Goal: Task Accomplishment & Management: Complete application form

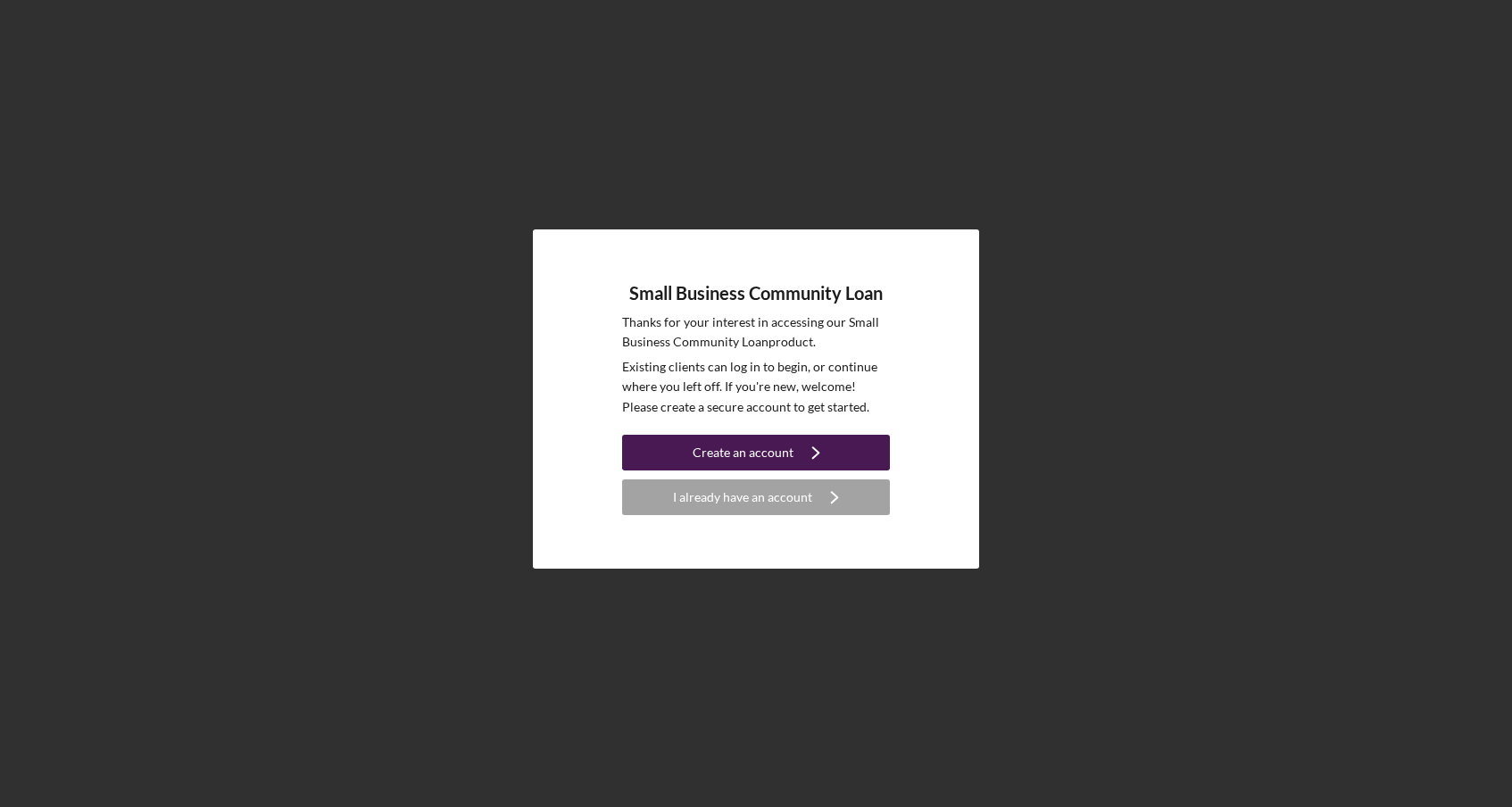
click at [738, 451] on div "Create an account" at bounding box center [742, 453] width 100 height 36
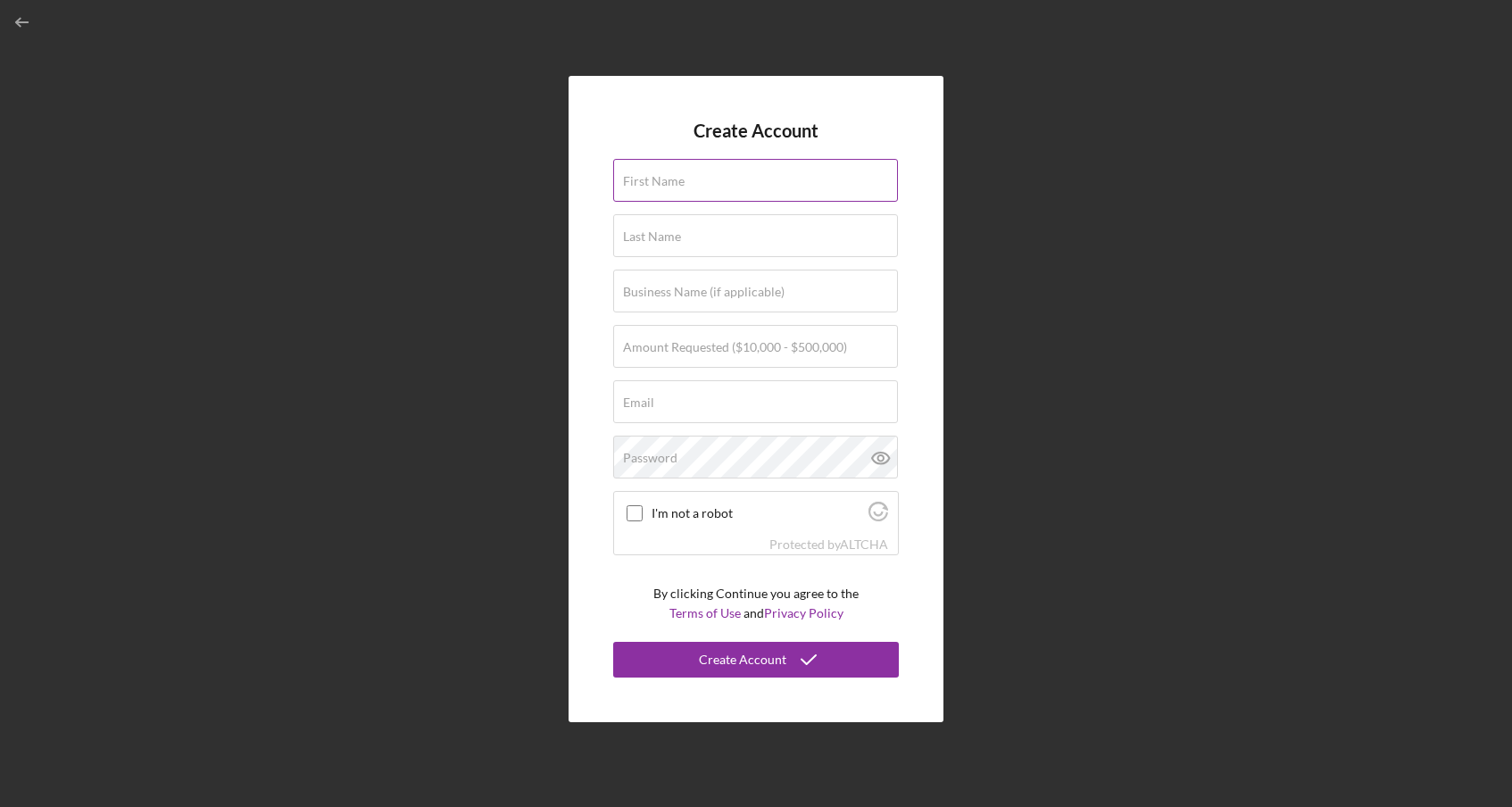
click at [740, 184] on input "First Name" at bounding box center [755, 180] width 284 height 43
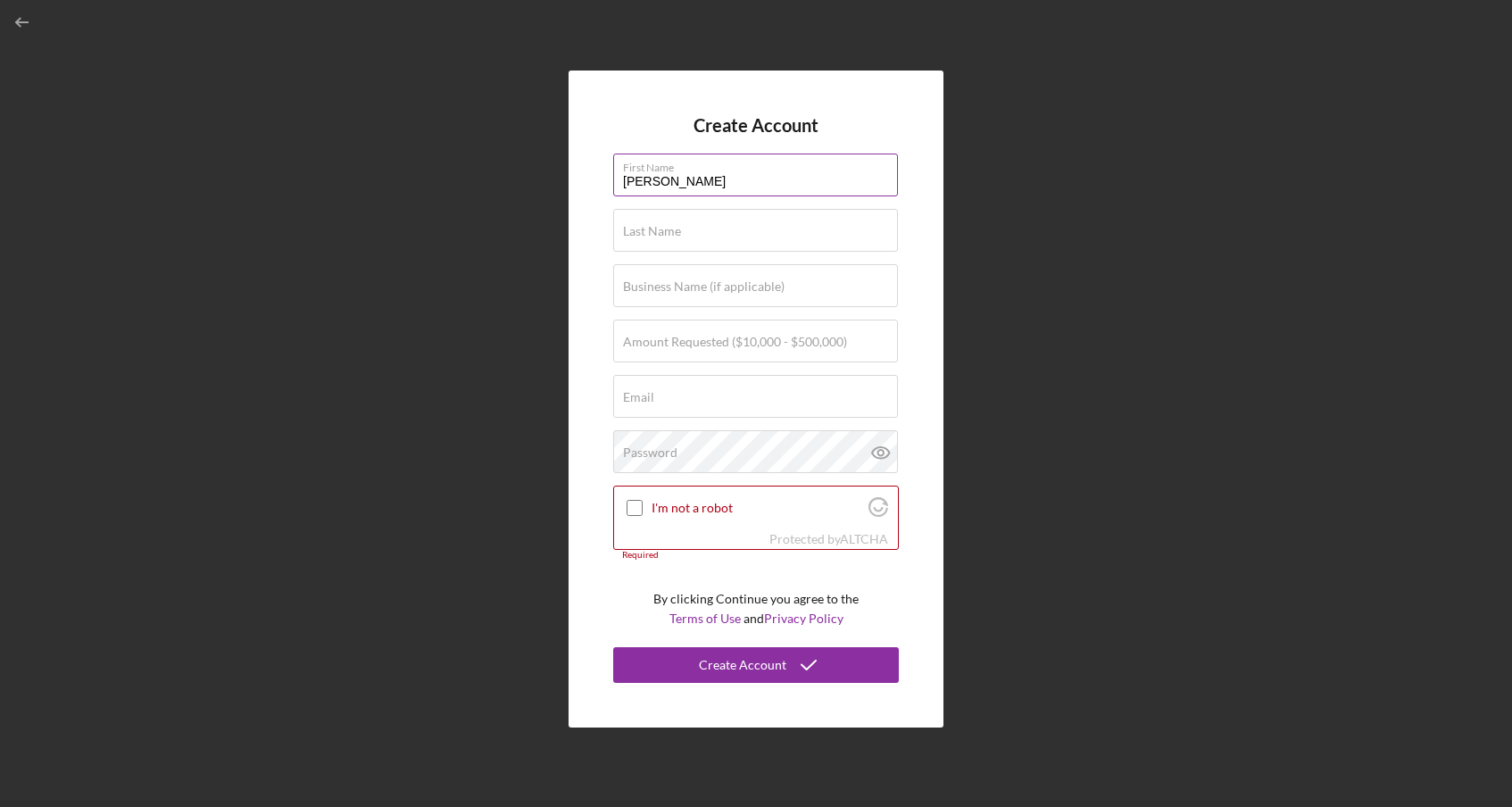
type input "[PERSON_NAME]"
click at [630, 298] on input "Business Name (if applicable)" at bounding box center [755, 286] width 284 height 43
type input "Beach City Coffee, LLC"
click at [621, 346] on input "Amount Requested ($10,000 - $500,000)" at bounding box center [755, 340] width 284 height 43
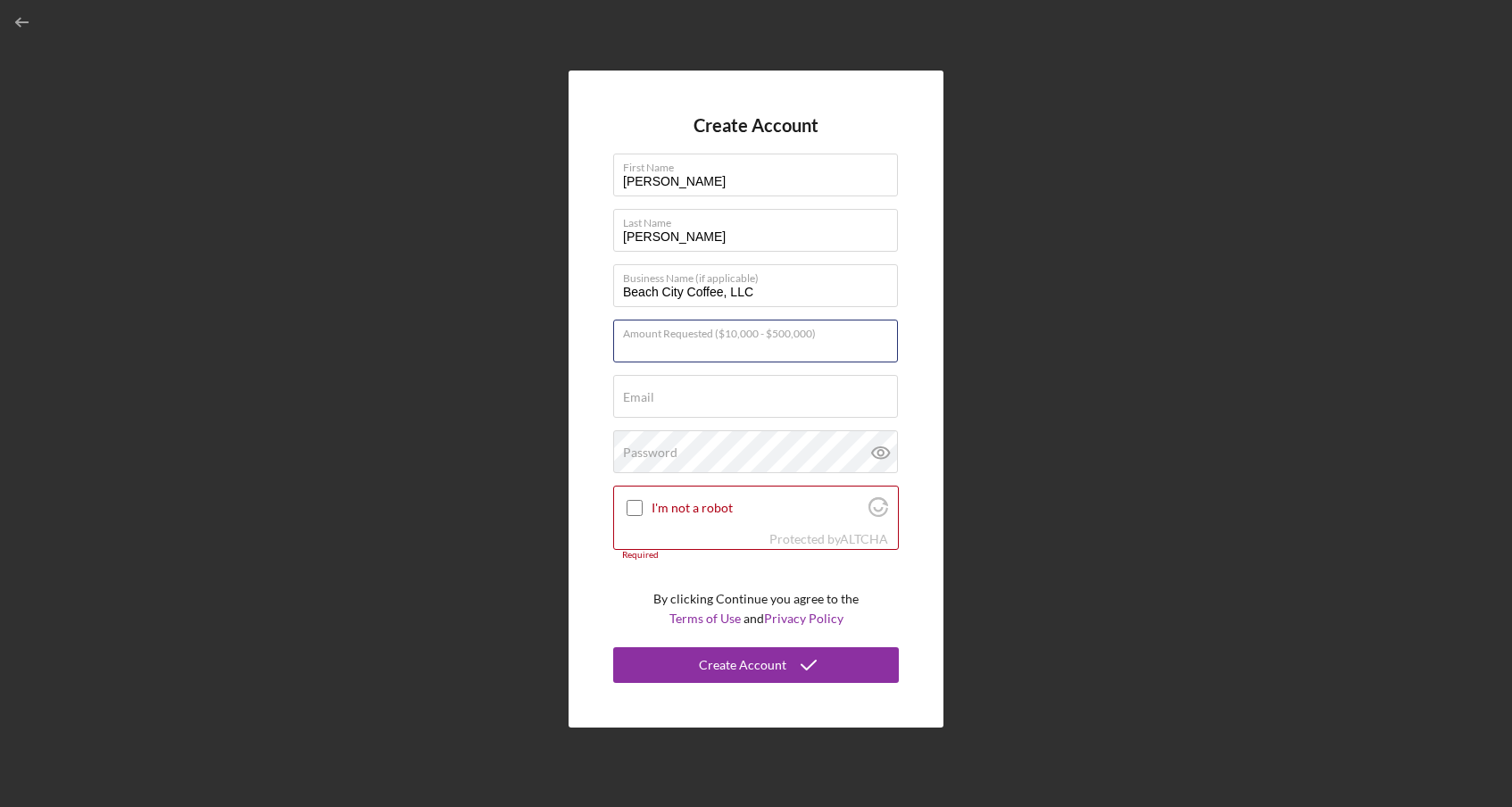
type input "$100,000"
click at [599, 388] on div "Create Account First Name Jillian Last Name Salinas Business Name (if applicabl…" at bounding box center [756, 398] width 375 height 656
click at [625, 388] on div "Email Required" at bounding box center [755, 397] width 285 height 45
type input "[EMAIL_ADDRESS][DOMAIN_NAME]"
click at [633, 509] on input "I'm not a robot" at bounding box center [635, 507] width 16 height 16
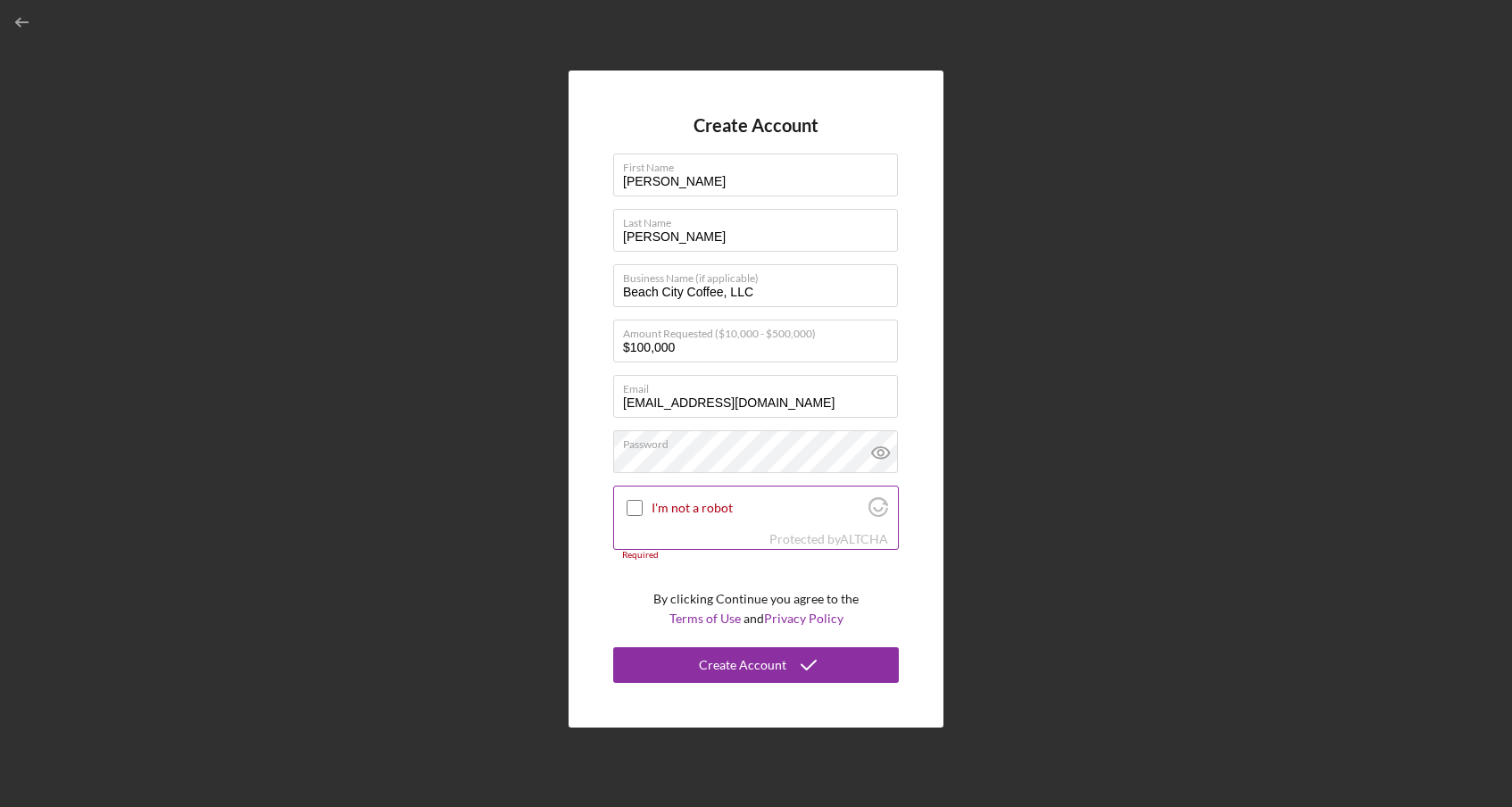
checkbox input "true"
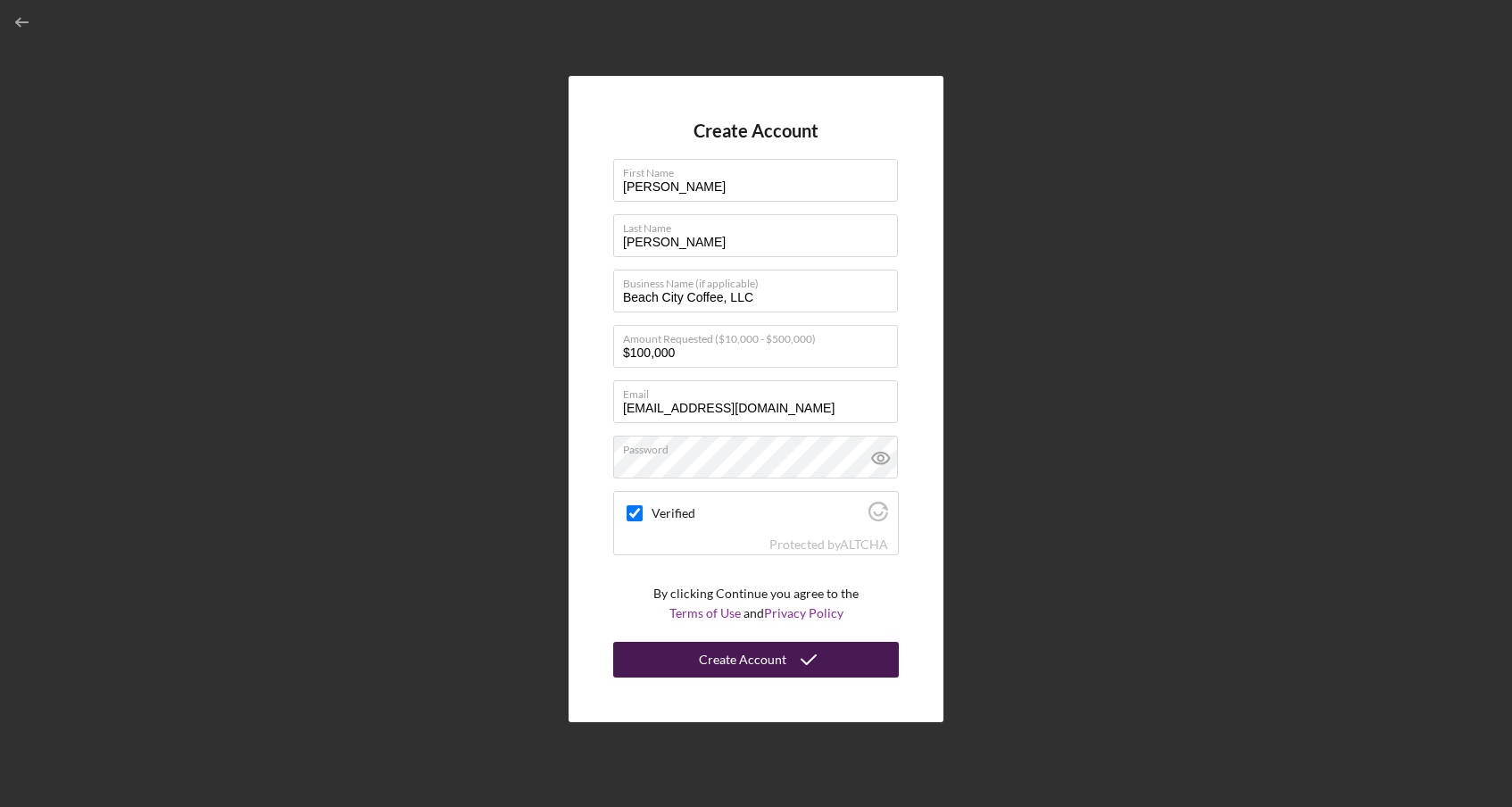
click at [760, 657] on div "Create Account" at bounding box center [743, 660] width 88 height 36
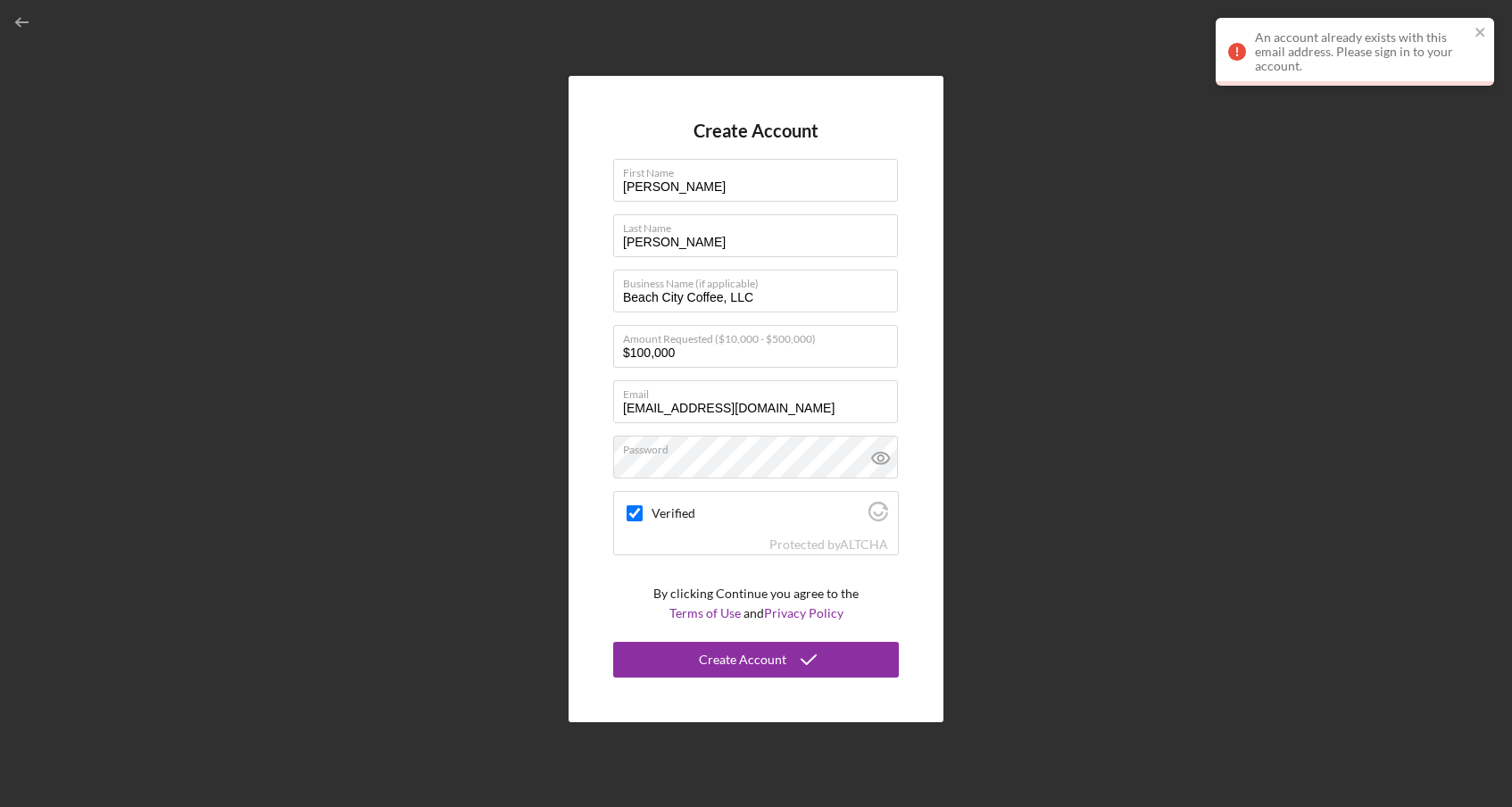
click at [1023, 109] on div "Create Account First Name Jillian Last Name Salinas Business Name (if applicabl…" at bounding box center [756, 399] width 1494 height 798
click at [1486, 30] on icon "close" at bounding box center [1480, 32] width 13 height 14
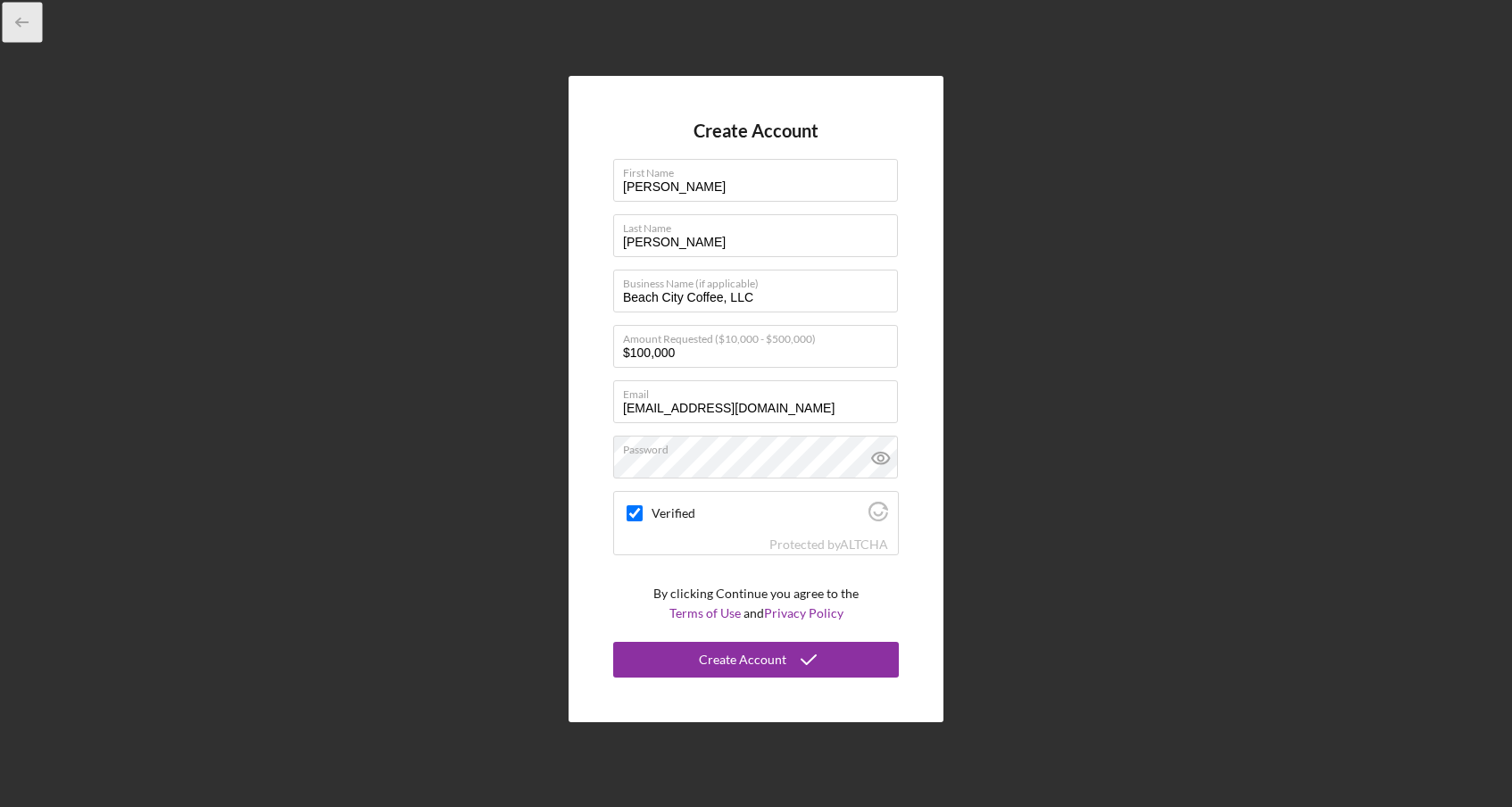
click at [11, 20] on icon "button" at bounding box center [23, 23] width 40 height 40
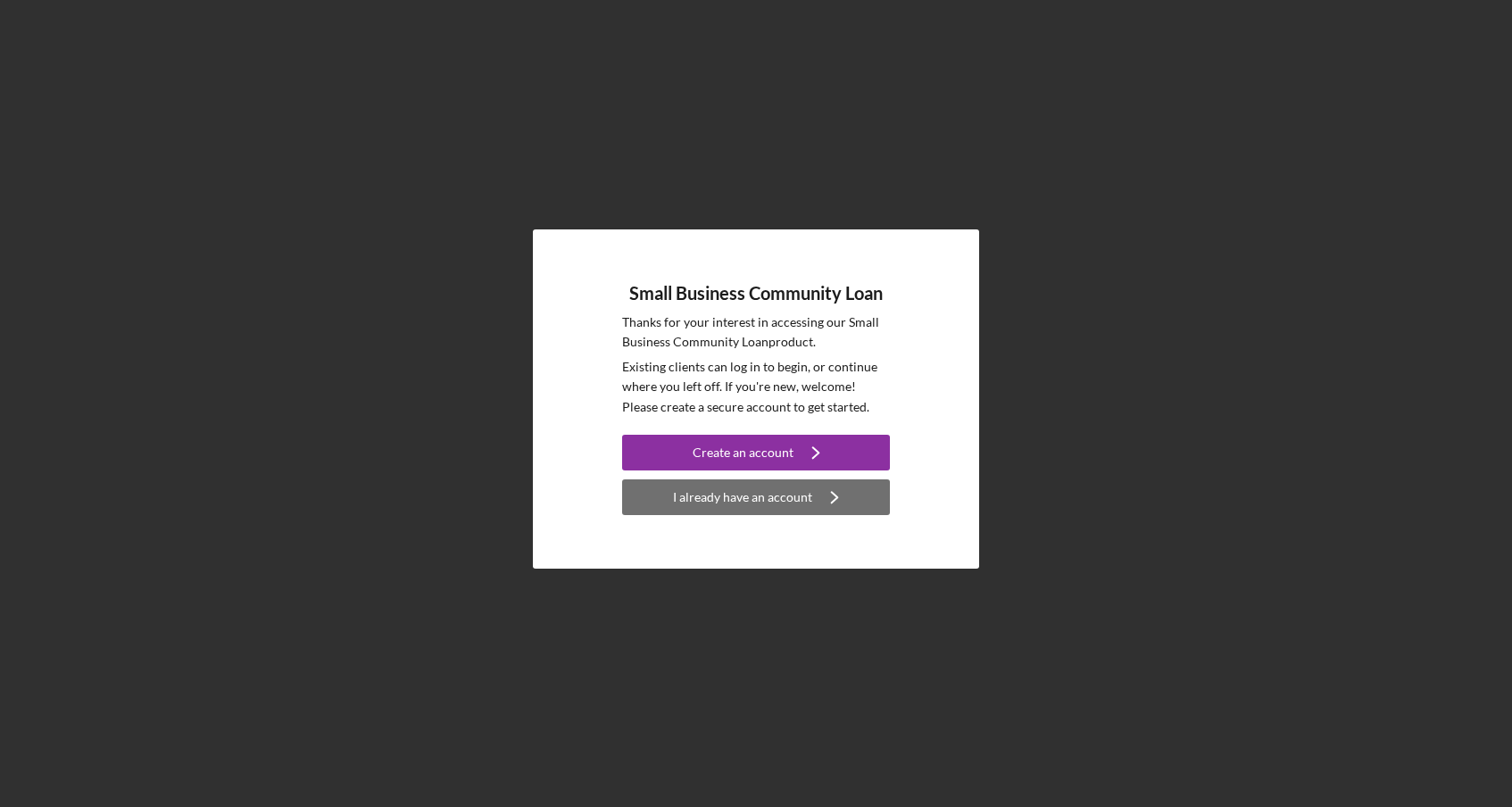
click at [761, 499] on div "I already have an account" at bounding box center [743, 498] width 139 height 36
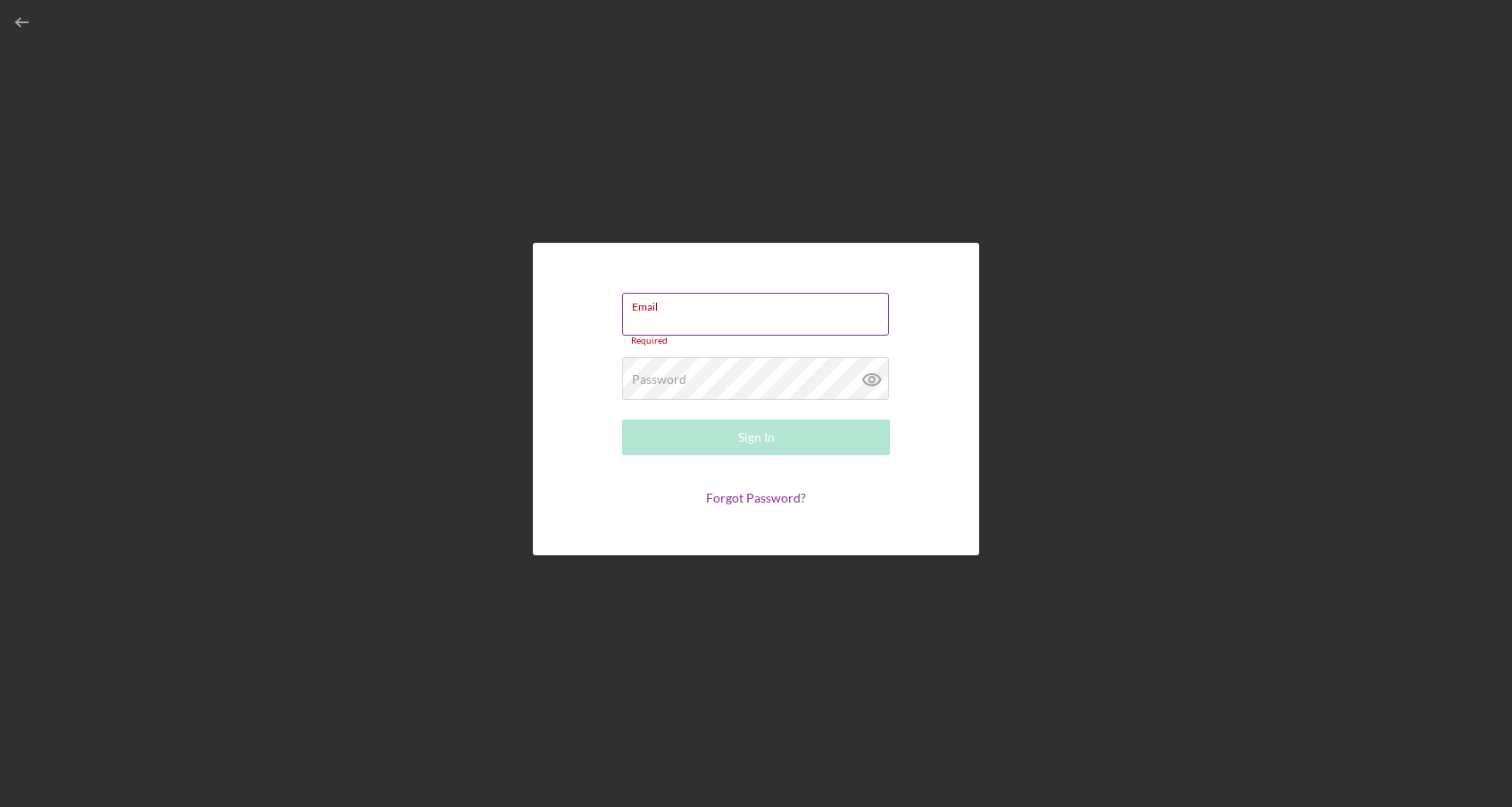
click at [765, 300] on div "Email Required" at bounding box center [755, 319] width 268 height 54
click at [755, 323] on input "Email" at bounding box center [755, 313] width 267 height 43
type input "[EMAIL_ADDRESS][DOMAIN_NAME]"
click at [751, 491] on link "Forgot Password?" at bounding box center [756, 498] width 99 height 15
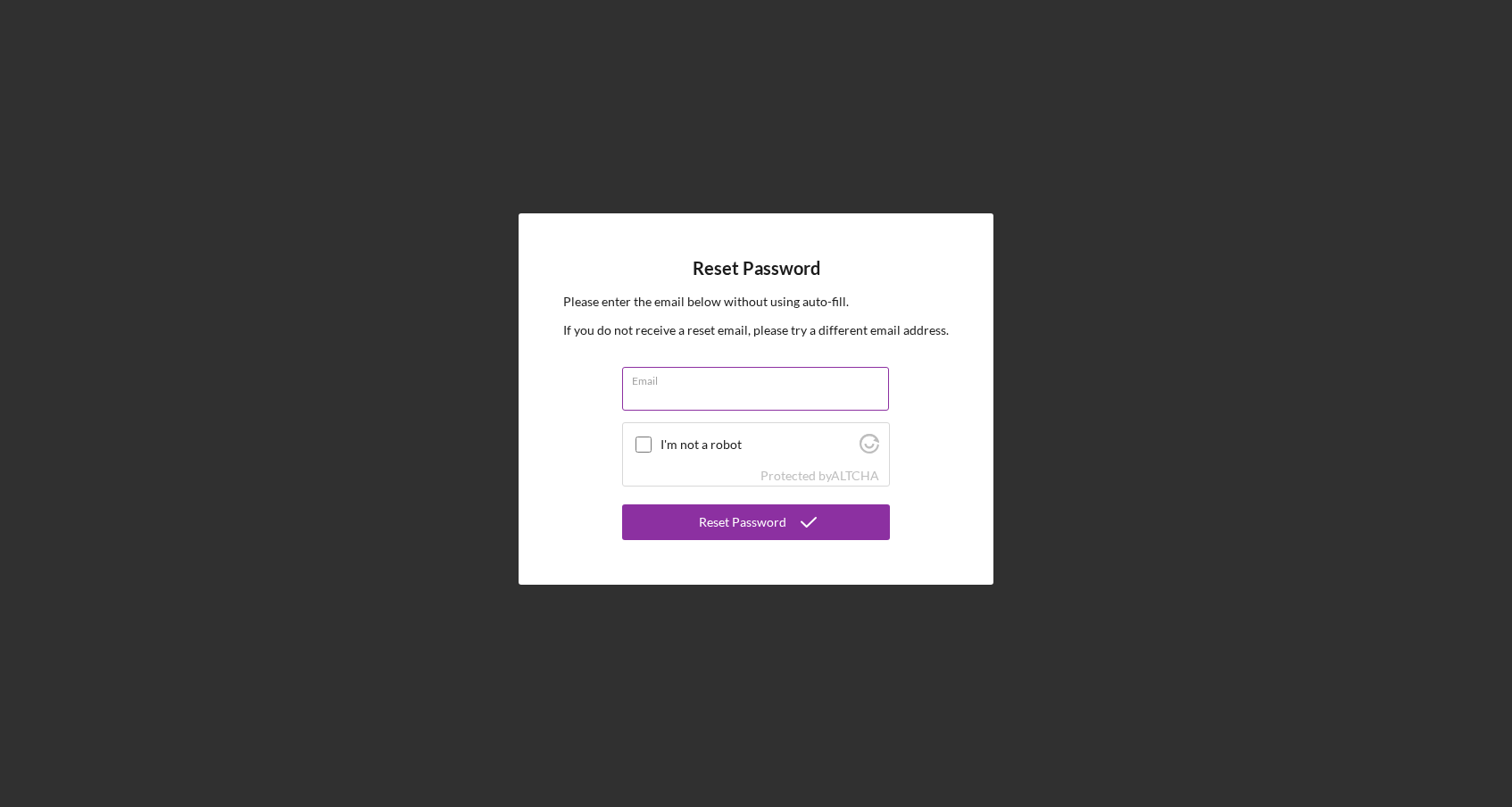
click at [725, 408] on input "Email" at bounding box center [755, 388] width 267 height 43
type input "[EMAIL_ADDRESS][DOMAIN_NAME]"
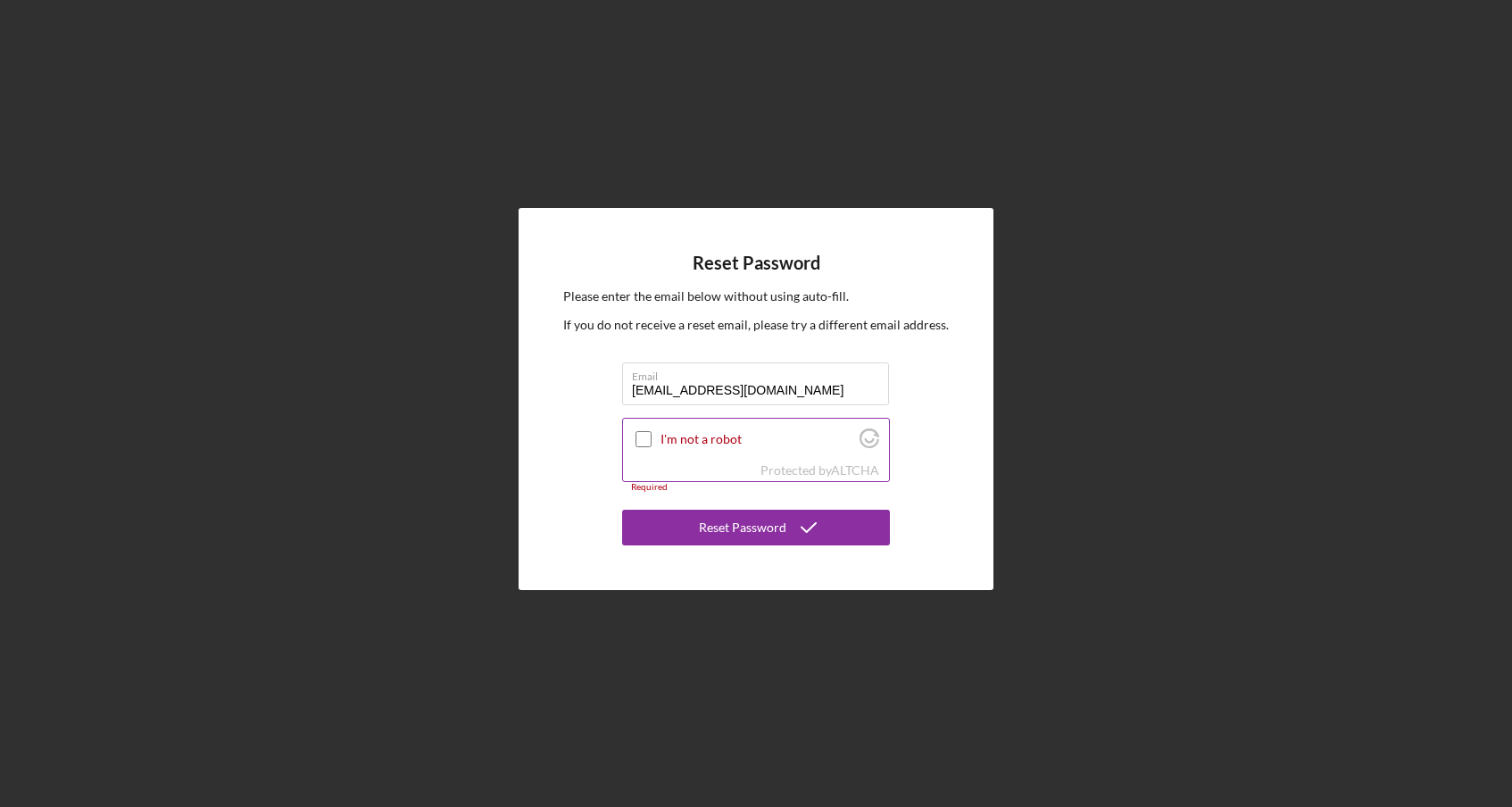
click at [647, 445] on input "I'm not a robot" at bounding box center [644, 439] width 16 height 16
checkbox input "true"
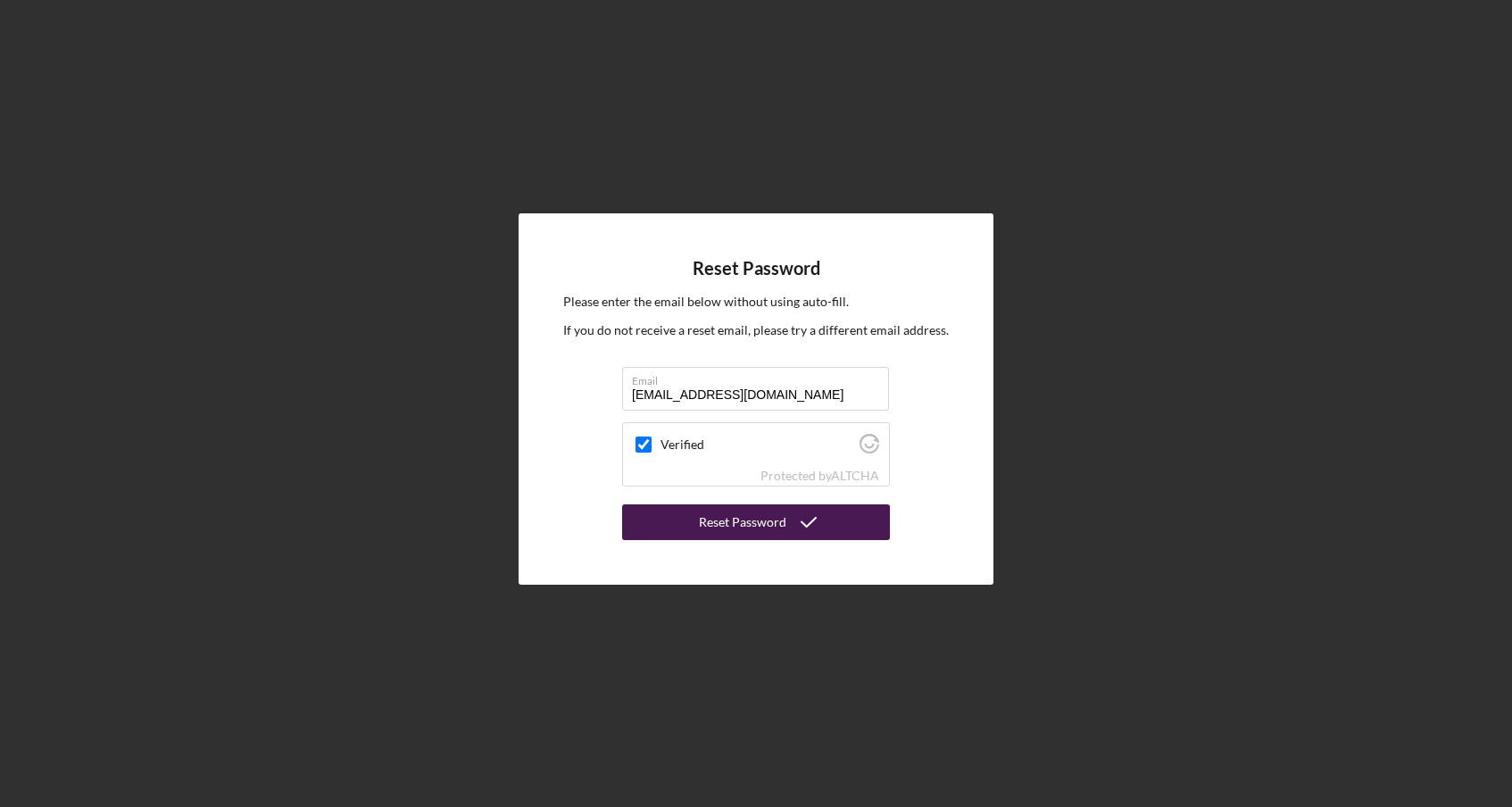
click at [718, 526] on div "Reset Password" at bounding box center [743, 522] width 88 height 36
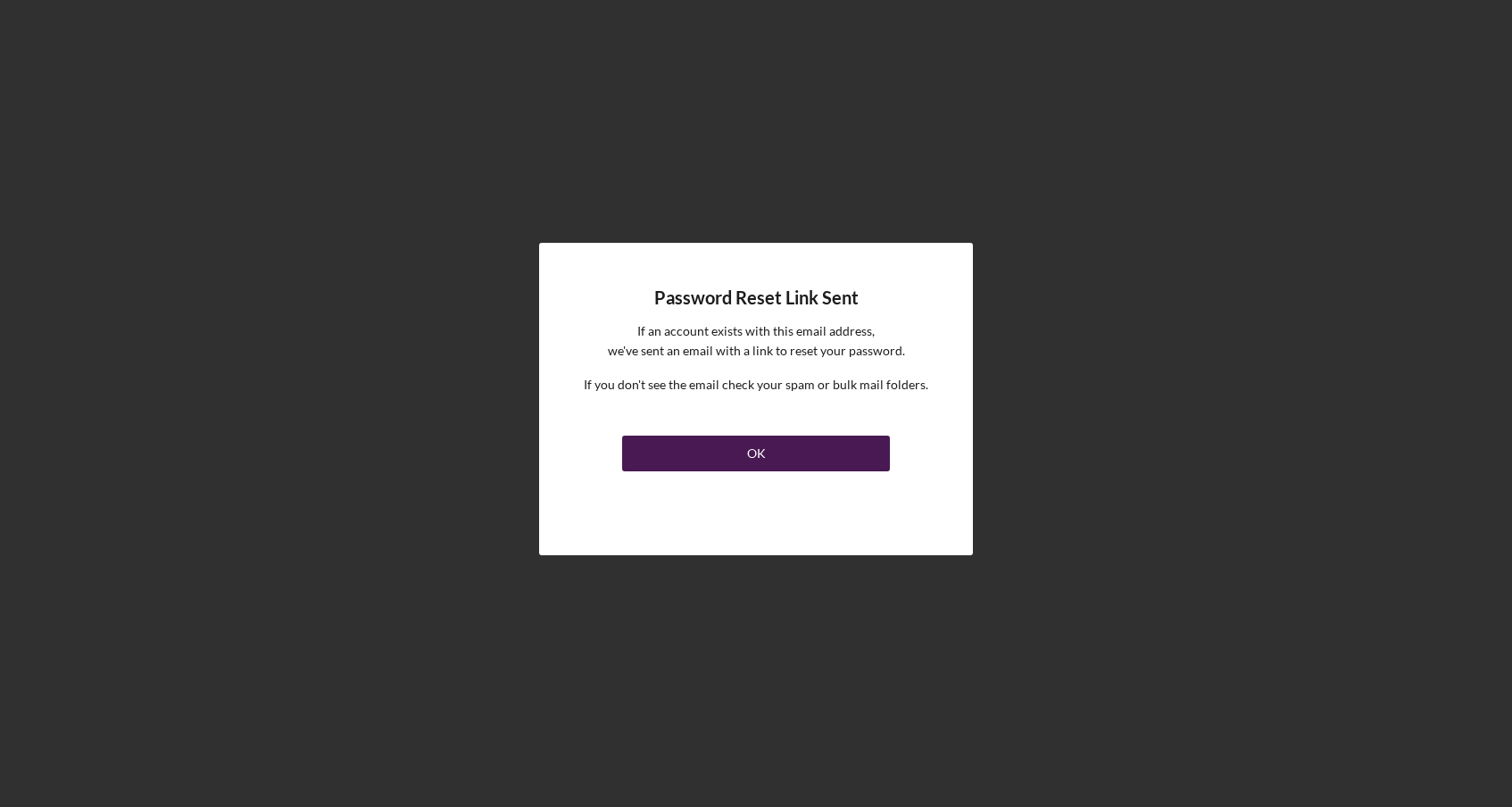
click at [761, 462] on div "OK" at bounding box center [756, 454] width 19 height 36
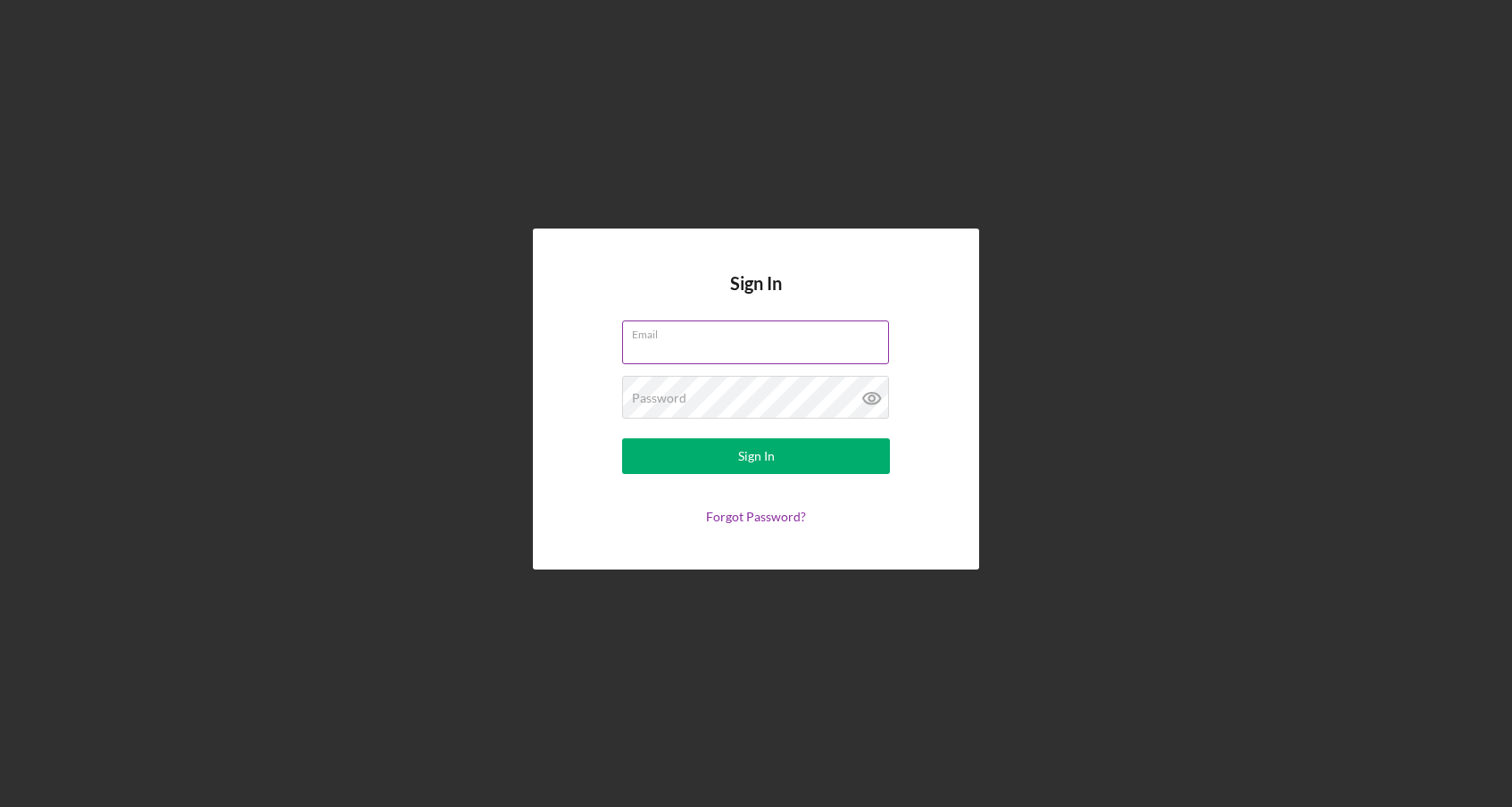
click at [752, 348] on input "Email" at bounding box center [755, 341] width 267 height 43
type input "[EMAIL_ADDRESS][DOMAIN_NAME]"
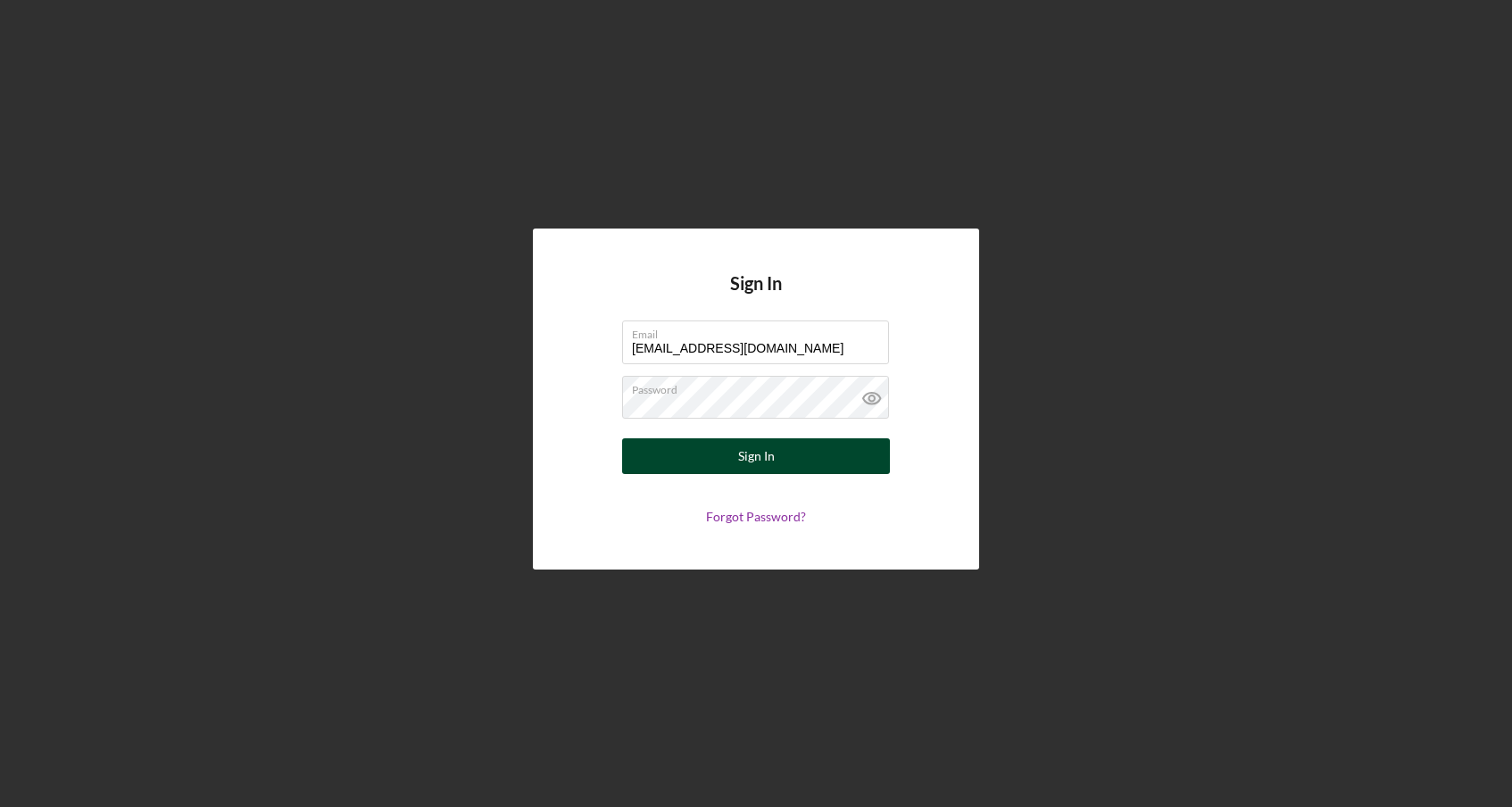
click at [736, 462] on button "Sign In" at bounding box center [755, 457] width 268 height 36
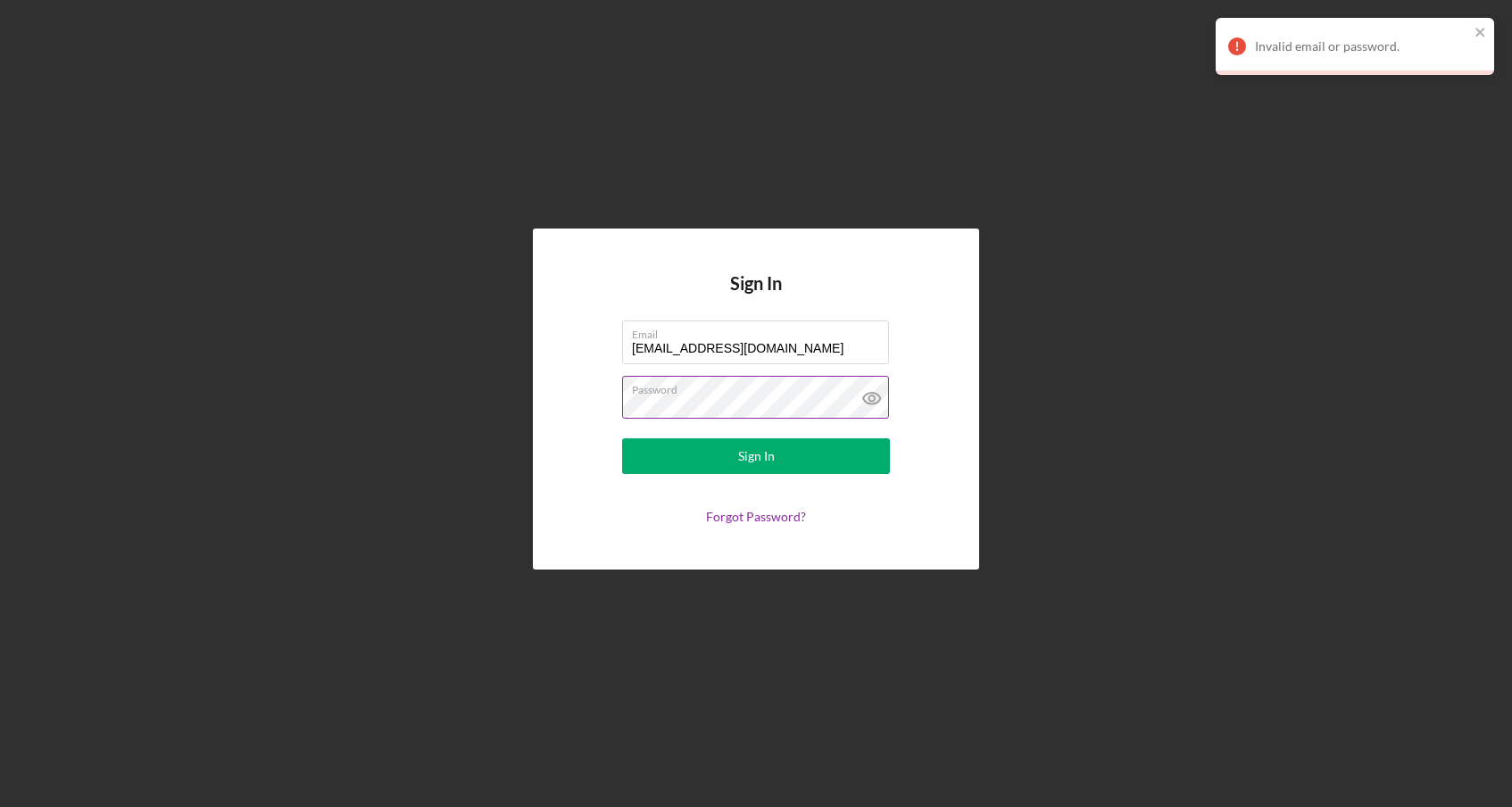
click at [753, 383] on label "Password" at bounding box center [760, 387] width 257 height 20
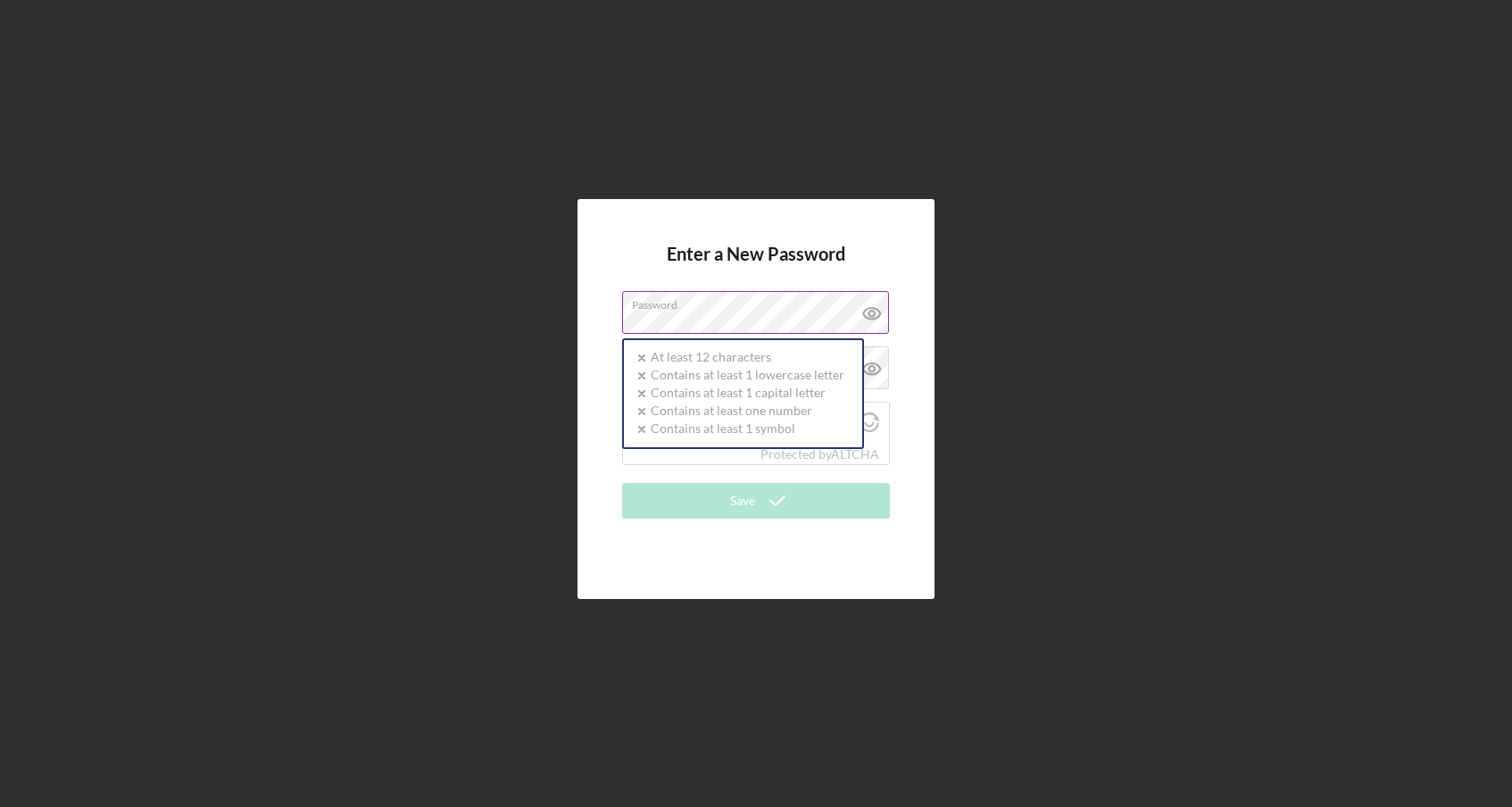
click at [736, 309] on label "Password" at bounding box center [760, 302] width 257 height 20
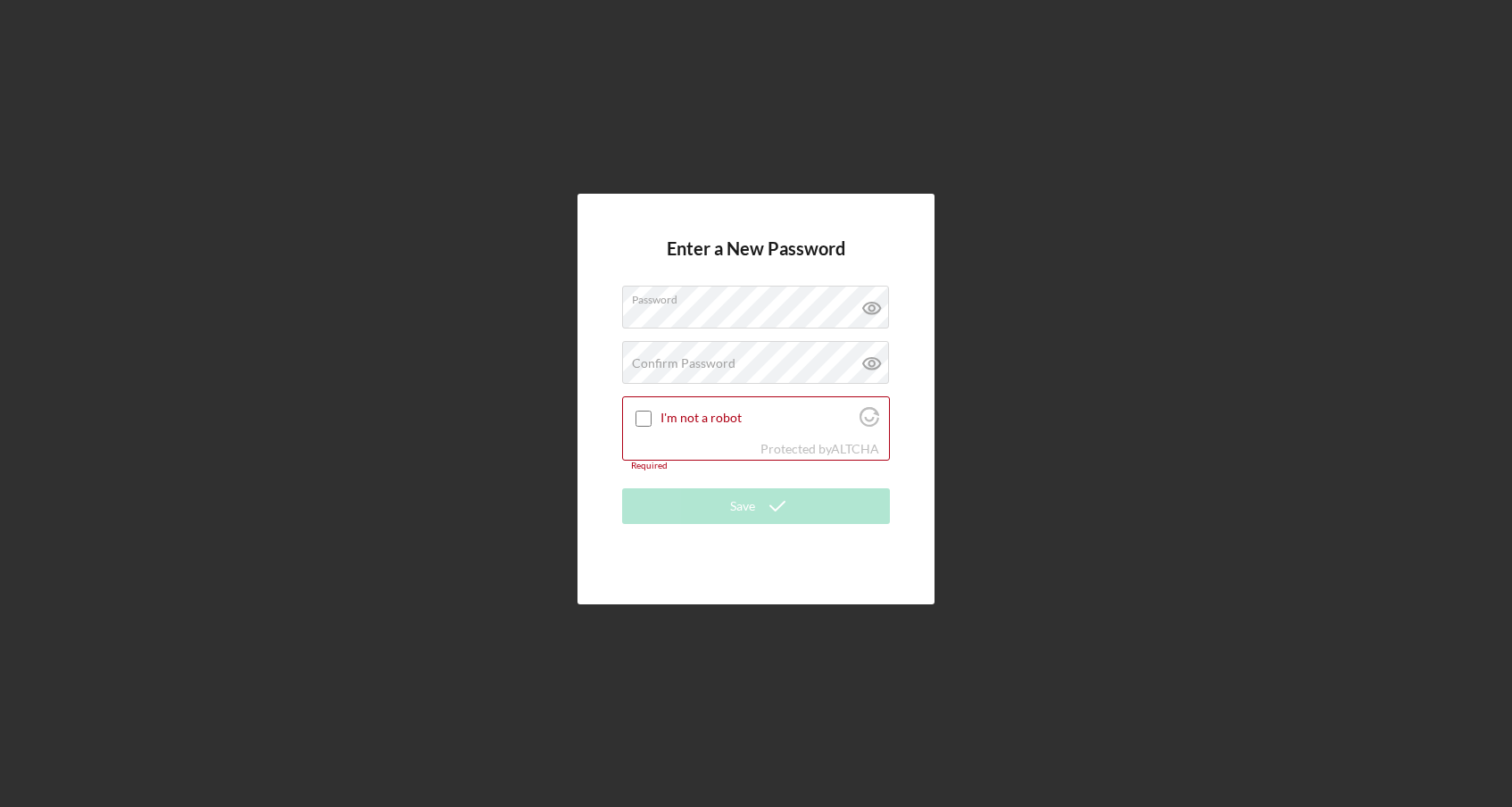
click at [718, 474] on form "Enter a New Password Password Confirm Password Passwords do not match. I'm not …" at bounding box center [755, 399] width 268 height 321
click at [642, 422] on input "I'm not a robot" at bounding box center [644, 419] width 16 height 16
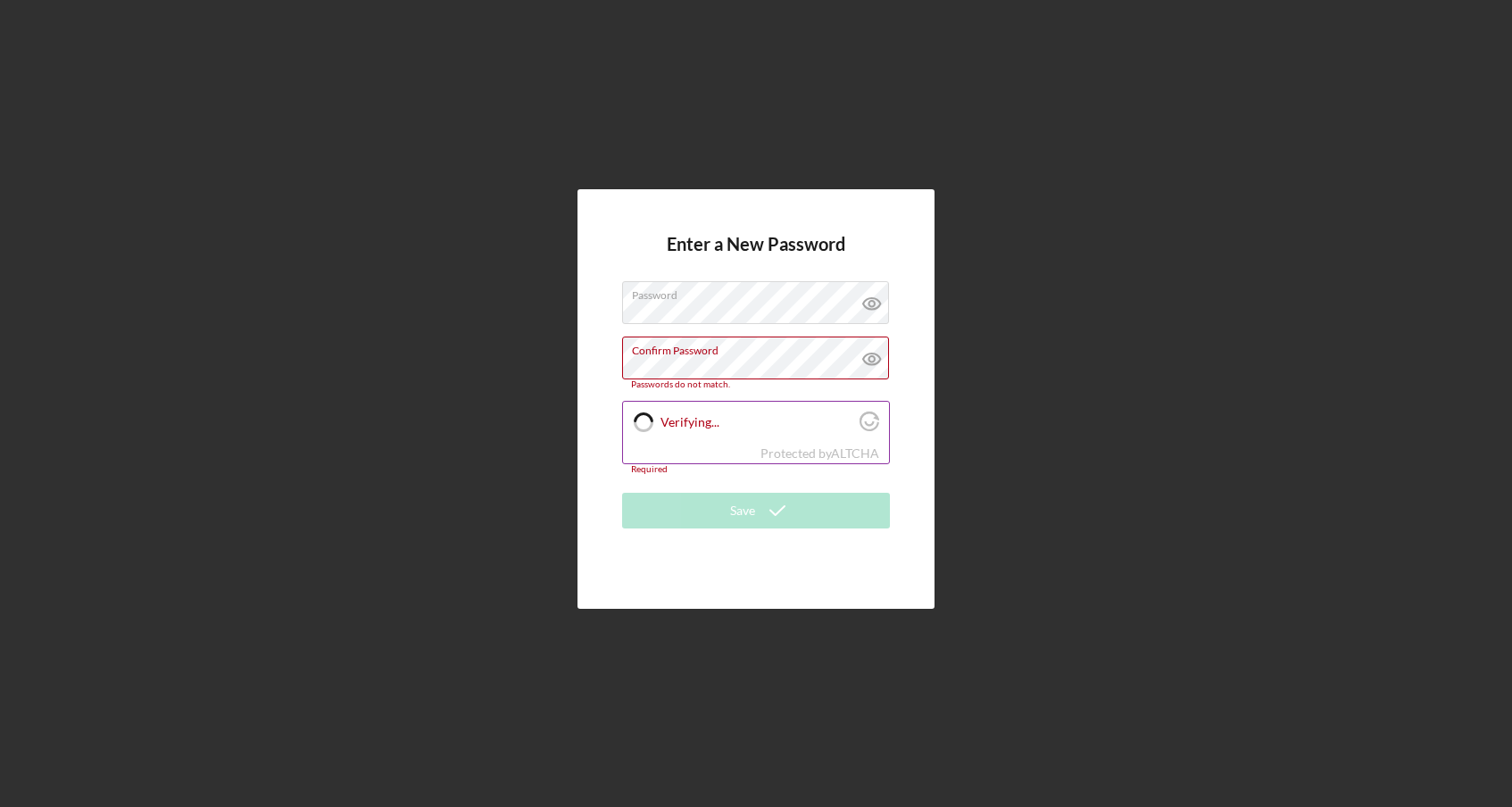
checkbox input "true"
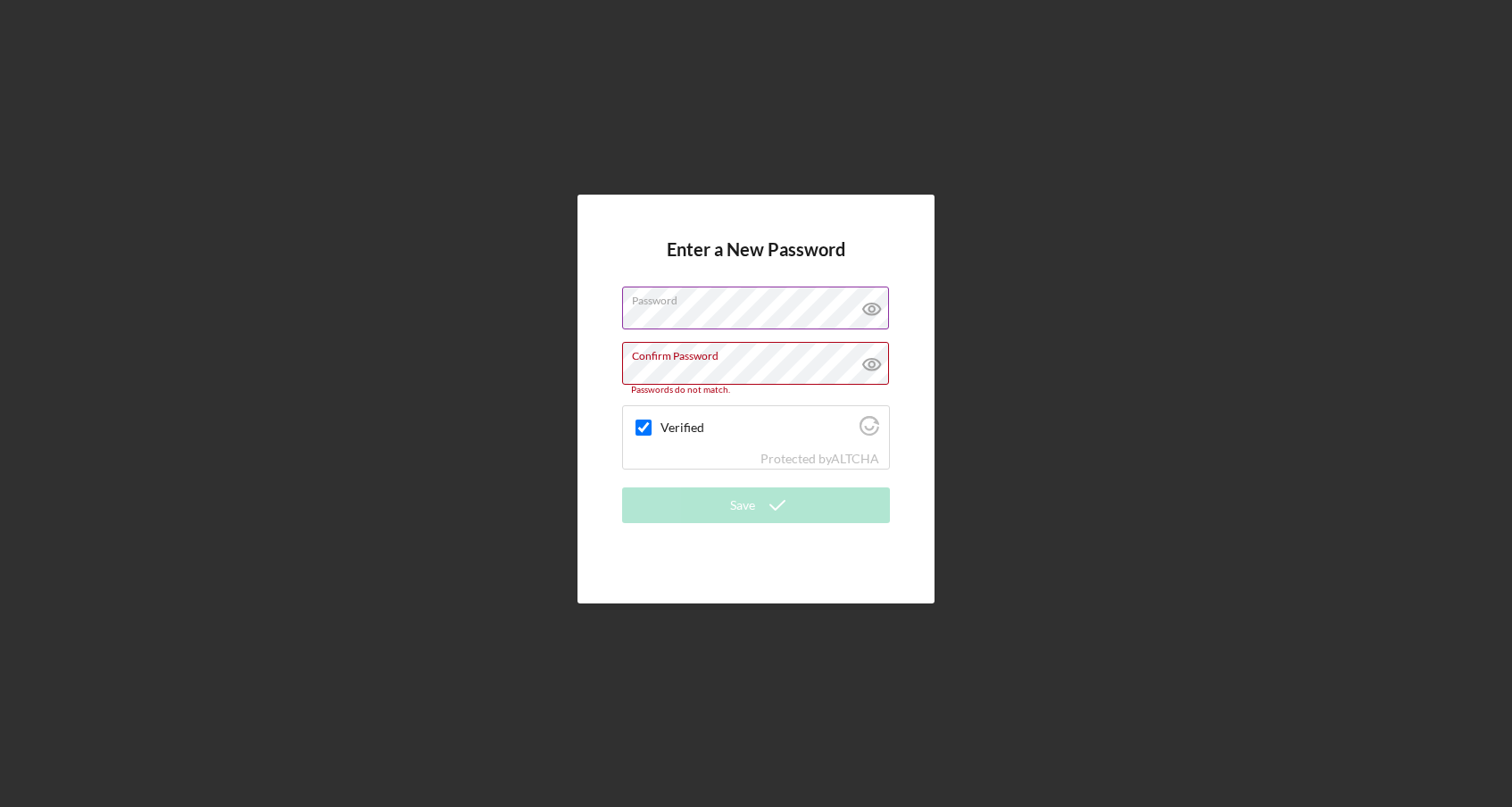
click at [864, 308] on icon at bounding box center [871, 308] width 45 height 45
click at [886, 355] on icon at bounding box center [871, 364] width 45 height 45
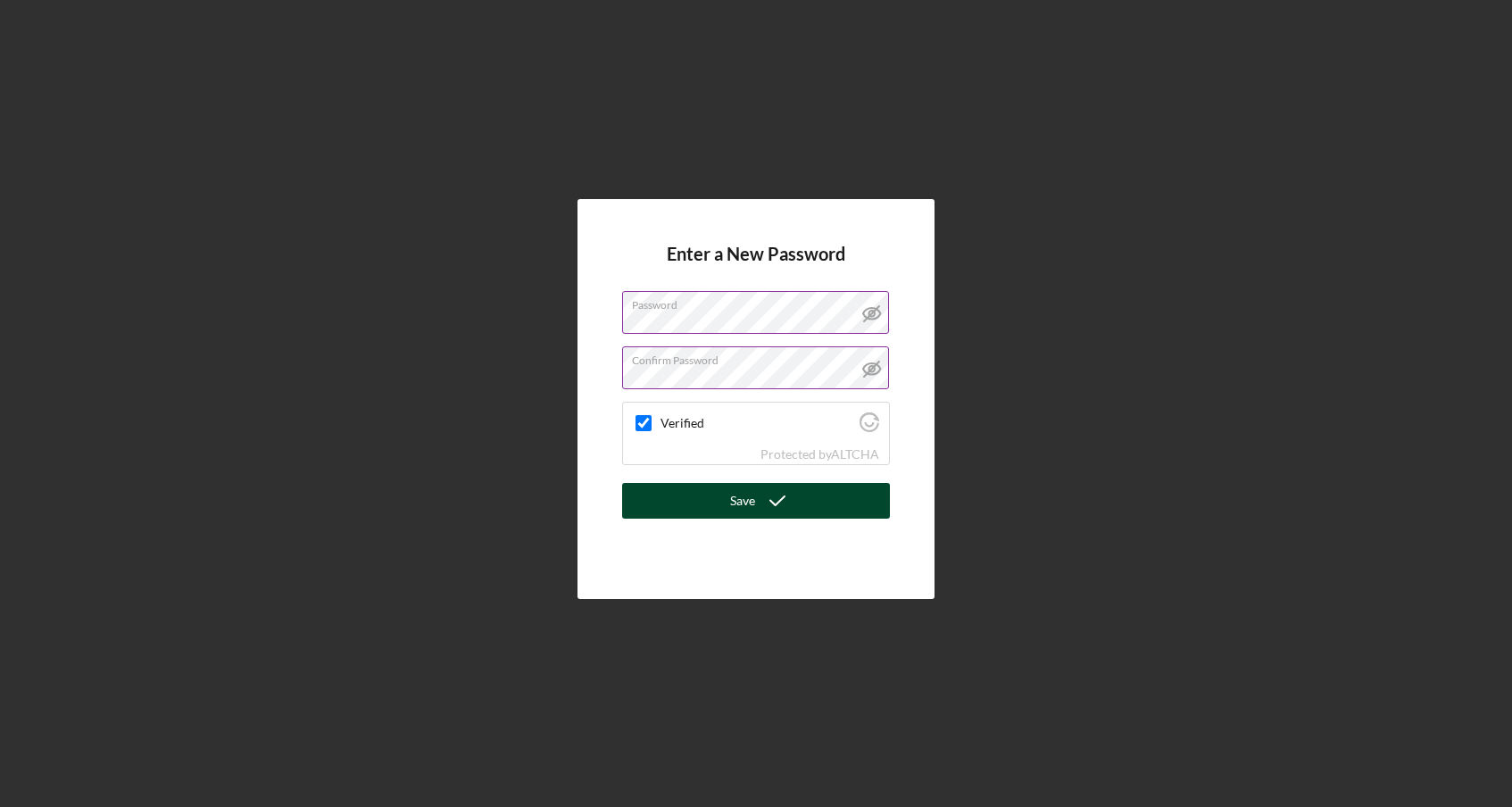
click at [773, 500] on icon "submit" at bounding box center [777, 501] width 45 height 45
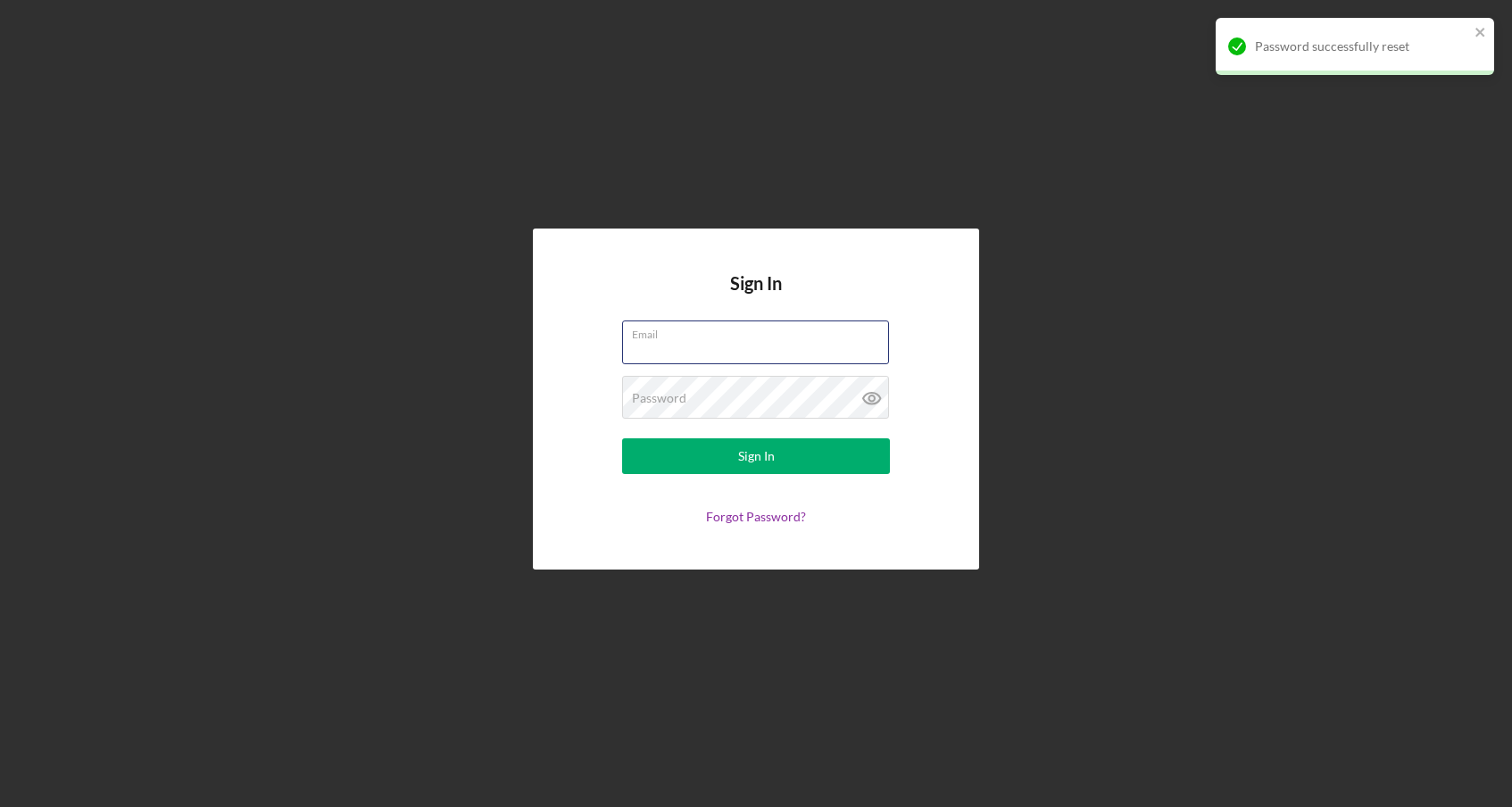
type input "[EMAIL_ADDRESS][DOMAIN_NAME]"
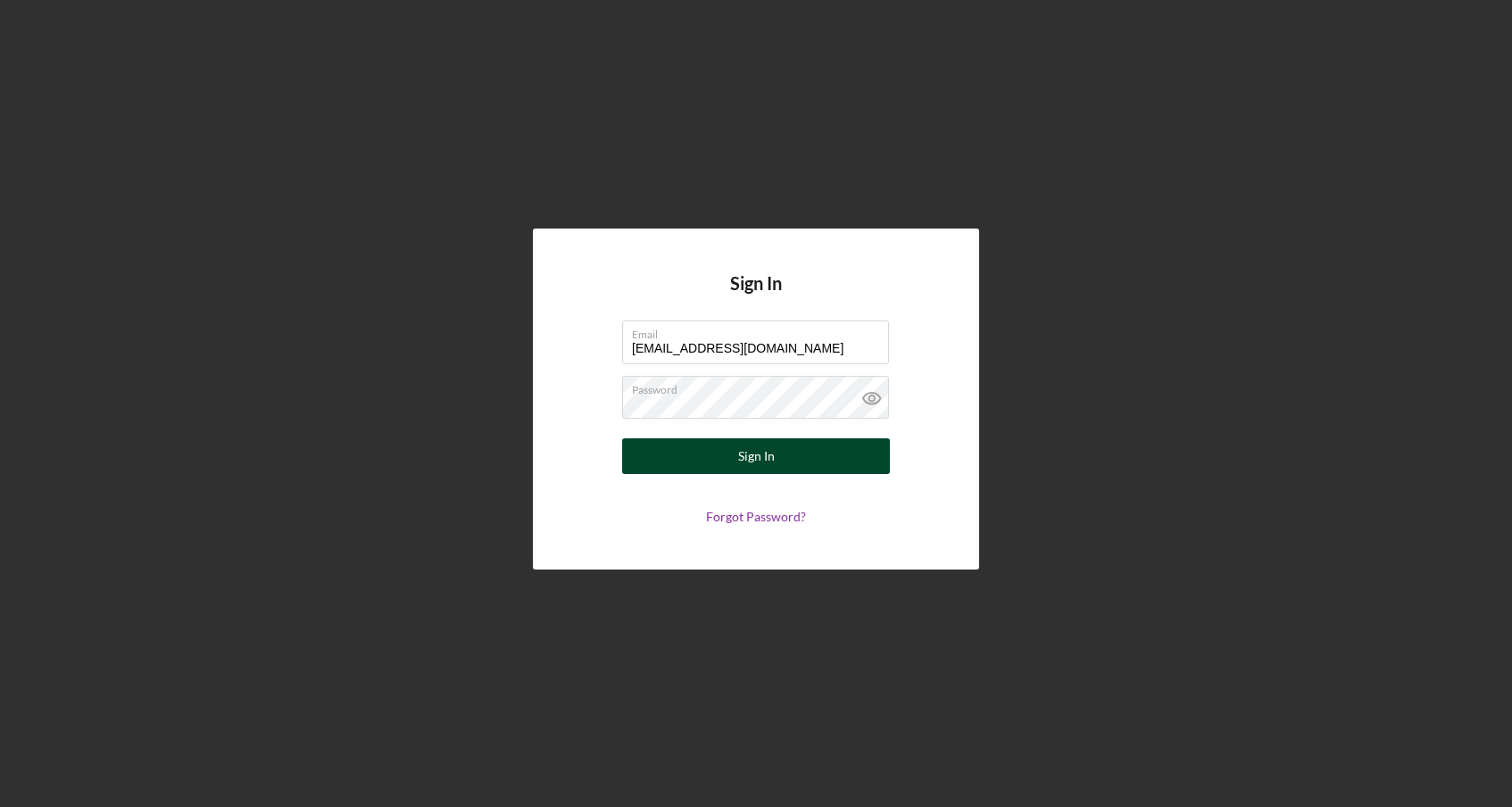
click at [785, 447] on button "Sign In" at bounding box center [755, 457] width 268 height 36
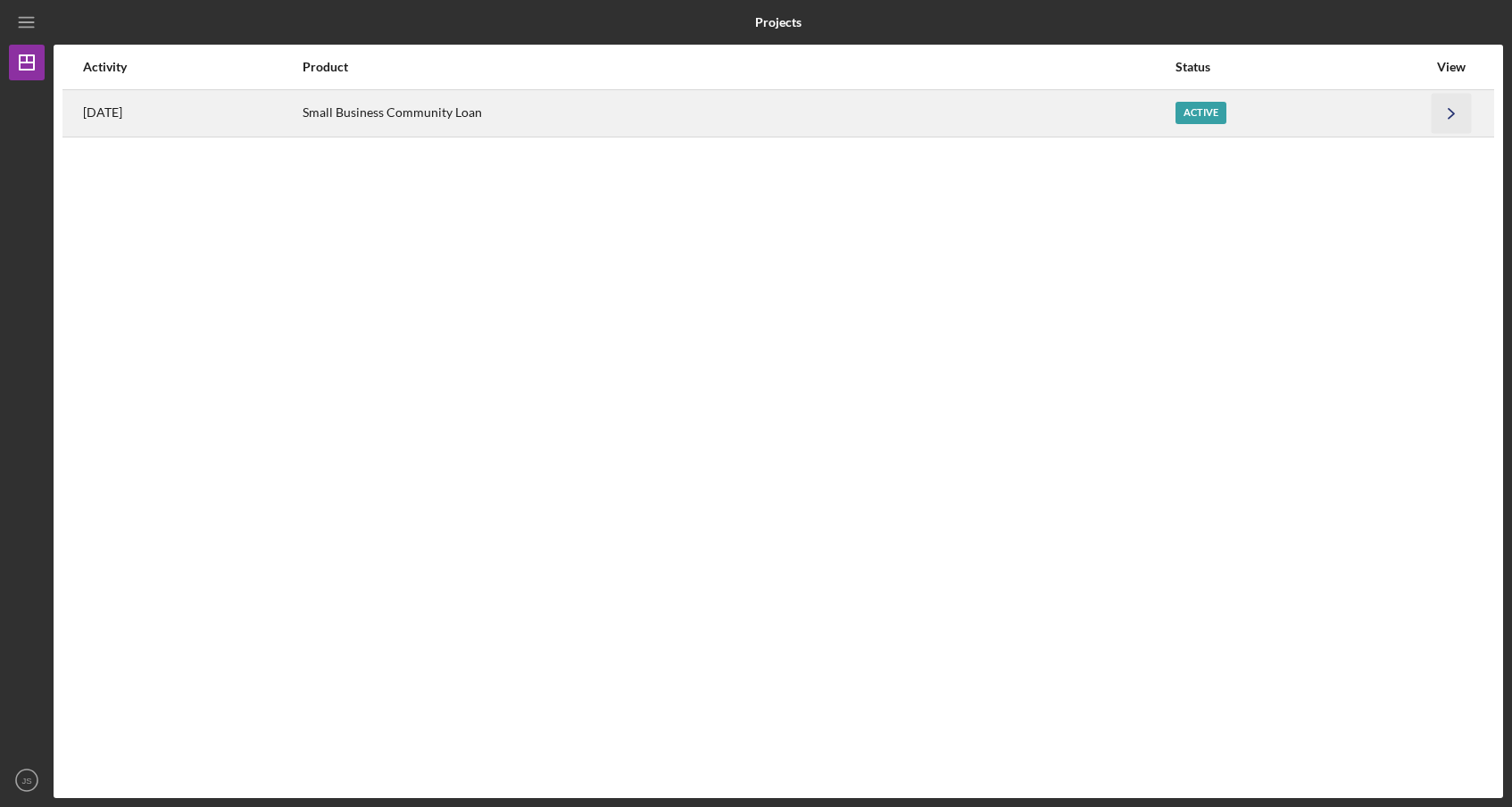
click at [1449, 101] on icon "Icon/Navigate" at bounding box center [1451, 112] width 40 height 40
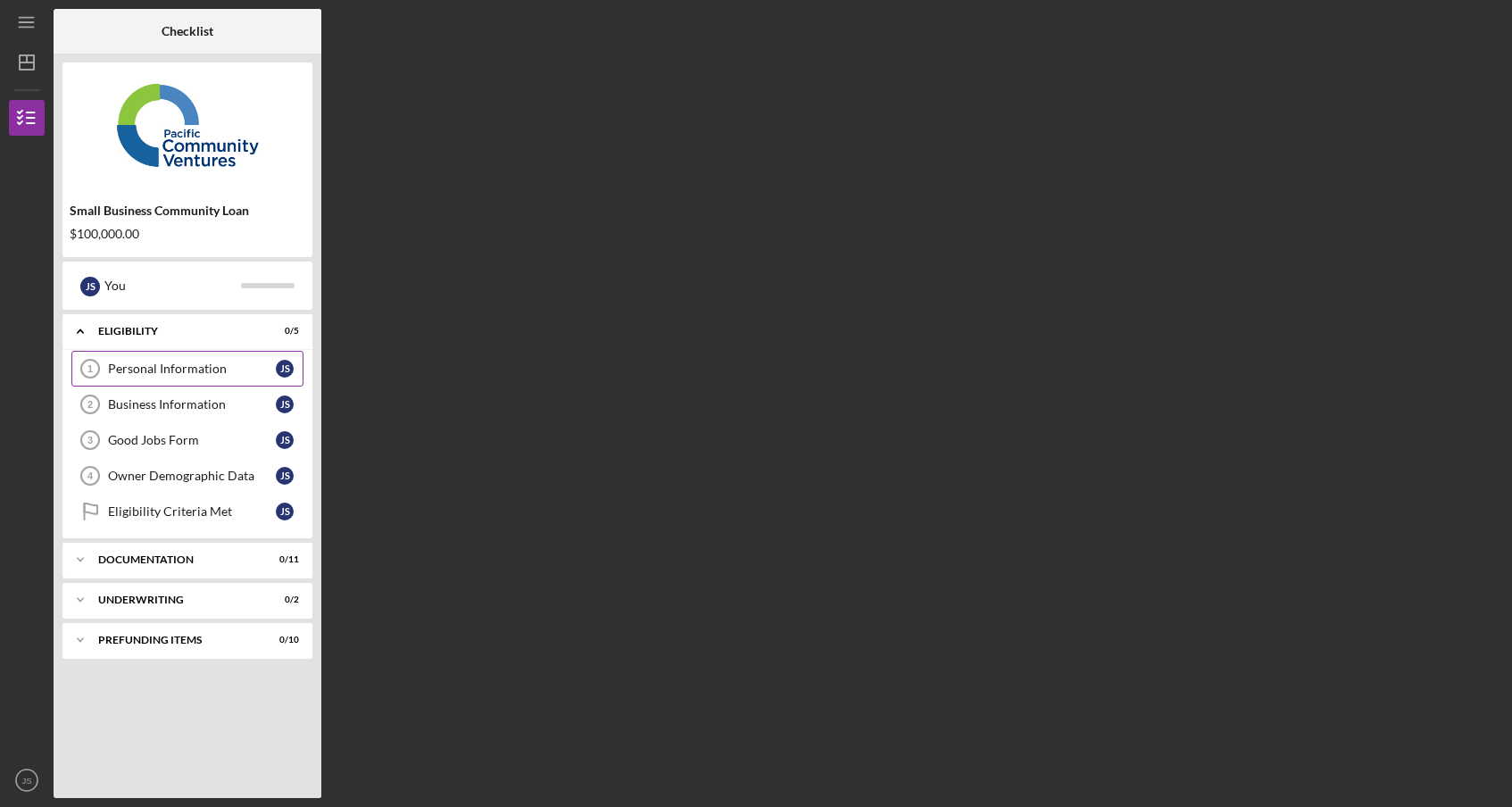
click at [208, 371] on div "Personal Information" at bounding box center [192, 368] width 168 height 14
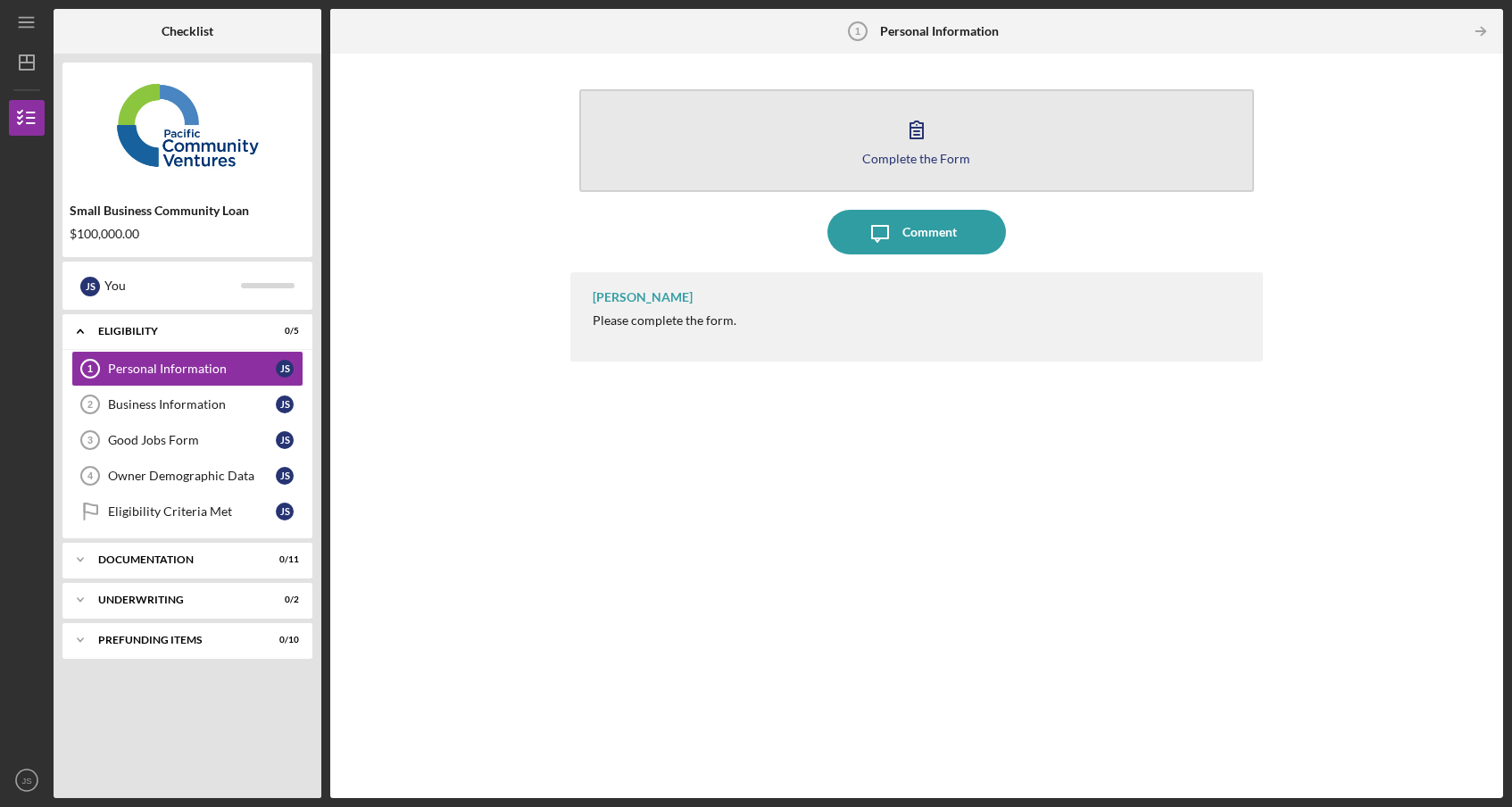
click at [915, 145] on icon "button" at bounding box center [916, 129] width 45 height 45
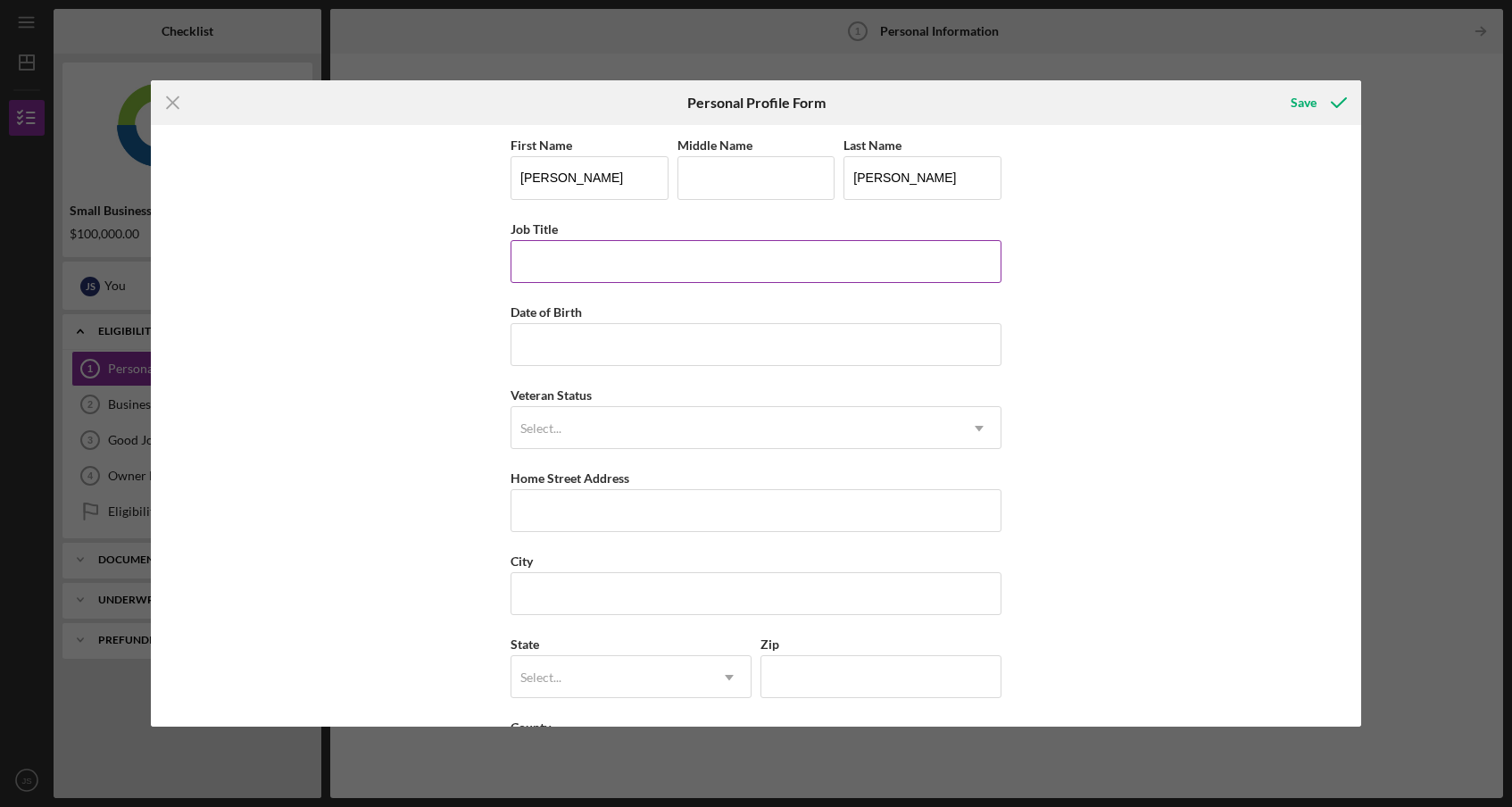
click at [645, 267] on input "Job Title" at bounding box center [755, 261] width 490 height 43
type input "Co-Founder & CEO"
click at [611, 332] on input "Date of Birth" at bounding box center [755, 344] width 490 height 43
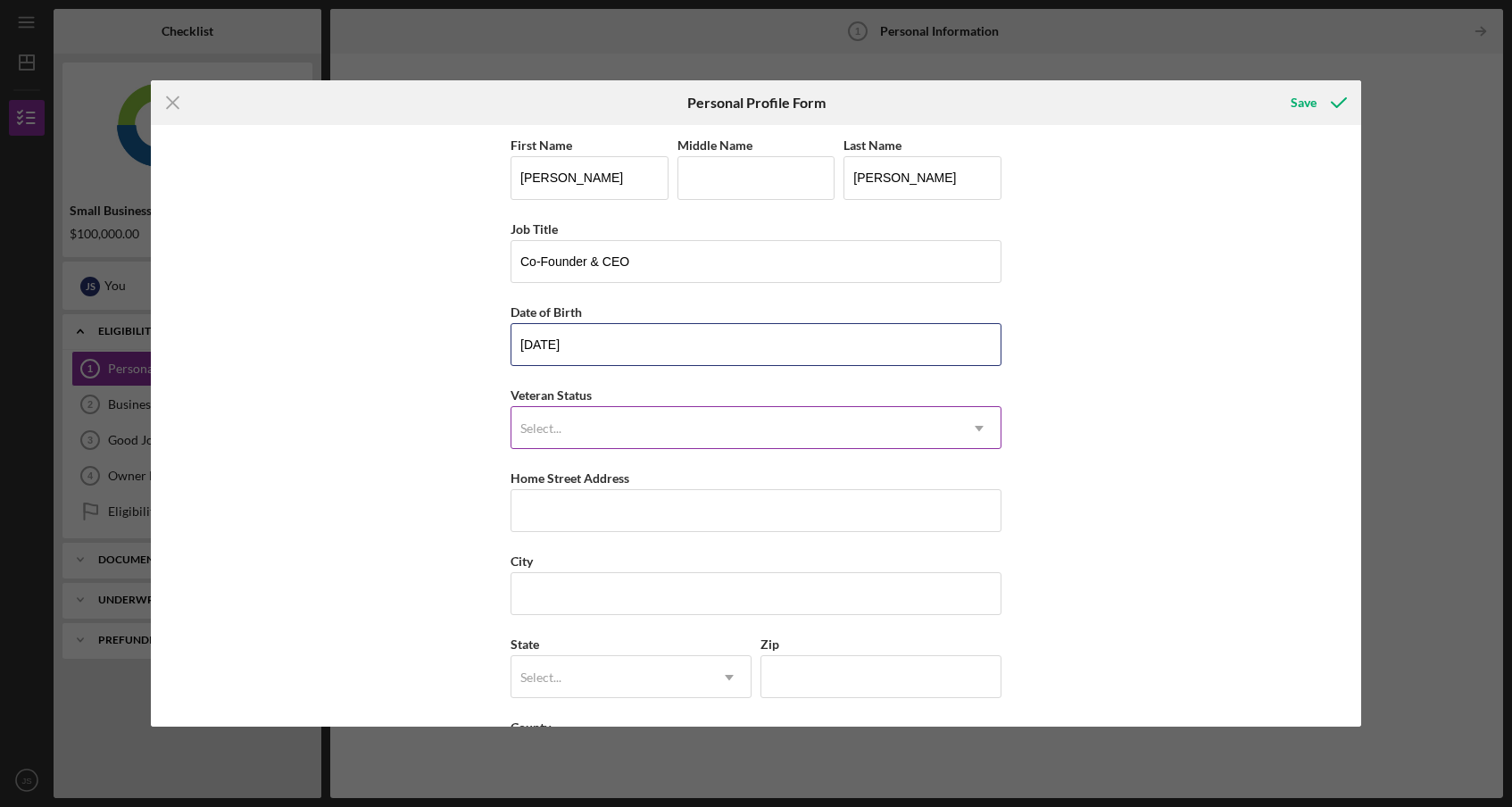
type input "[DATE]"
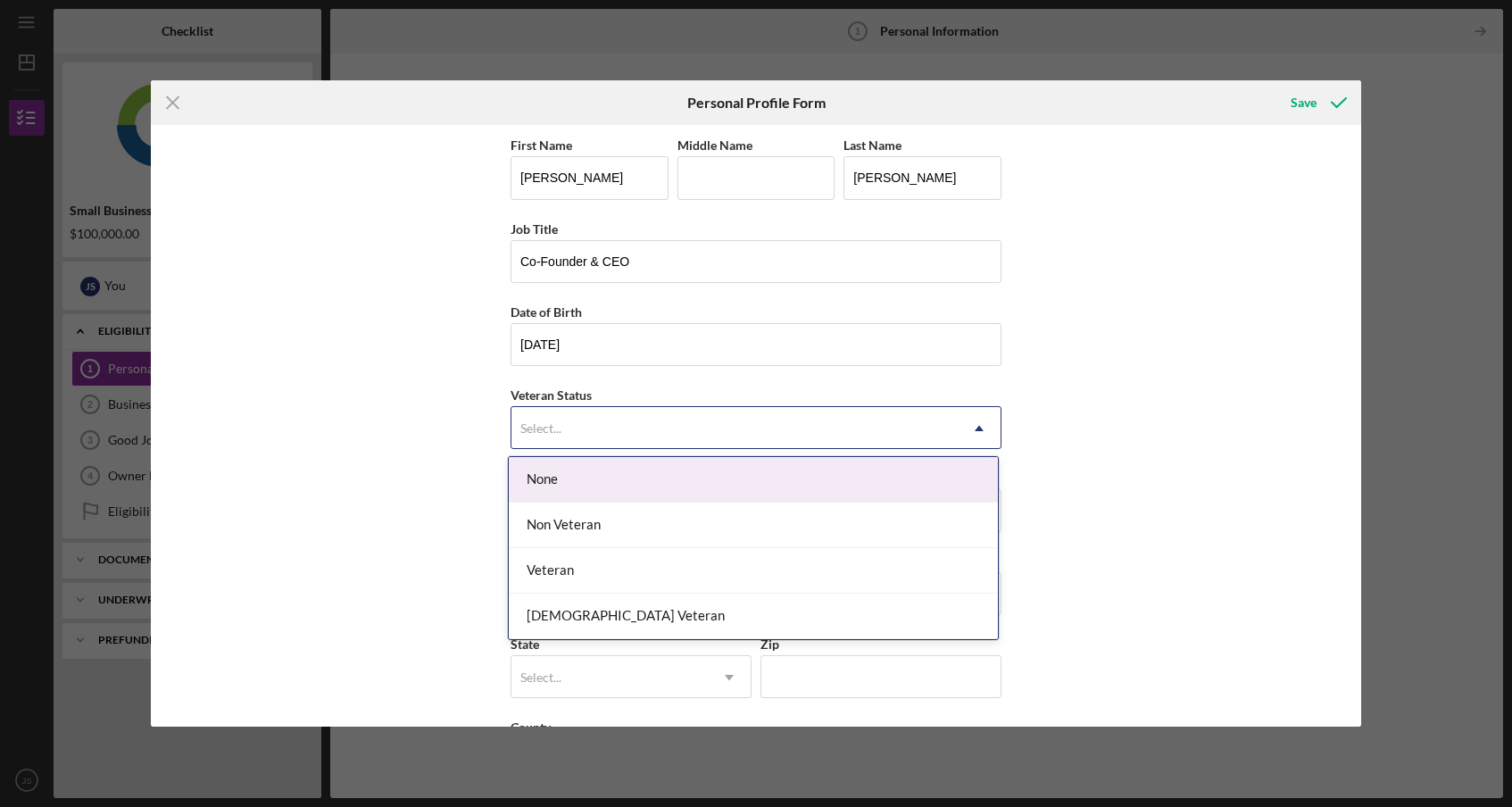
click at [579, 417] on div "Select..." at bounding box center [734, 428] width 447 height 41
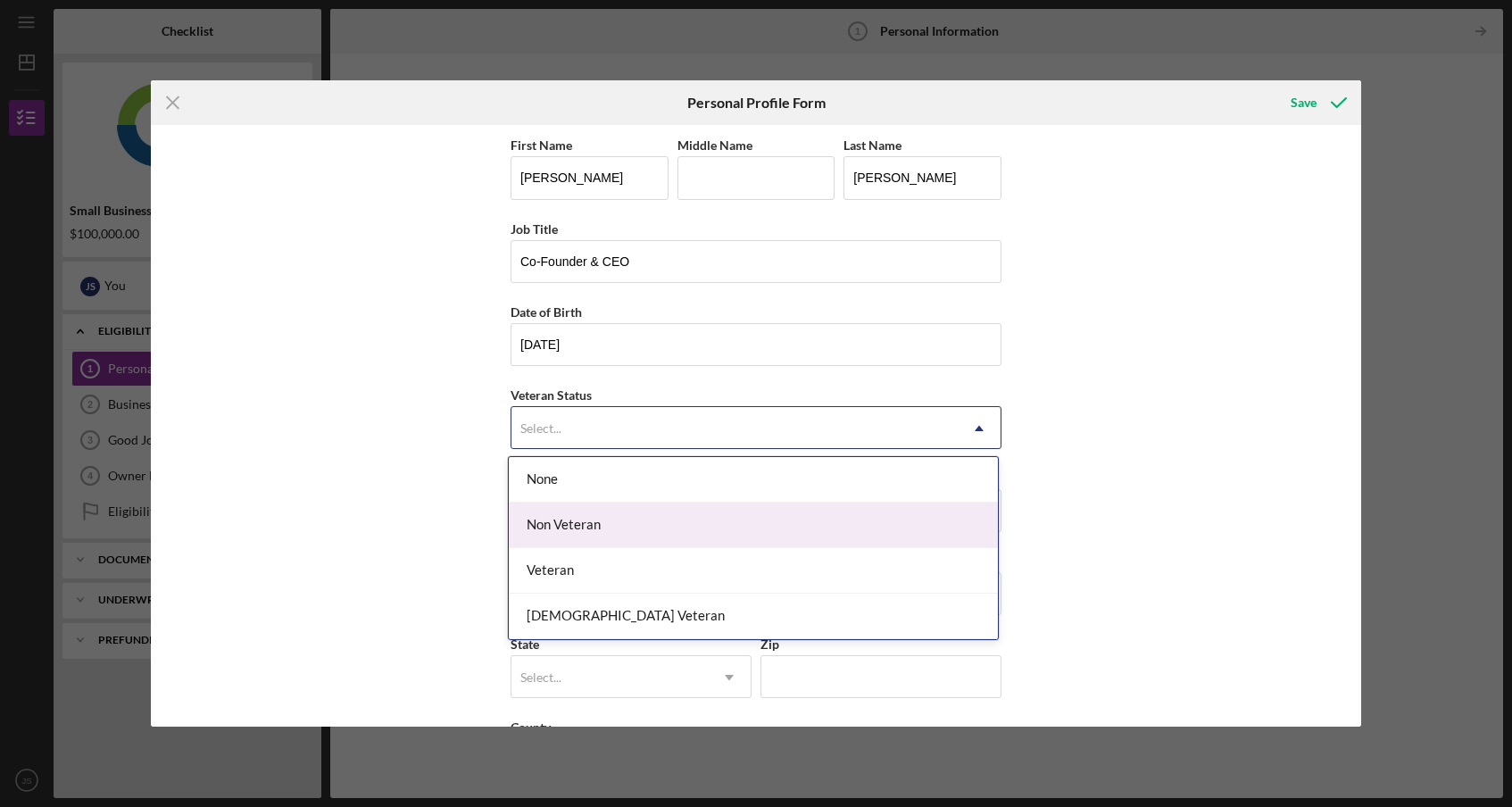
click at [575, 528] on div "Non Veteran" at bounding box center [753, 525] width 489 height 46
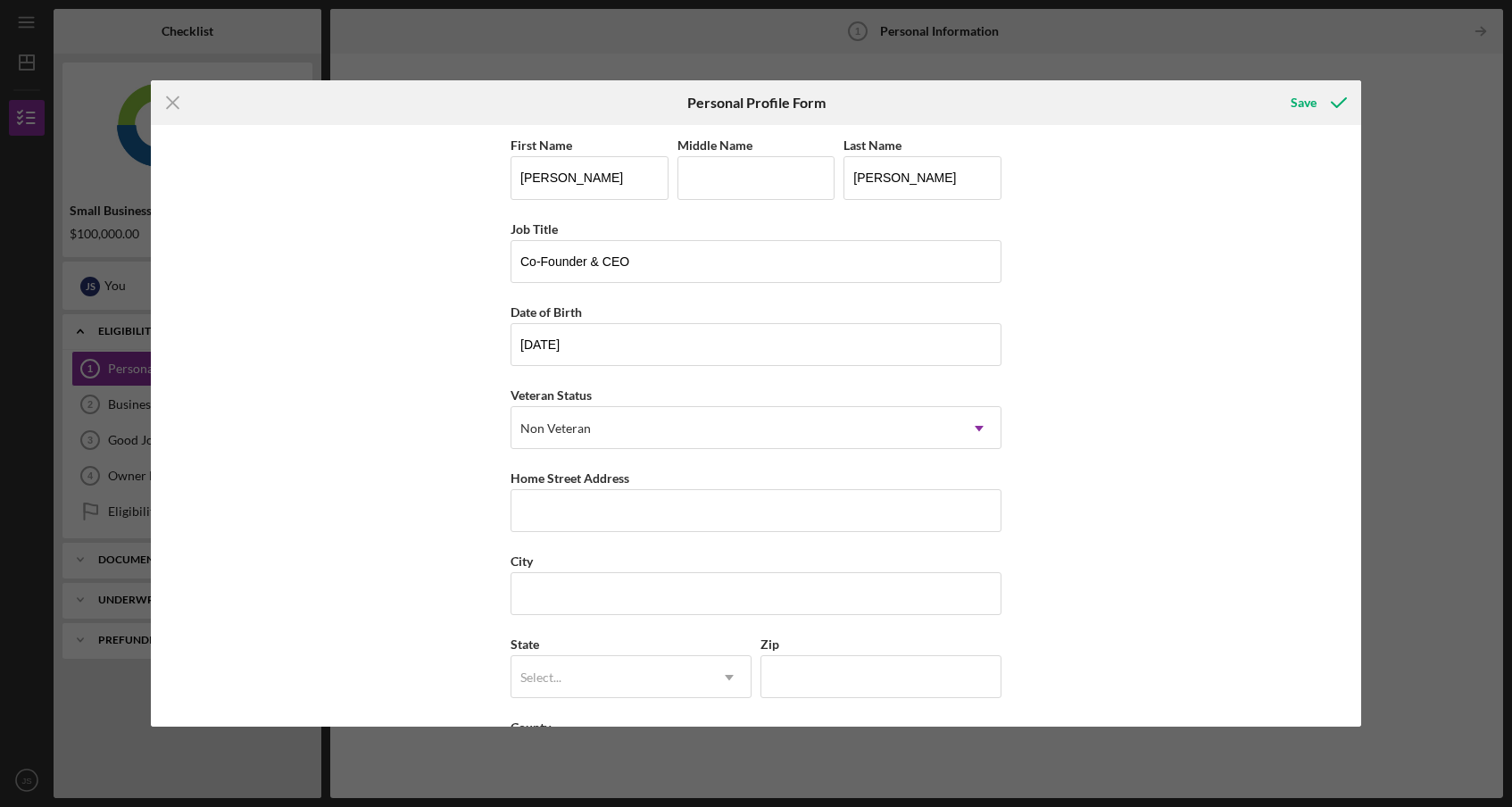
scroll to position [17, 0]
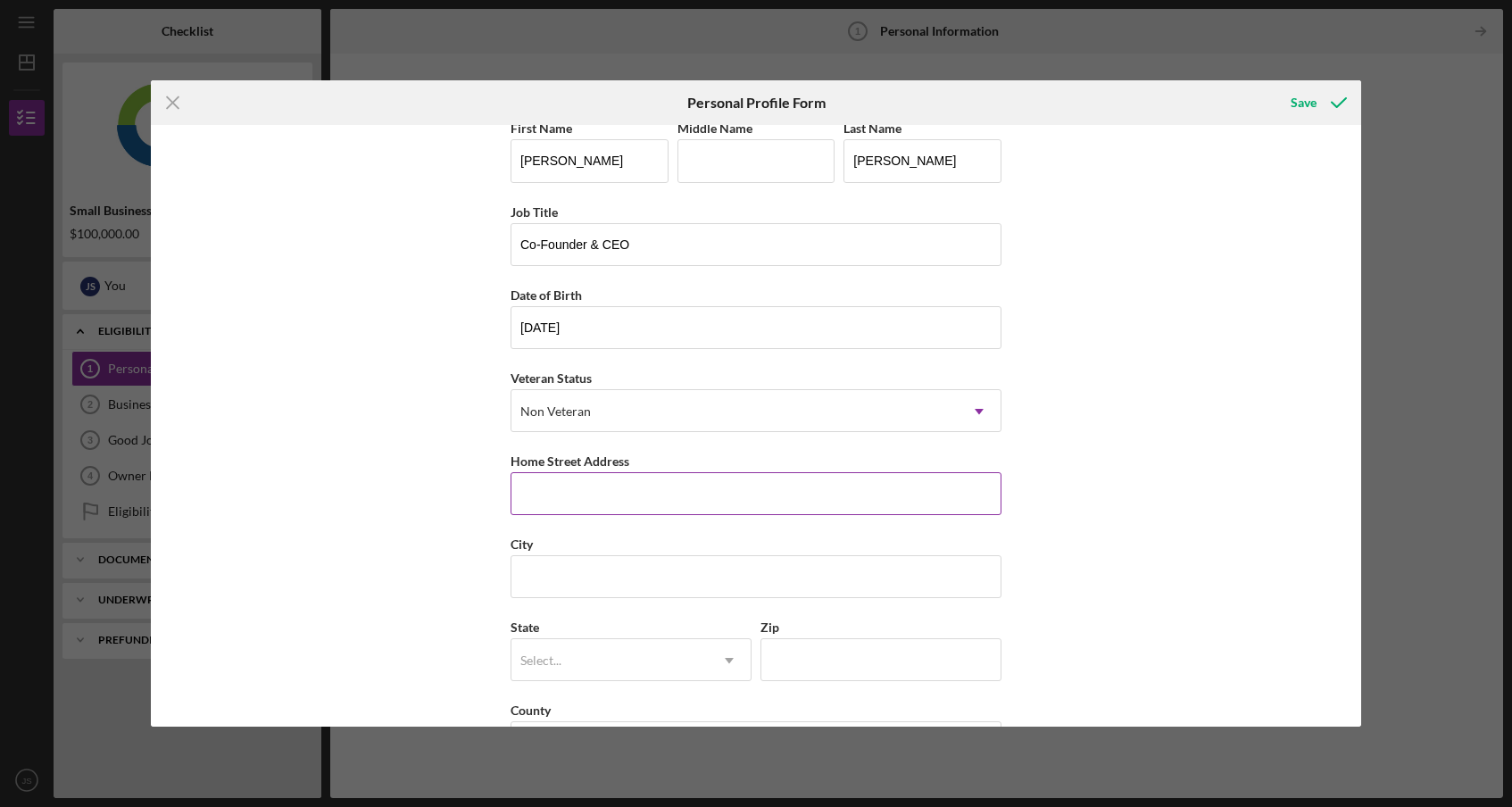
click at [575, 487] on input "Home Street Address" at bounding box center [755, 494] width 490 height 43
type input "[STREET_ADDRESS]"
type input "Rolling Hills Estates"
type input "[US_STATE]"
type input "90274"
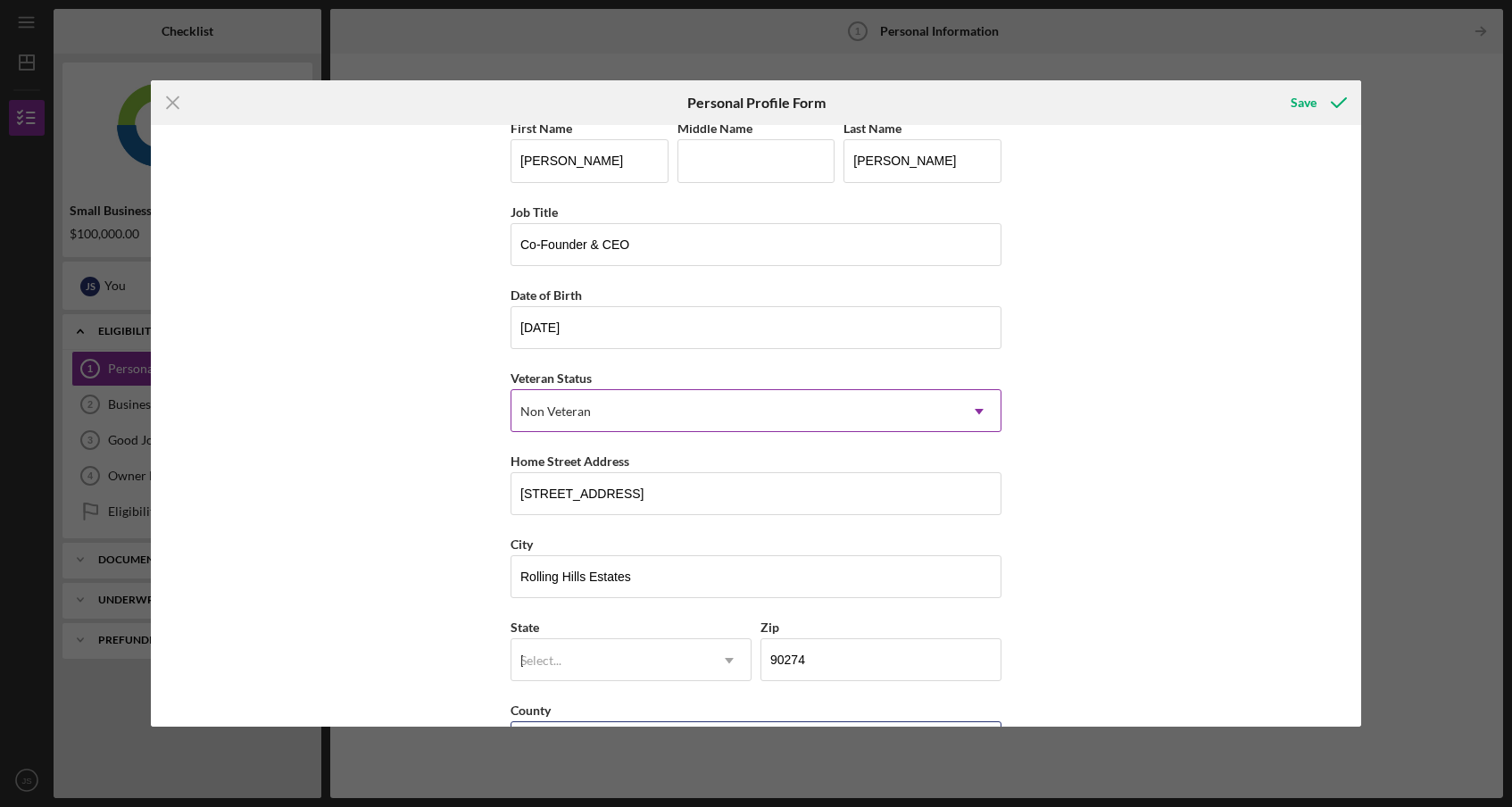
type input "[GEOGRAPHIC_DATA]"
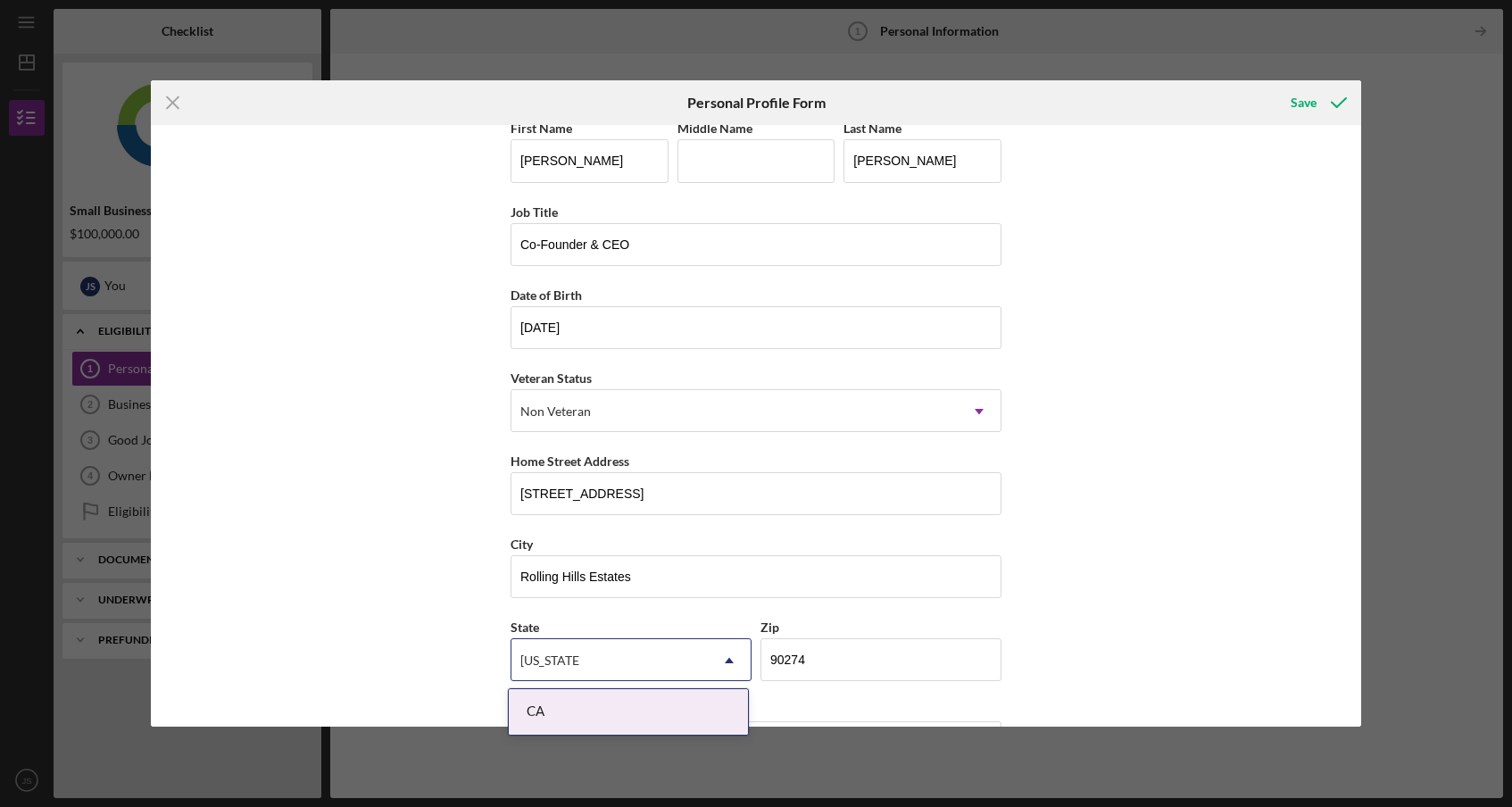
click at [361, 582] on div "First Name [PERSON_NAME] Middle Name Last Name [PERSON_NAME] Job Title Co-Found…" at bounding box center [756, 426] width 1210 height 601
click at [855, 656] on input "90274" at bounding box center [880, 660] width 241 height 43
type input "90278"
click at [1082, 605] on div "First Name [PERSON_NAME] Middle Name Last Name [PERSON_NAME] Job Title Co-Found…" at bounding box center [756, 426] width 1210 height 601
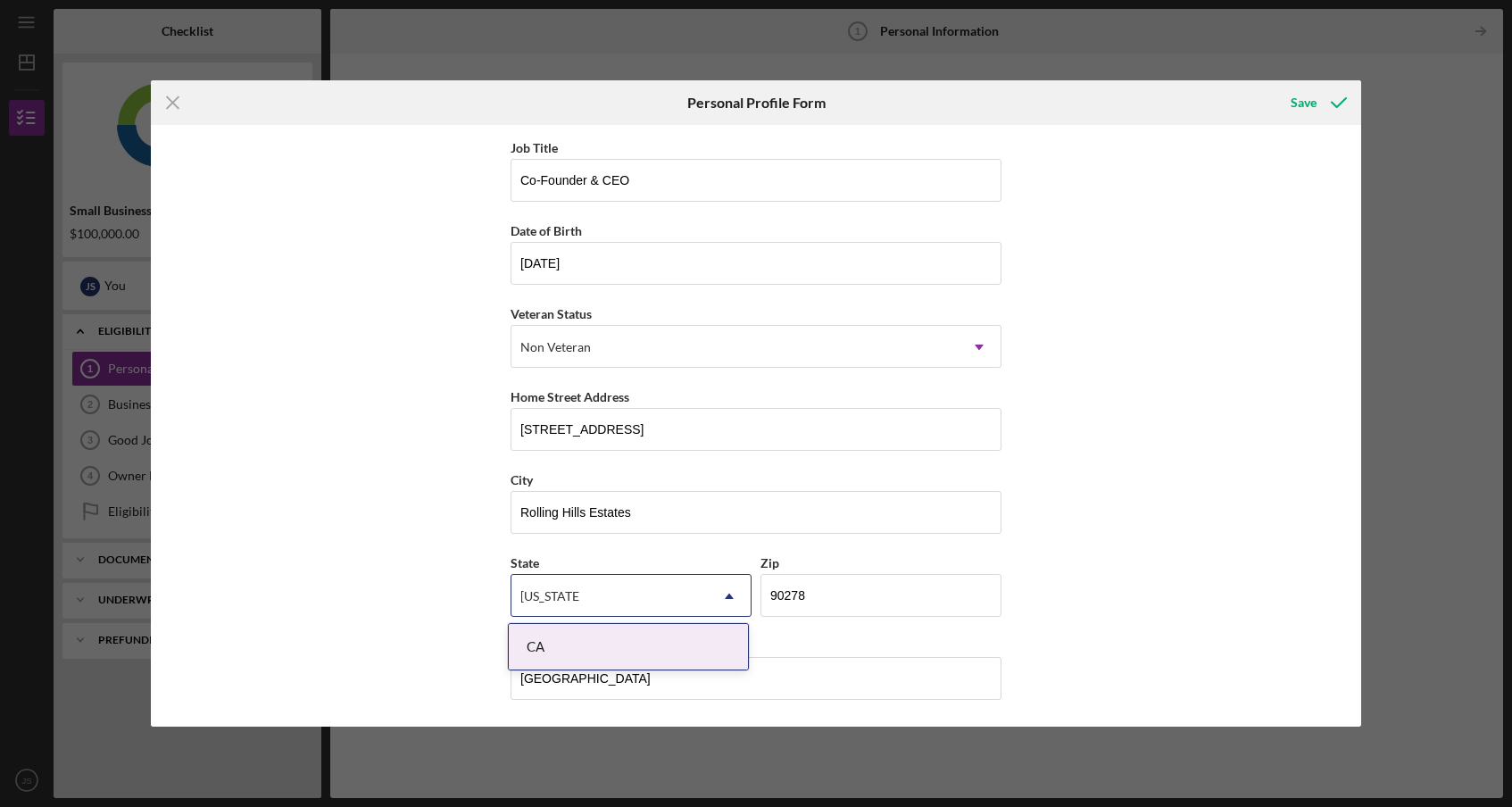
click at [1082, 605] on div "First Name [PERSON_NAME] Middle Name Last Name [PERSON_NAME] Job Title Co-Found…" at bounding box center [756, 426] width 1210 height 601
click at [904, 718] on div "First Name [PERSON_NAME] Middle Name Last Name [PERSON_NAME] Job Title Co-Found…" at bounding box center [756, 426] width 1210 height 601
click at [618, 639] on div "CA" at bounding box center [628, 647] width 239 height 46
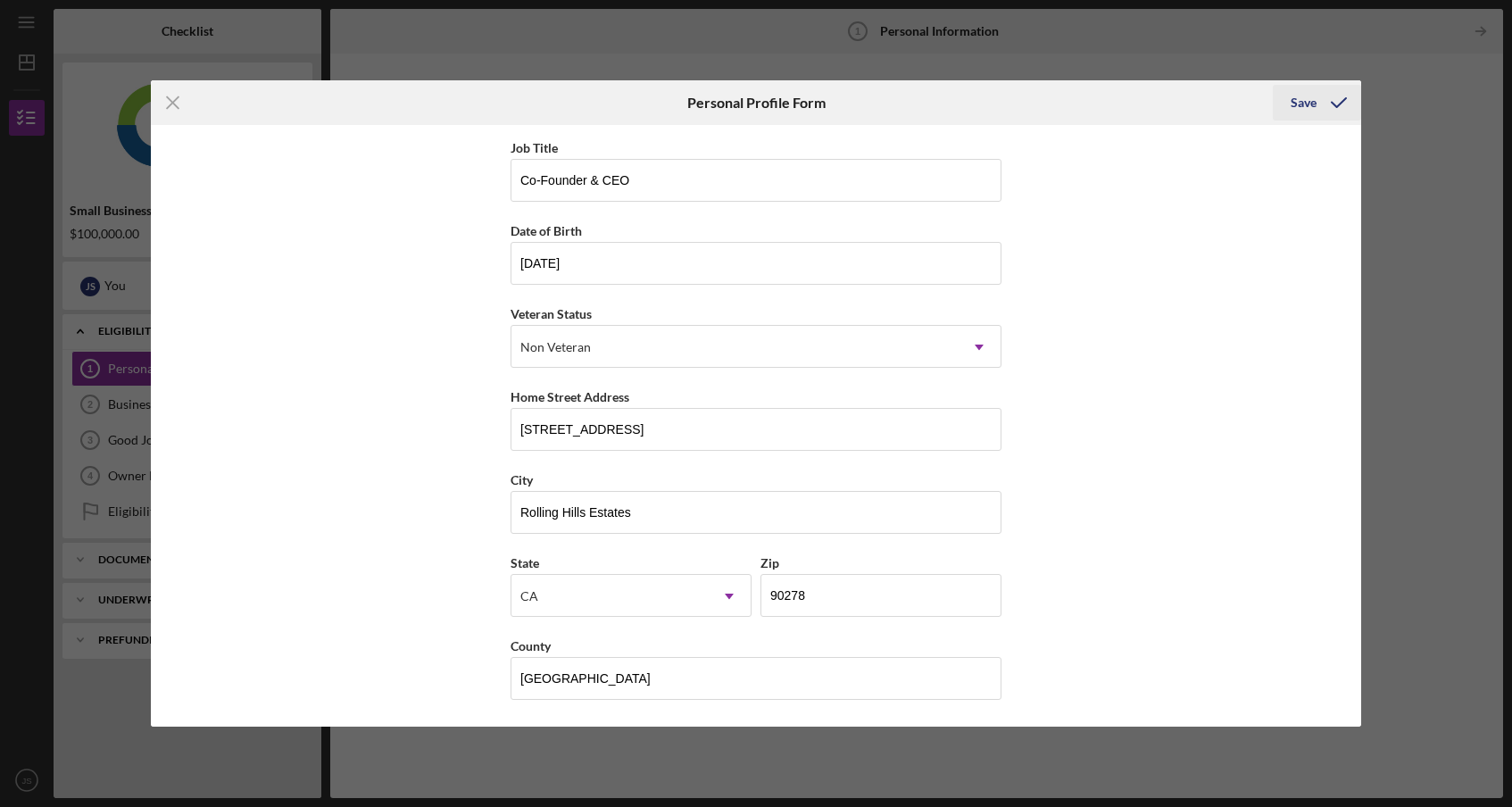
click at [1300, 106] on div "Save" at bounding box center [1303, 102] width 26 height 36
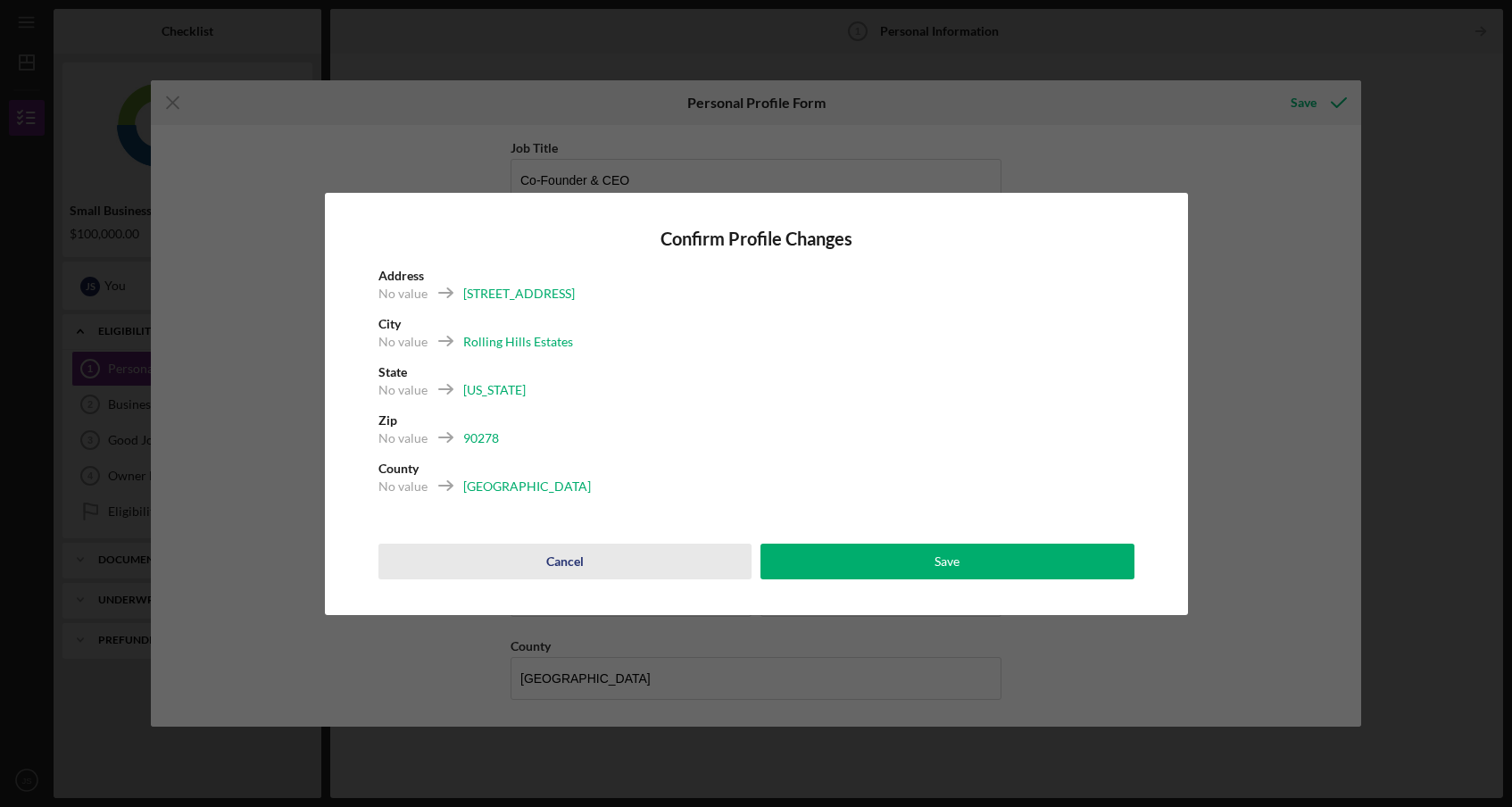
click at [590, 572] on button "Cancel" at bounding box center [565, 561] width 374 height 36
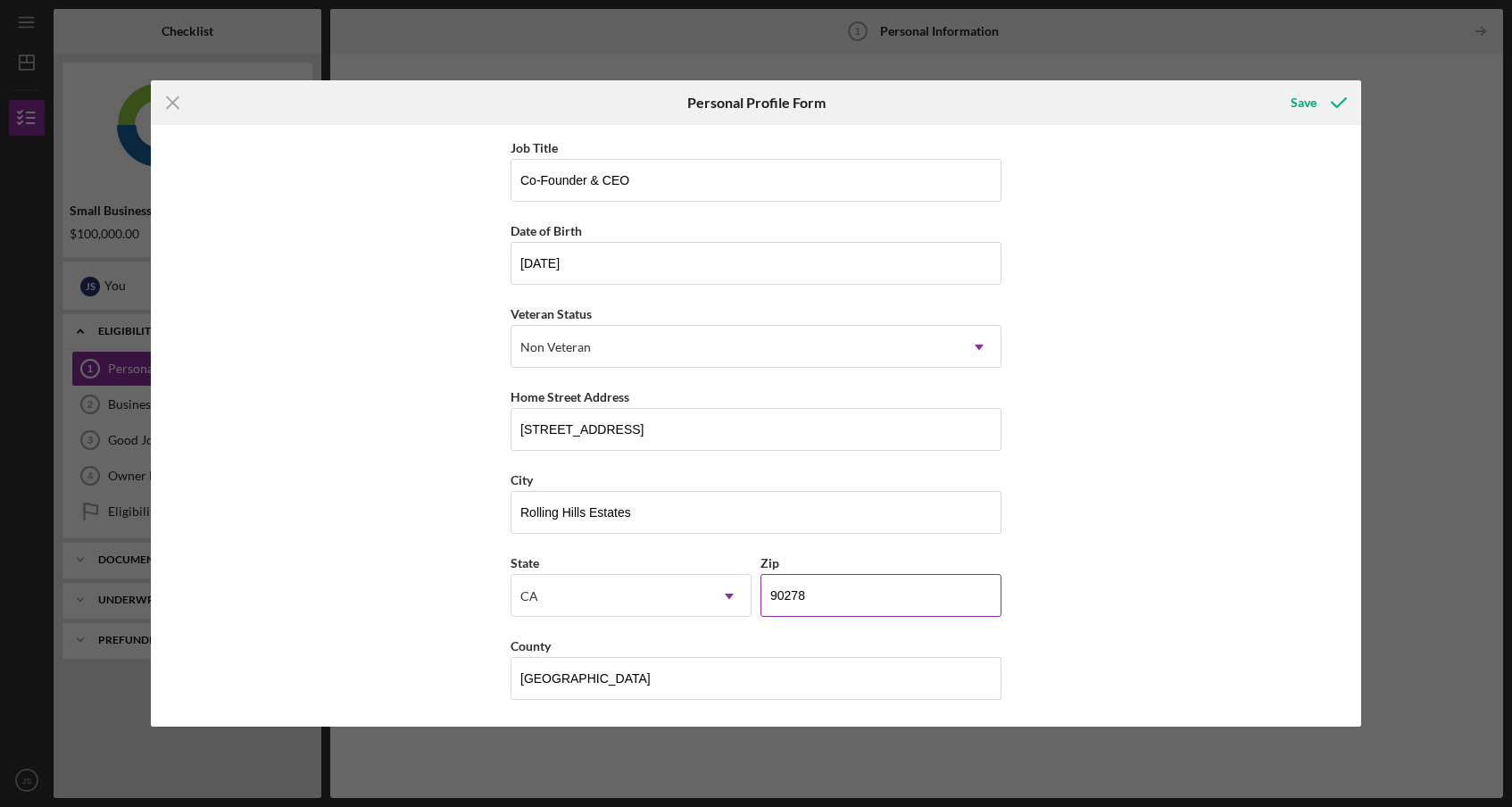
click at [839, 591] on input "90278" at bounding box center [880, 595] width 241 height 43
type input "90274"
click at [1063, 475] on div "First Name [PERSON_NAME] Middle Name Last Name [PERSON_NAME] Job Title Co-Found…" at bounding box center [756, 426] width 1210 height 601
click at [1315, 108] on div "Save" at bounding box center [1303, 102] width 26 height 36
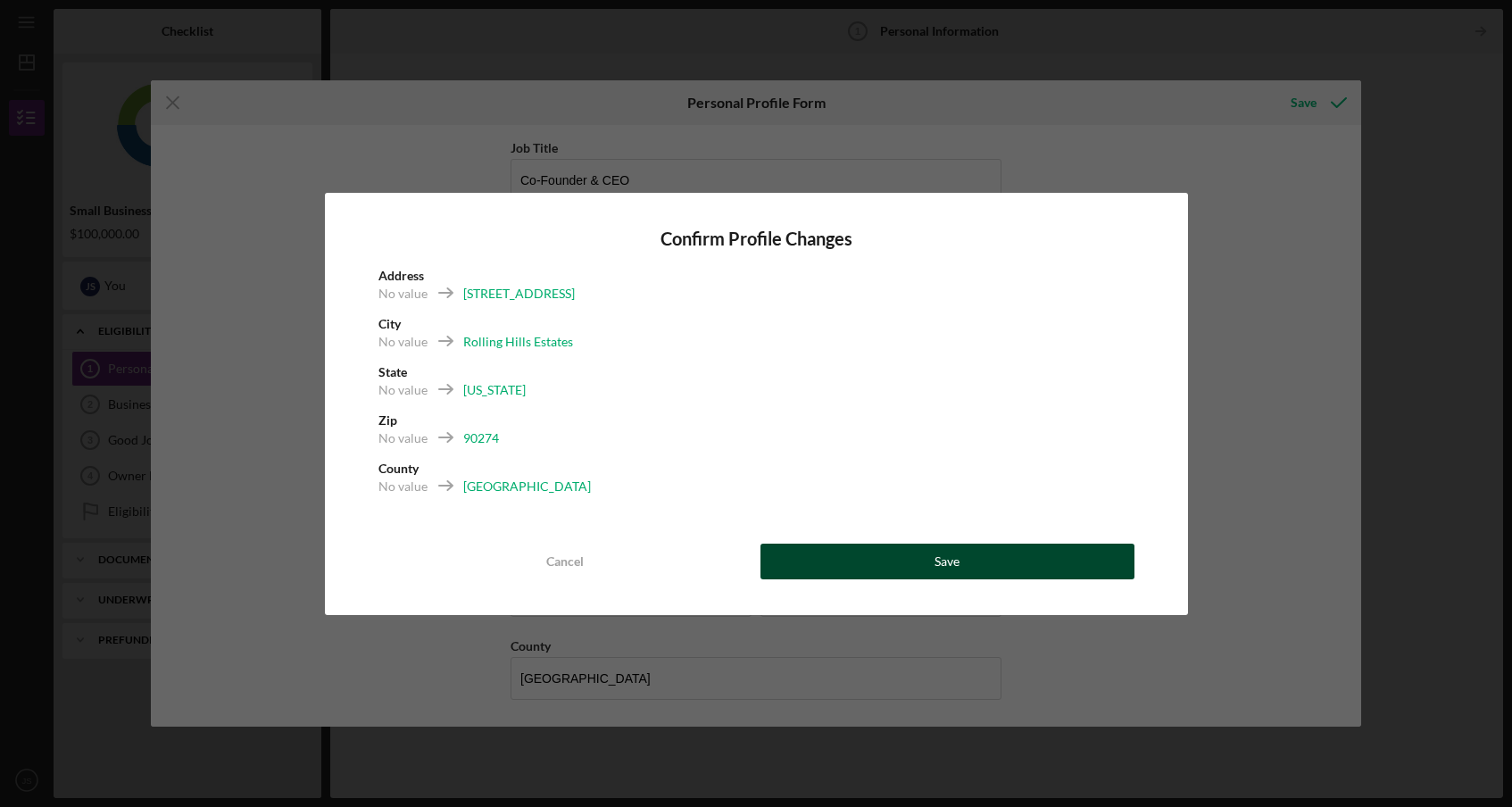
click at [981, 566] on button "Save" at bounding box center [947, 561] width 374 height 36
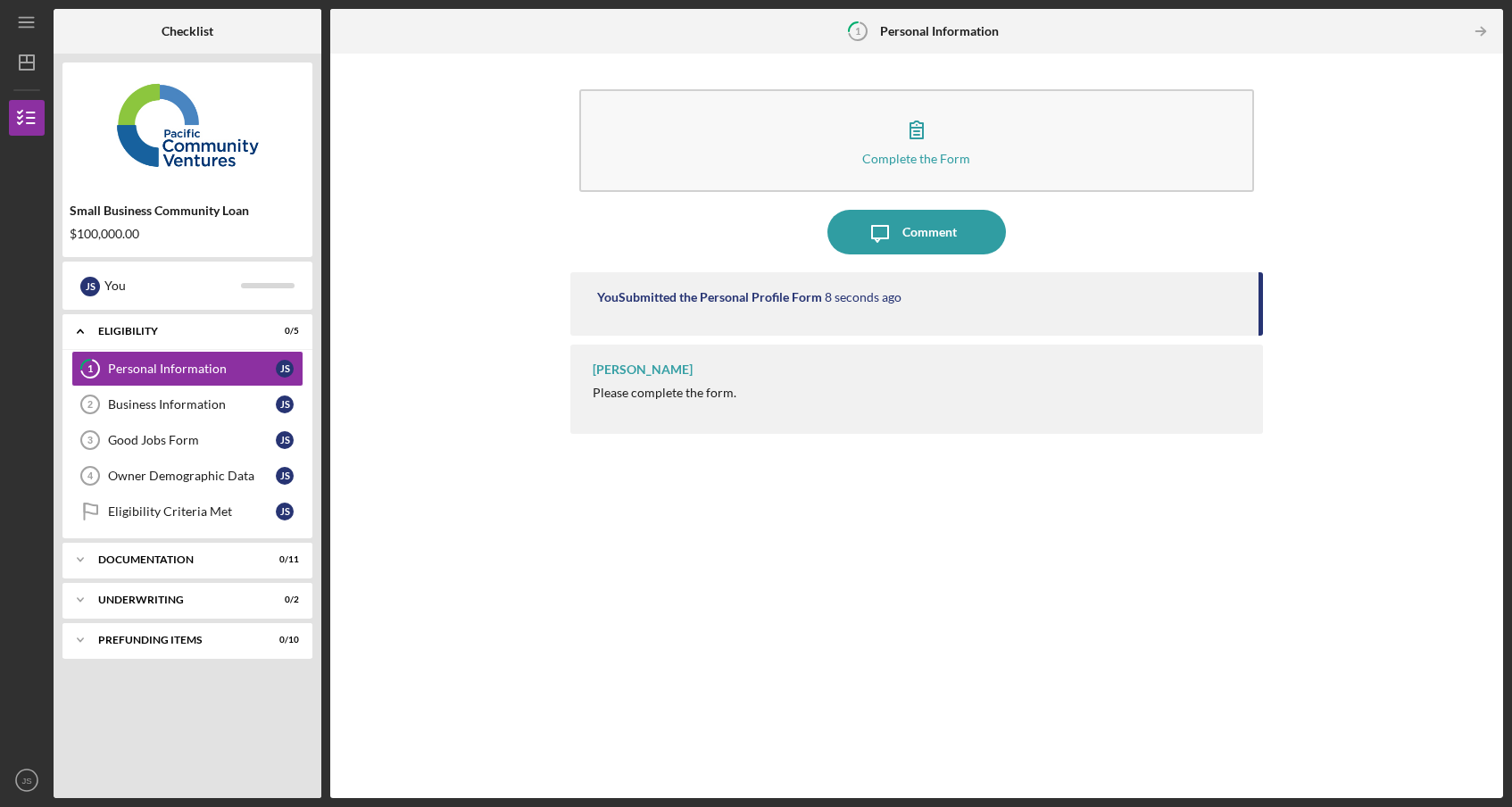
click at [675, 369] on div "[PERSON_NAME]" at bounding box center [643, 369] width 99 height 14
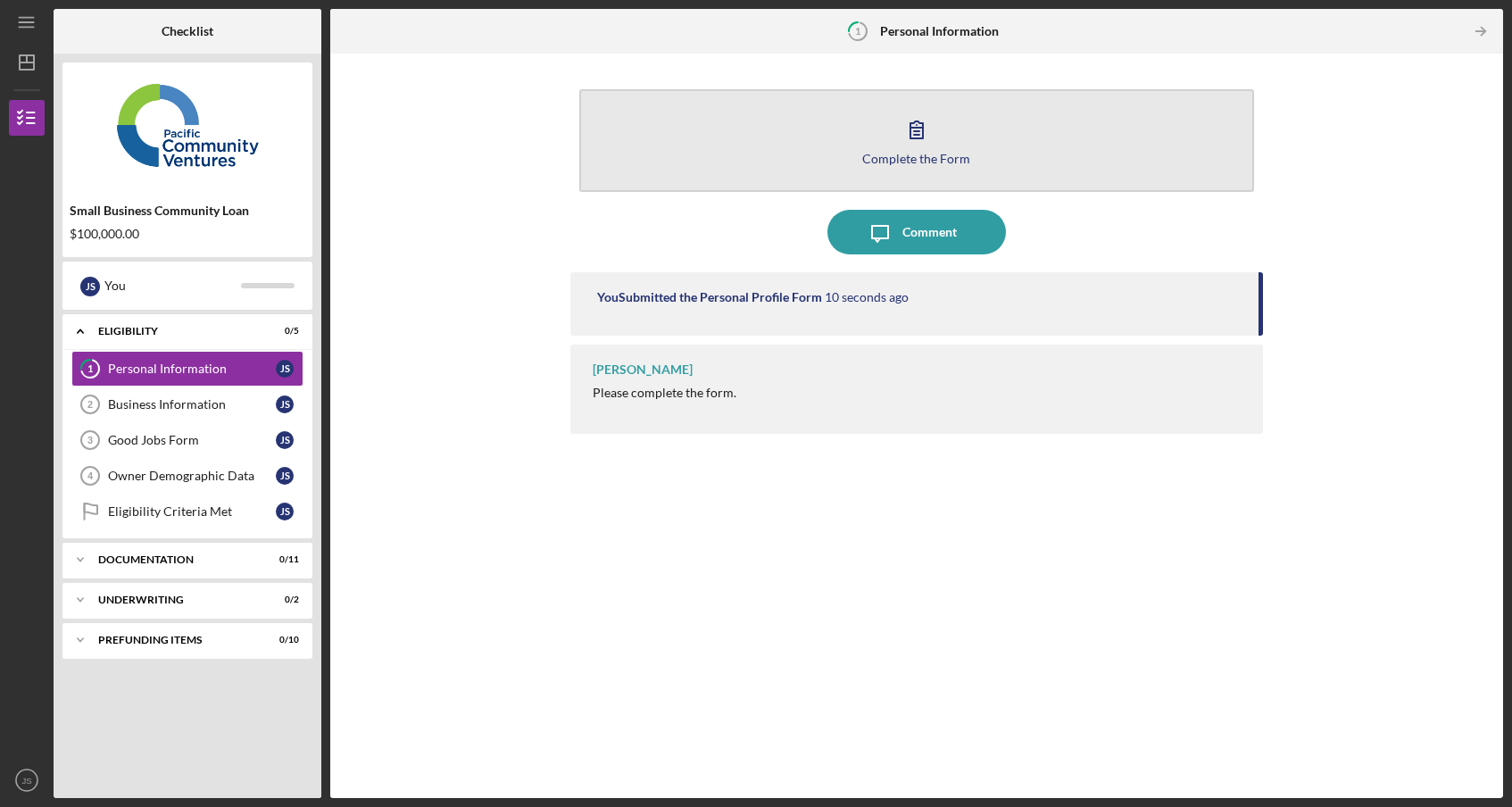
click at [924, 130] on icon "button" at bounding box center [916, 129] width 45 height 45
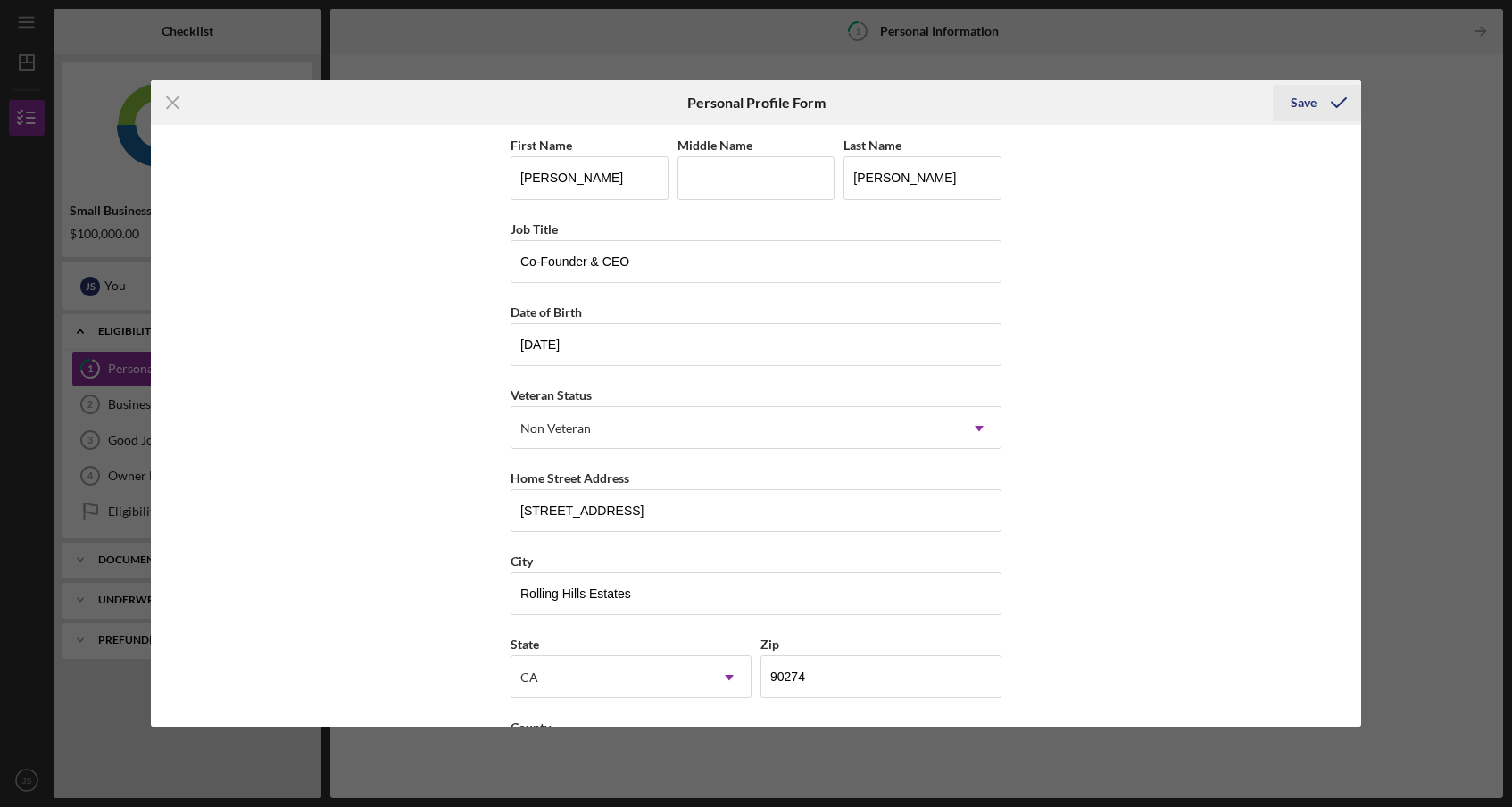
click at [1297, 116] on div "Save" at bounding box center [1303, 102] width 26 height 36
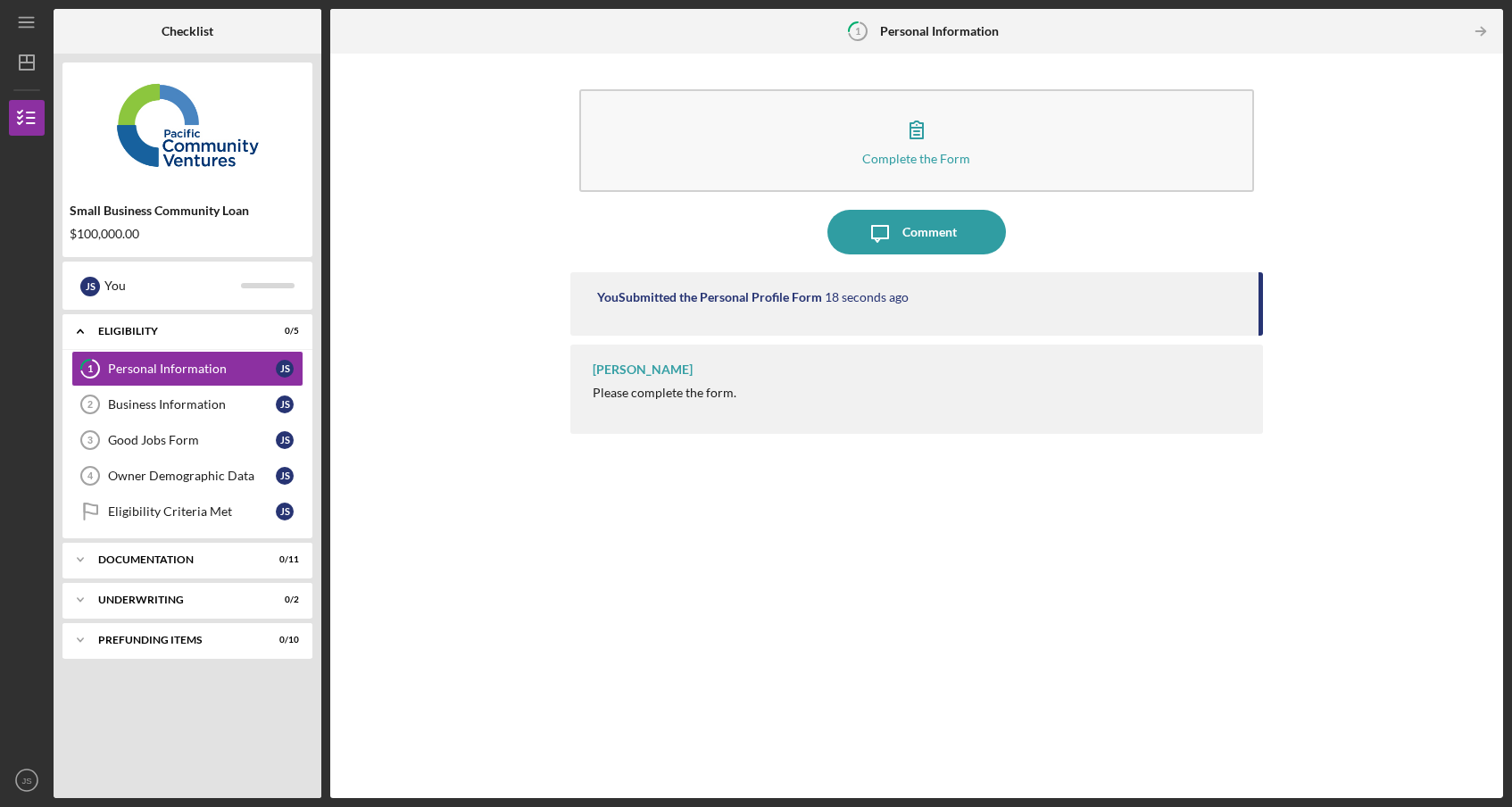
click at [662, 370] on div "[PERSON_NAME]" at bounding box center [643, 369] width 99 height 14
click at [665, 403] on div "[PERSON_NAME] Please complete the form." at bounding box center [916, 389] width 692 height 90
click at [192, 422] on link "Business Information 2 Business Information J S" at bounding box center [187, 405] width 232 height 36
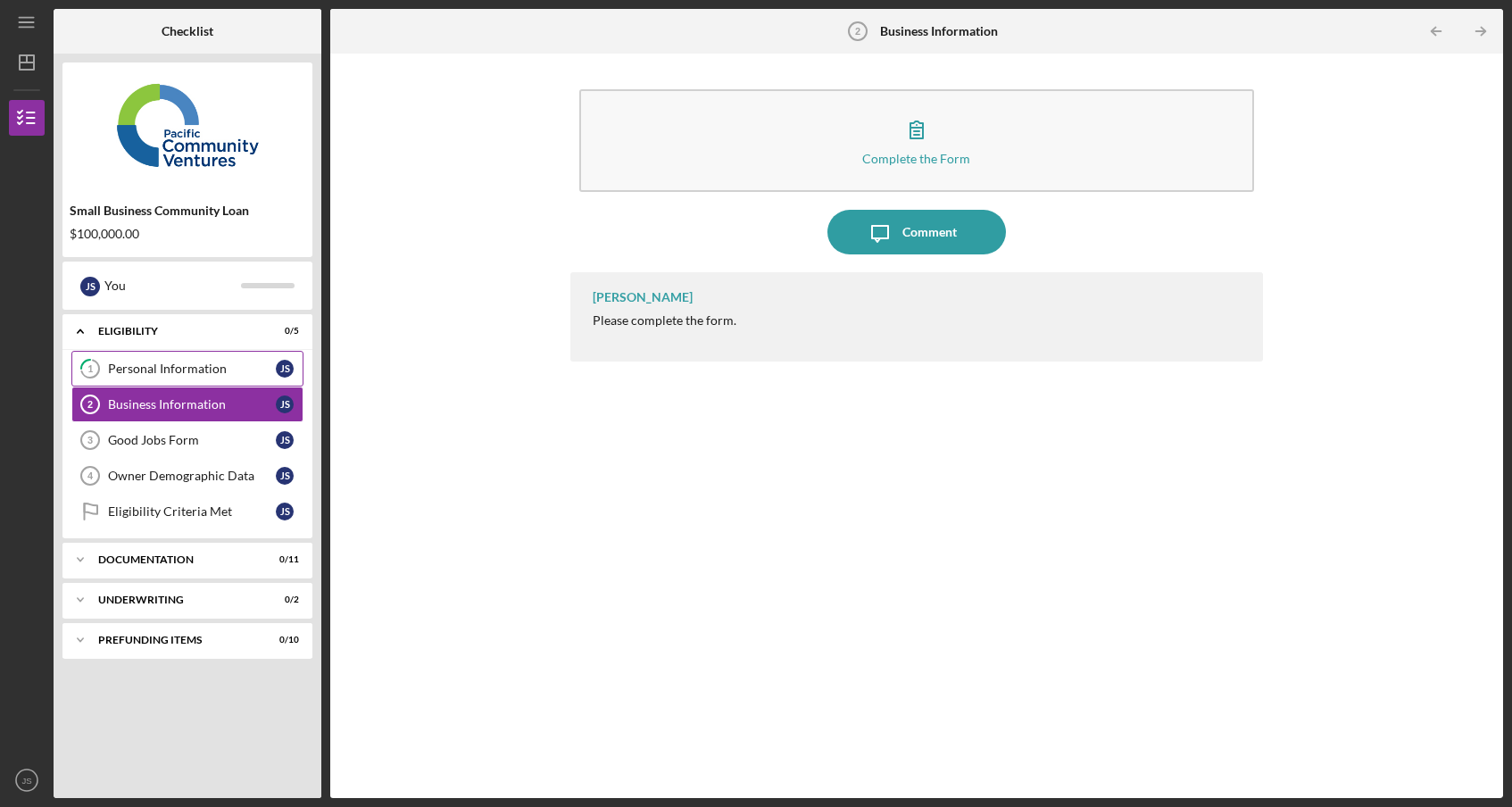
click at [187, 382] on link "1 Personal Information J S" at bounding box center [187, 369] width 232 height 36
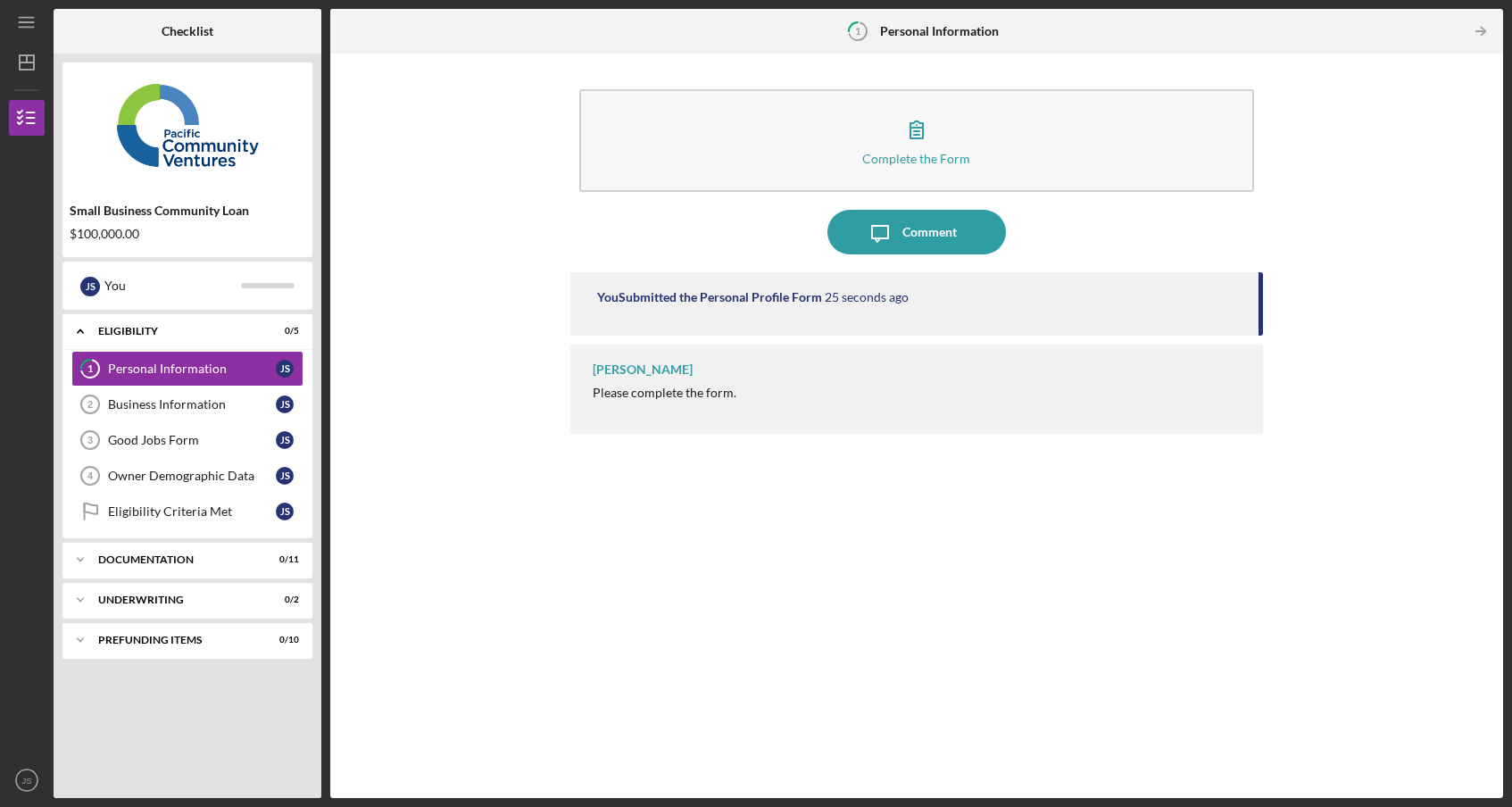
click at [656, 370] on div "[PERSON_NAME]" at bounding box center [643, 369] width 99 height 14
click at [659, 400] on div "[PERSON_NAME] Please complete the form." at bounding box center [916, 389] width 692 height 90
click at [970, 281] on div "You Submitted the Personal Profile Form 30 seconds ago" at bounding box center [916, 304] width 692 height 64
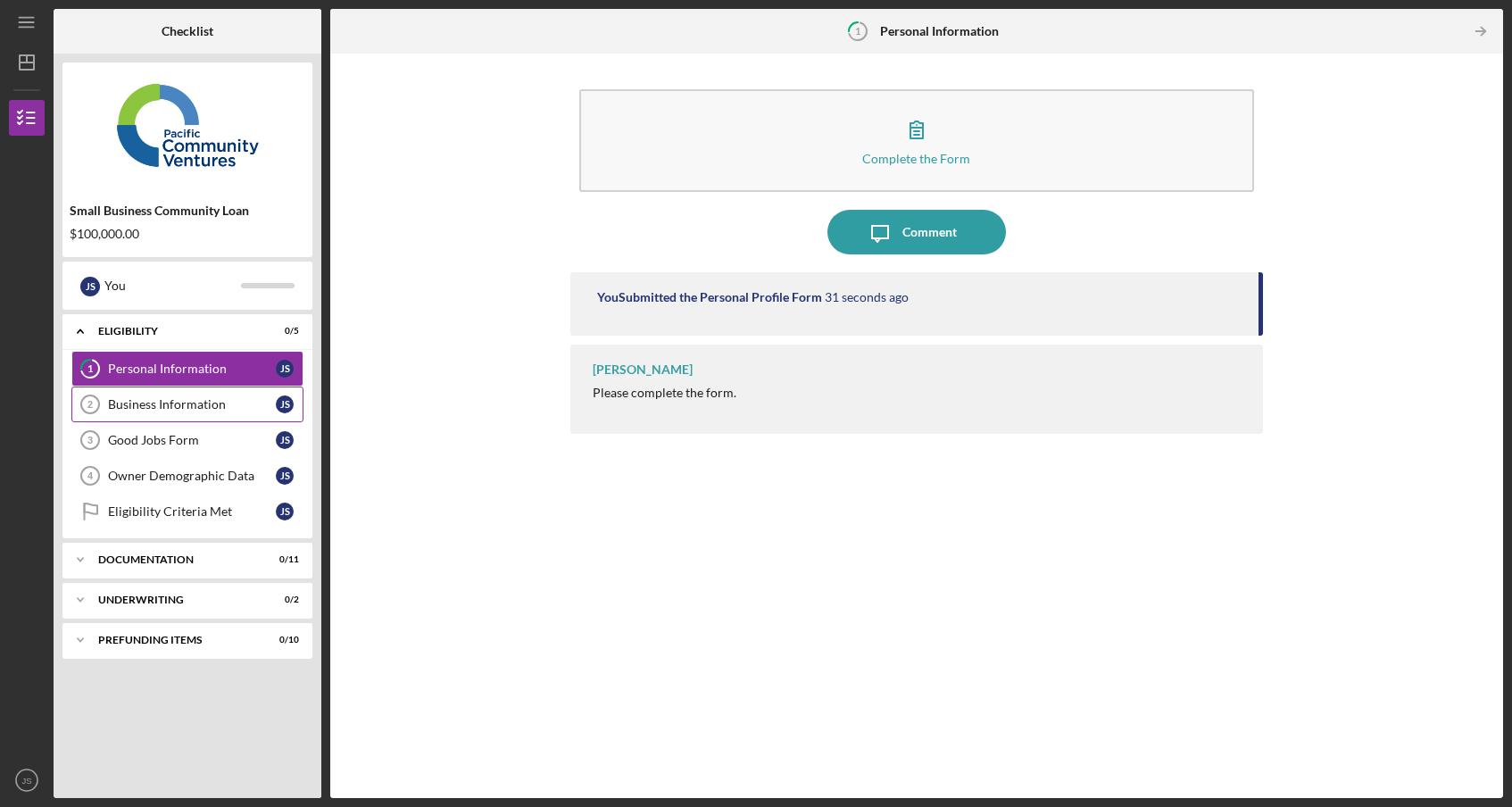
click at [229, 404] on div "Business Information" at bounding box center [192, 404] width 168 height 14
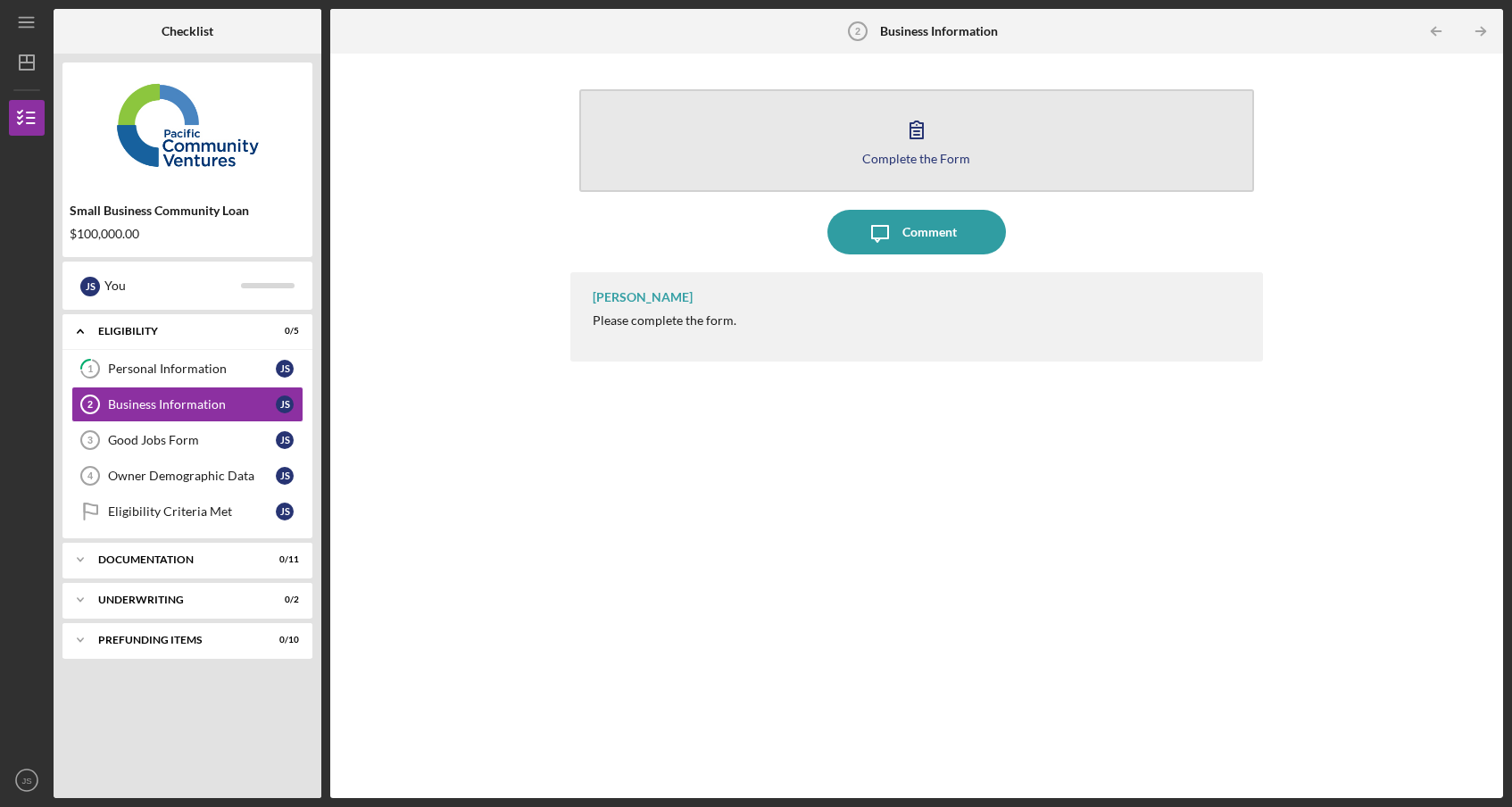
click at [933, 152] on div "Complete the Form" at bounding box center [916, 158] width 108 height 13
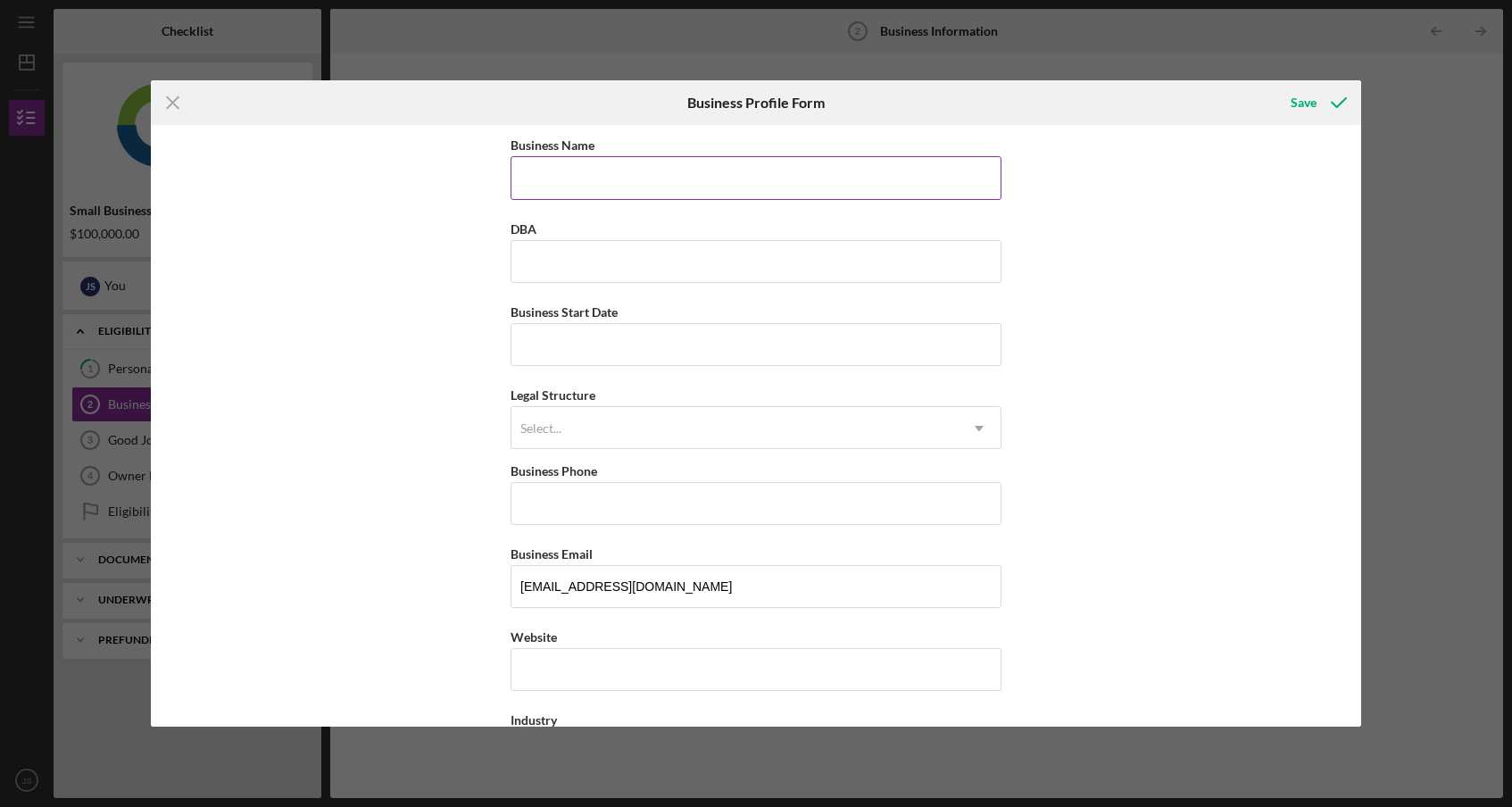
click at [864, 190] on input "Business Name" at bounding box center [755, 177] width 490 height 43
type input "Beach City Coffee, LLC"
click at [541, 265] on input "DBA" at bounding box center [755, 261] width 490 height 43
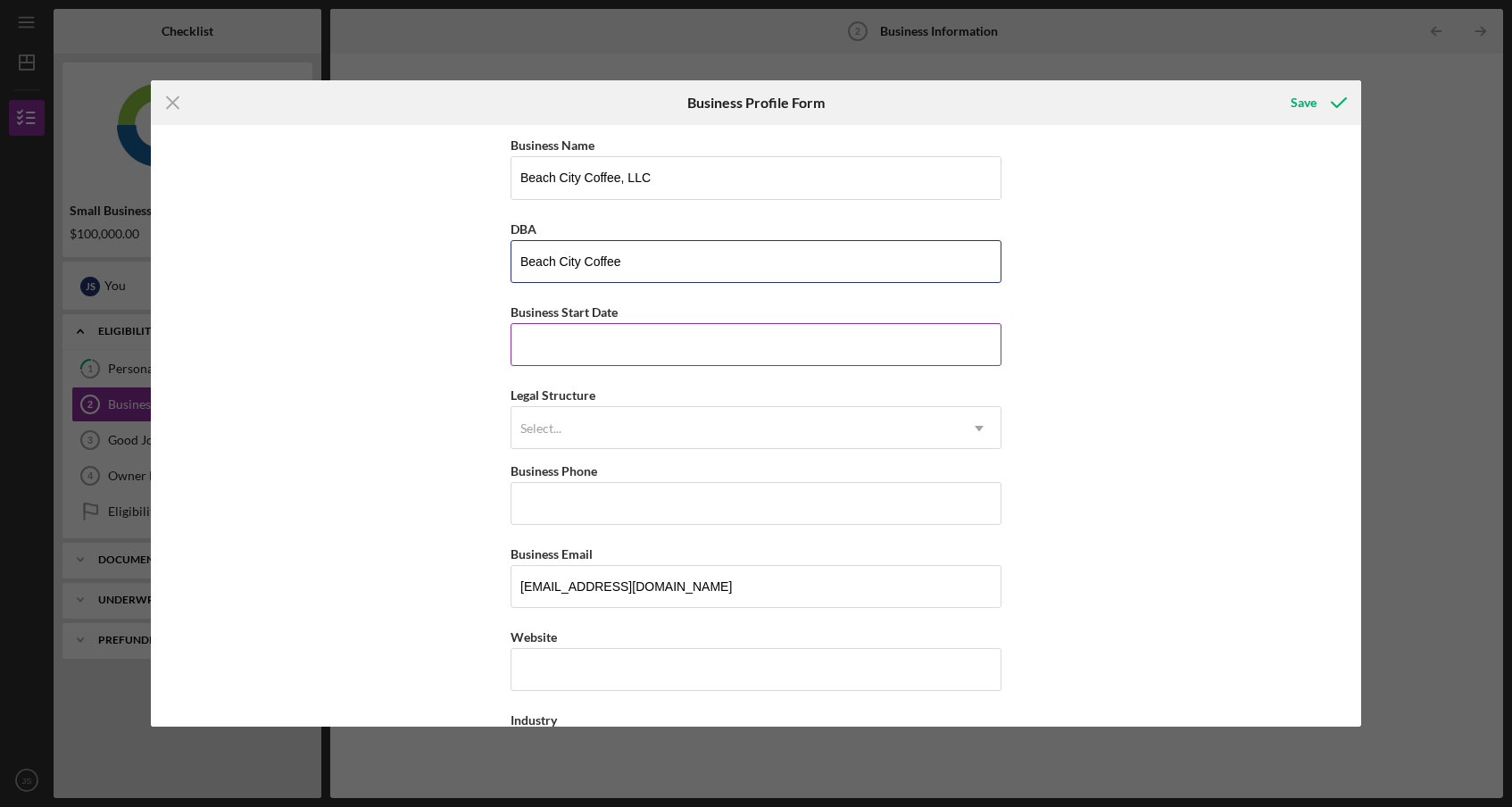
type input "Beach City Coffee"
click at [569, 333] on input "Business Start Date" at bounding box center [755, 344] width 490 height 43
type input "[DATE]"
click at [554, 441] on div "Select..." at bounding box center [734, 428] width 447 height 41
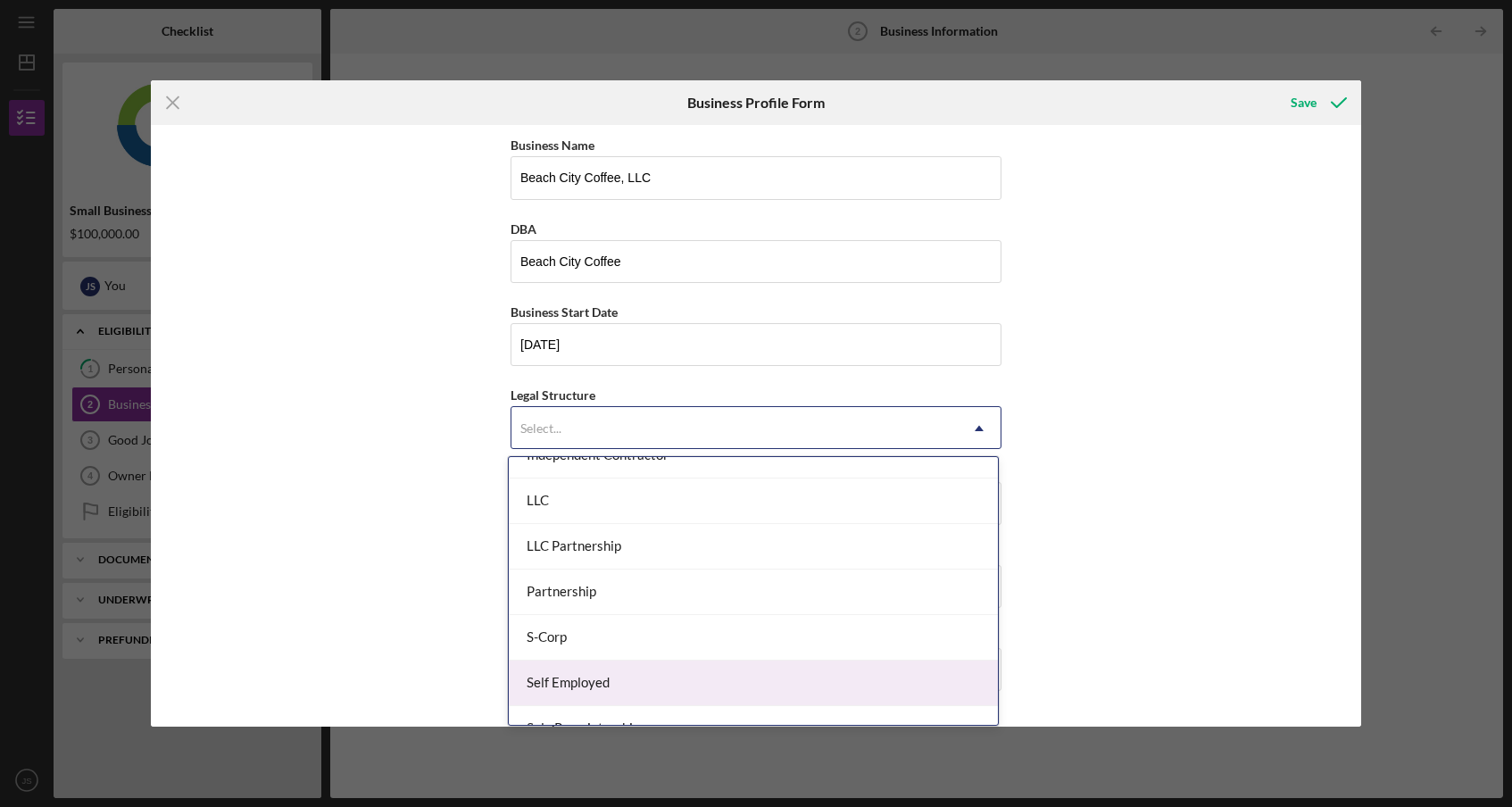
scroll to position [300, 0]
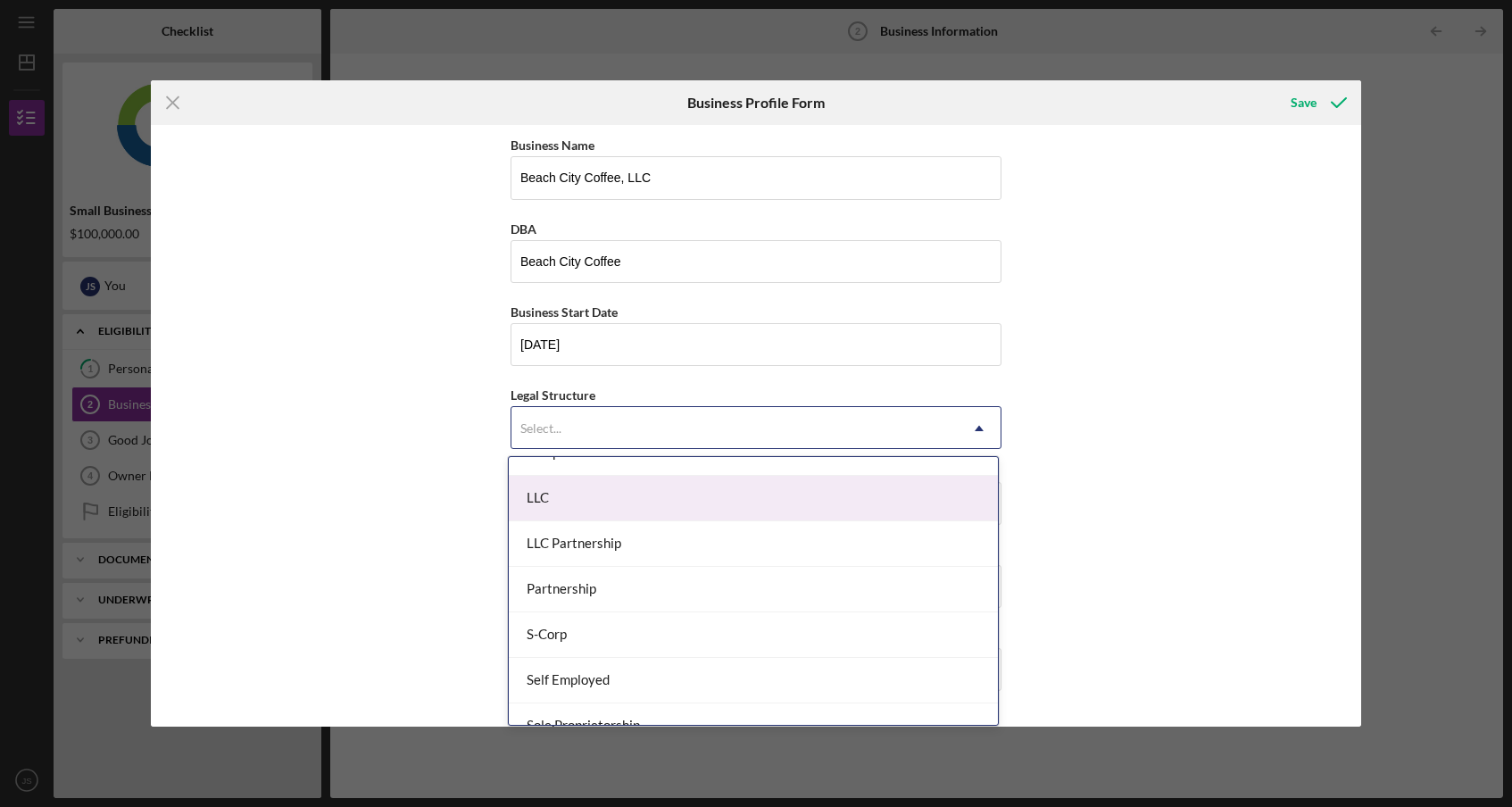
click at [704, 509] on div "LLC" at bounding box center [753, 499] width 489 height 46
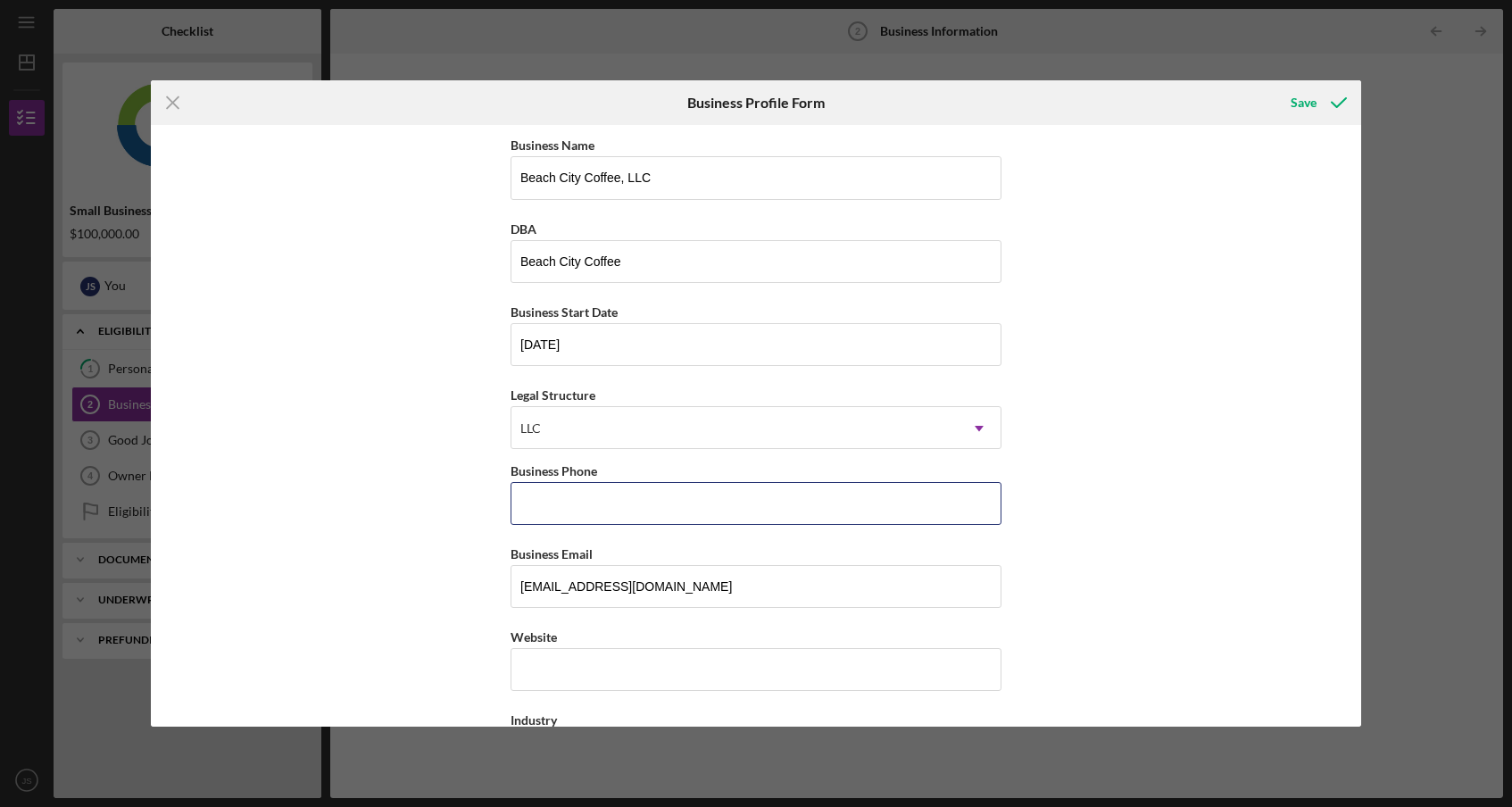
click at [704, 509] on input "Business Phone" at bounding box center [755, 504] width 490 height 43
type input "[PHONE_NUMBER]"
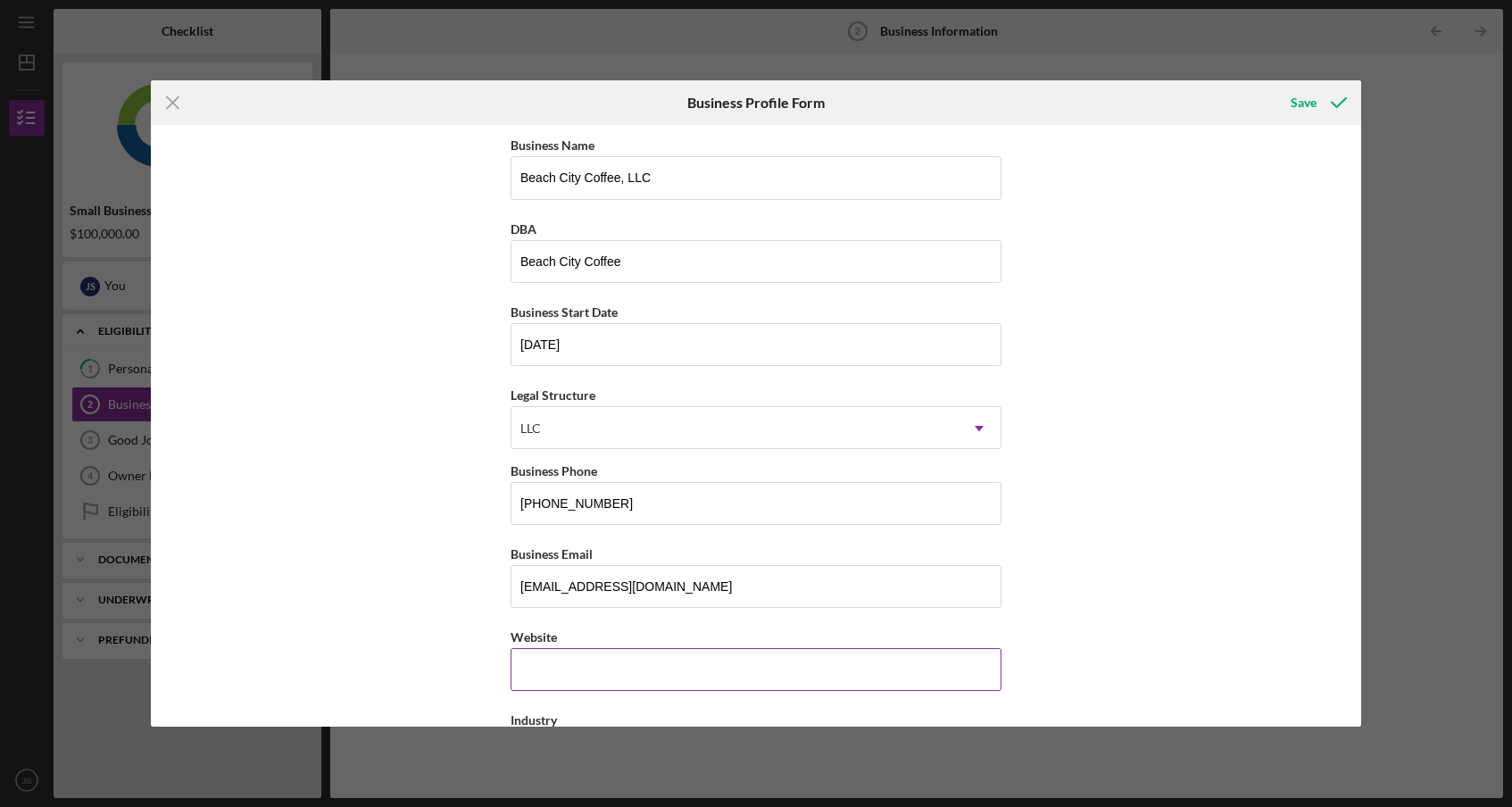
click at [667, 683] on input "Website" at bounding box center [755, 669] width 490 height 43
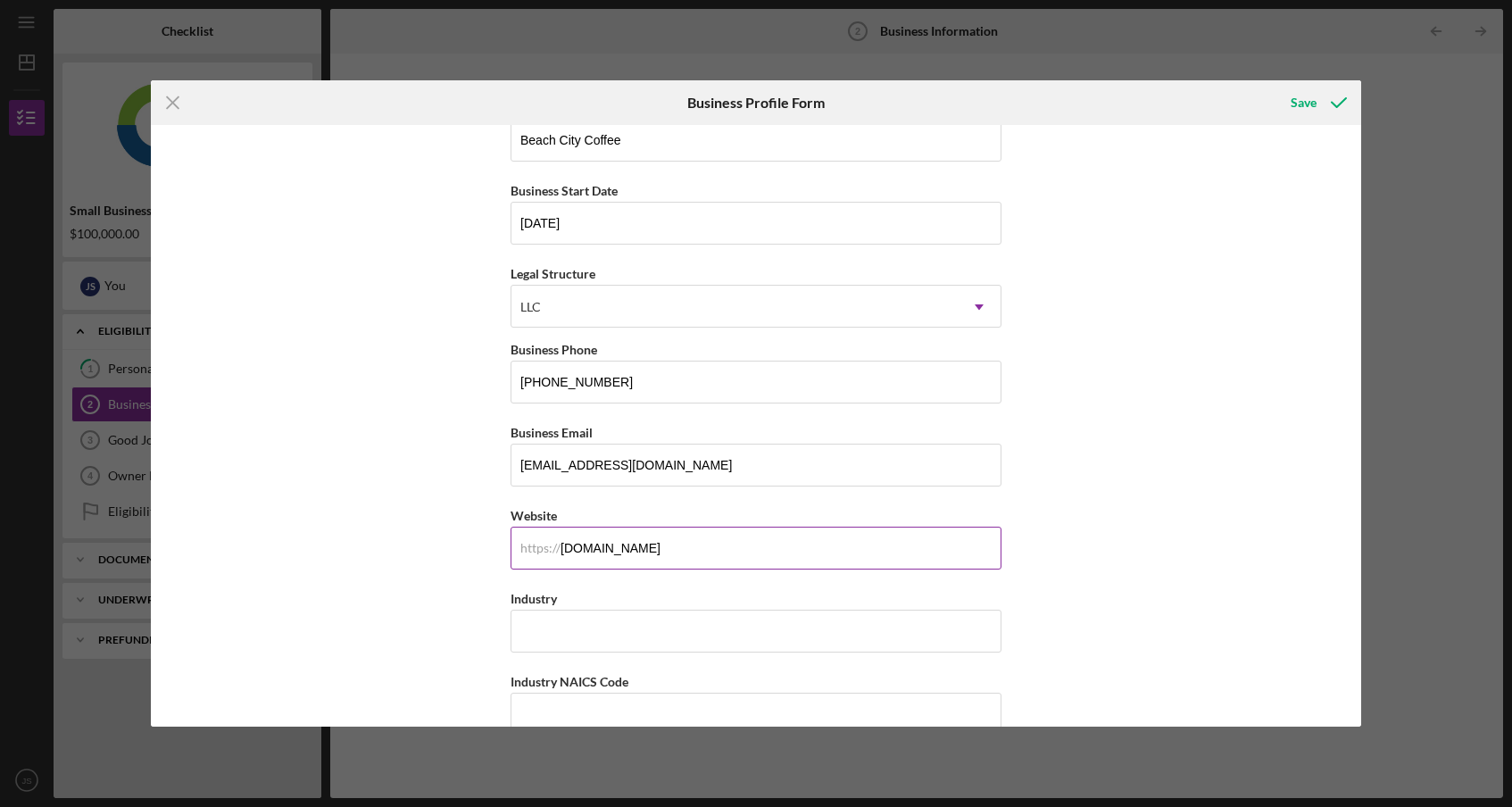
scroll to position [191, 0]
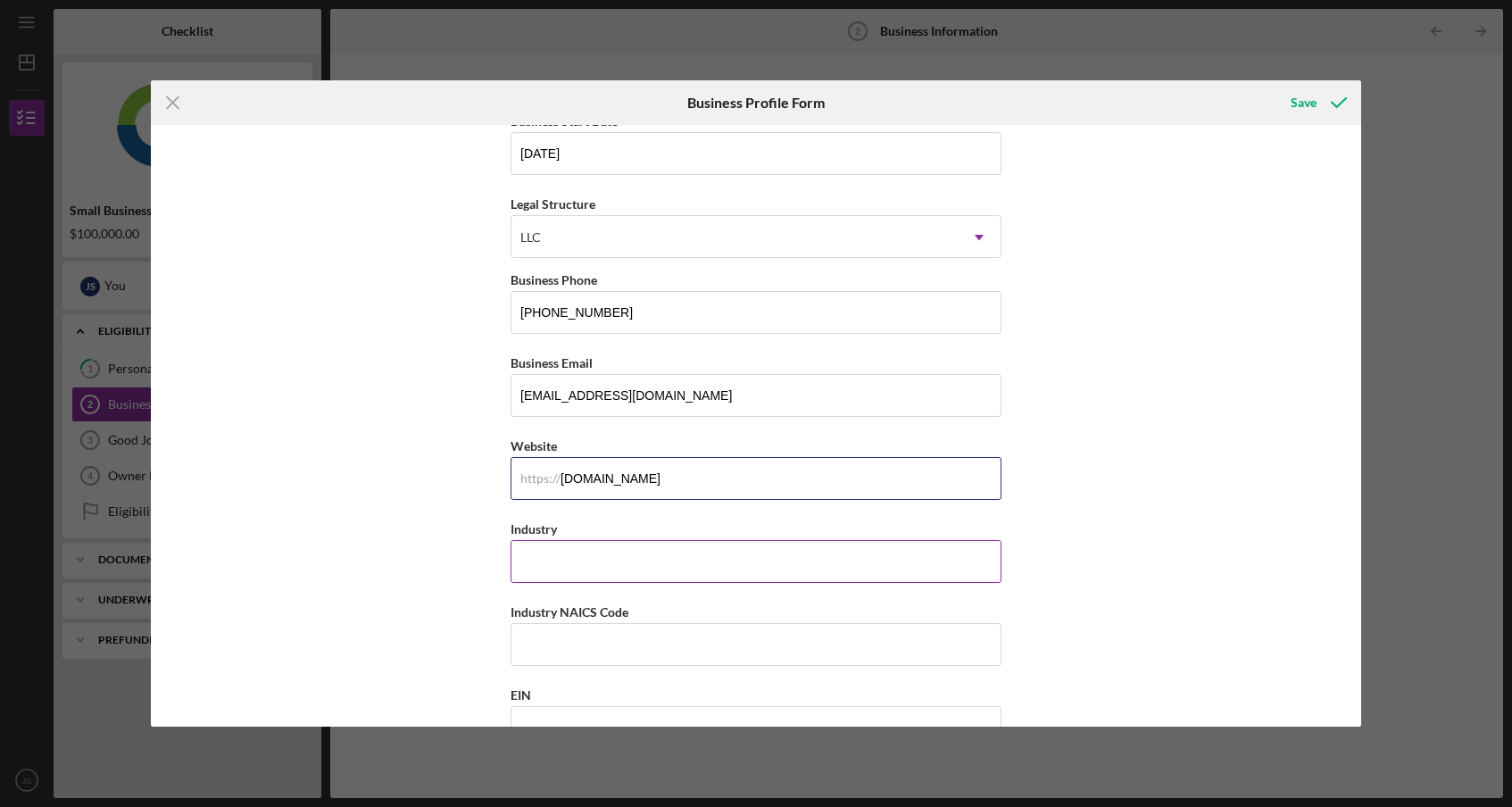
type input "[DOMAIN_NAME]"
click at [610, 563] on input "Industry" at bounding box center [755, 561] width 490 height 43
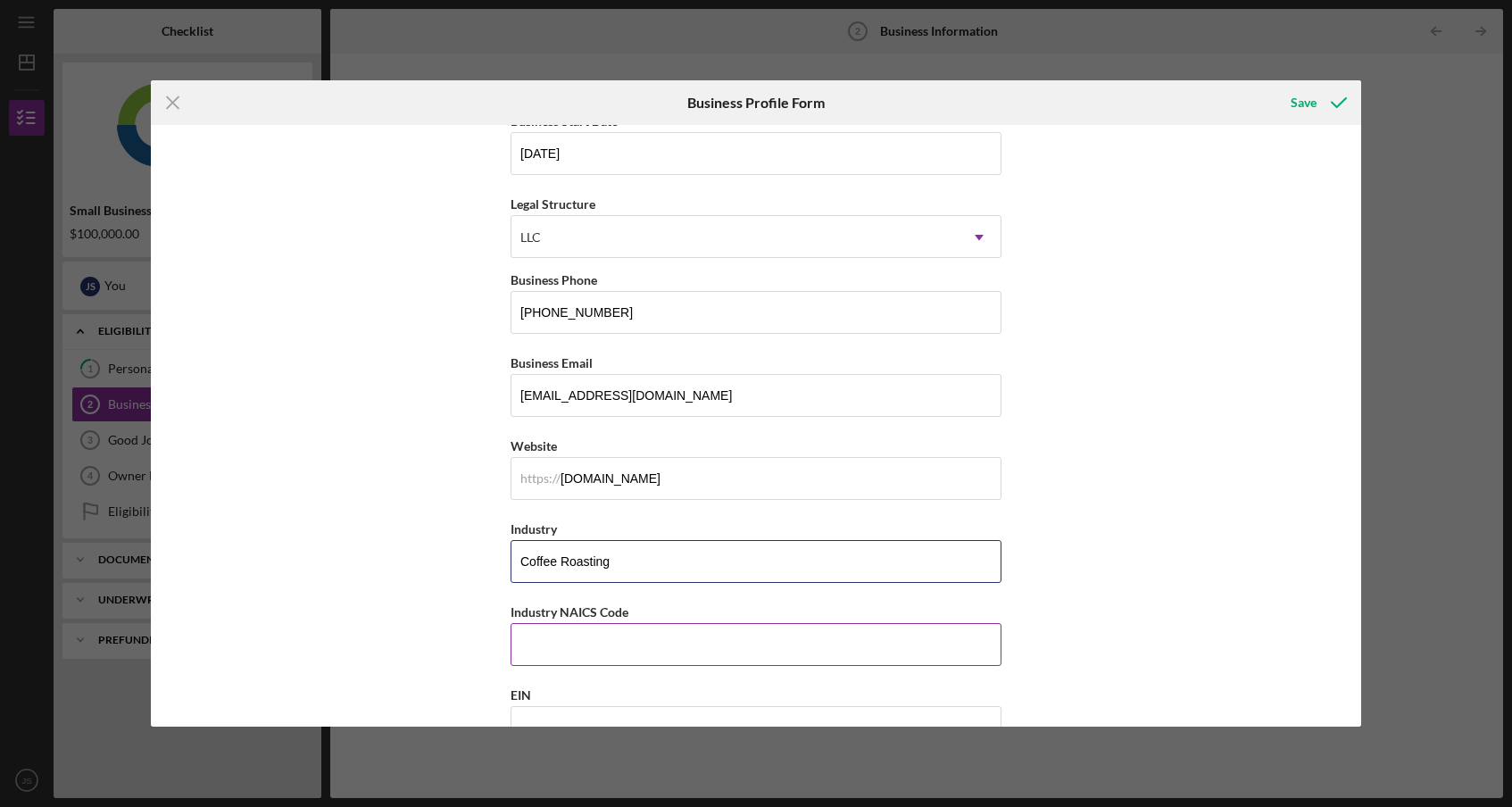
type input "Coffee Roasting"
click at [525, 640] on input "Industry NAICS Code" at bounding box center [755, 644] width 490 height 43
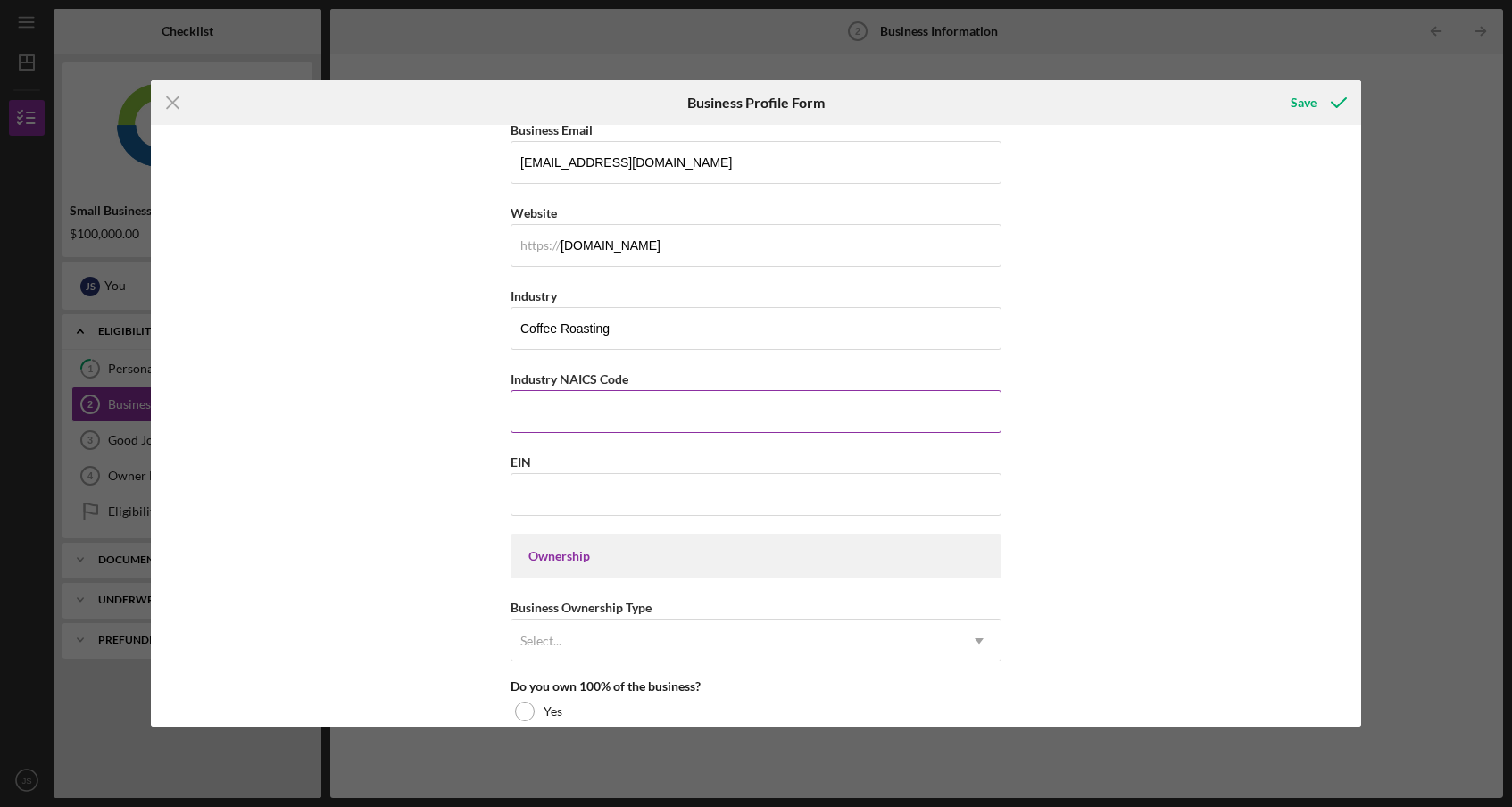
scroll to position [431, 0]
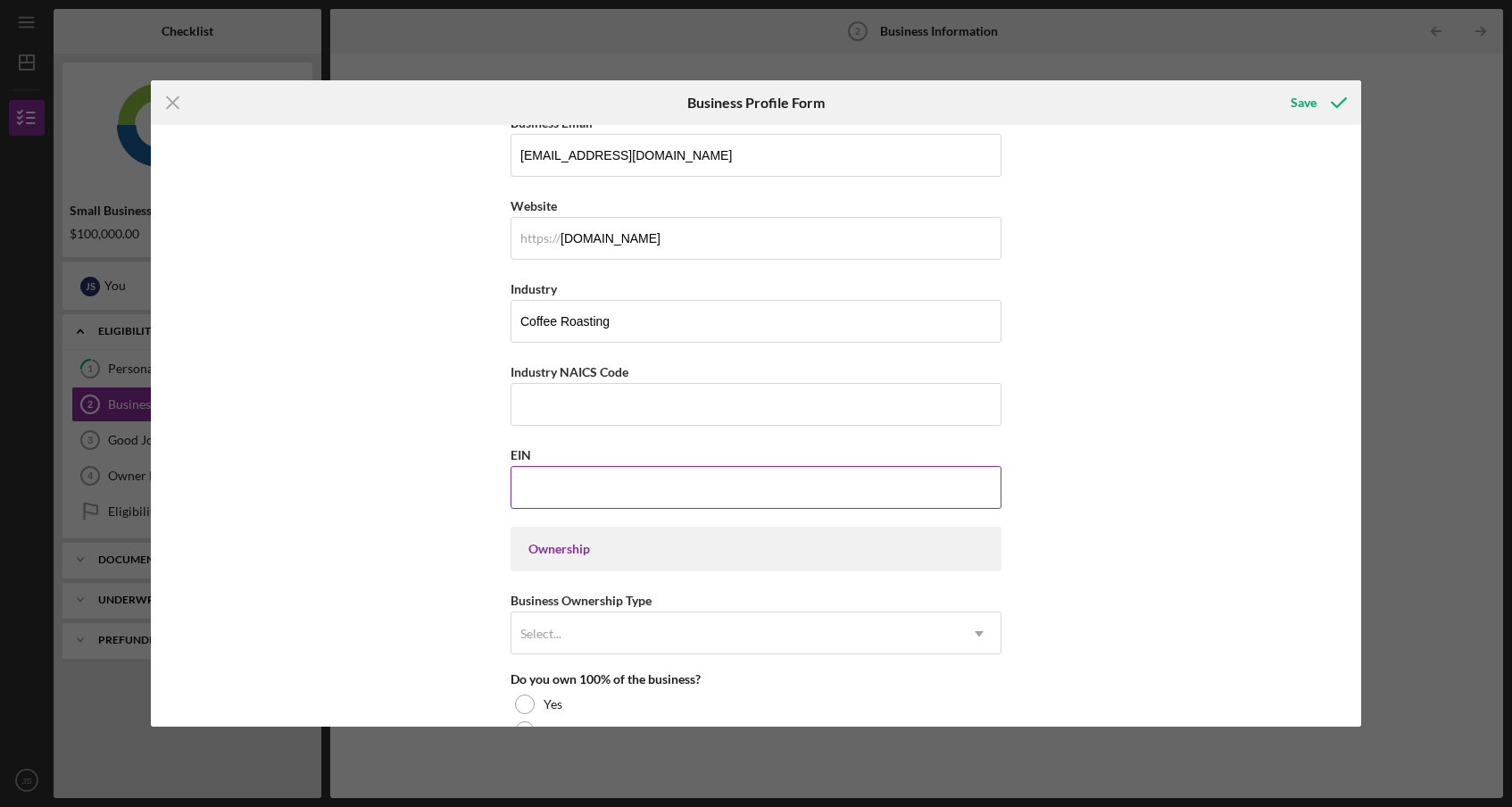
click at [569, 493] on input "EIN" at bounding box center [755, 487] width 490 height 43
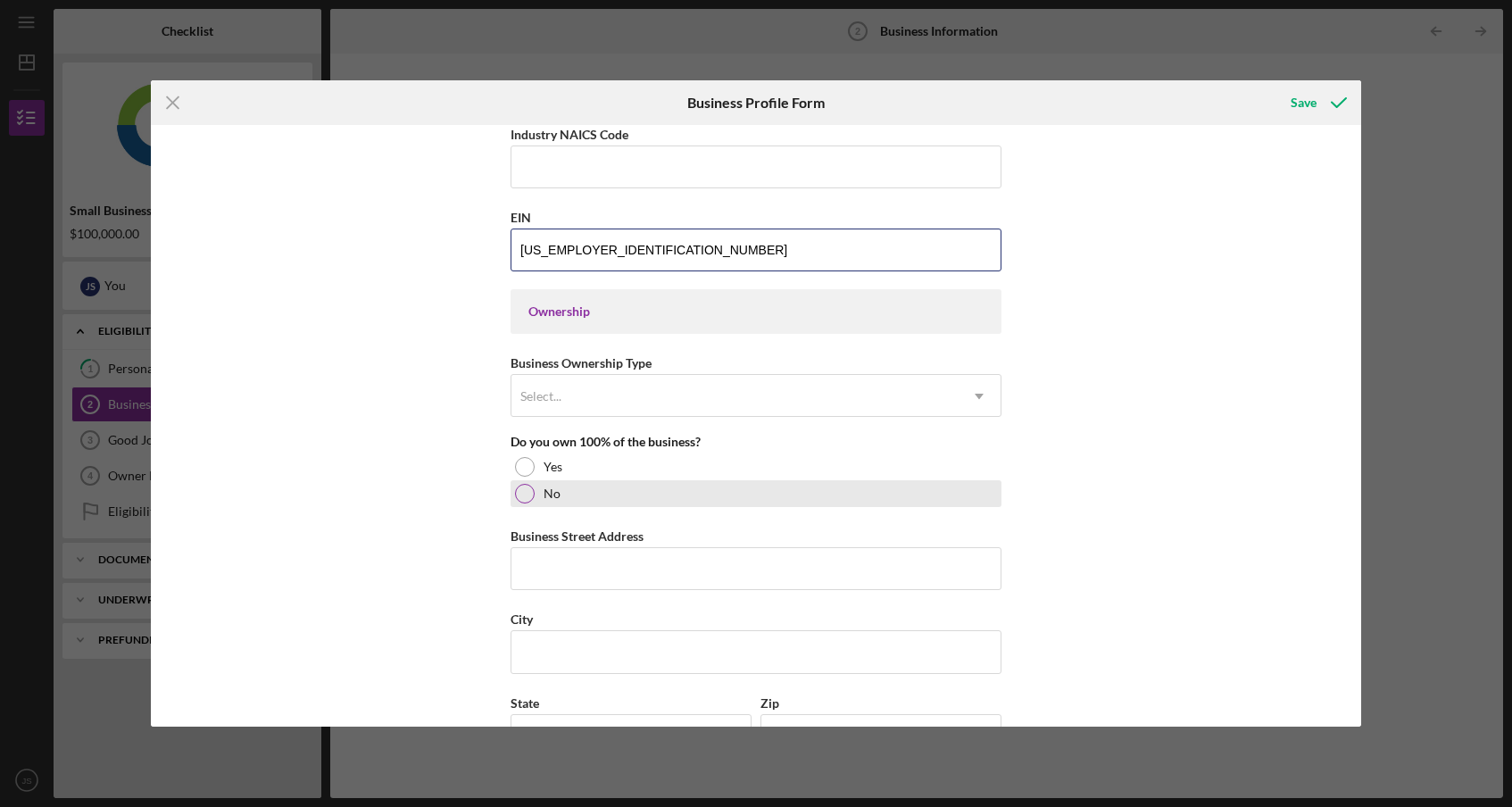
scroll to position [707, 0]
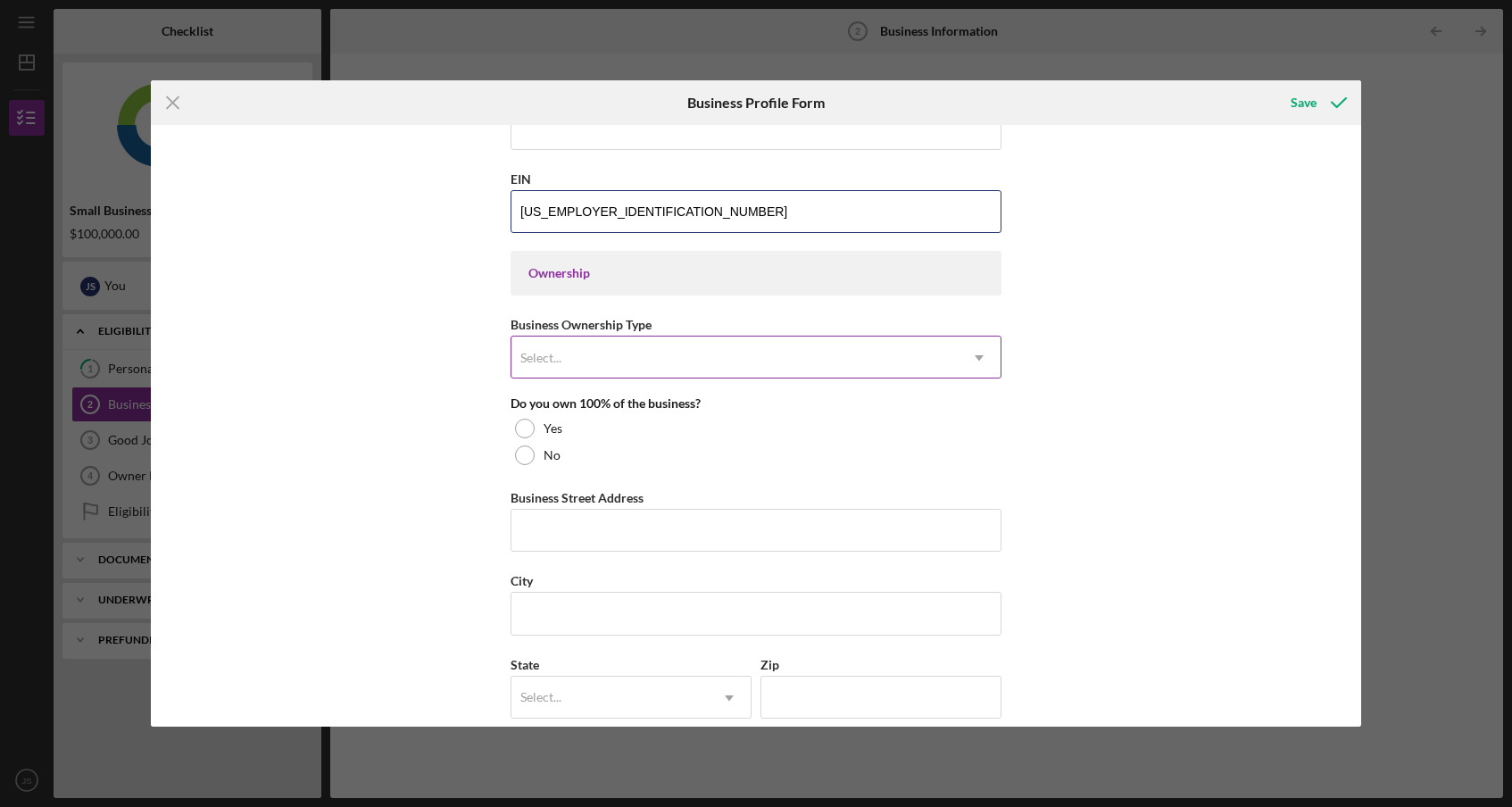
type input "[US_EMPLOYER_IDENTIFICATION_NUMBER]"
click at [620, 345] on div "Select..." at bounding box center [734, 357] width 447 height 41
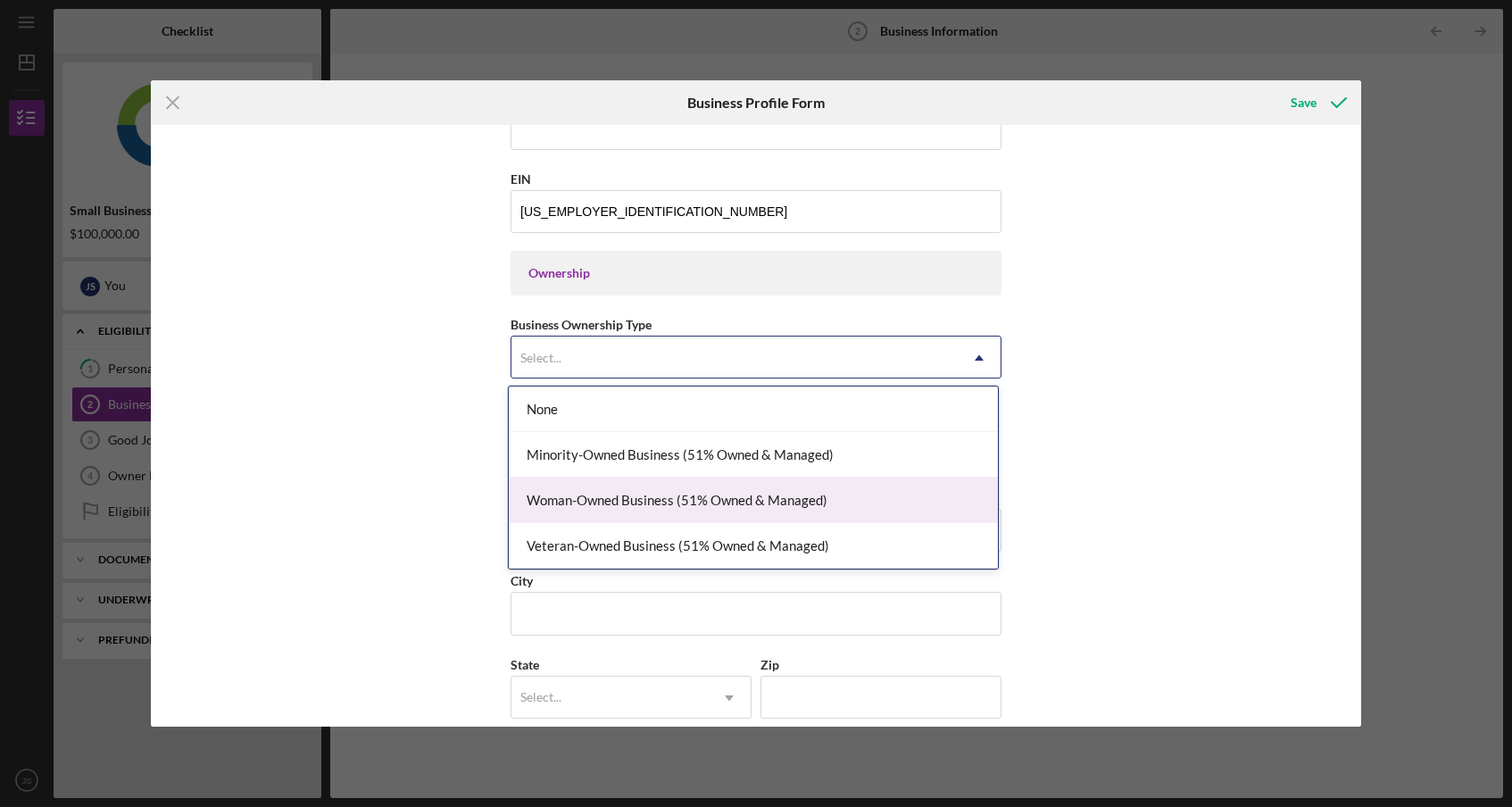
click at [613, 517] on div "Woman-Owned Business (51% Owned & Managed)" at bounding box center [753, 501] width 489 height 46
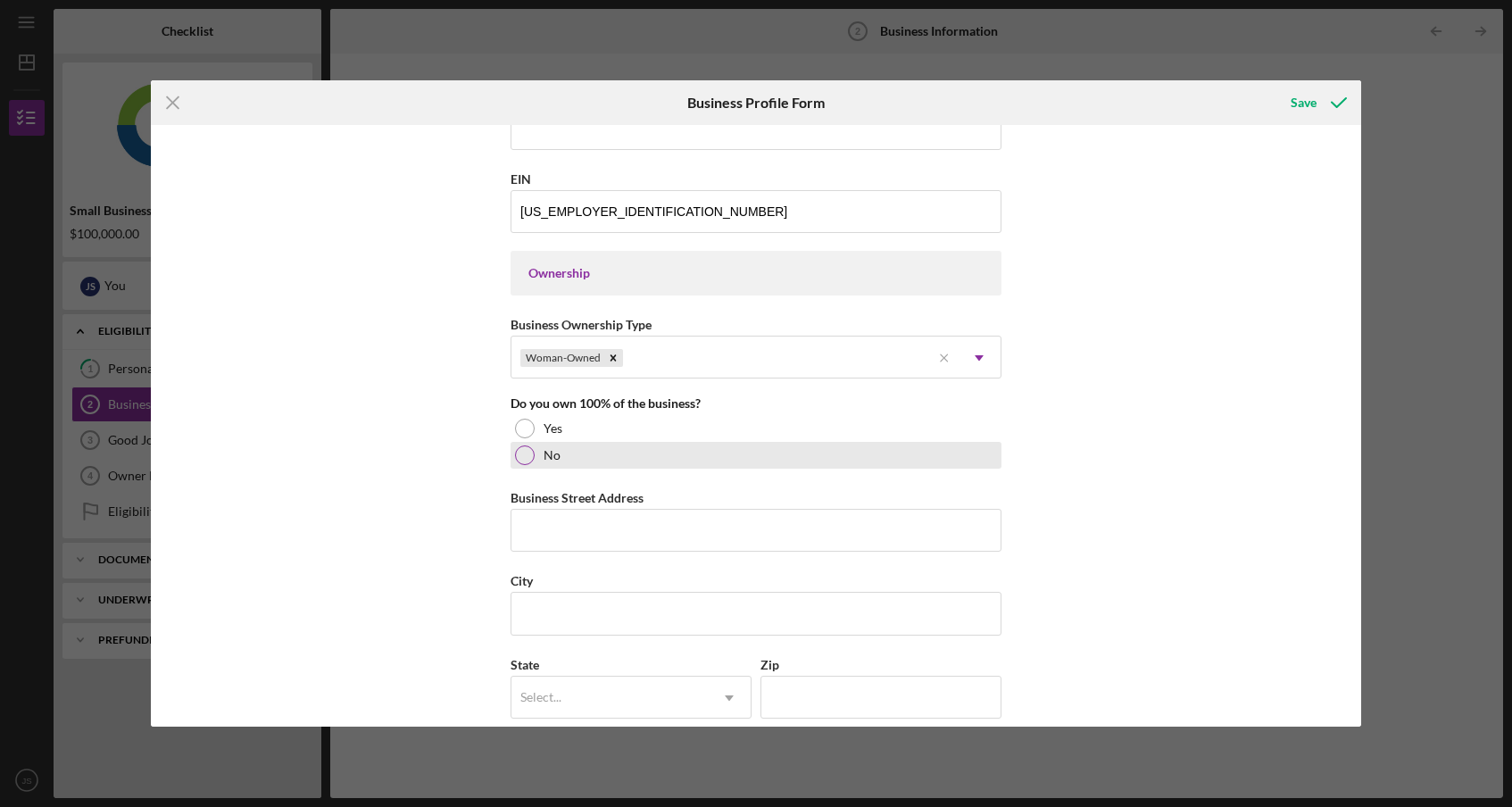
click at [525, 463] on div at bounding box center [525, 456] width 20 height 20
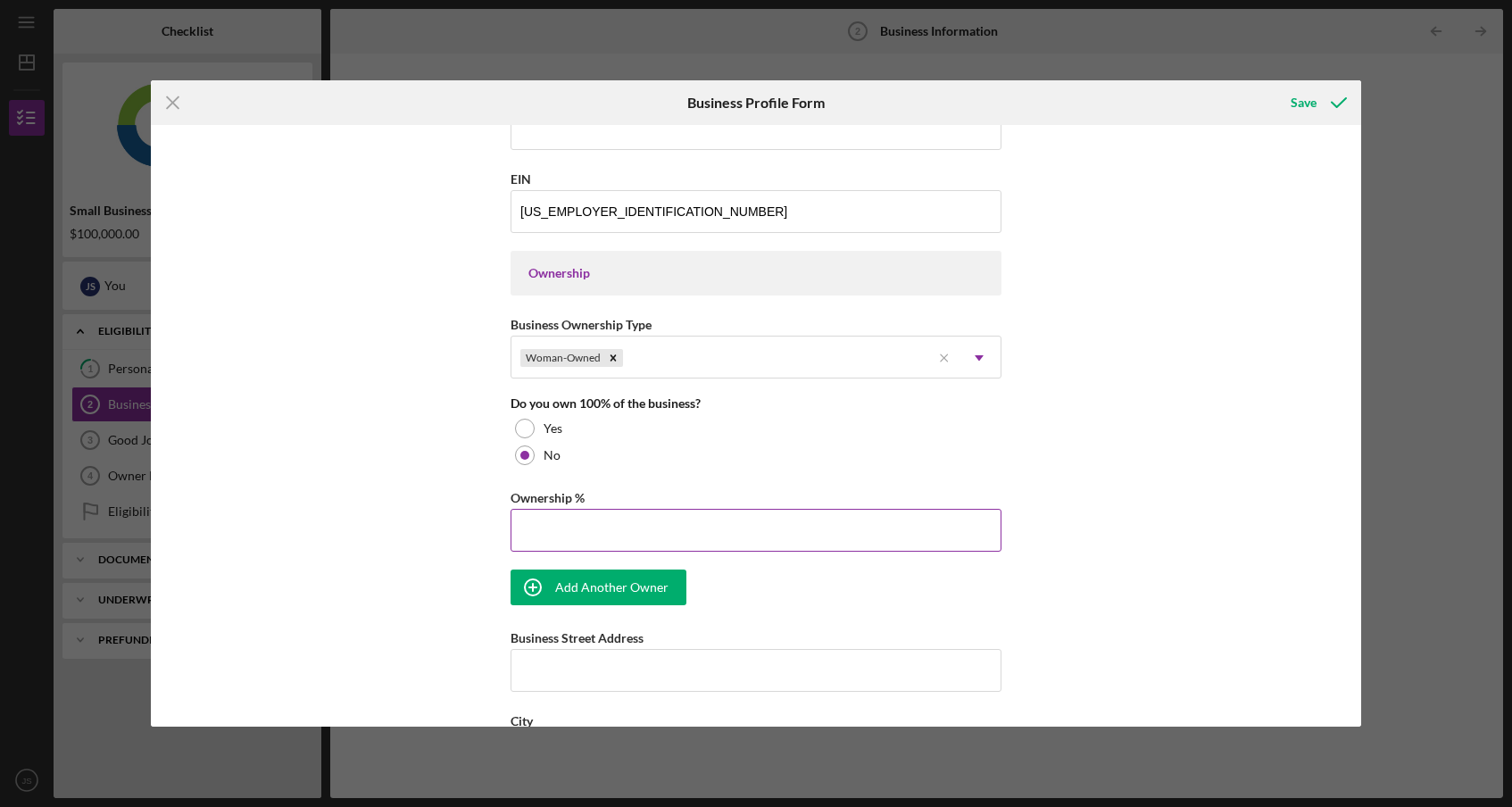
click at [544, 522] on input "Ownership %" at bounding box center [755, 529] width 490 height 43
type input "51.00%"
click at [565, 587] on div "Add Another Owner" at bounding box center [612, 587] width 113 height 36
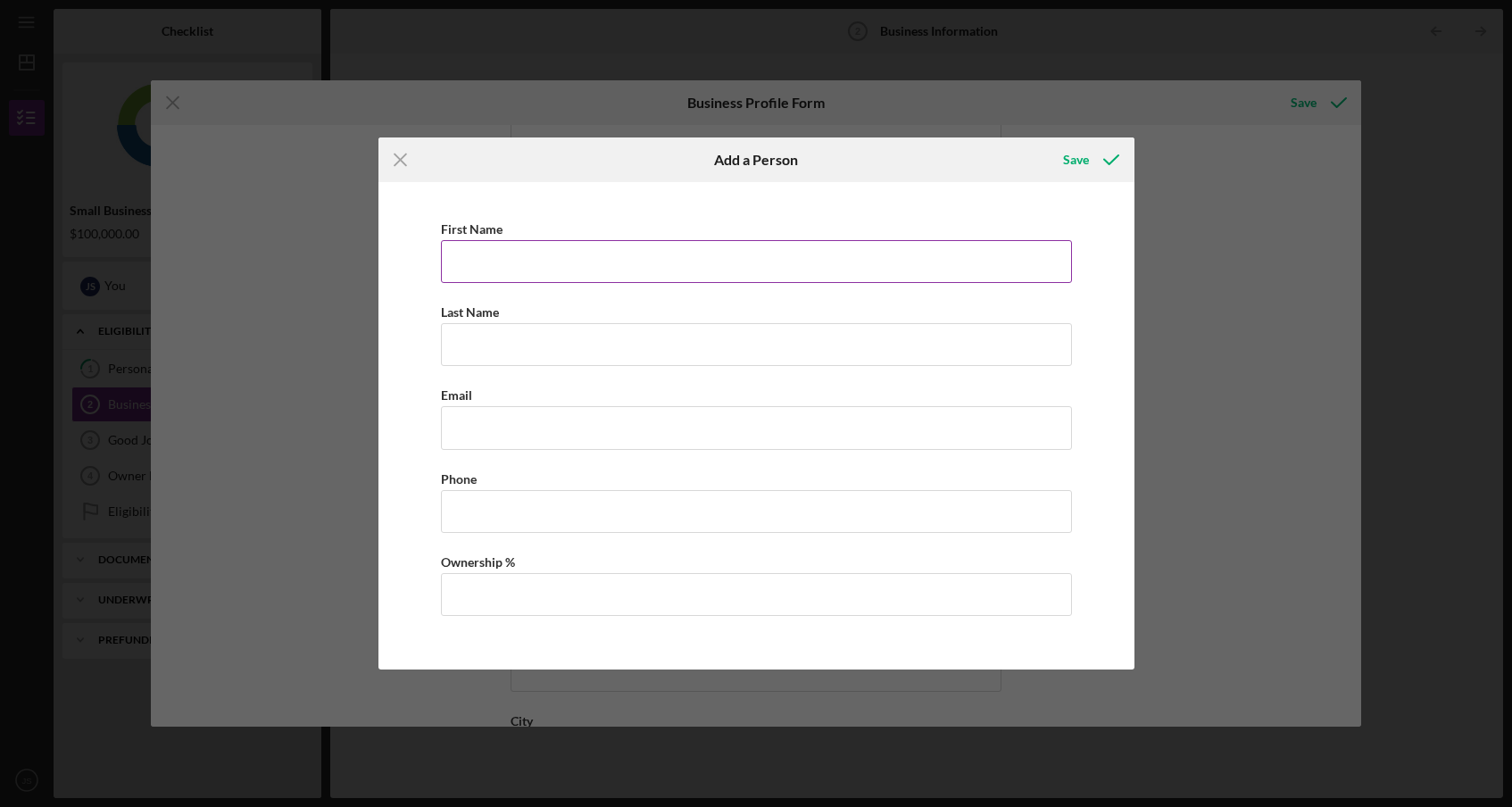
click at [559, 239] on div "First Name" at bounding box center [756, 229] width 631 height 22
click at [559, 263] on input "First Name" at bounding box center [756, 261] width 631 height 43
type input "[PERSON_NAME]"
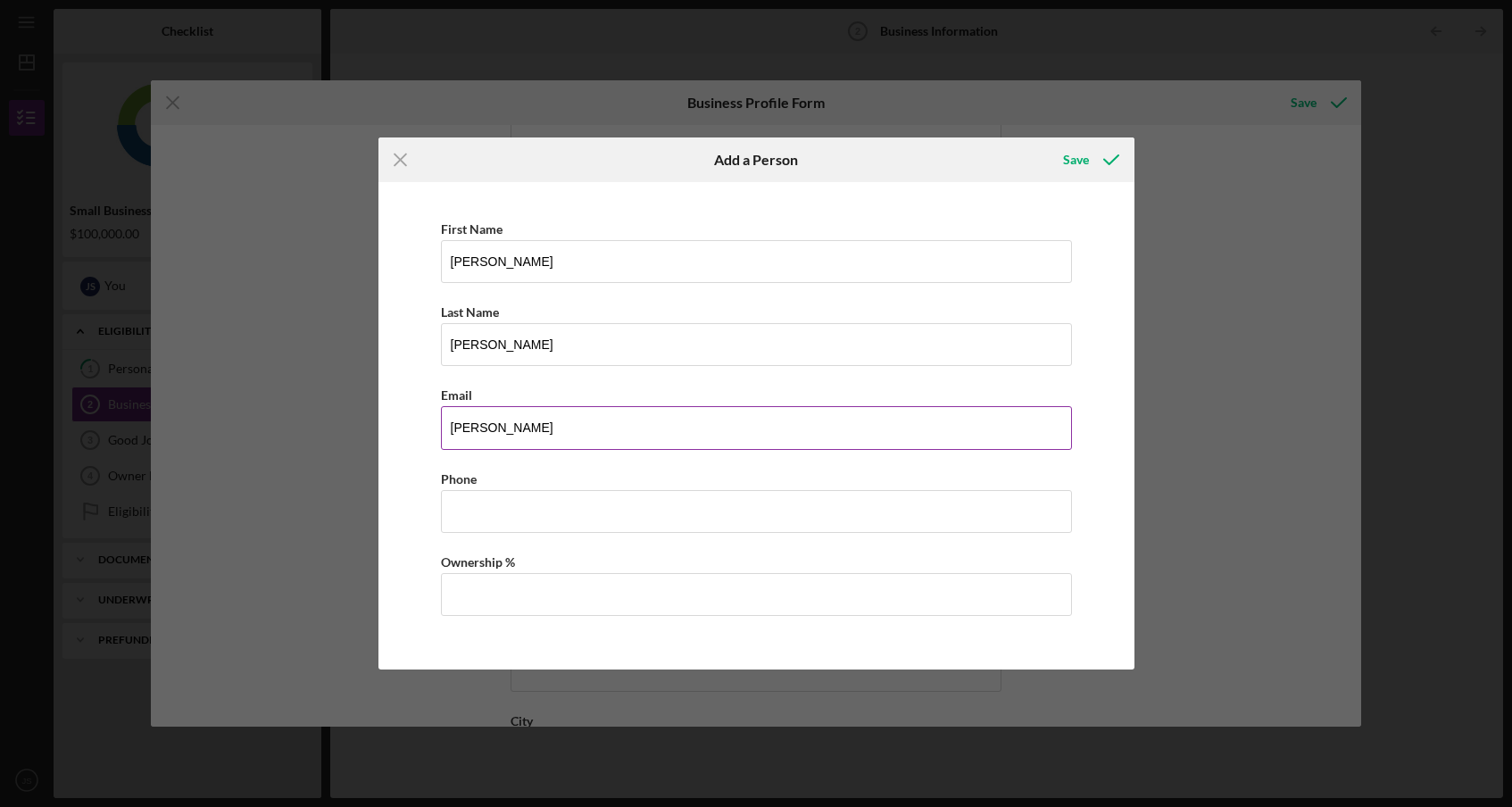
type input "[PERSON_NAME][EMAIL_ADDRESS][PERSON_NAME][DOMAIN_NAME]"
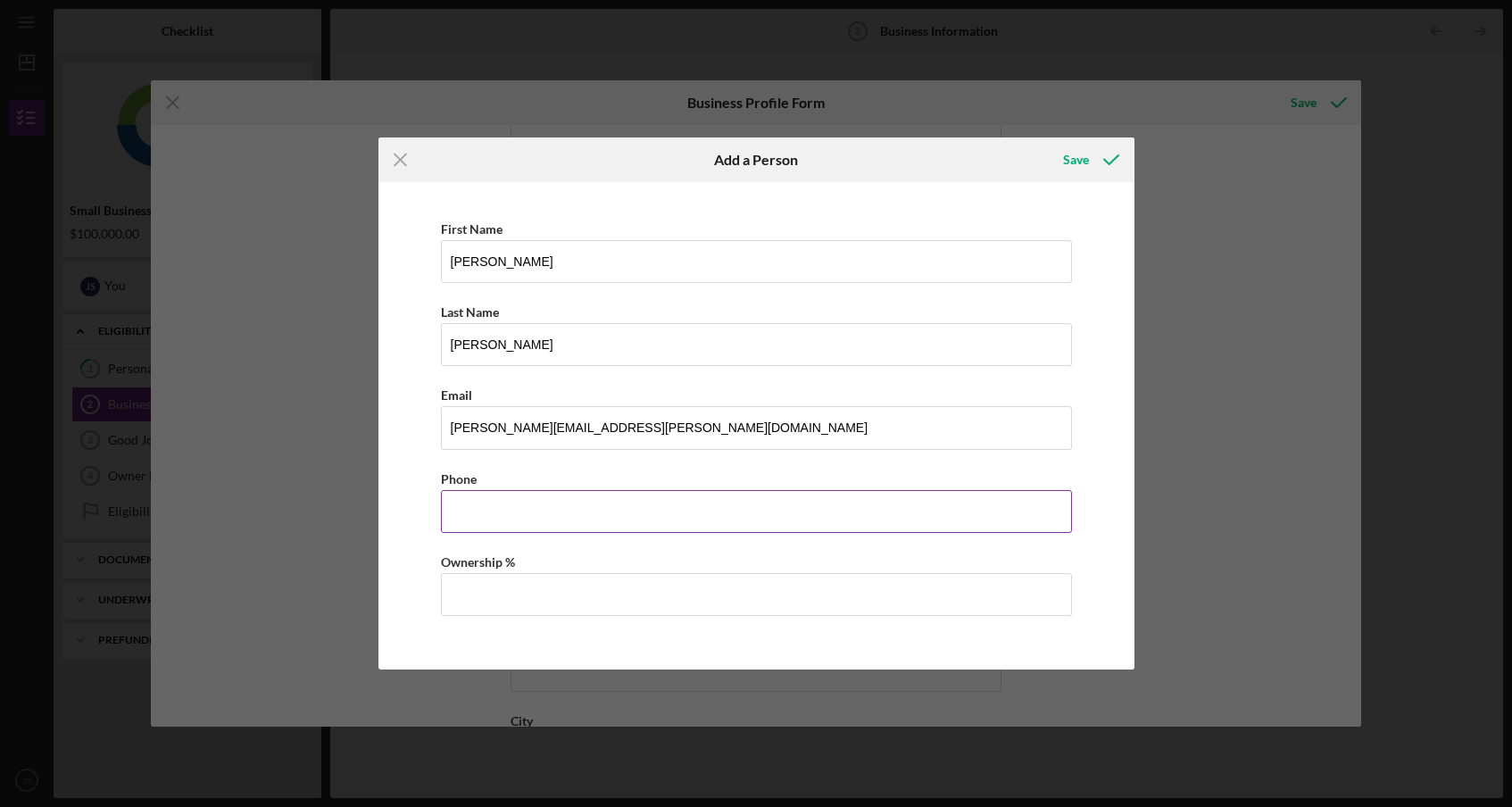
click at [544, 496] on input "Business Phone" at bounding box center [756, 511] width 631 height 43
type input "[PHONE_NUMBER]"
click at [535, 587] on input "Ownership %" at bounding box center [756, 594] width 631 height 43
type input "49.00%"
click at [1074, 156] on div "Save" at bounding box center [1076, 160] width 26 height 36
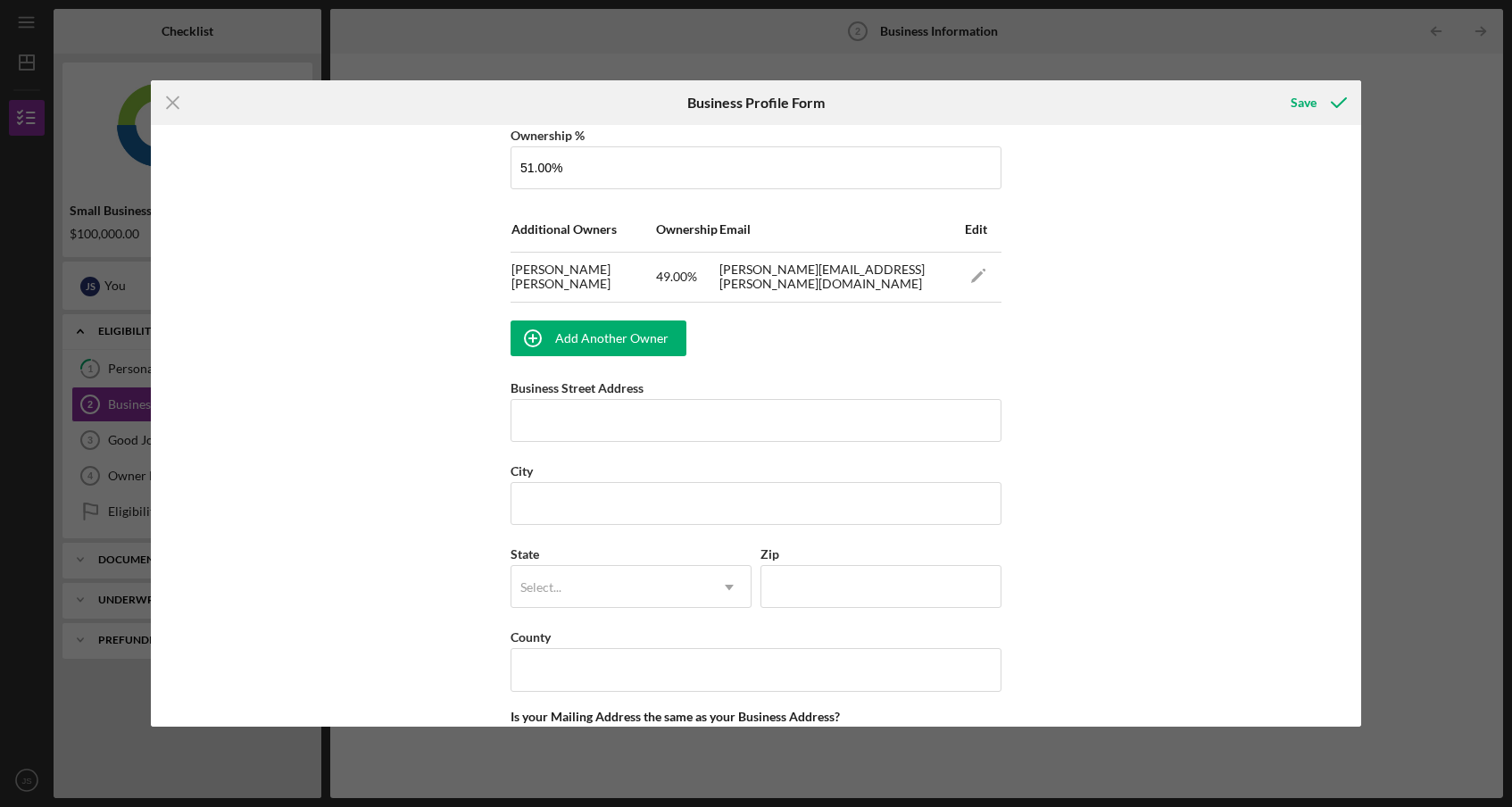
scroll to position [1083, 0]
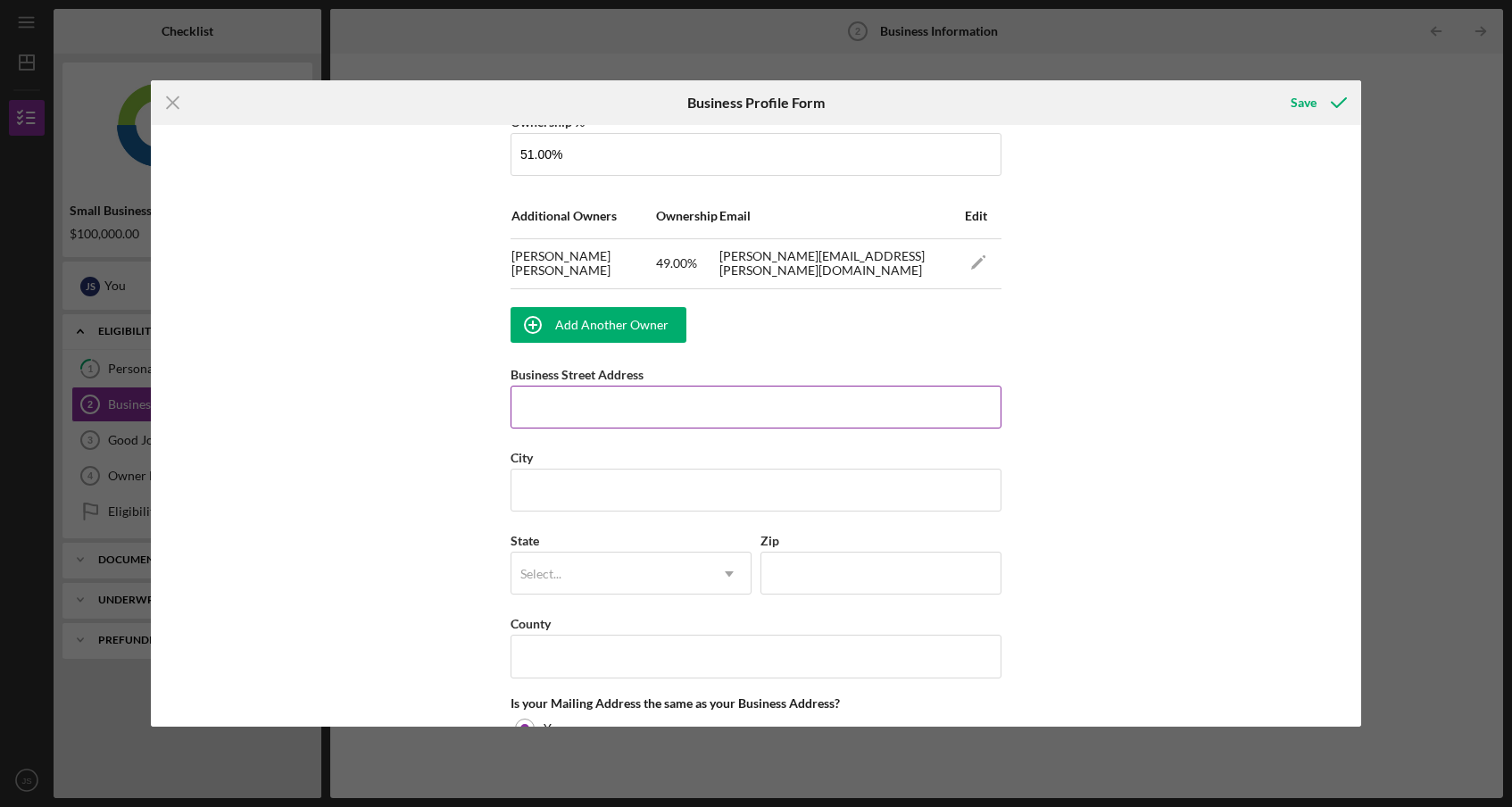
click at [840, 410] on input "Business Street Address" at bounding box center [755, 407] width 490 height 43
type input "[STREET_ADDRESS]"
type input "Rolling Hills Estates"
type input "90274"
type input "[US_STATE]"
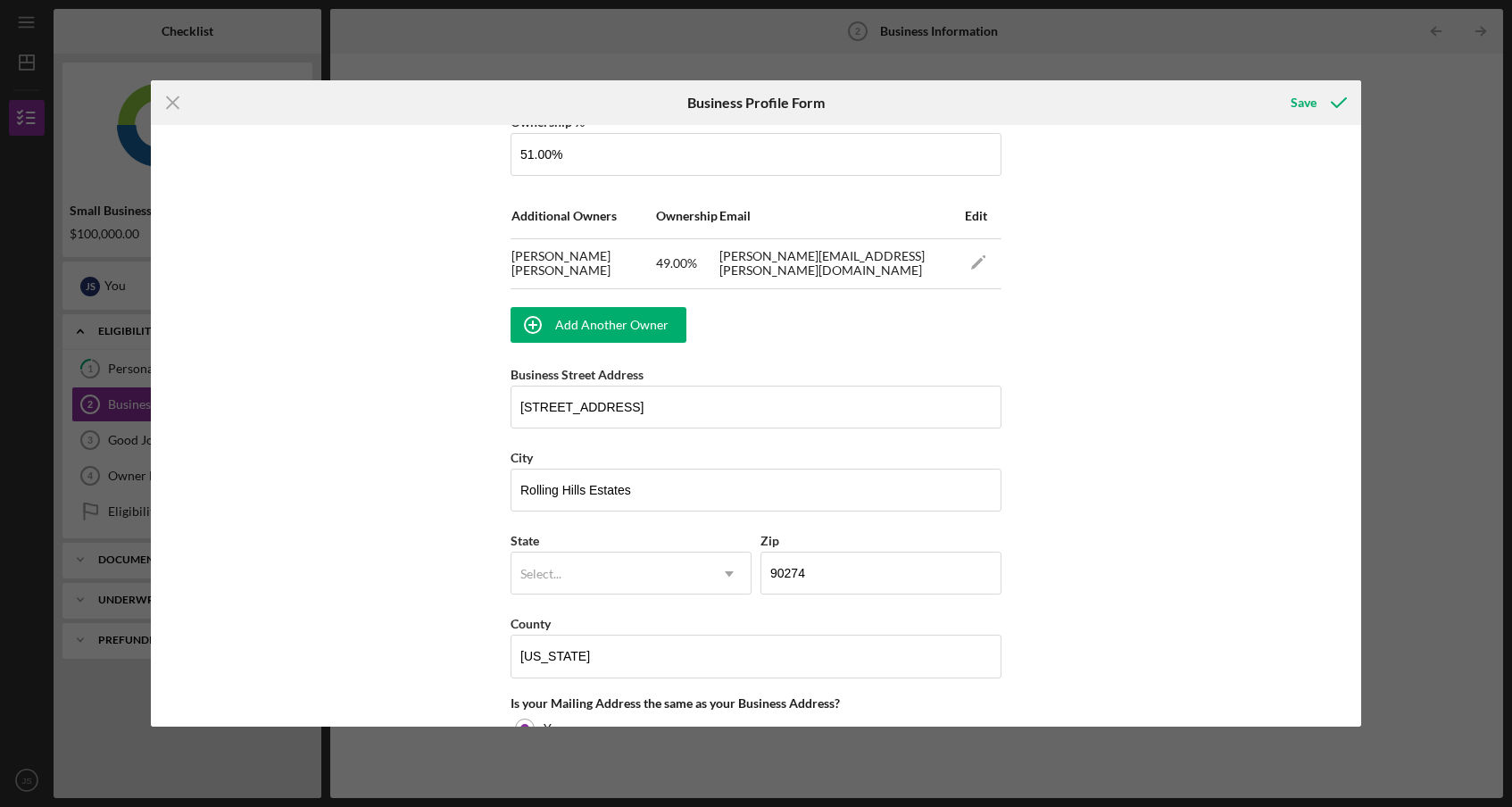
click at [613, 599] on div "State Select... Icon/Dropdown Arrow" at bounding box center [631, 570] width 241 height 83
click at [618, 570] on div "Select..." at bounding box center [609, 573] width 196 height 41
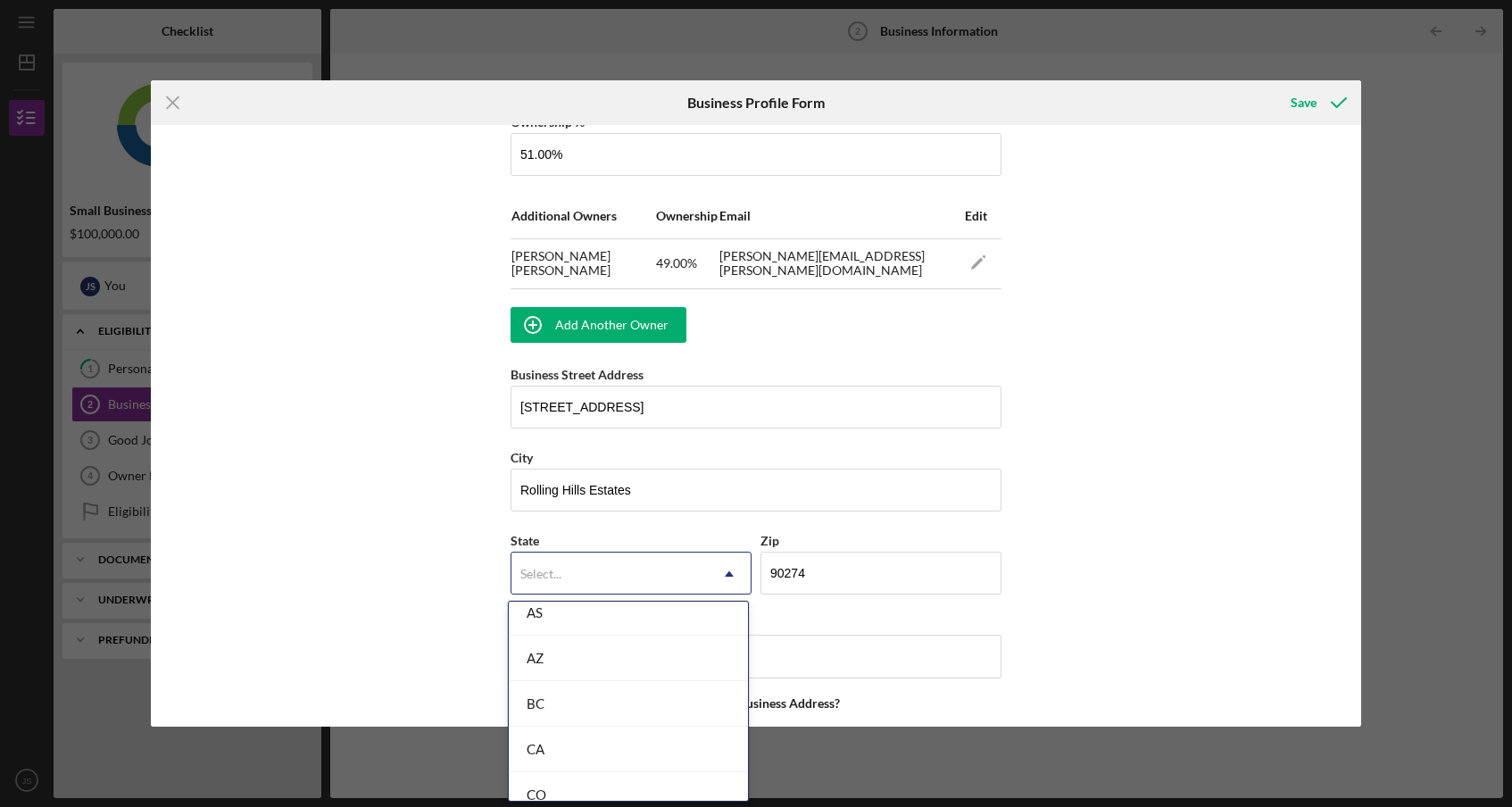
scroll to position [396, 0]
click at [614, 717] on div "CA" at bounding box center [628, 729] width 239 height 46
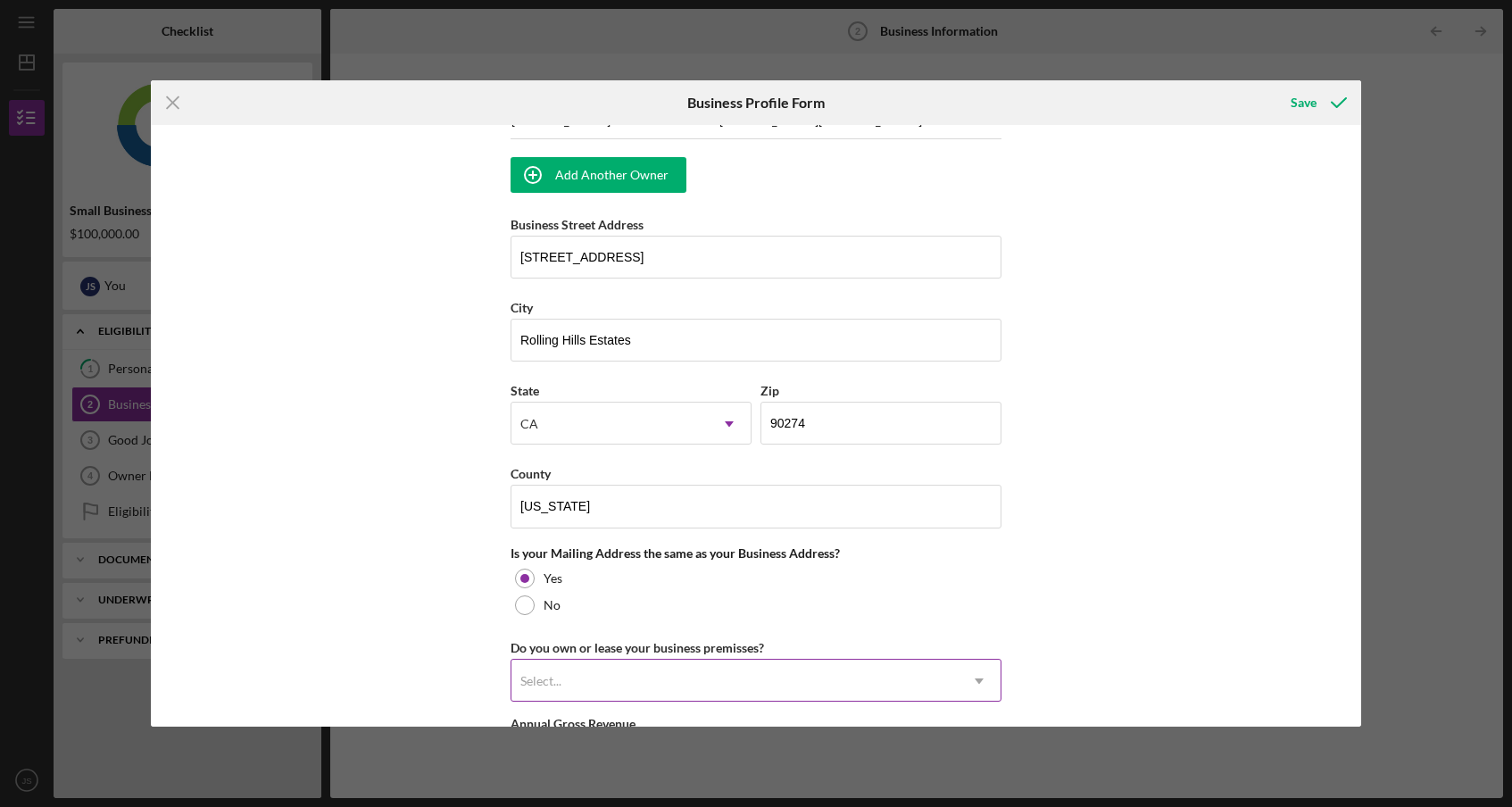
scroll to position [1244, 0]
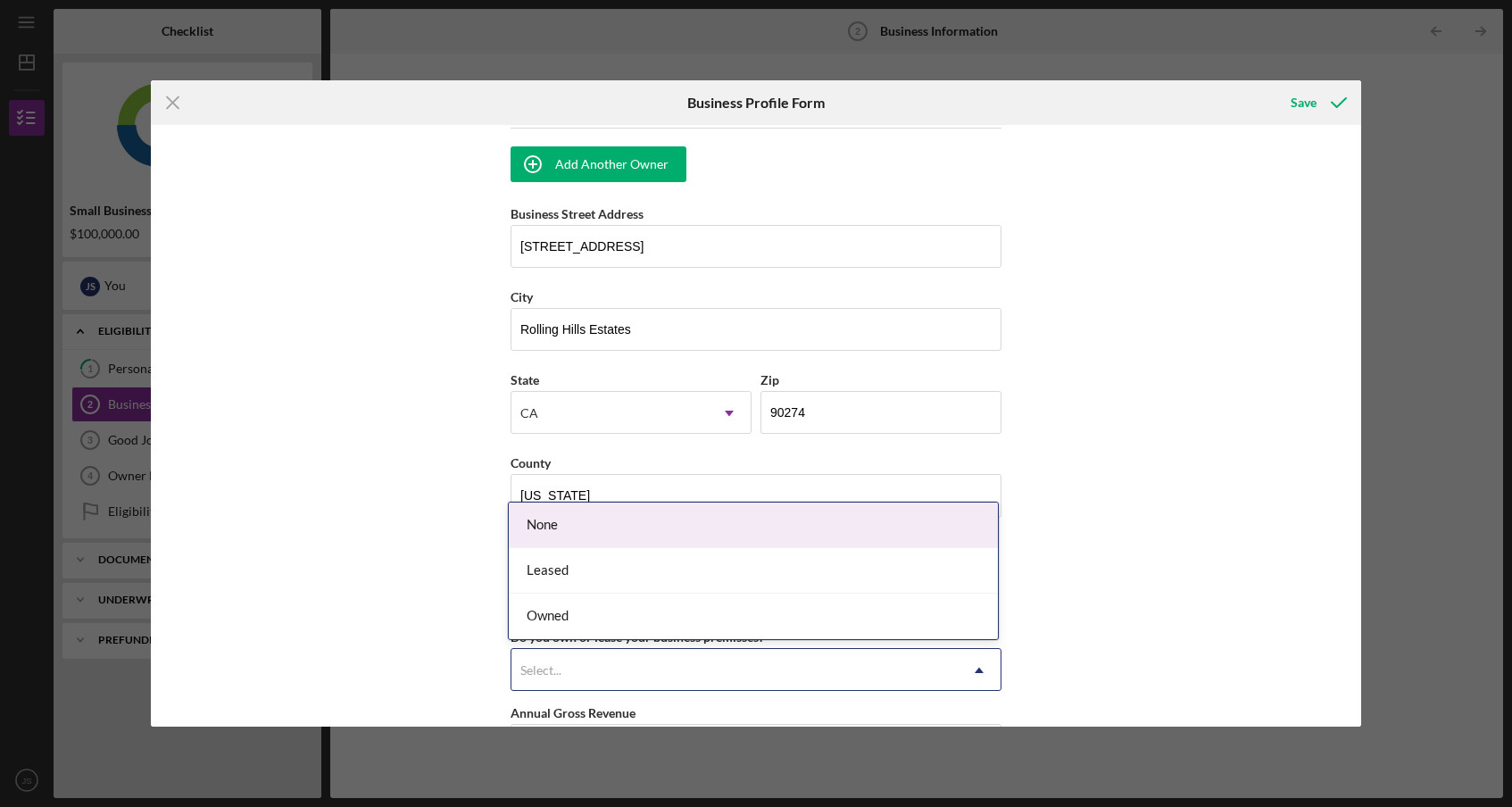
click at [617, 661] on div "Select..." at bounding box center [734, 670] width 447 height 41
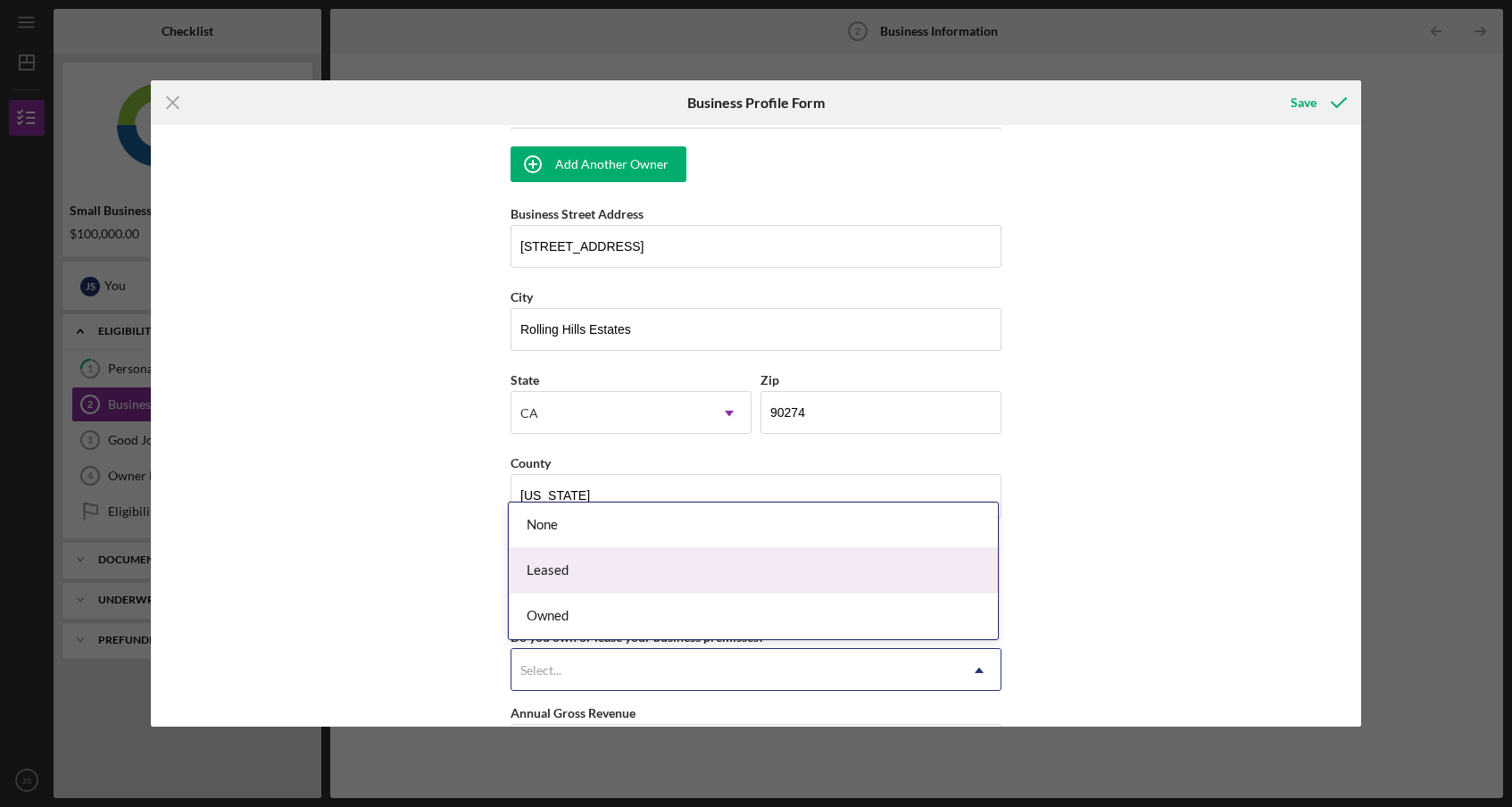
click at [597, 569] on div "Leased" at bounding box center [753, 571] width 489 height 46
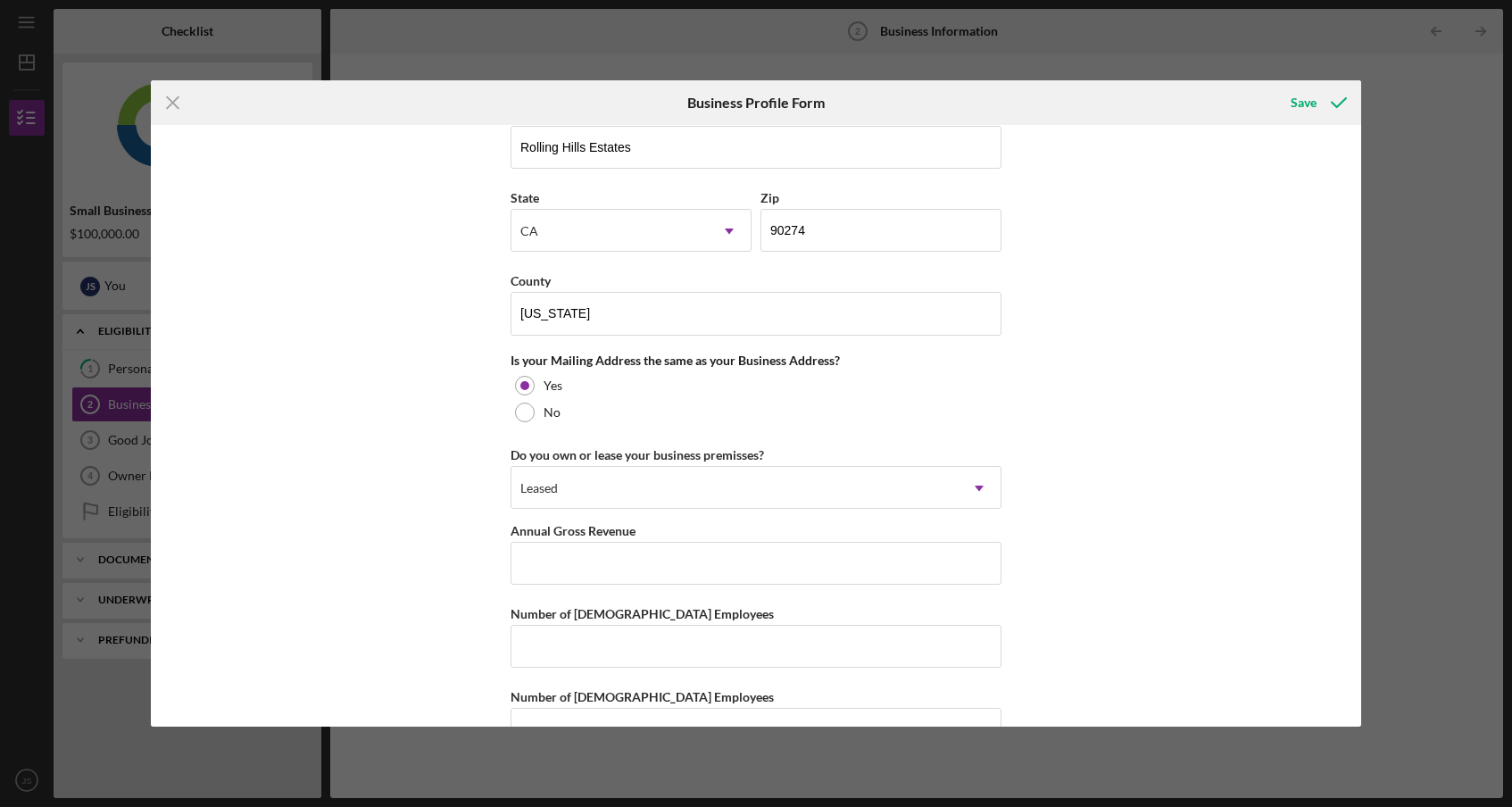
scroll to position [1476, 0]
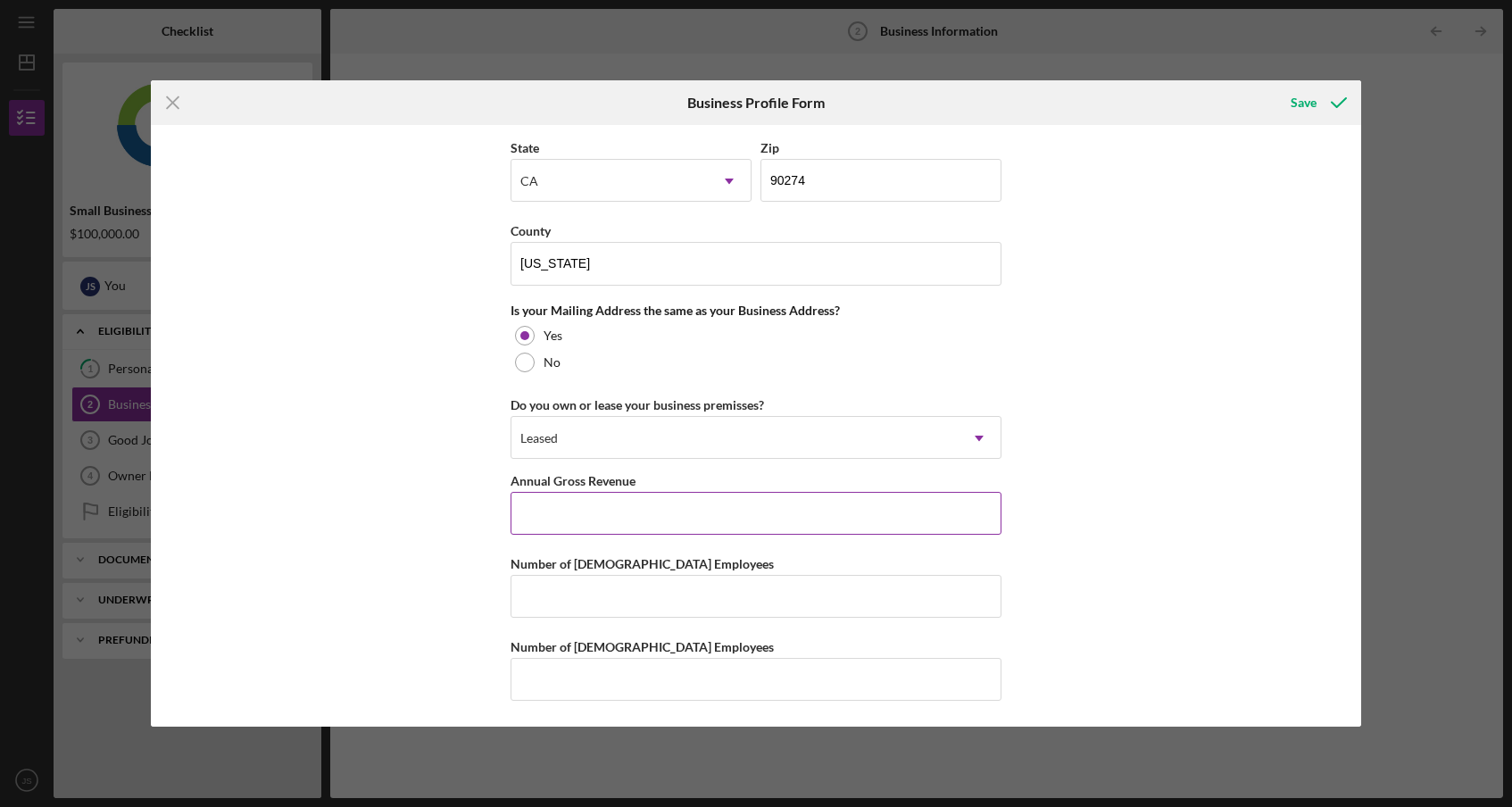
click at [587, 486] on label "Annual Gross Revenue" at bounding box center [573, 481] width 125 height 15
click at [587, 492] on input "Annual Gross Revenue" at bounding box center [755, 512] width 490 height 43
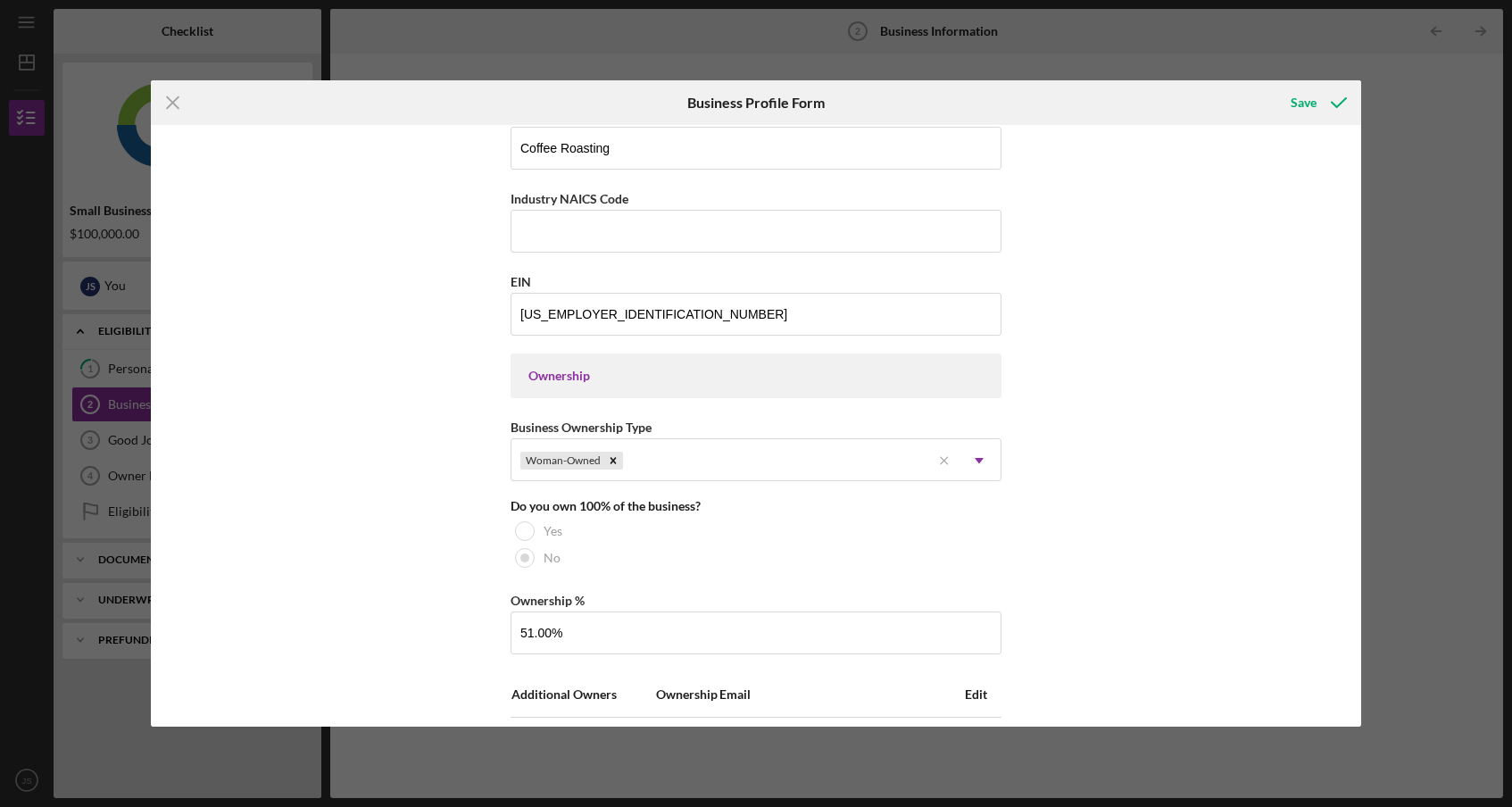
scroll to position [612, 0]
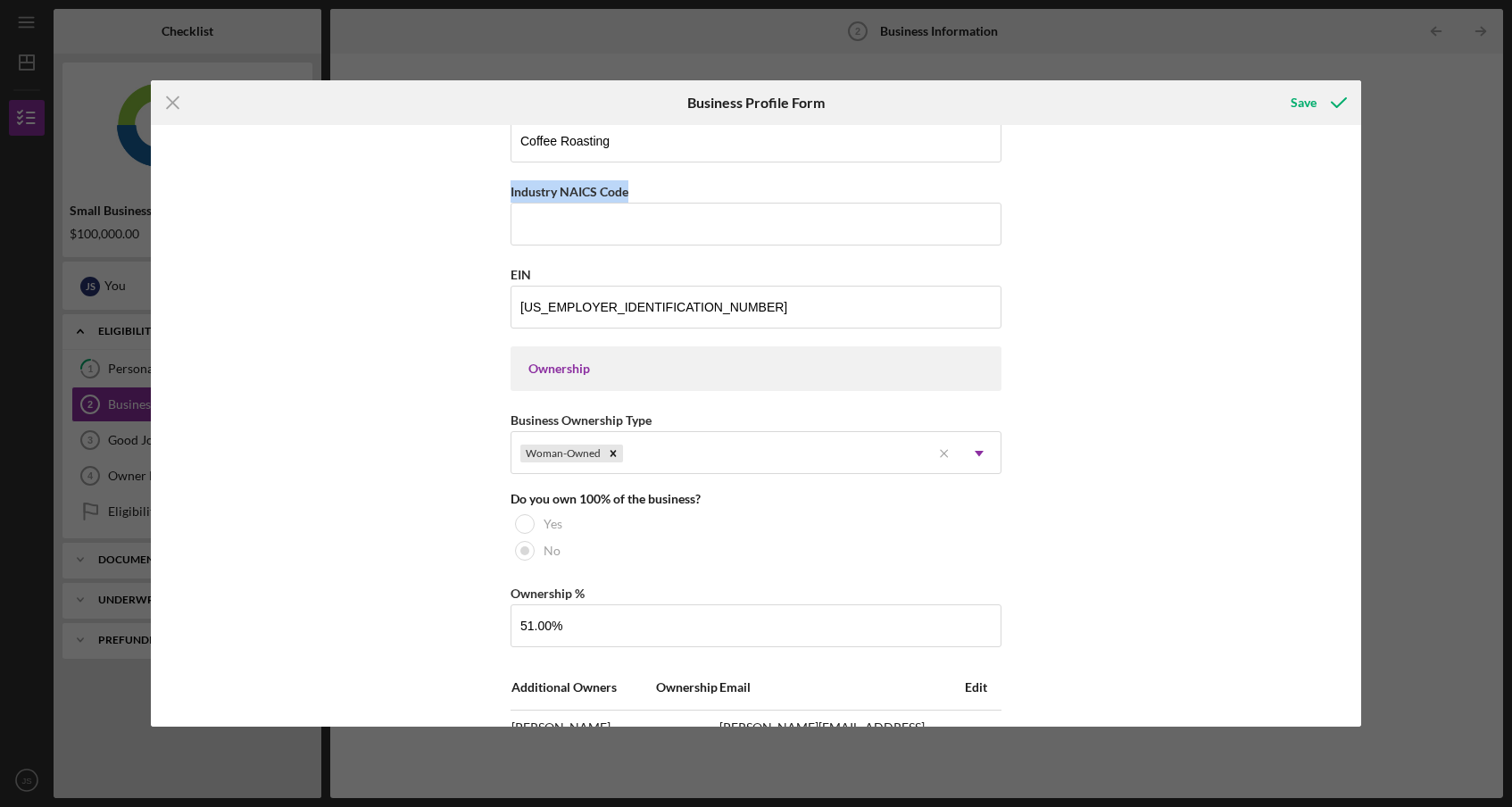
drag, startPoint x: 640, startPoint y: 193, endPoint x: 489, endPoint y: 193, distance: 151.0
click at [489, 193] on div "Business Name Beach City Coffee, LLC [GEOGRAPHIC_DATA] Coffee Business Start Da…" at bounding box center [756, 426] width 1210 height 601
copy label "Industry NAICS Code"
click at [717, 231] on input "Industry NAICS Code" at bounding box center [755, 224] width 490 height 43
paste input "311920"
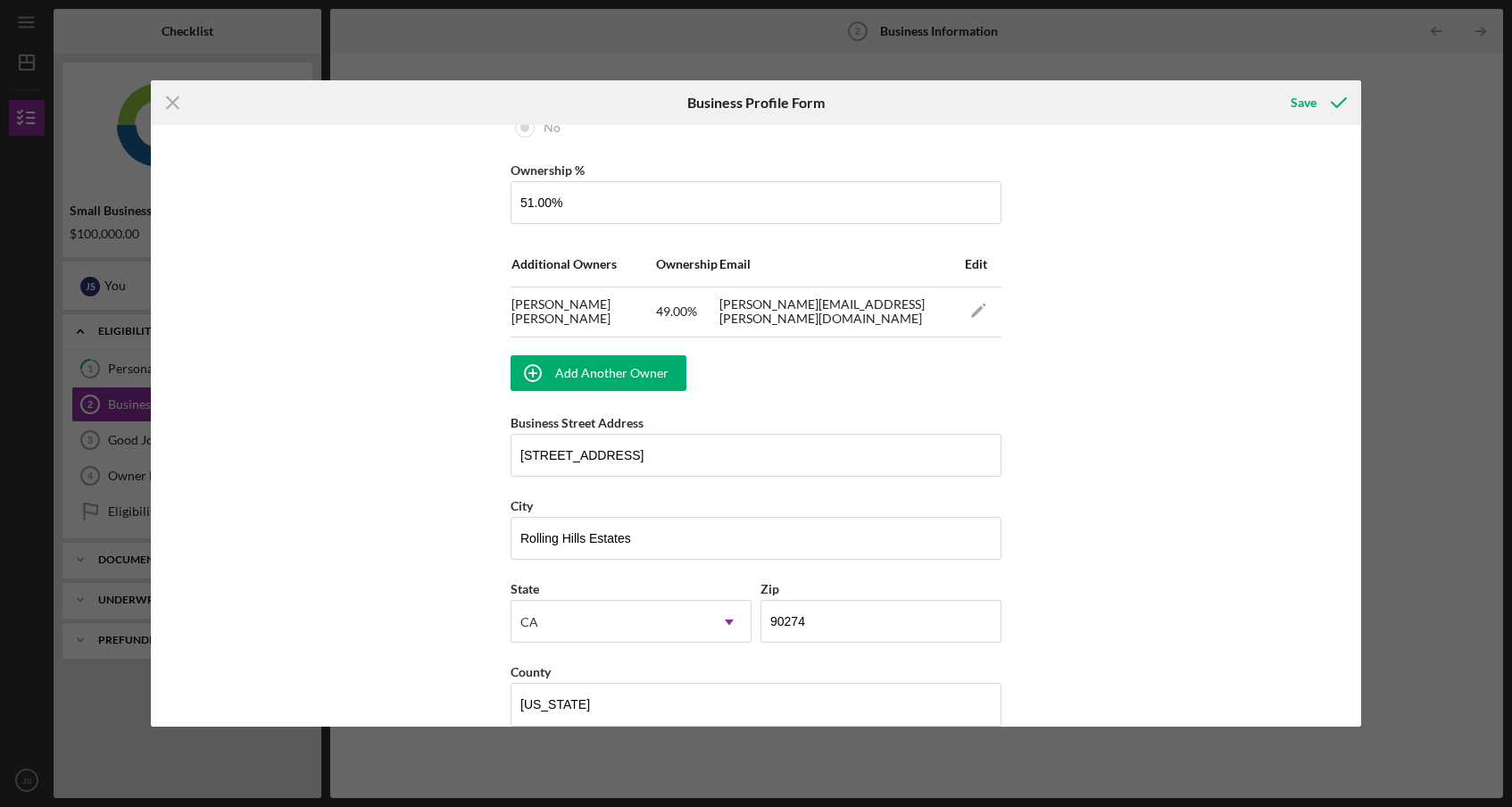
scroll to position [1041, 0]
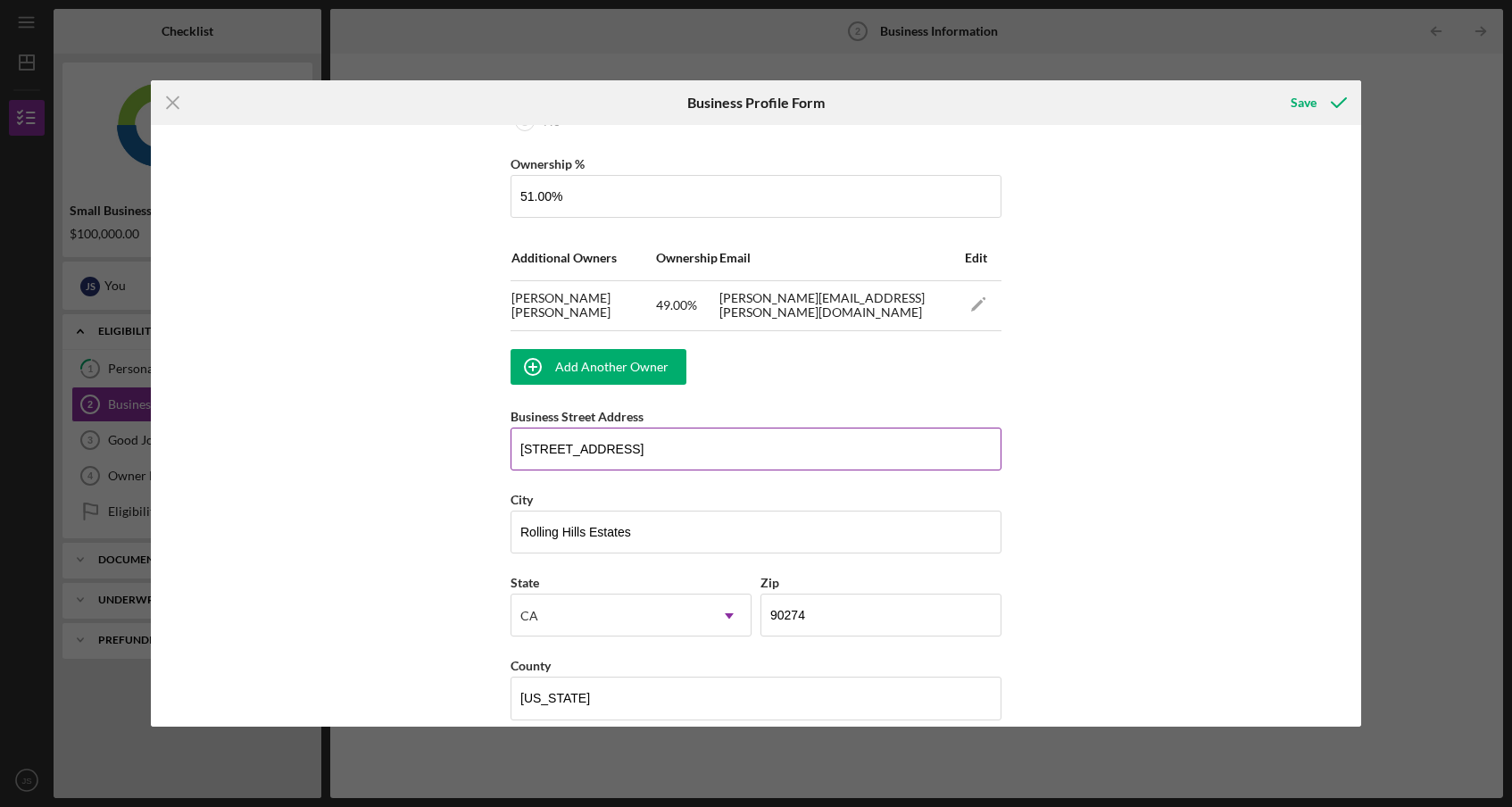
type input "311920"
click at [698, 435] on input "[STREET_ADDRESS]" at bounding box center [755, 449] width 490 height 43
type input "[STREET_ADDRESS][PERSON_NAME]"
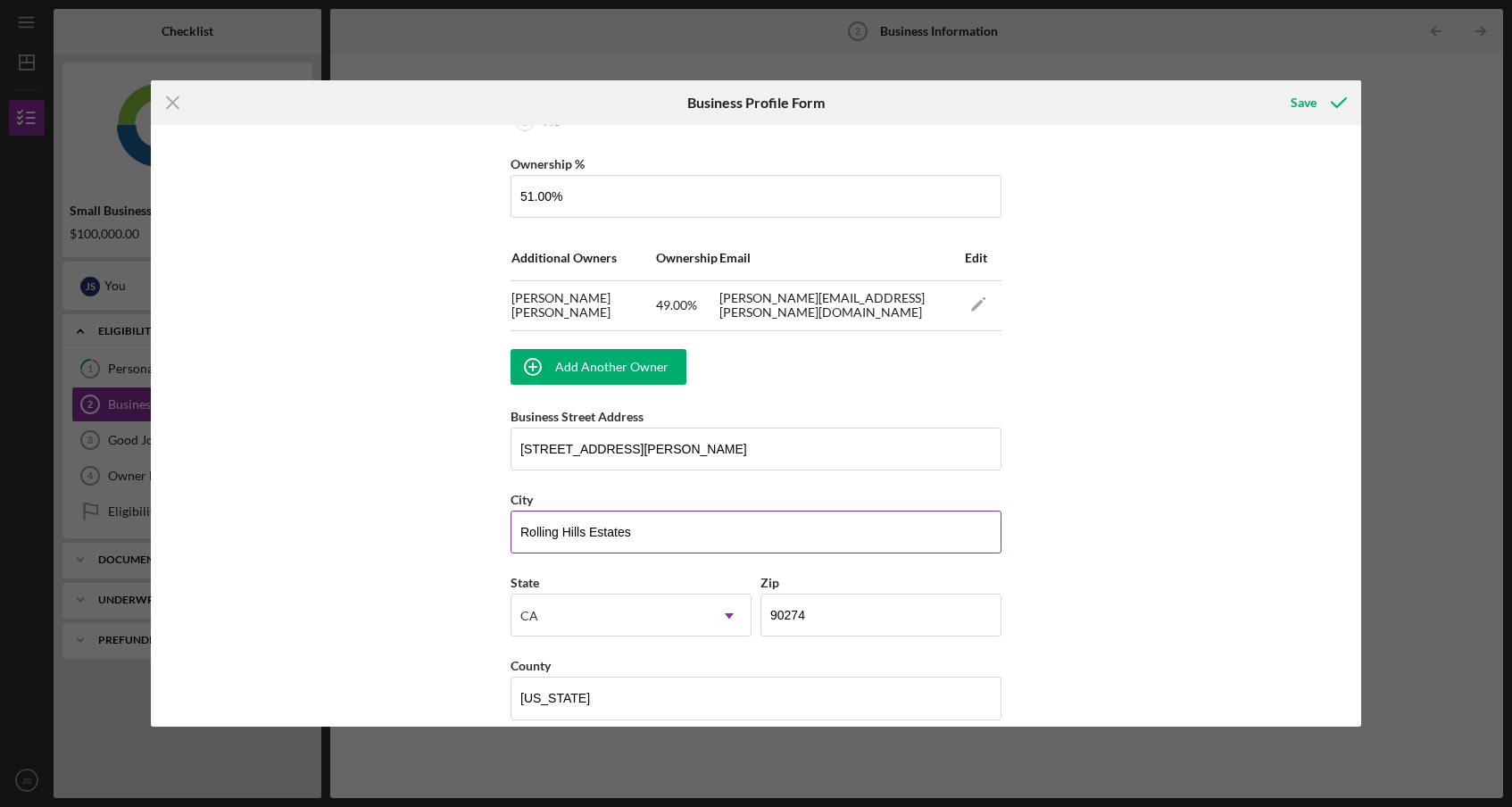
click at [642, 520] on input "Rolling Hills Estates" at bounding box center [755, 531] width 490 height 43
type input "[GEOGRAPHIC_DATA]"
click at [475, 556] on div "Business Name Beach City Coffee, LLC [GEOGRAPHIC_DATA] Coffee Business Start Da…" at bounding box center [756, 426] width 1210 height 601
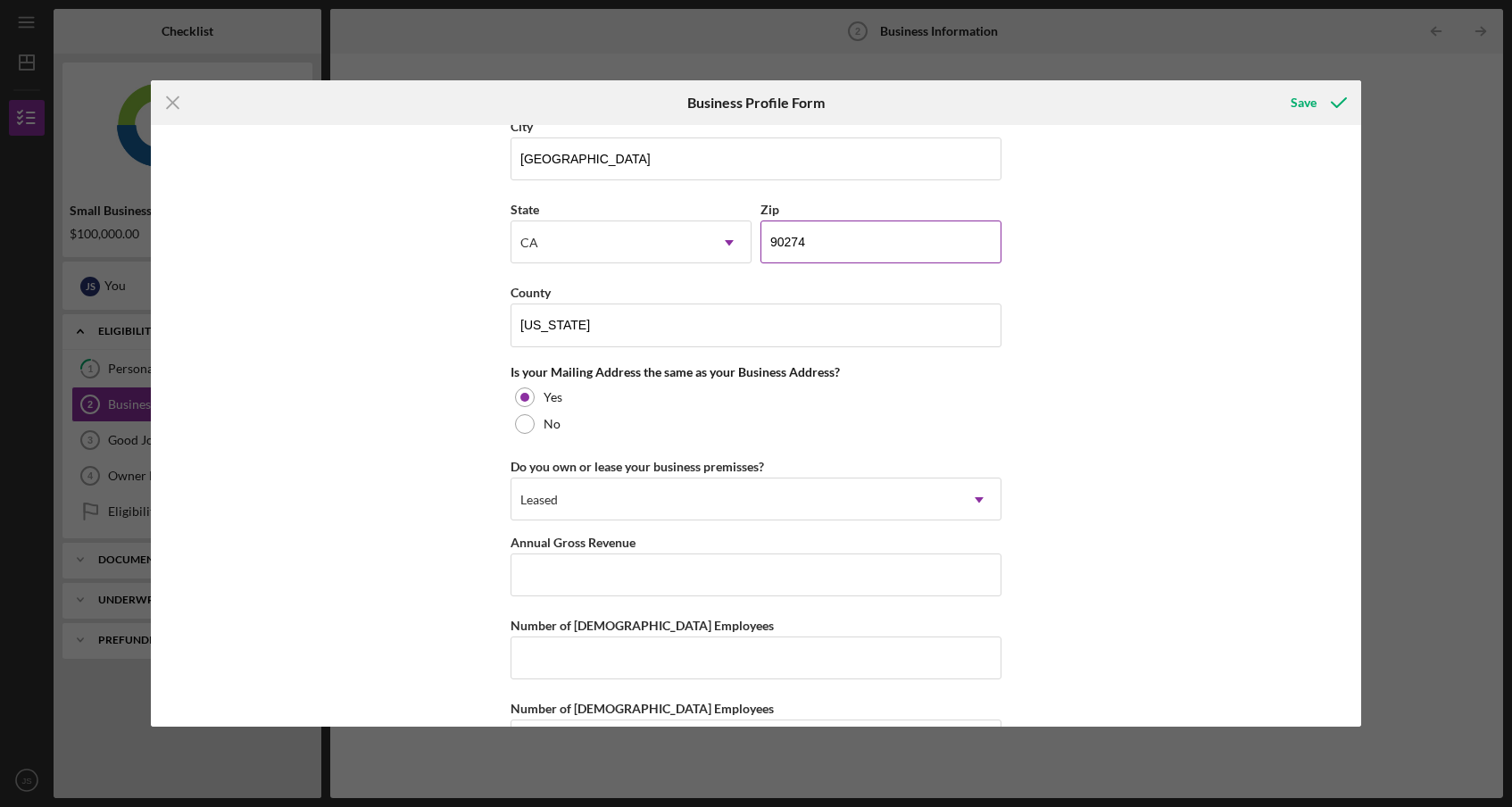
scroll to position [1476, 0]
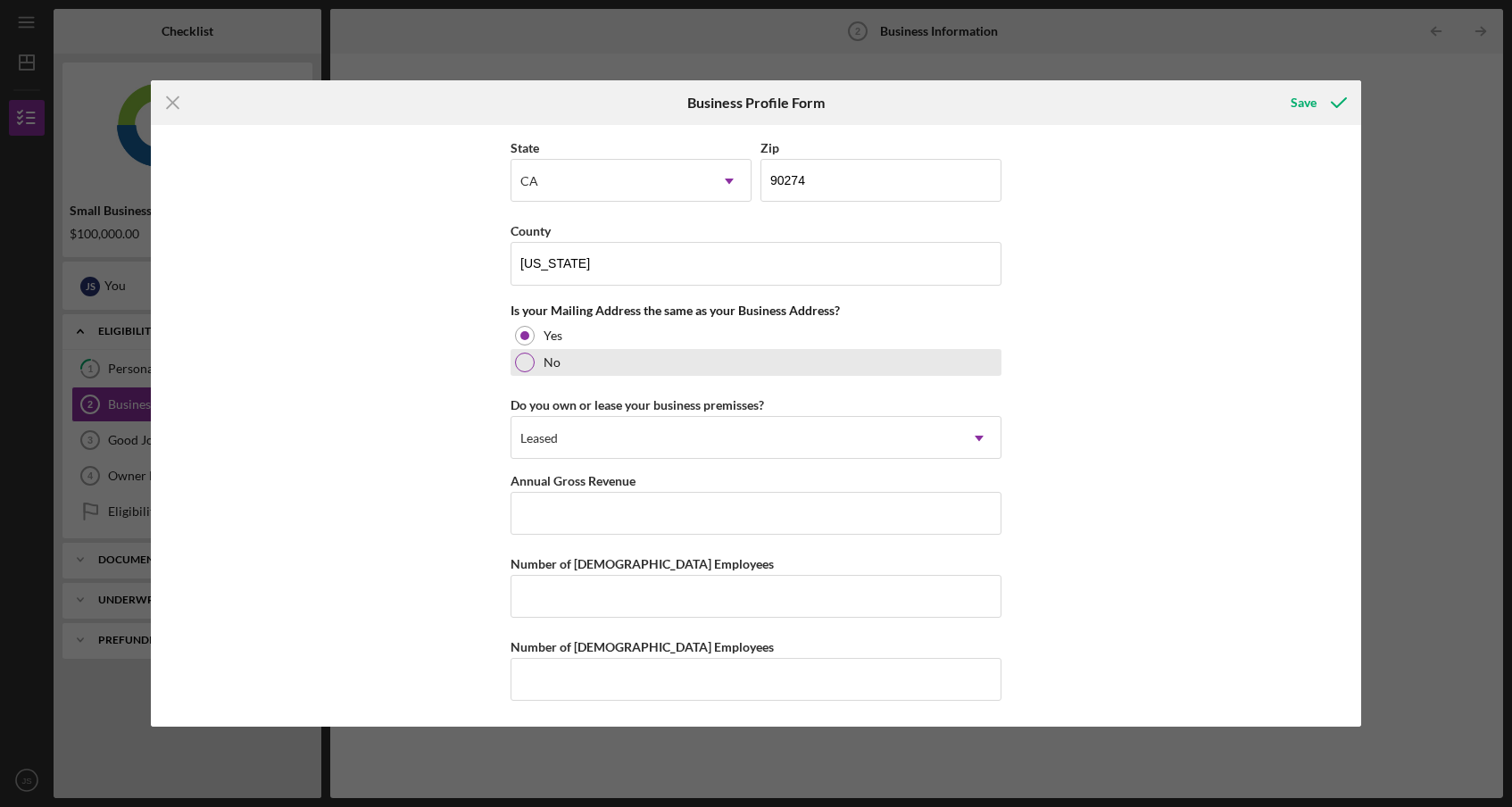
click at [520, 368] on div at bounding box center [525, 362] width 20 height 20
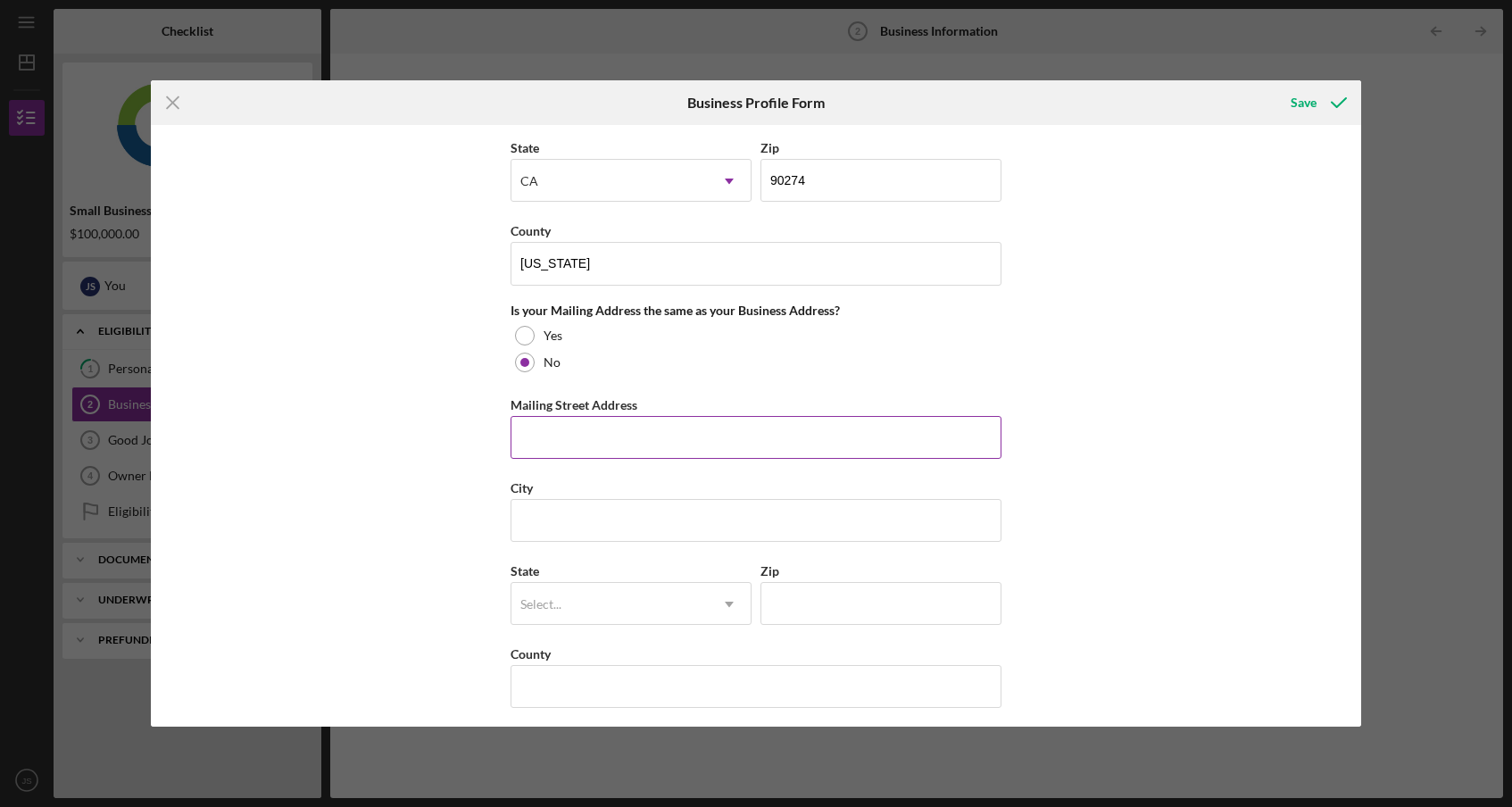
click at [533, 423] on input "Mailing Street Address" at bounding box center [755, 437] width 490 height 43
type input "[STREET_ADDRESS]"
type input "Rolling Hills Estates"
type input "90274"
type input "[US_STATE]"
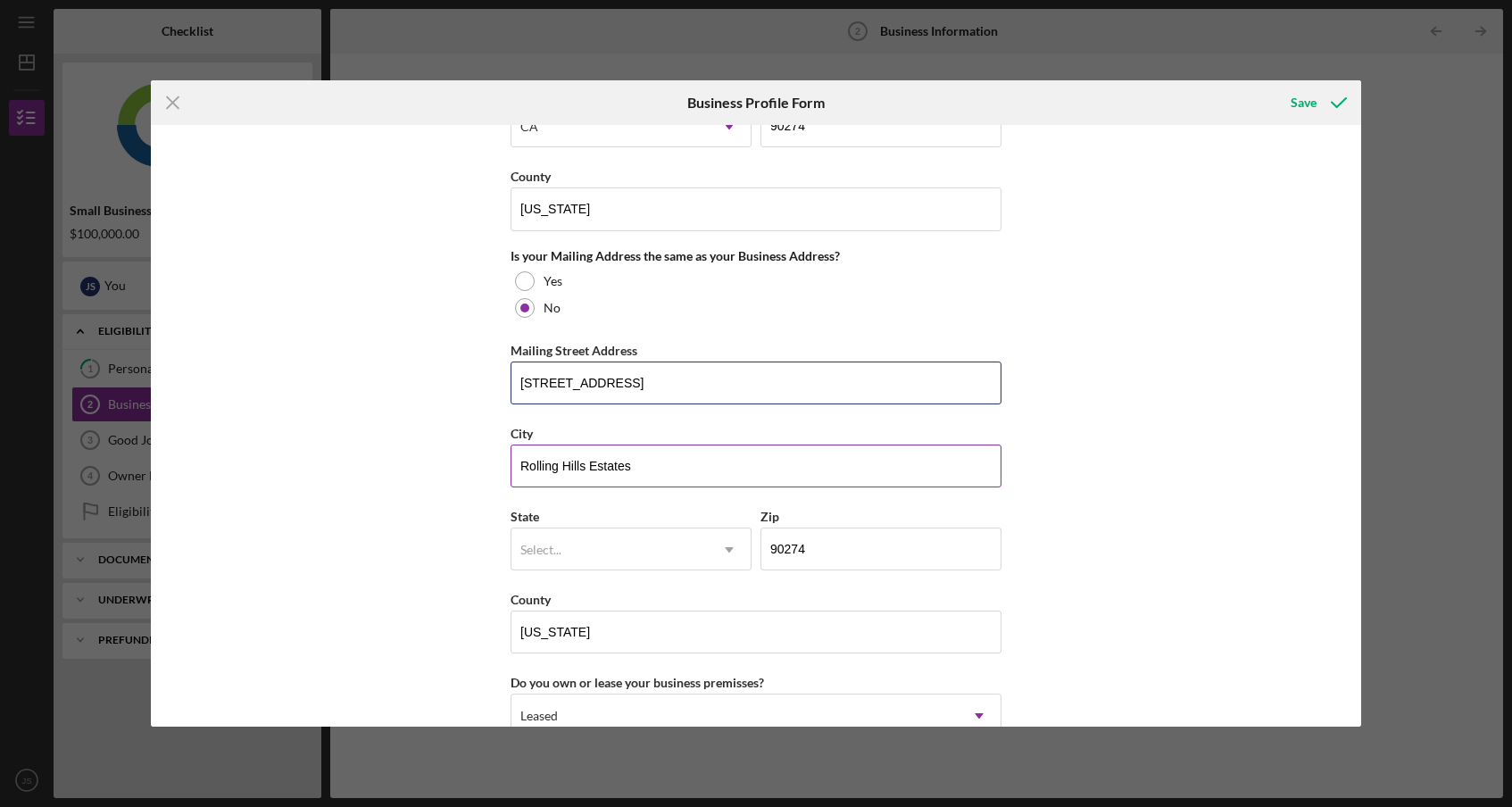
scroll to position [1542, 0]
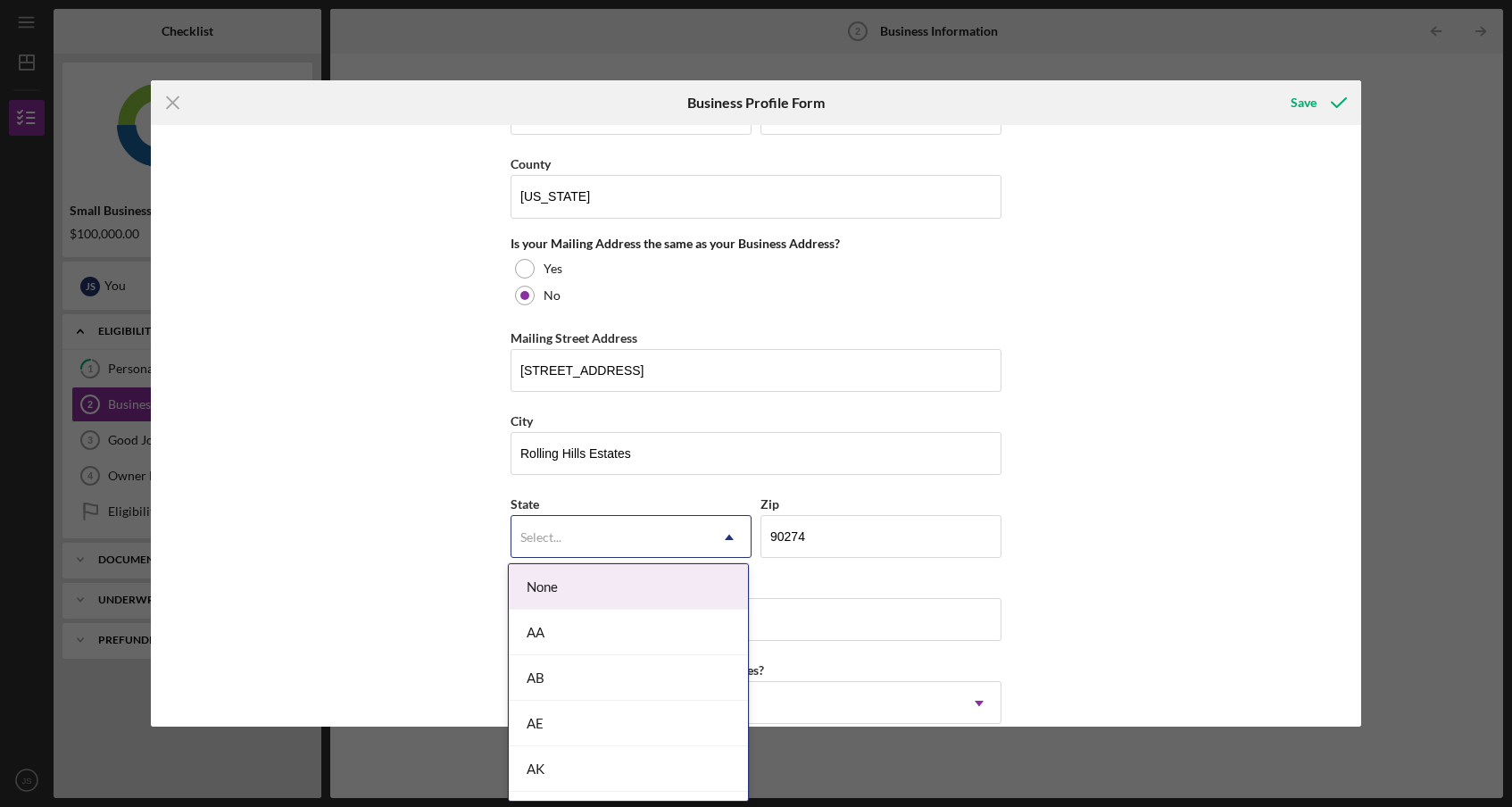
click at [667, 534] on div "Select..." at bounding box center [609, 537] width 196 height 41
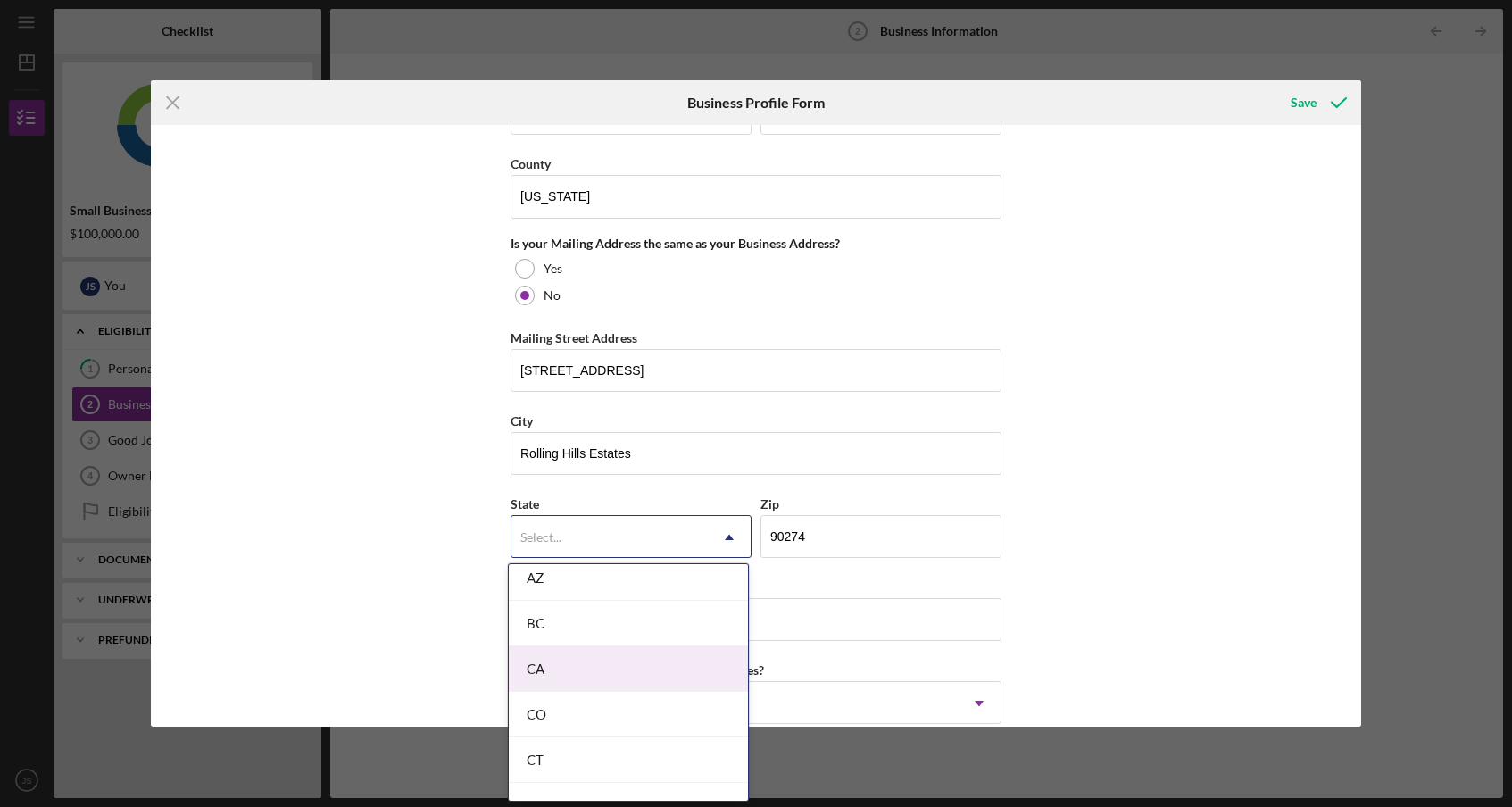
click at [625, 673] on div "CA" at bounding box center [628, 670] width 239 height 46
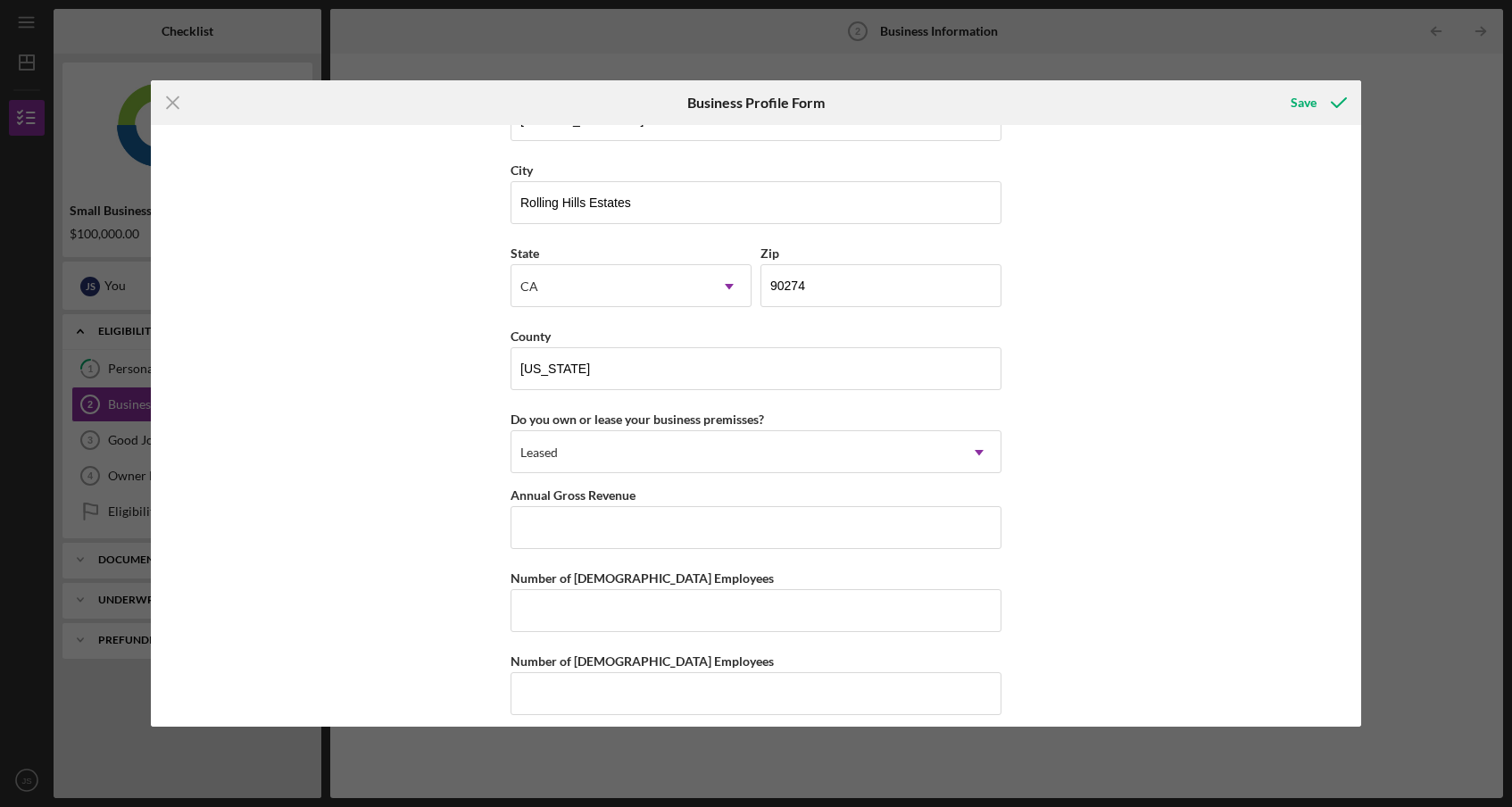
scroll to position [1808, 0]
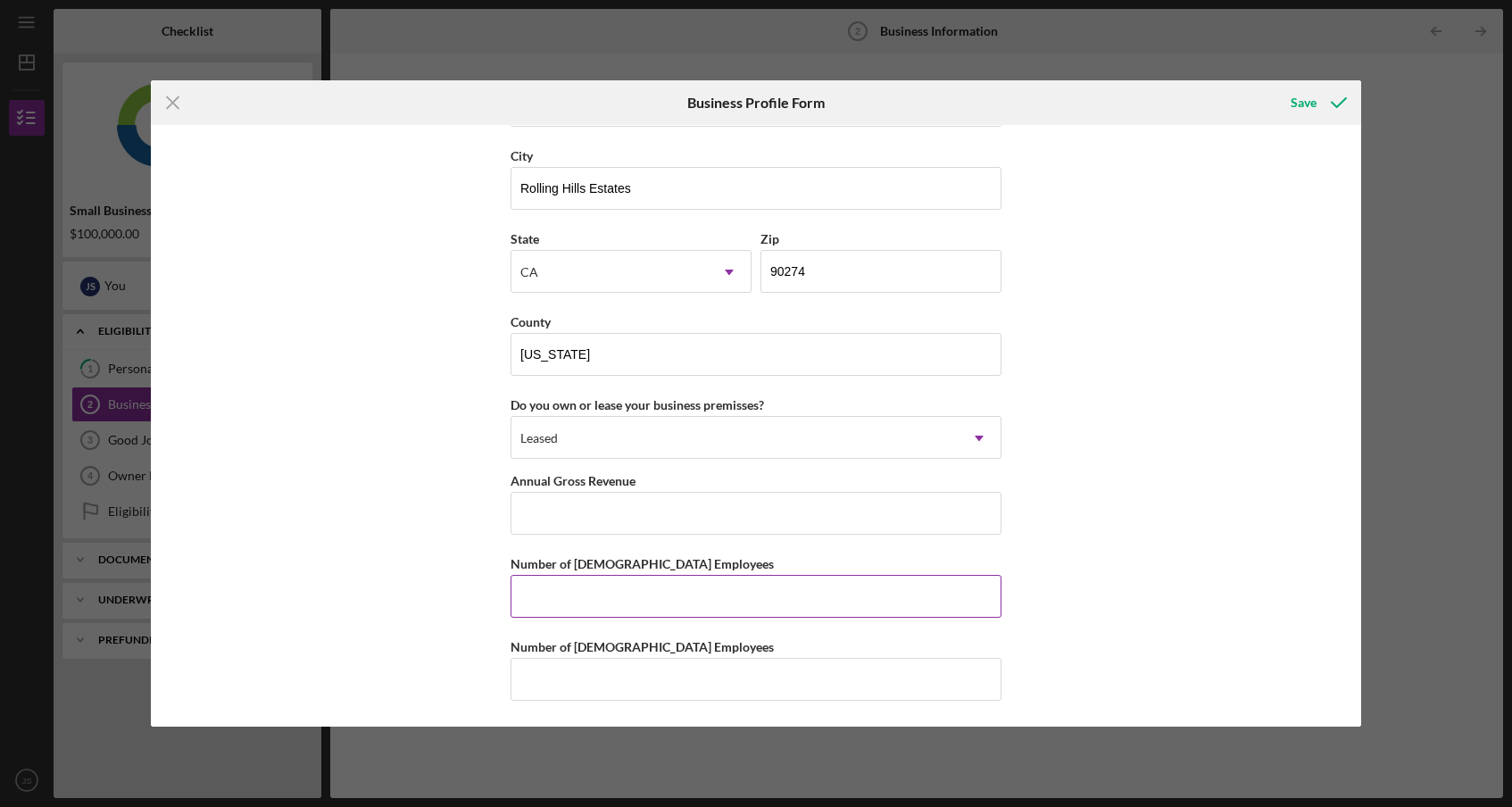
click at [641, 586] on input "Number of [DEMOGRAPHIC_DATA] Employees" at bounding box center [755, 596] width 490 height 43
click at [621, 669] on input "Number of [DEMOGRAPHIC_DATA] Employees" at bounding box center [755, 679] width 490 height 43
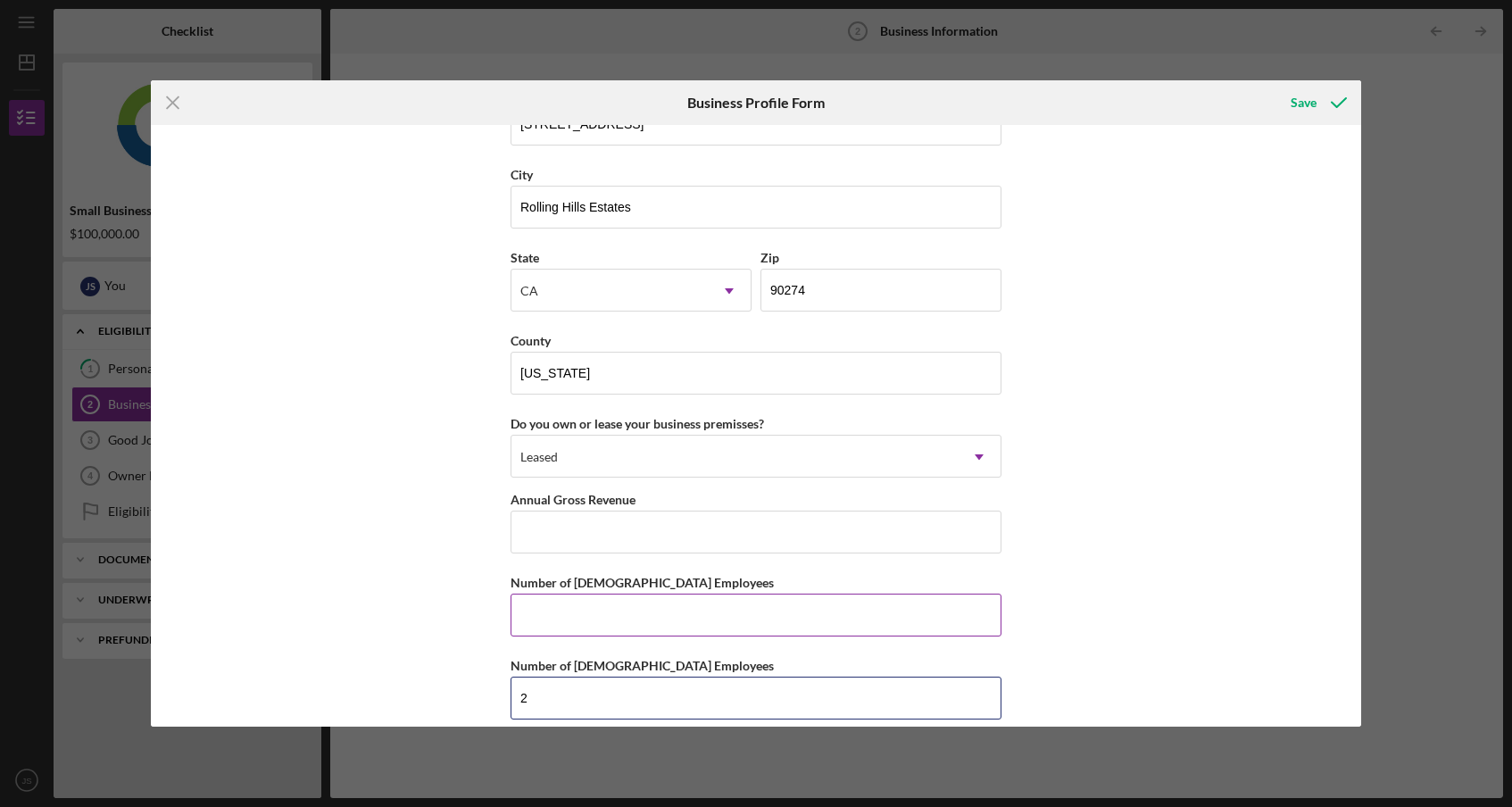
scroll to position [1786, 0]
type input "2"
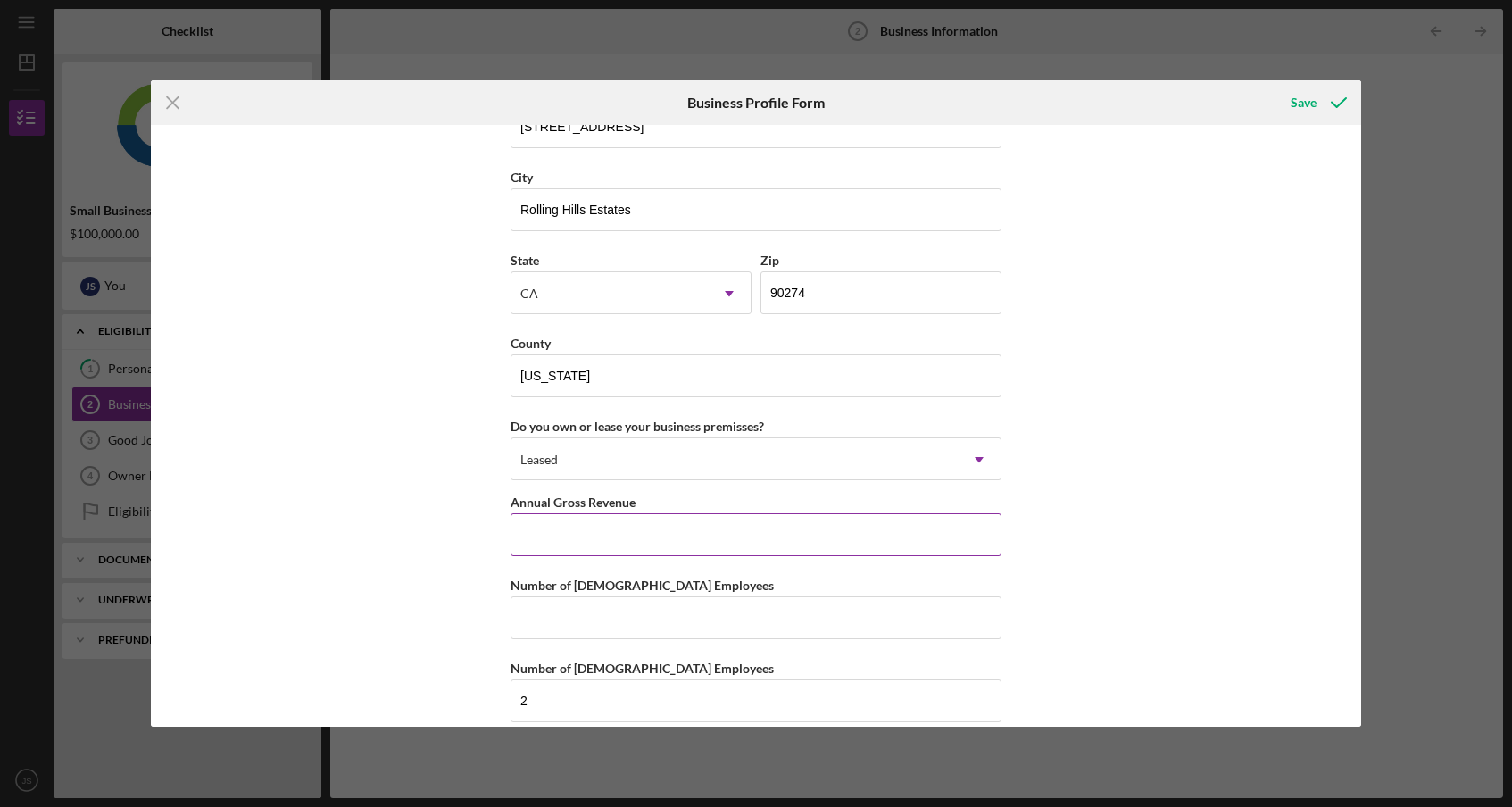
click at [635, 547] on input "Annual Gross Revenue" at bounding box center [755, 534] width 490 height 43
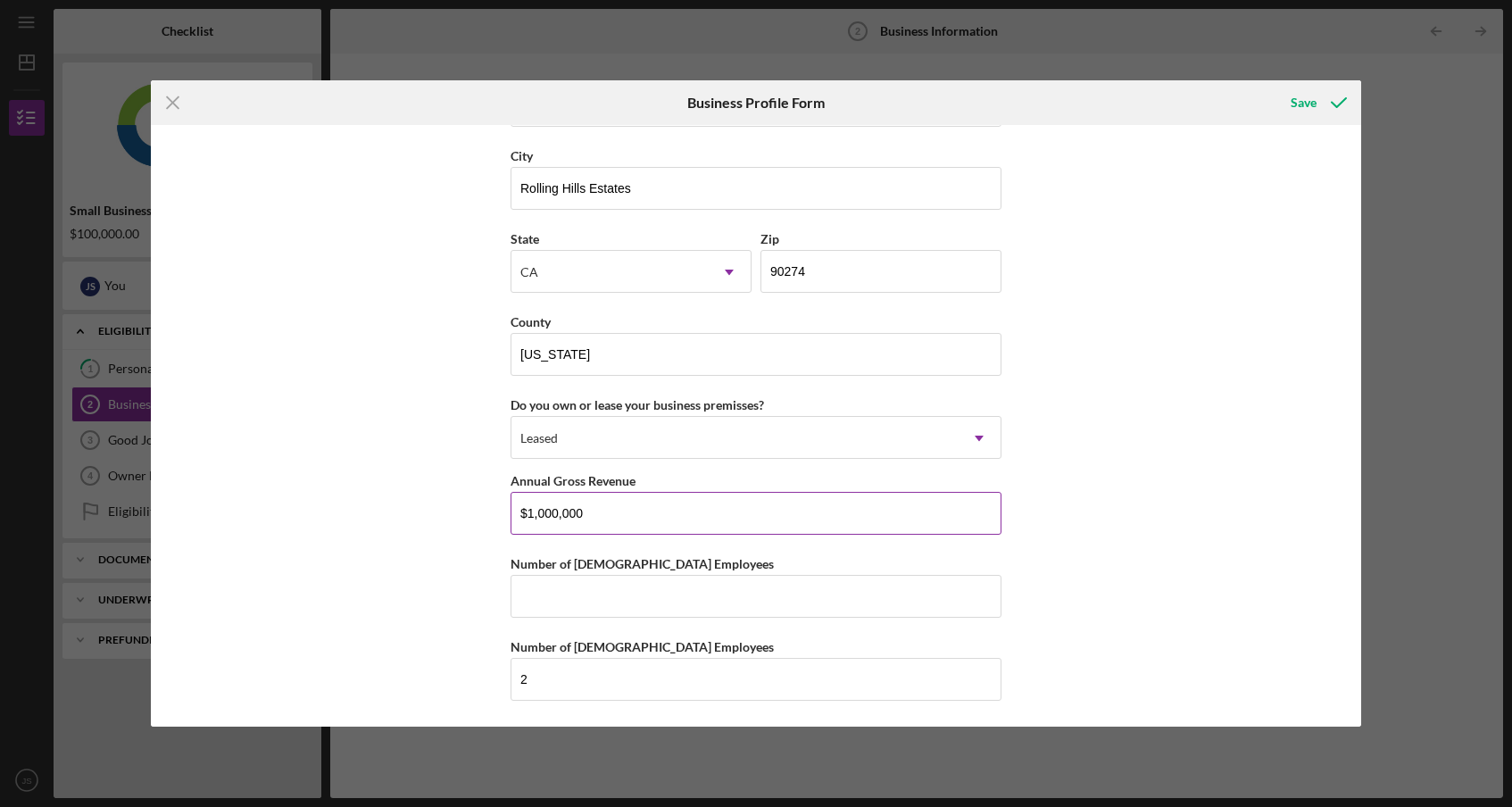
click at [607, 515] on input "$1,000,000" at bounding box center [755, 512] width 490 height 43
type input "$1,000,000"
click at [588, 606] on input "Number of [DEMOGRAPHIC_DATA] Employees" at bounding box center [755, 596] width 490 height 43
type input "0"
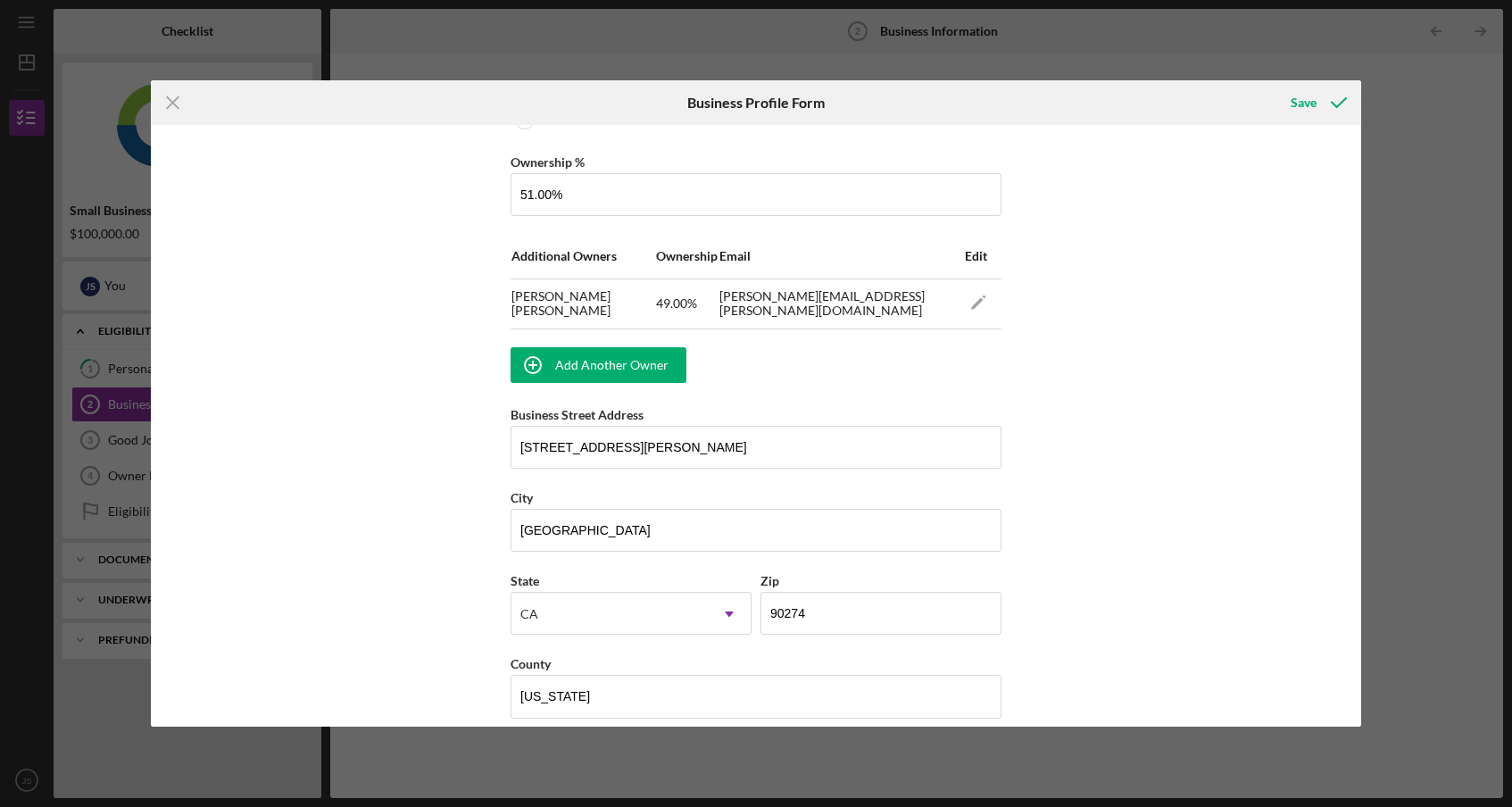
scroll to position [1010, 0]
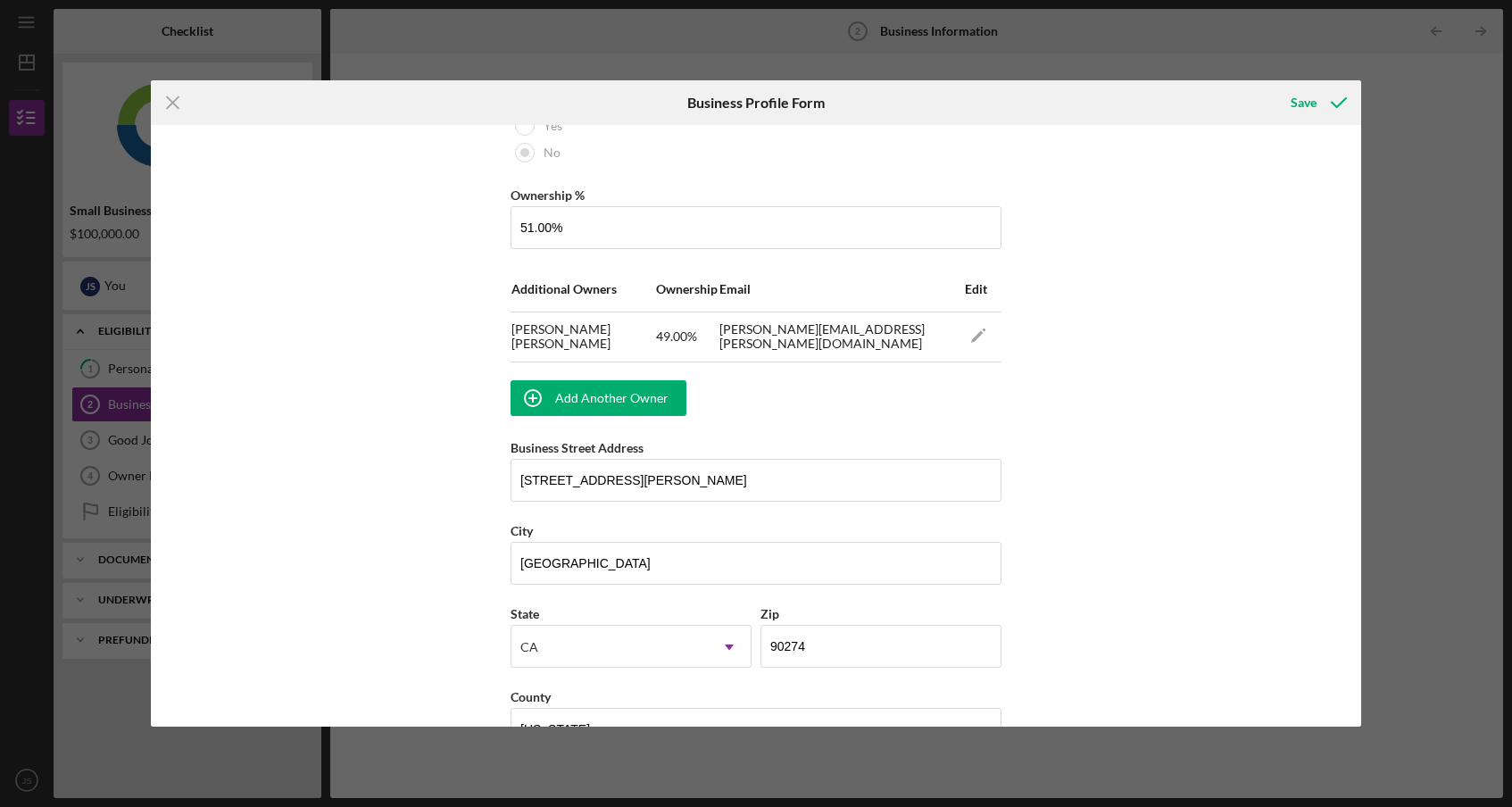
type input "0"
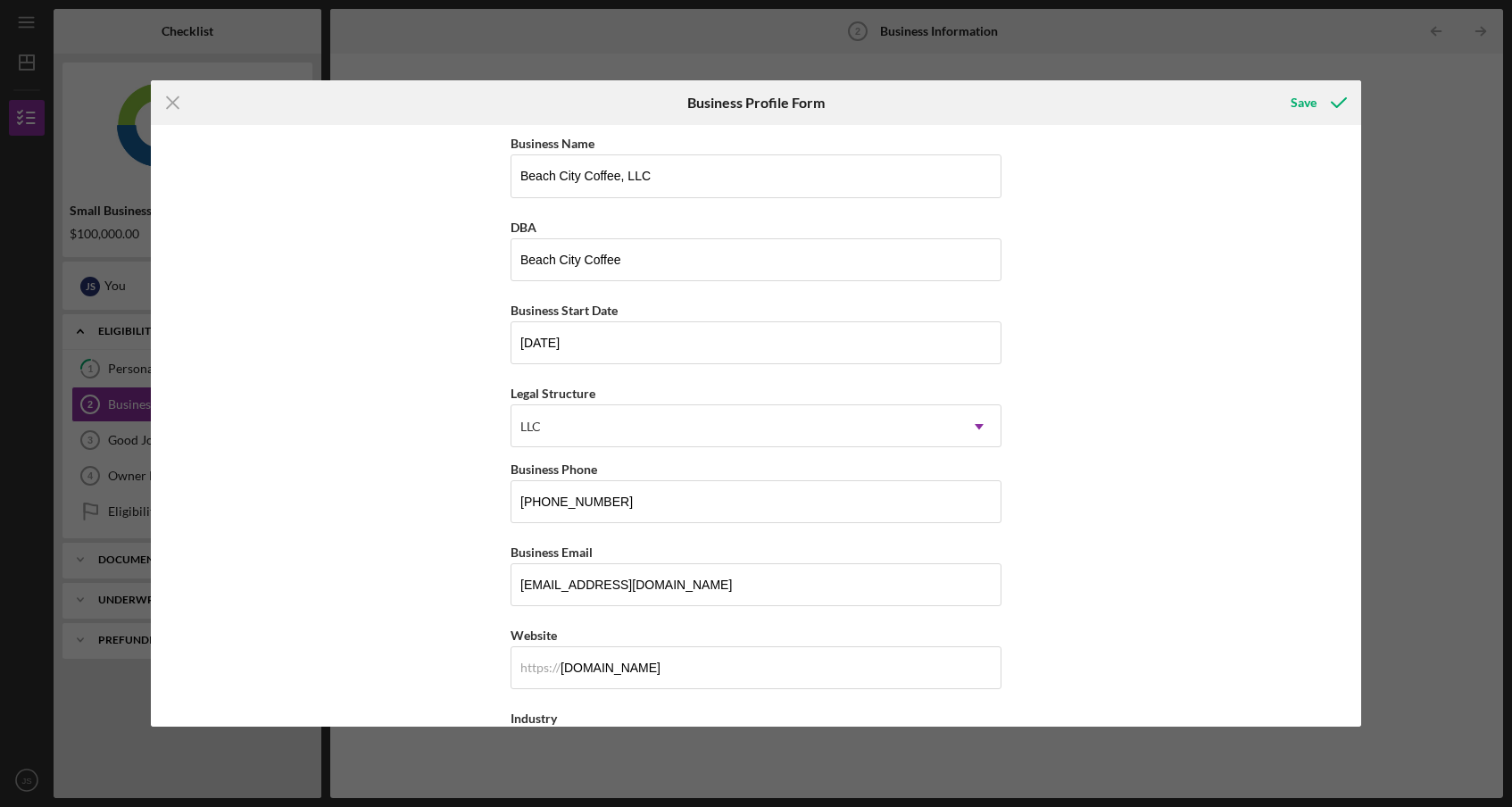
scroll to position [0, 0]
type input "1"
click at [1307, 99] on div "Save" at bounding box center [1303, 102] width 26 height 36
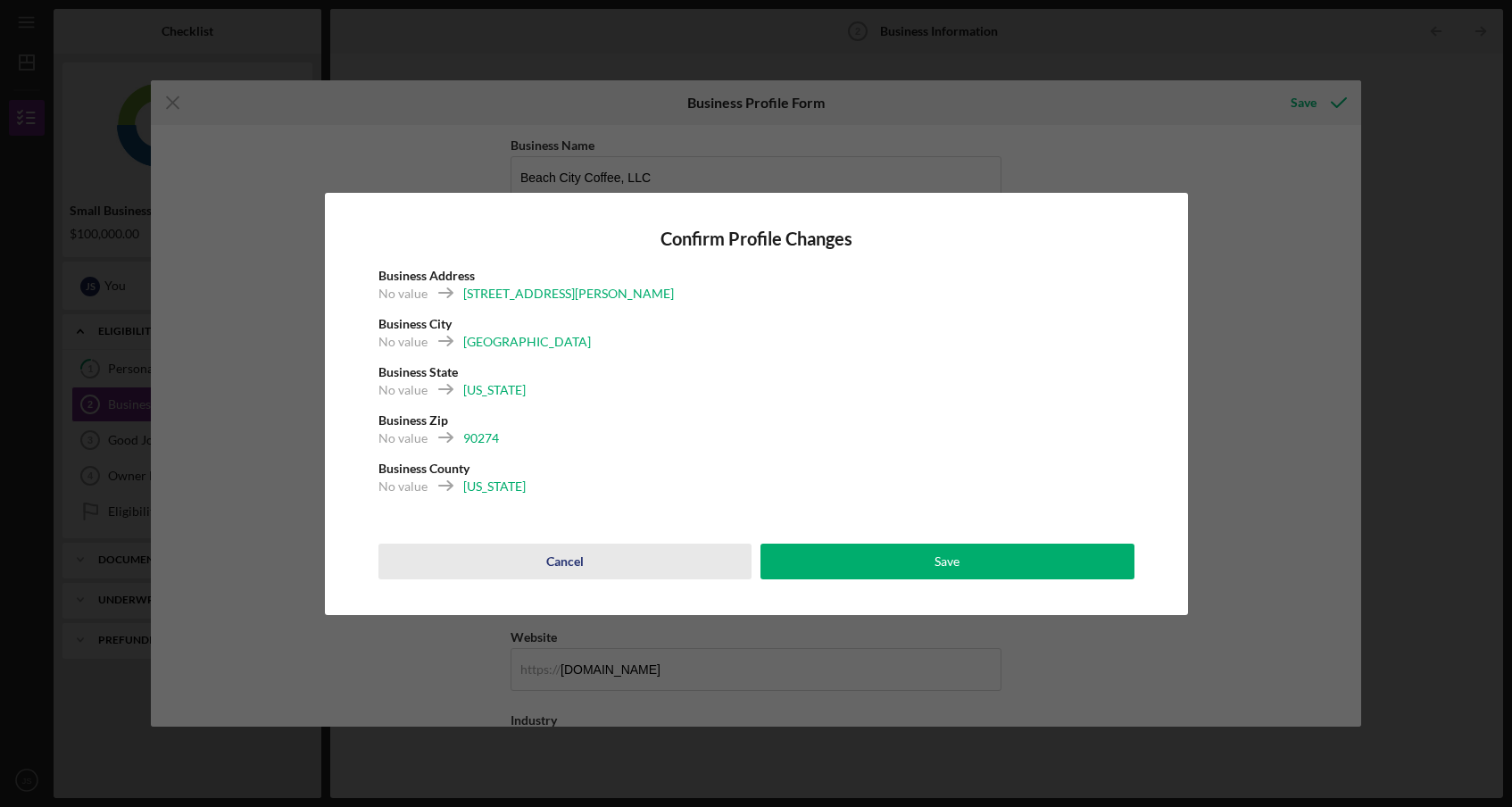
click at [572, 560] on div "Cancel" at bounding box center [565, 561] width 38 height 36
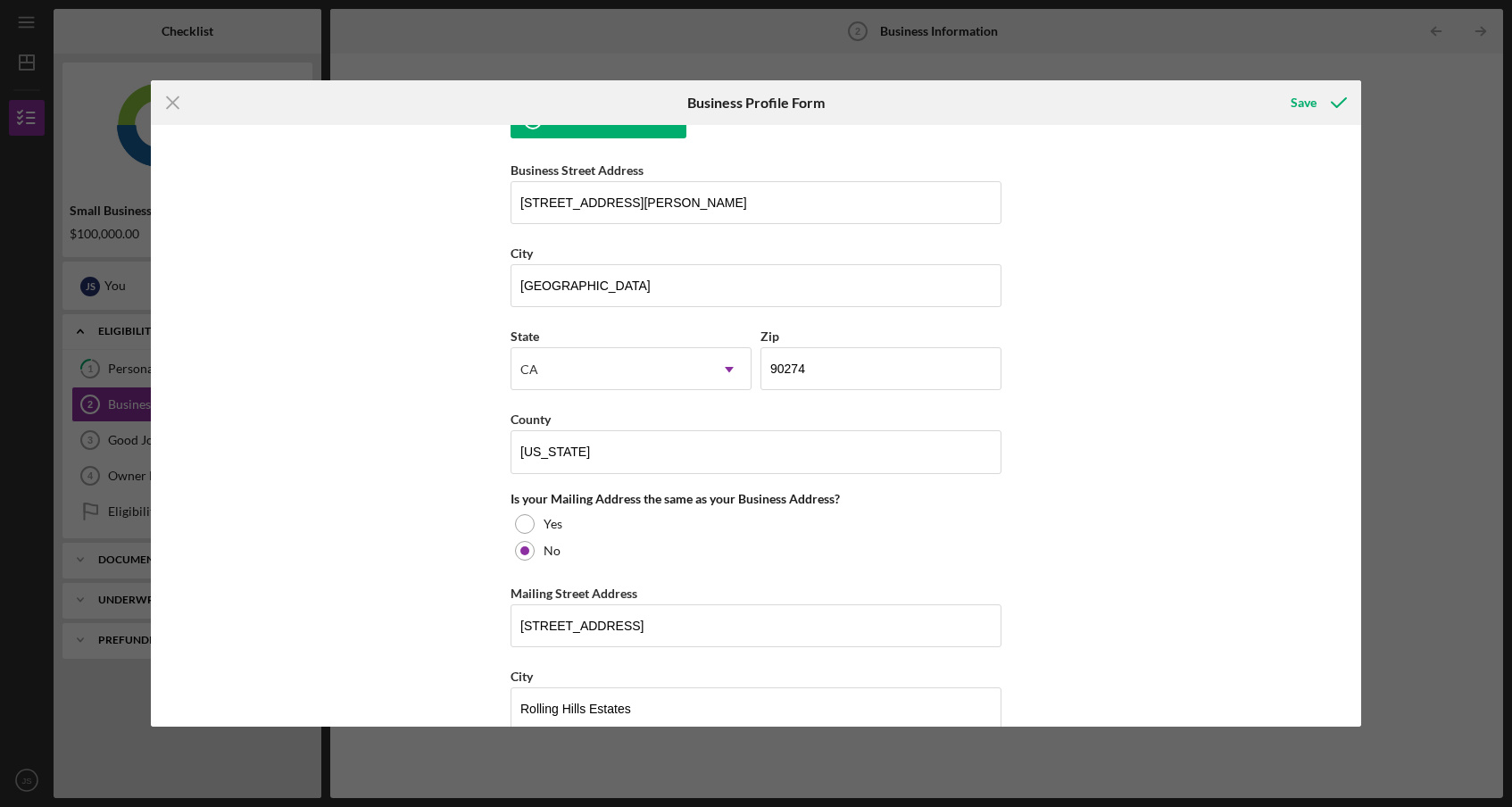
scroll to position [1092, 0]
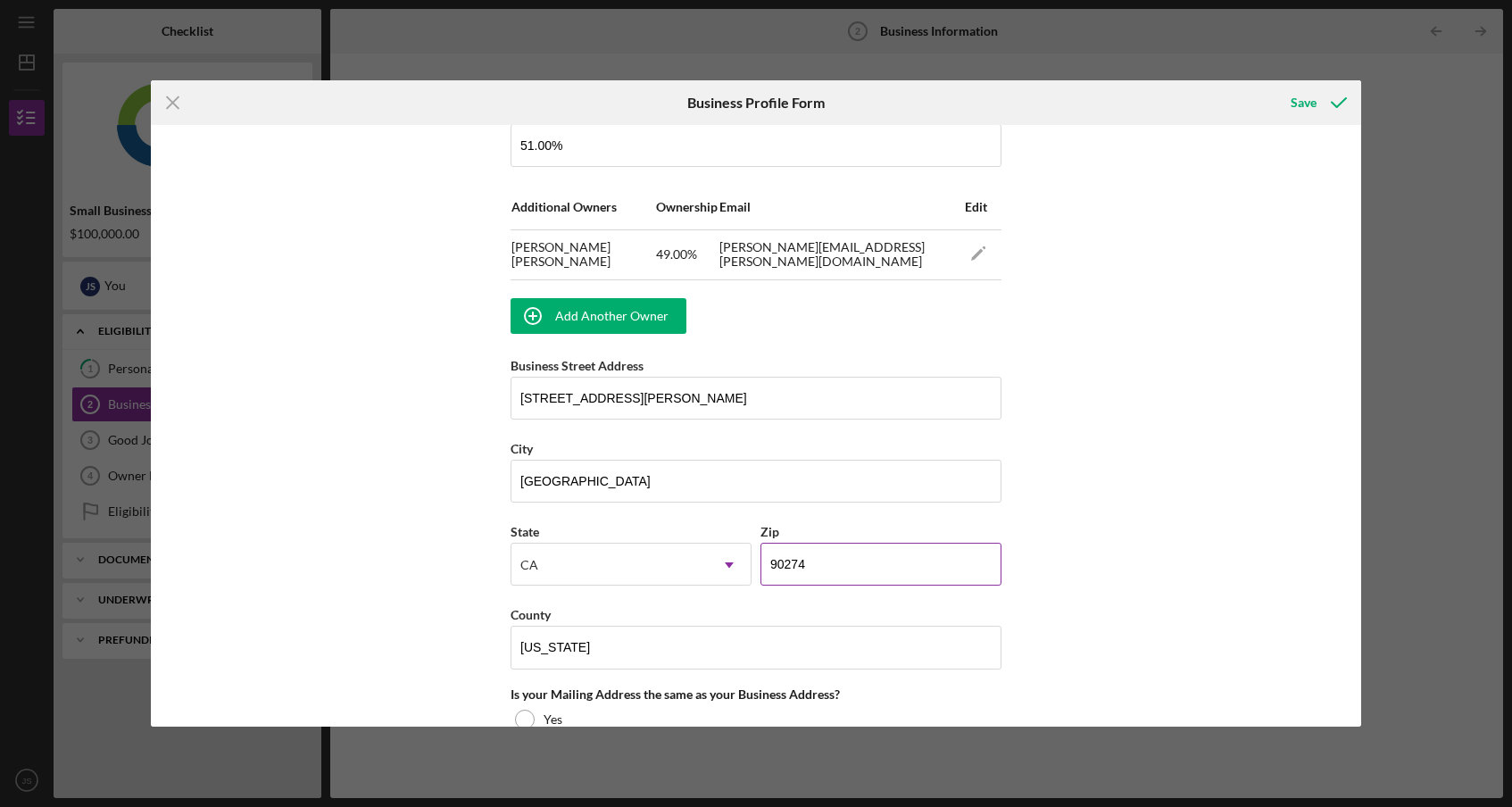
click at [868, 571] on input "90274" at bounding box center [880, 564] width 241 height 43
type input "90278"
click at [1116, 500] on div "Business Name Beach City Coffee, LLC [GEOGRAPHIC_DATA] Coffee Business Start Da…" at bounding box center [756, 426] width 1210 height 601
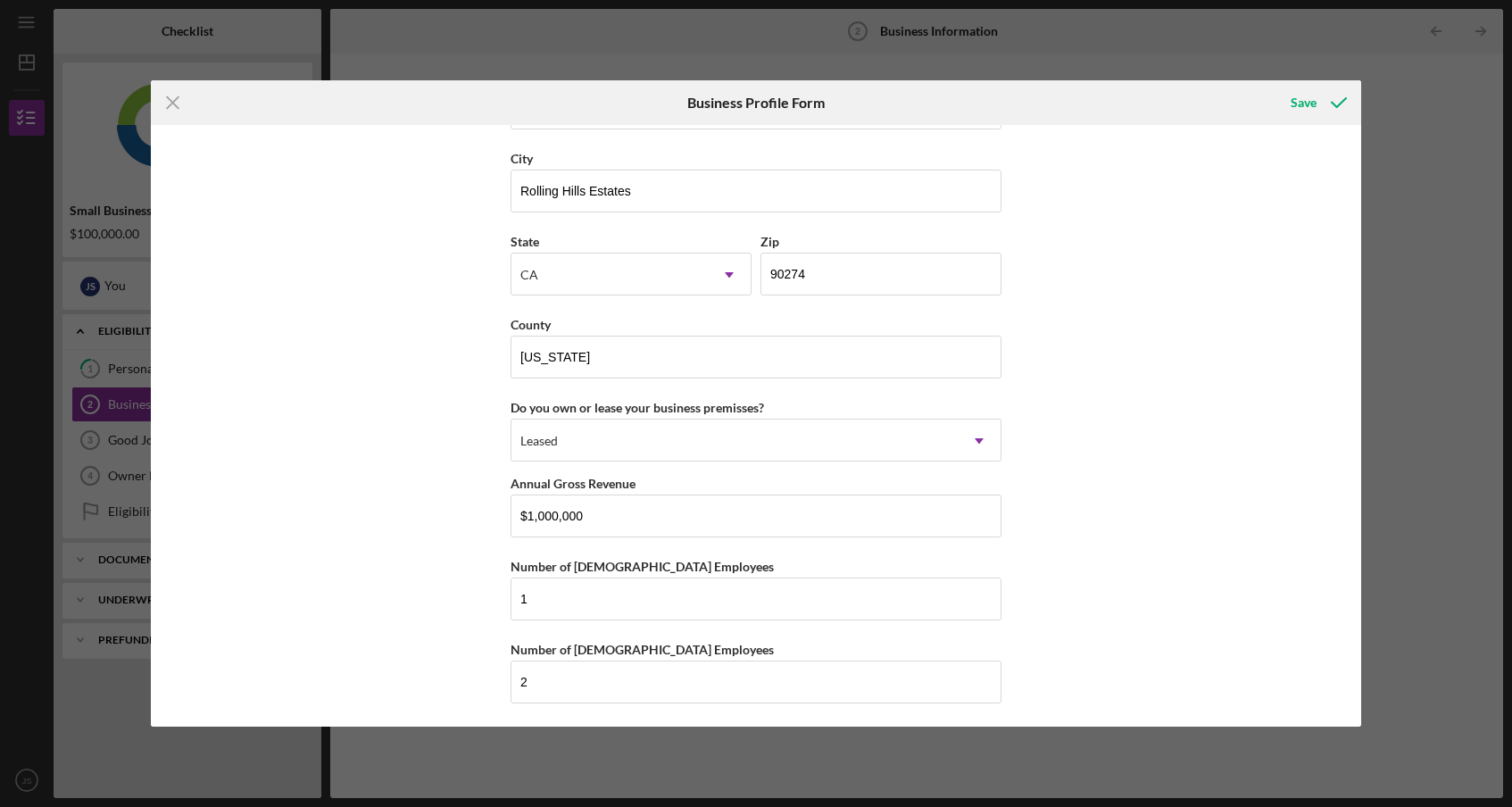
scroll to position [1808, 0]
click at [1304, 98] on div "Save" at bounding box center [1303, 102] width 26 height 36
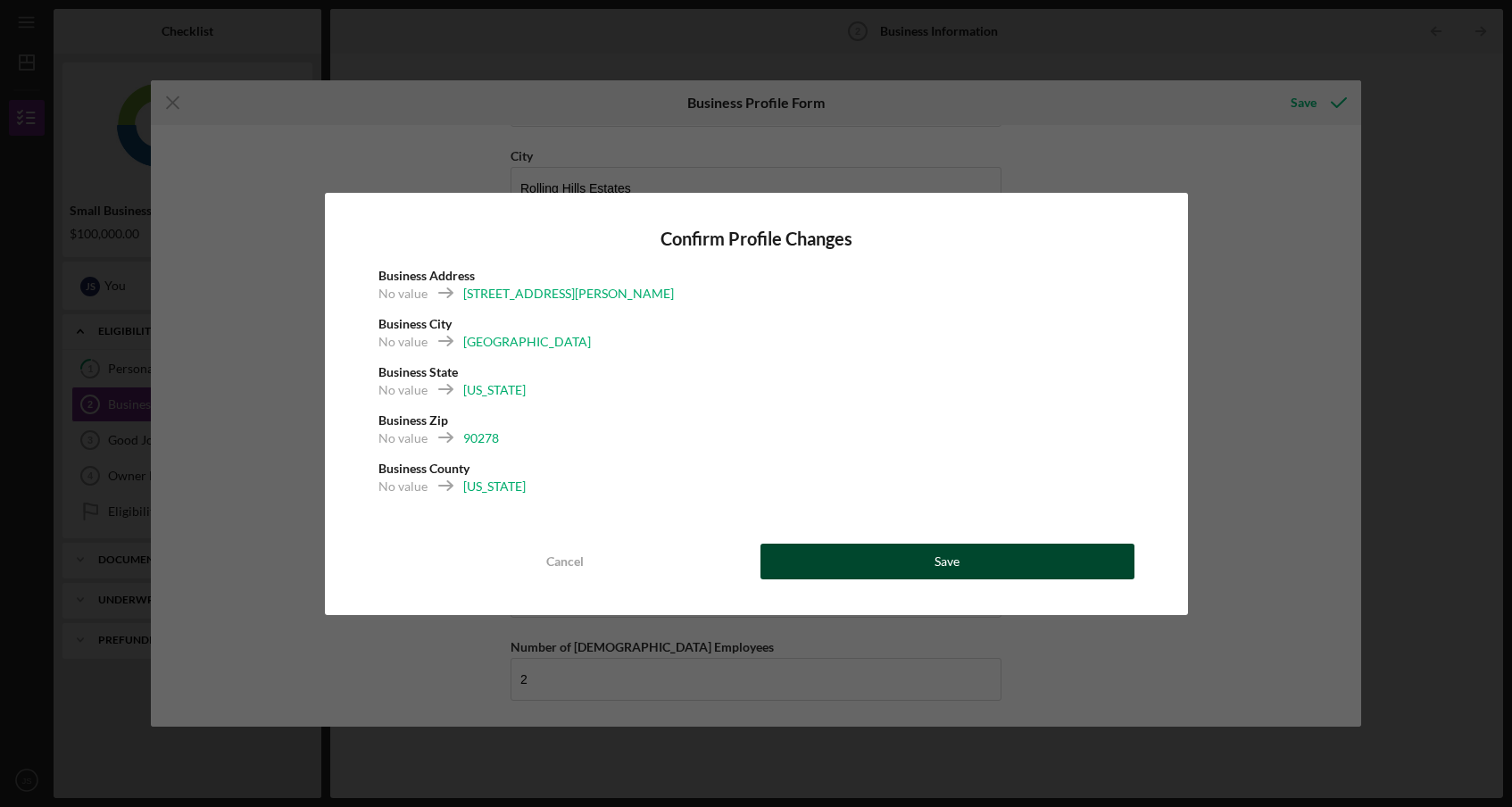
click at [965, 560] on button "Save" at bounding box center [947, 561] width 374 height 36
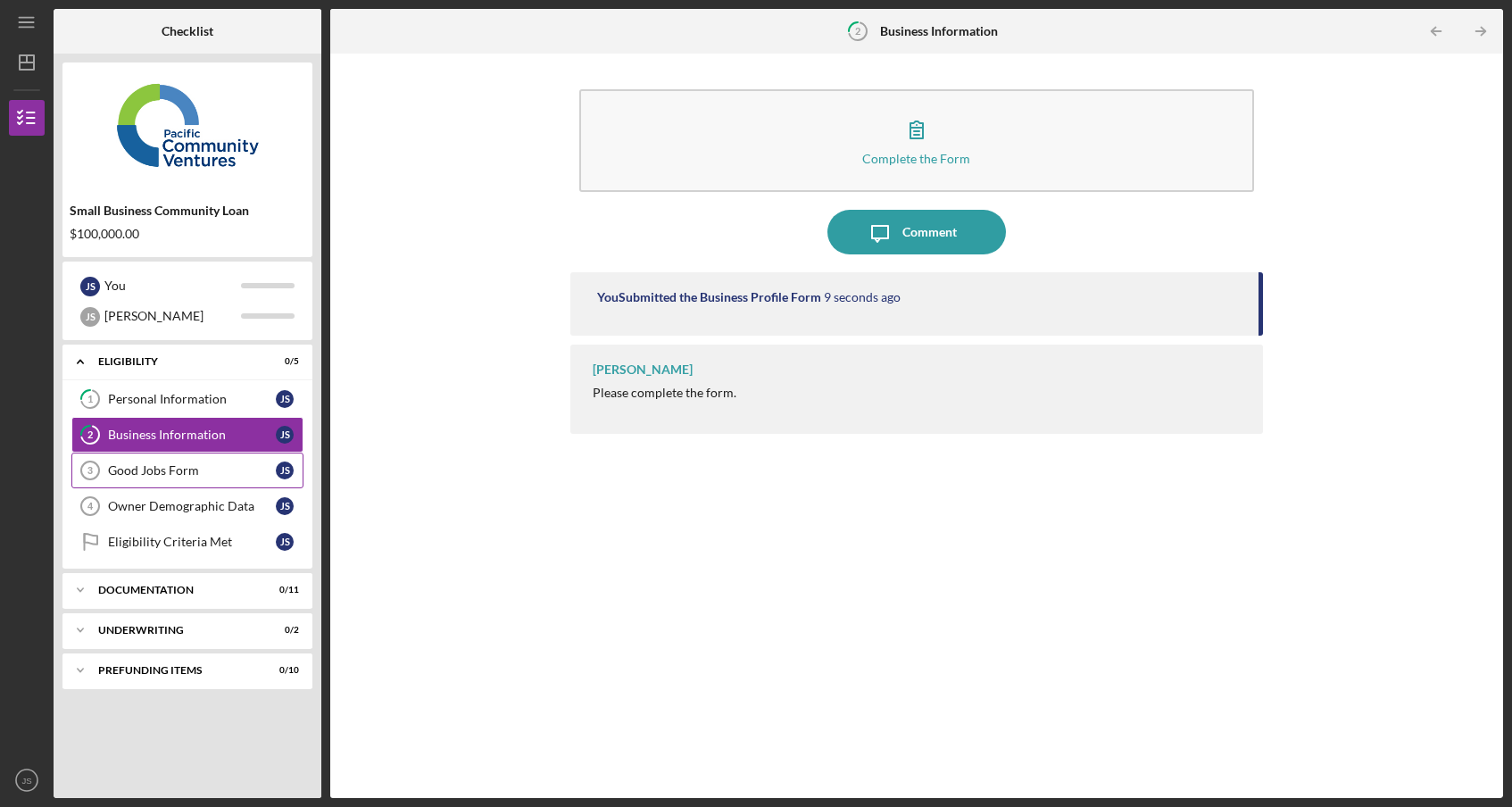
click at [203, 476] on div "Good Jobs Form" at bounding box center [192, 471] width 168 height 14
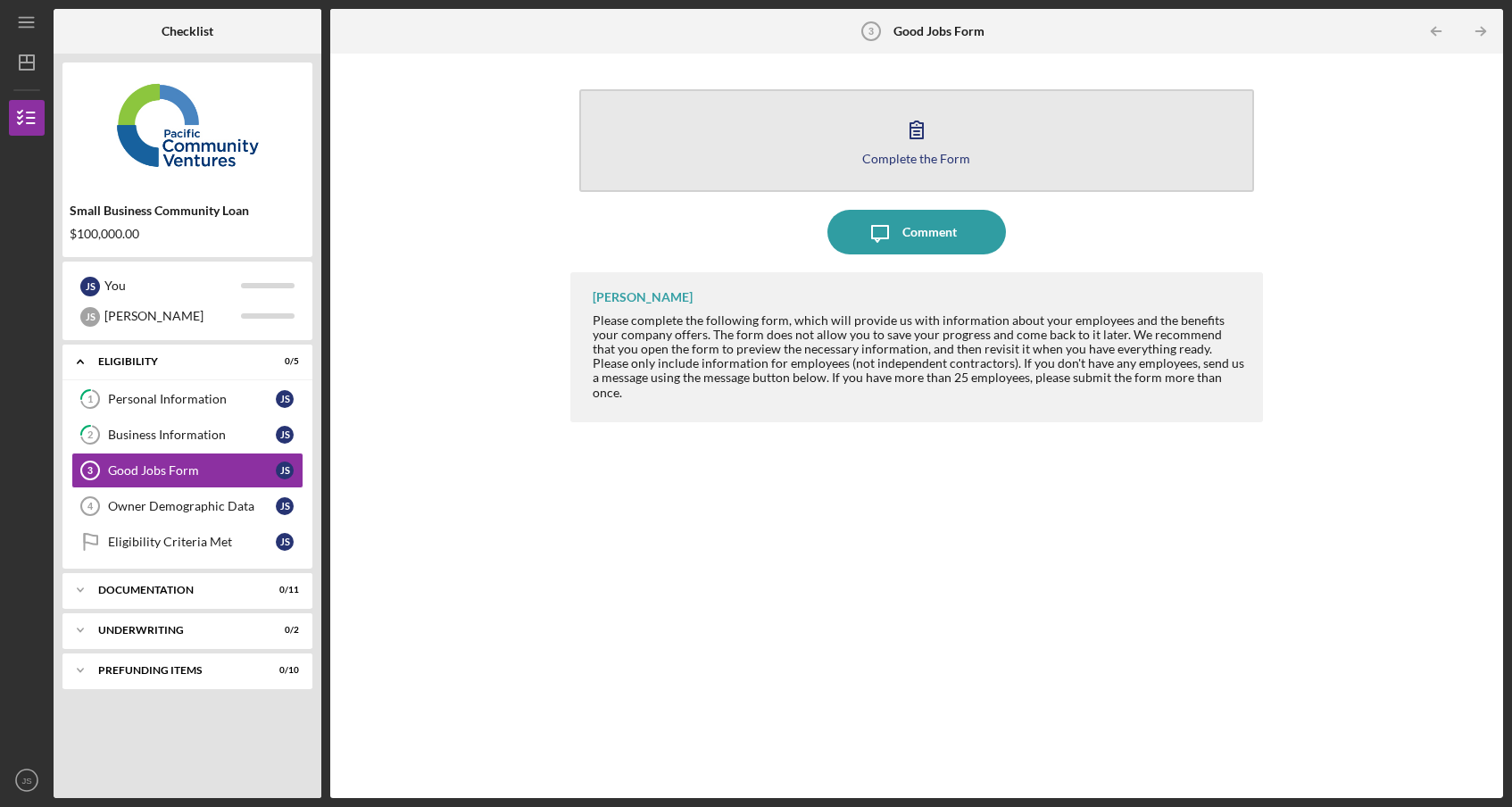
click at [925, 159] on div "Complete the Form" at bounding box center [916, 158] width 108 height 13
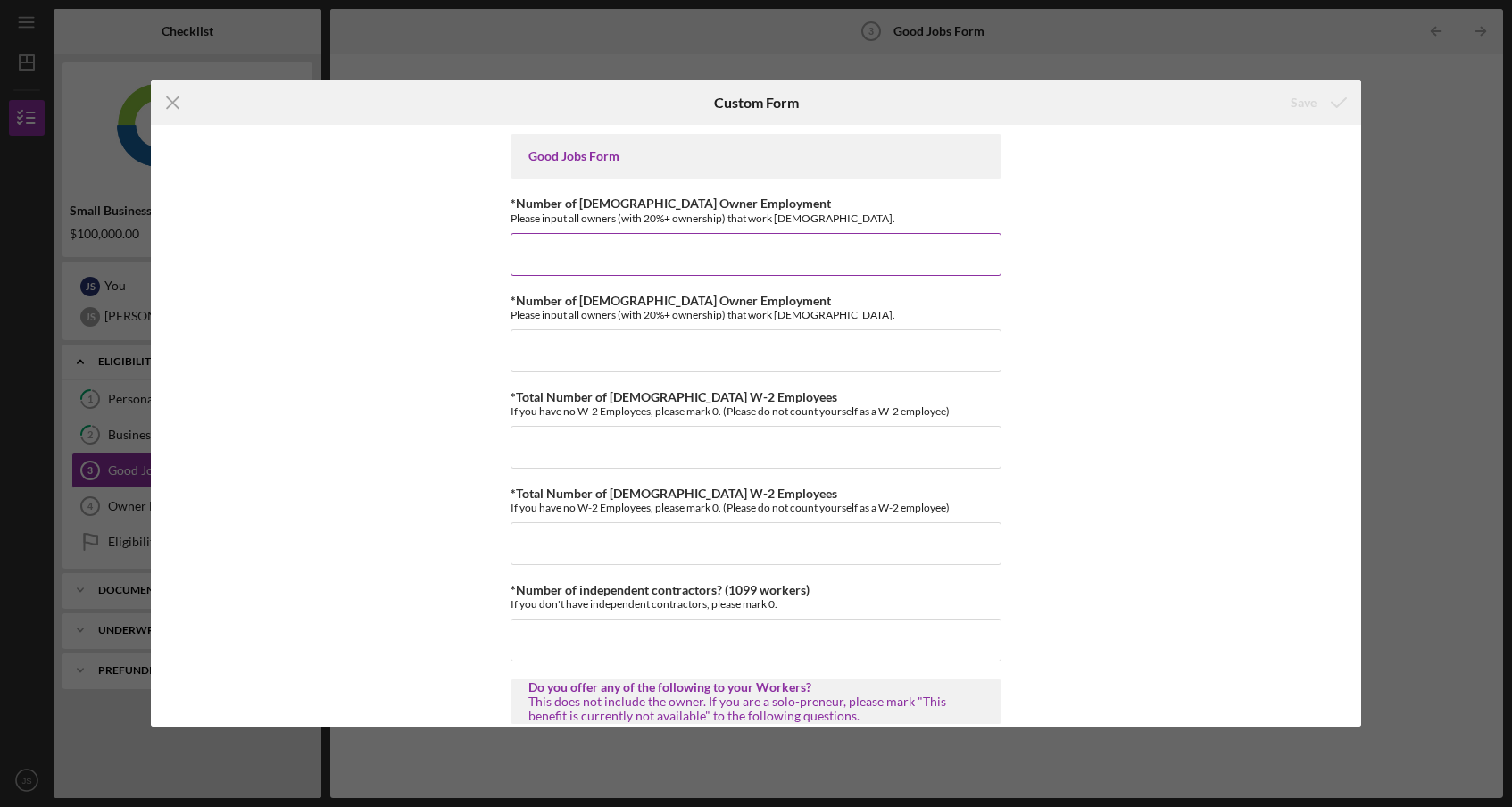
click at [852, 239] on input "*Number of [DEMOGRAPHIC_DATA] Owner Employment" at bounding box center [755, 254] width 490 height 43
type input "1"
click at [727, 343] on input "*Number of [DEMOGRAPHIC_DATA] Owner Employment" at bounding box center [755, 350] width 490 height 43
type input "1"
click at [688, 430] on input "*Total Number of [DEMOGRAPHIC_DATA] W-2 Employees" at bounding box center [755, 447] width 490 height 43
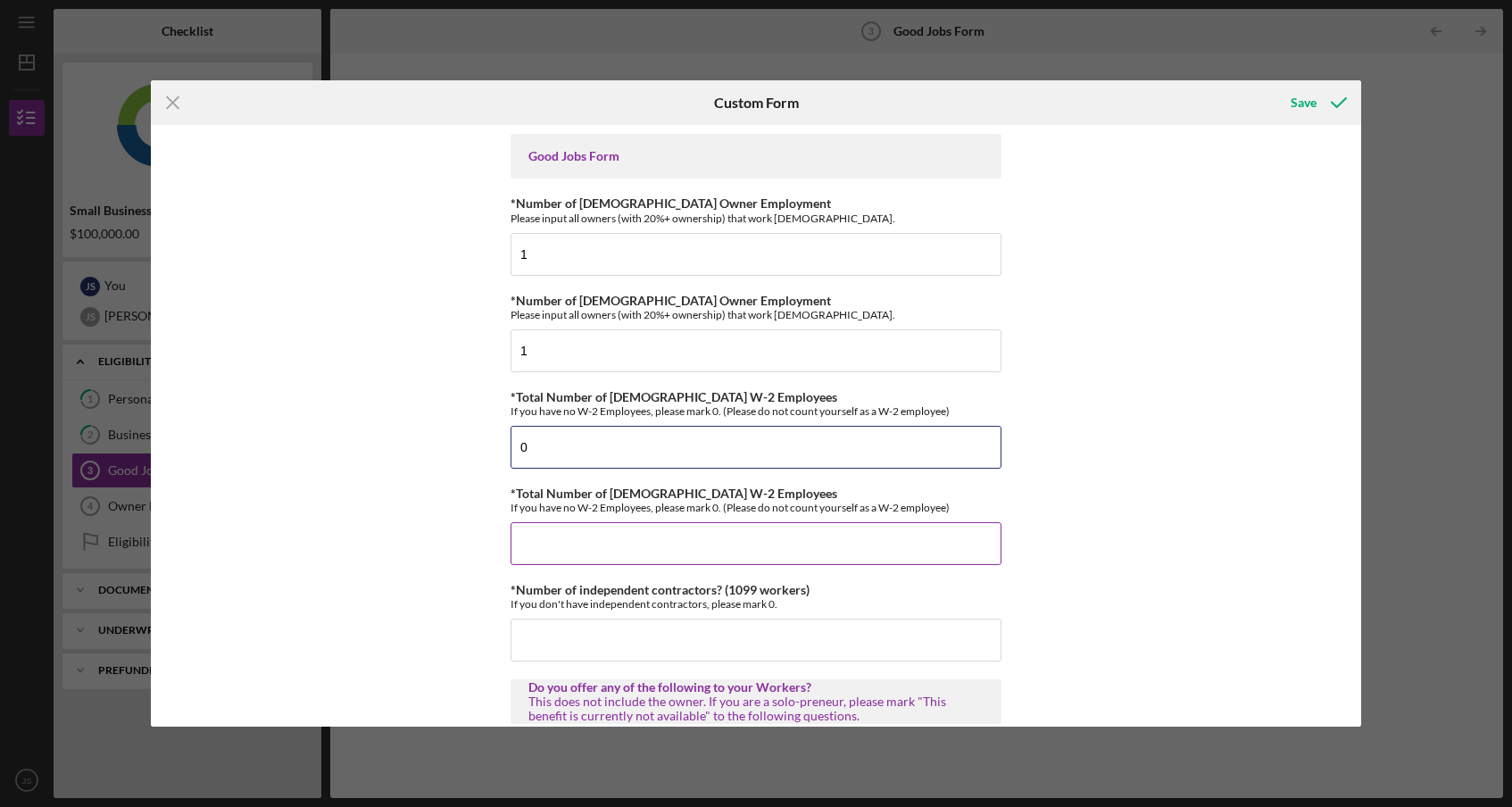
type input "0"
click at [636, 547] on input "*Total Number of [DEMOGRAPHIC_DATA] W-2 Employees" at bounding box center [755, 543] width 490 height 43
type input "1"
click at [568, 650] on input "*Number of independent contractors? (1099 workers)" at bounding box center [755, 640] width 490 height 43
type input "1"
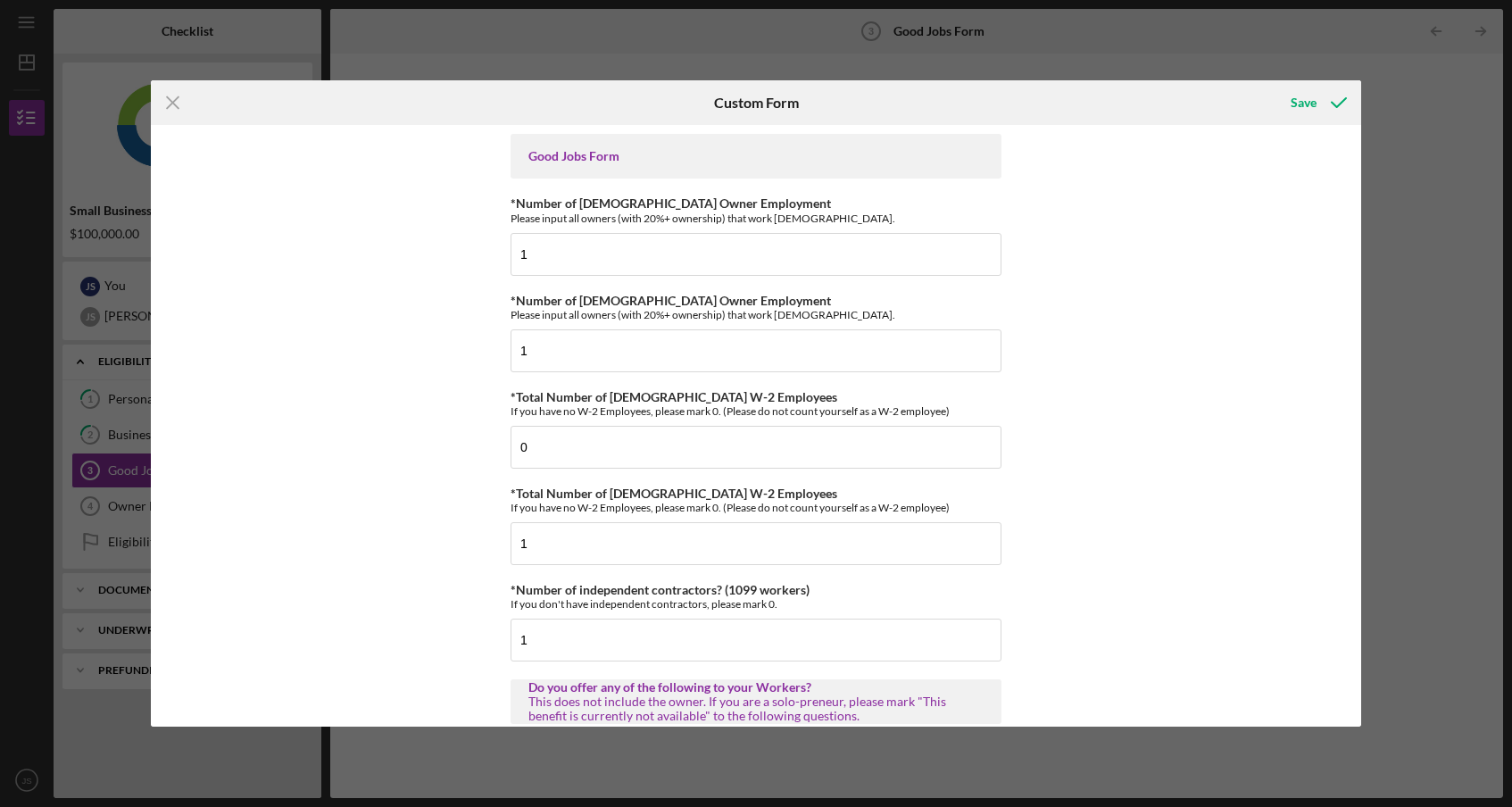
click at [1113, 498] on div "Good Jobs Form *Number of [DEMOGRAPHIC_DATA] Owner Employment Please input all …" at bounding box center [756, 426] width 1210 height 601
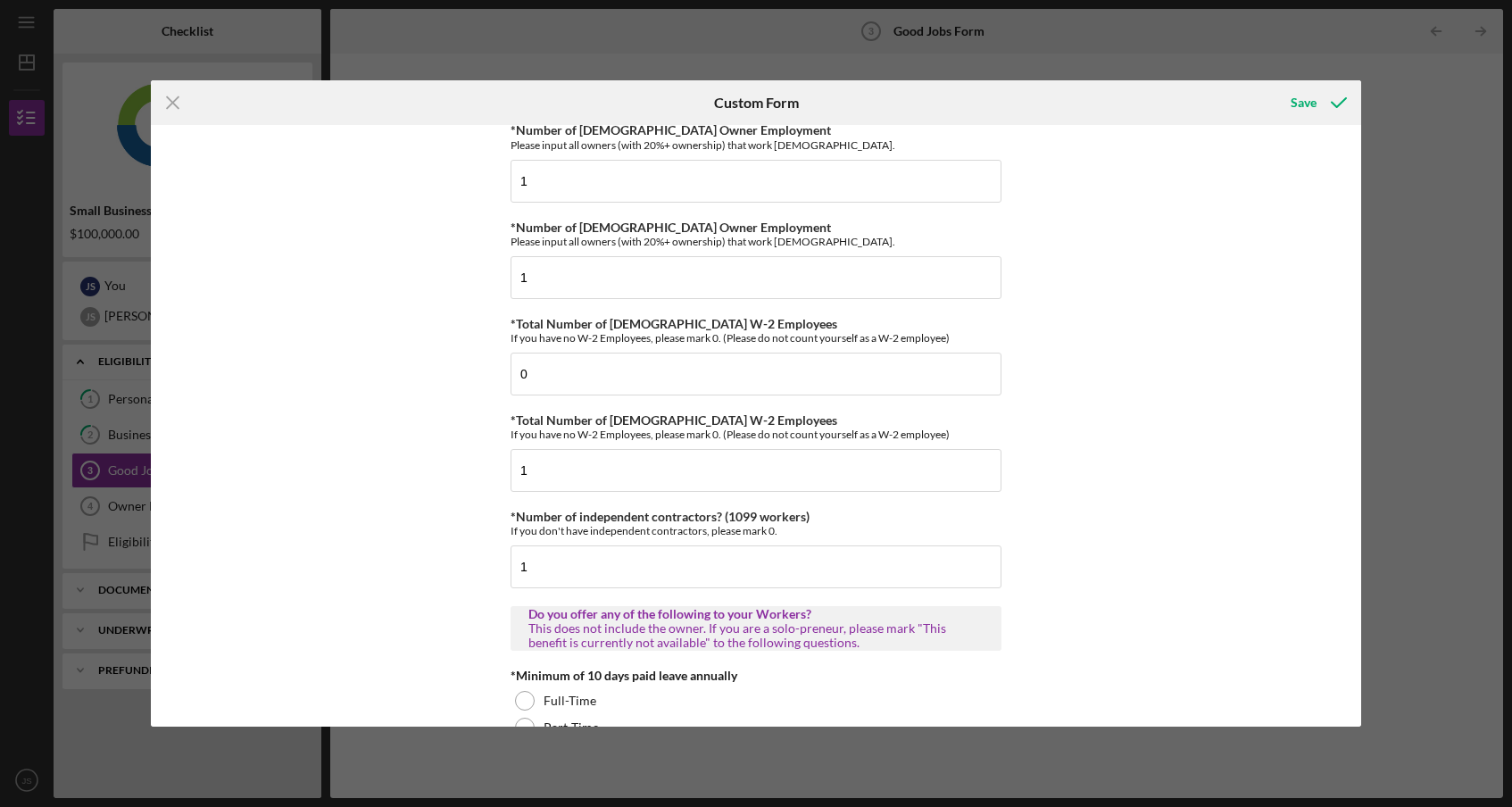
scroll to position [81, 0]
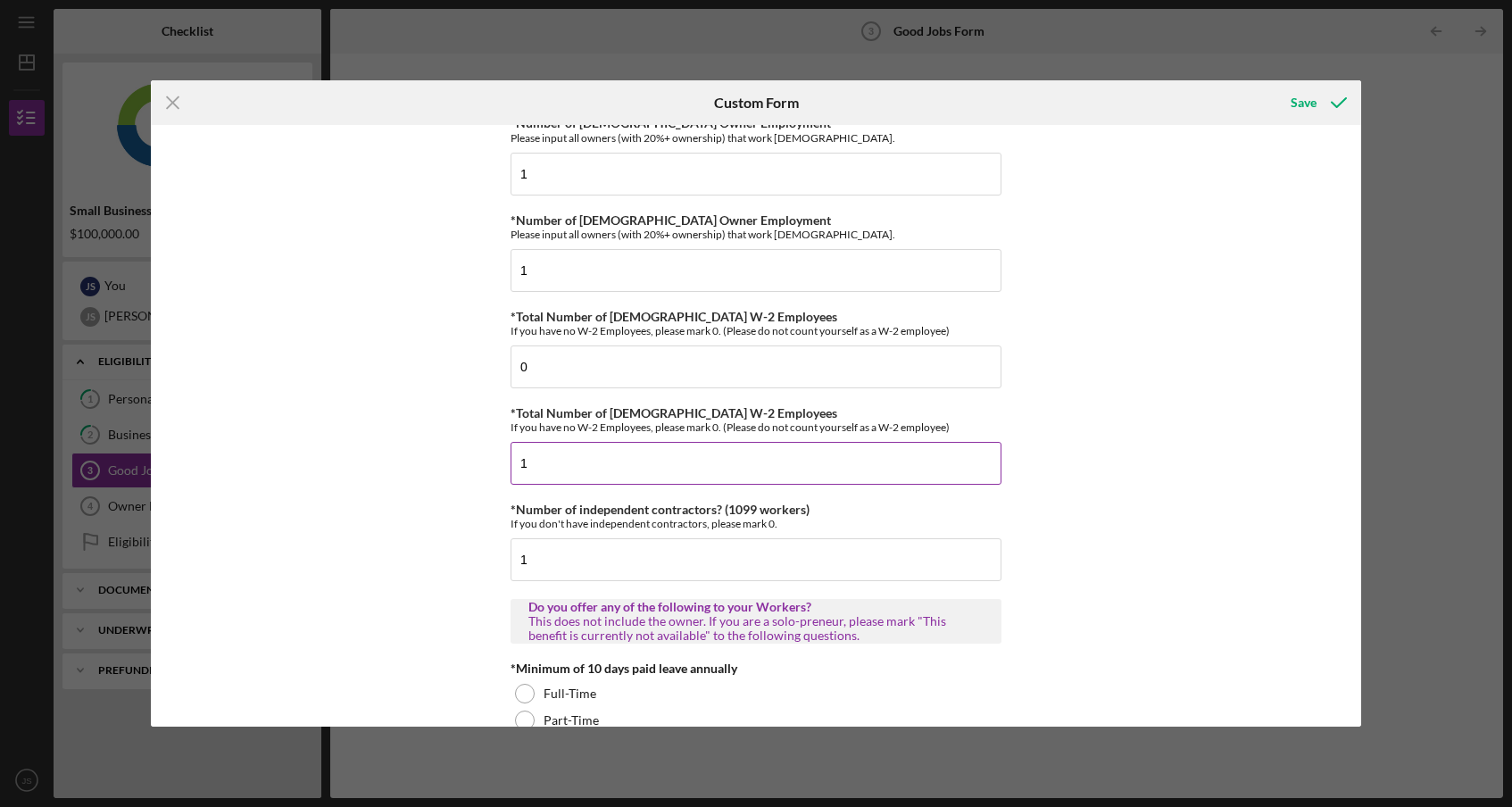
click at [752, 458] on input "1" at bounding box center [755, 463] width 490 height 43
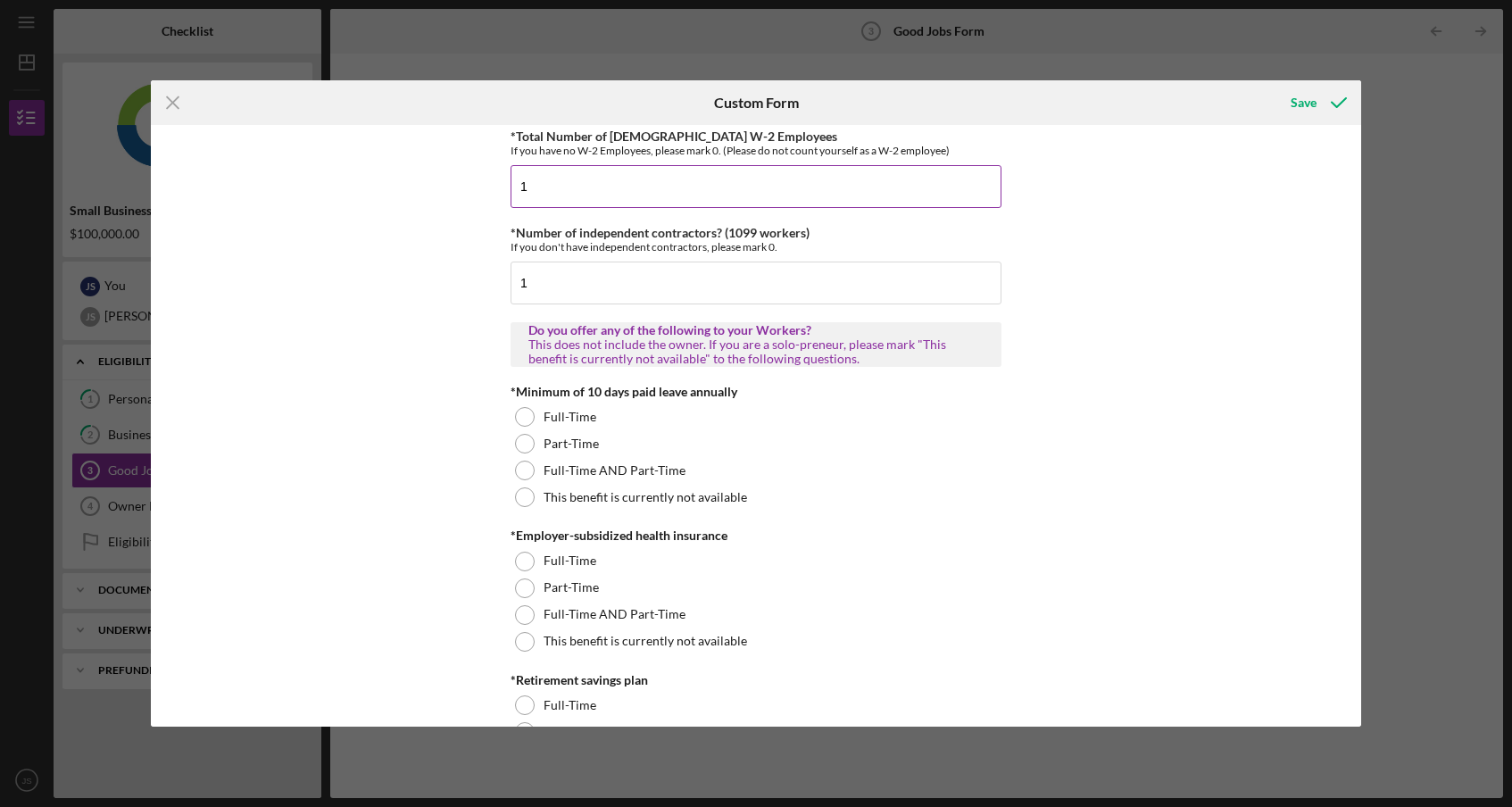
scroll to position [382, 0]
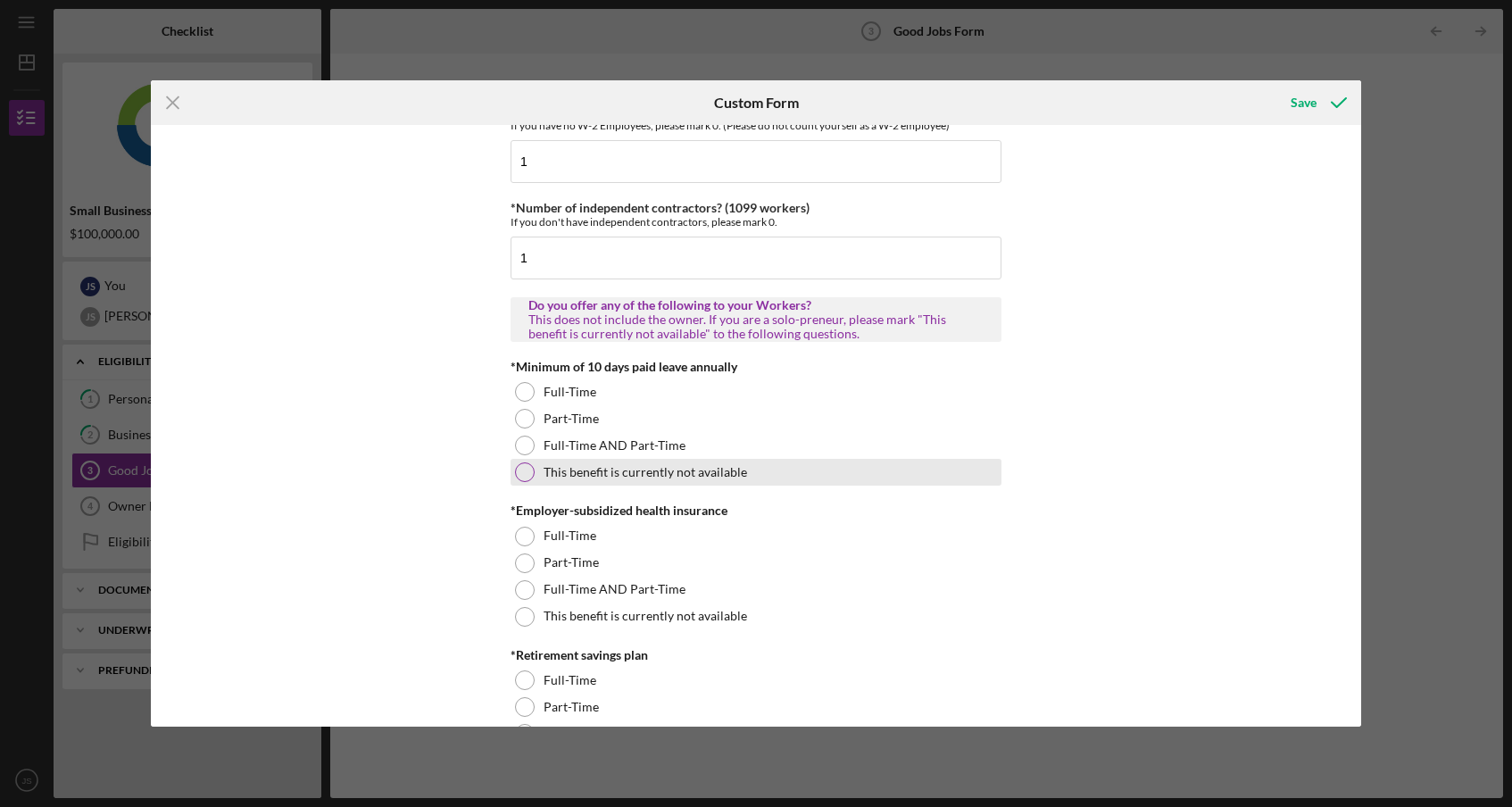
click at [751, 471] on div "This benefit is currently not available" at bounding box center [755, 472] width 490 height 27
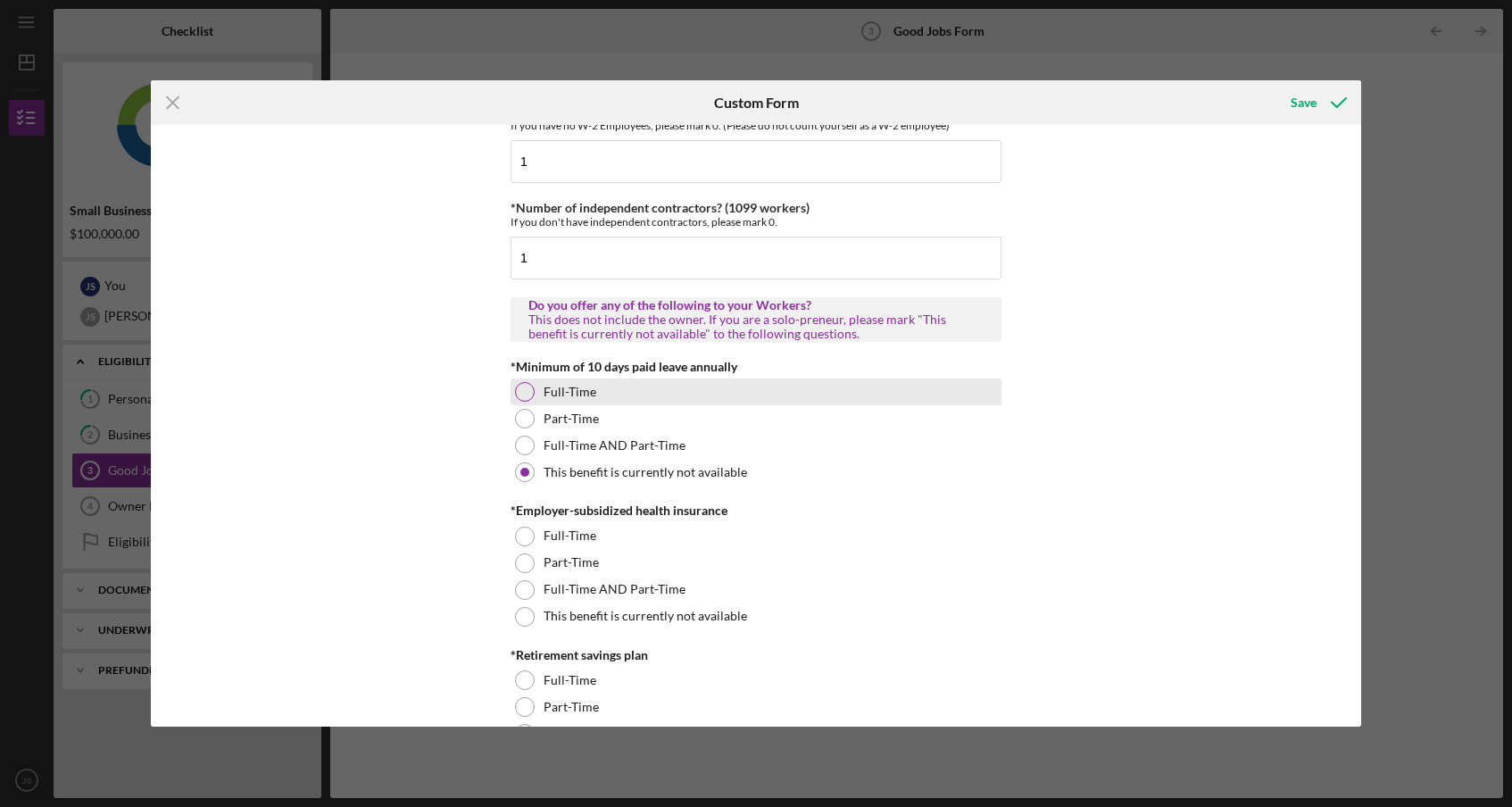
click at [591, 394] on label "Full-Time" at bounding box center [569, 392] width 53 height 14
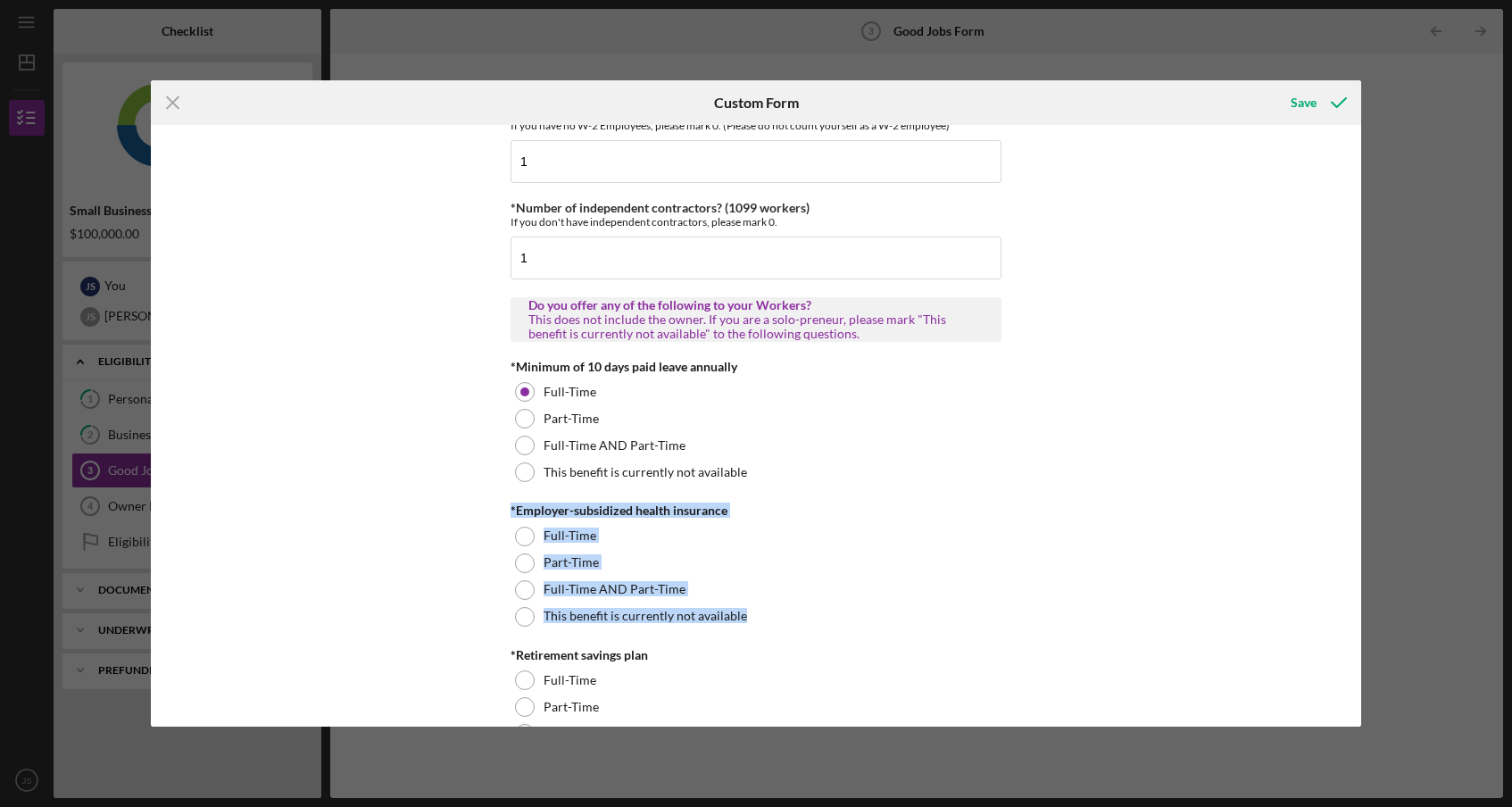
drag, startPoint x: 652, startPoint y: 626, endPoint x: 731, endPoint y: 487, distance: 159.9
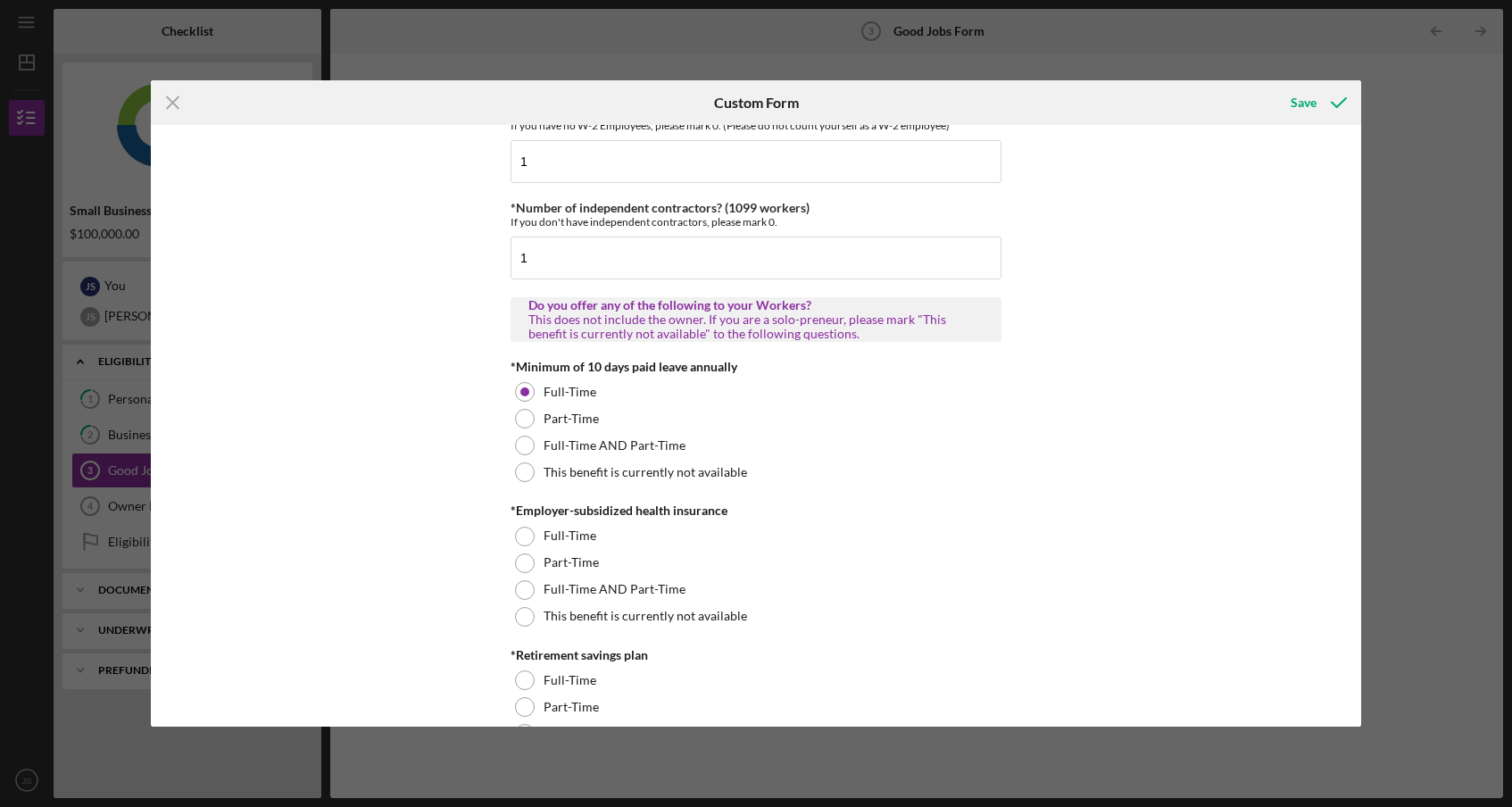
click at [784, 514] on div "*Employer-subsidized health insurance" at bounding box center [755, 510] width 490 height 14
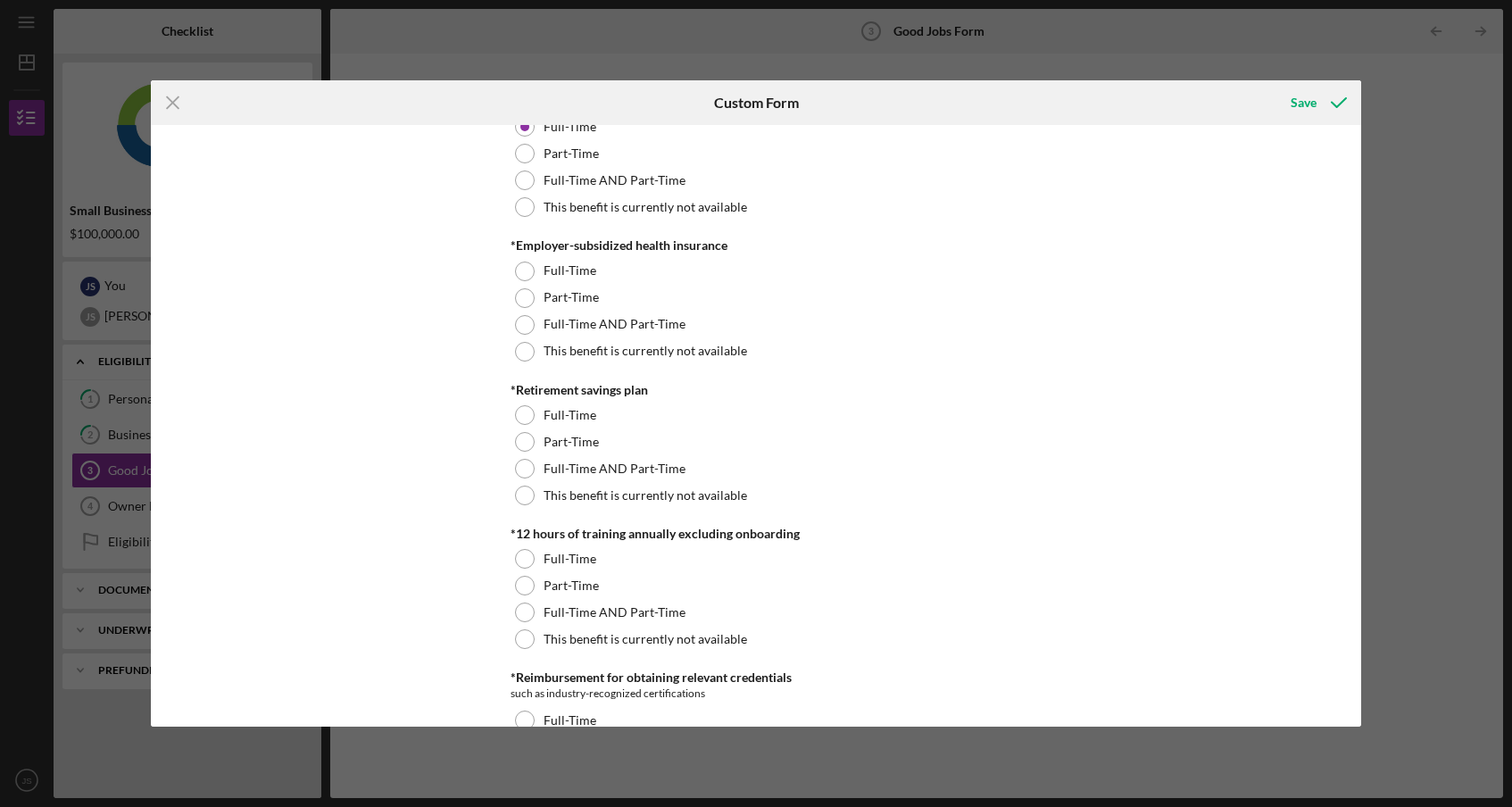
scroll to position [723, 0]
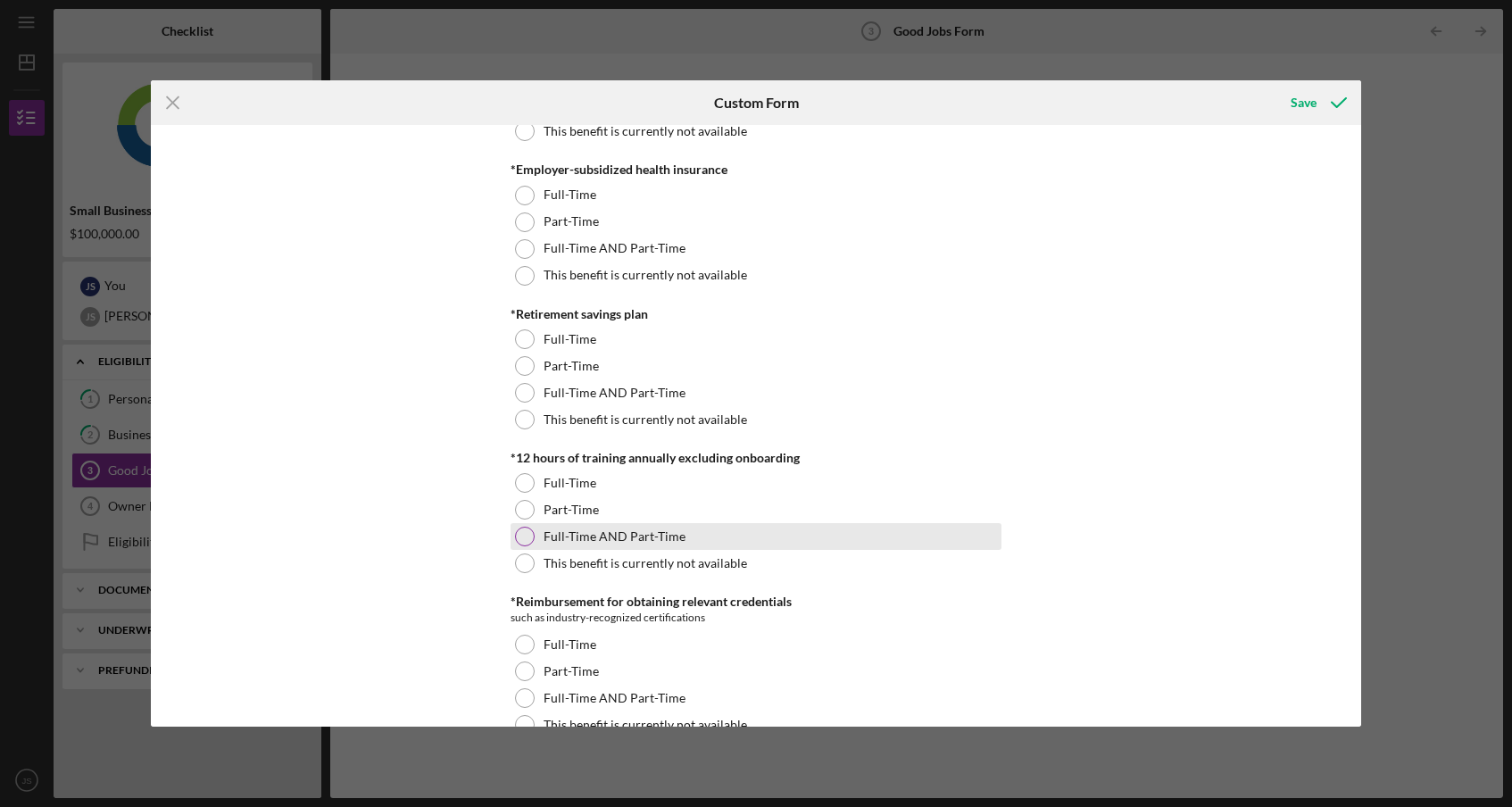
click at [646, 539] on label "Full-Time AND Part-Time" at bounding box center [614, 536] width 142 height 14
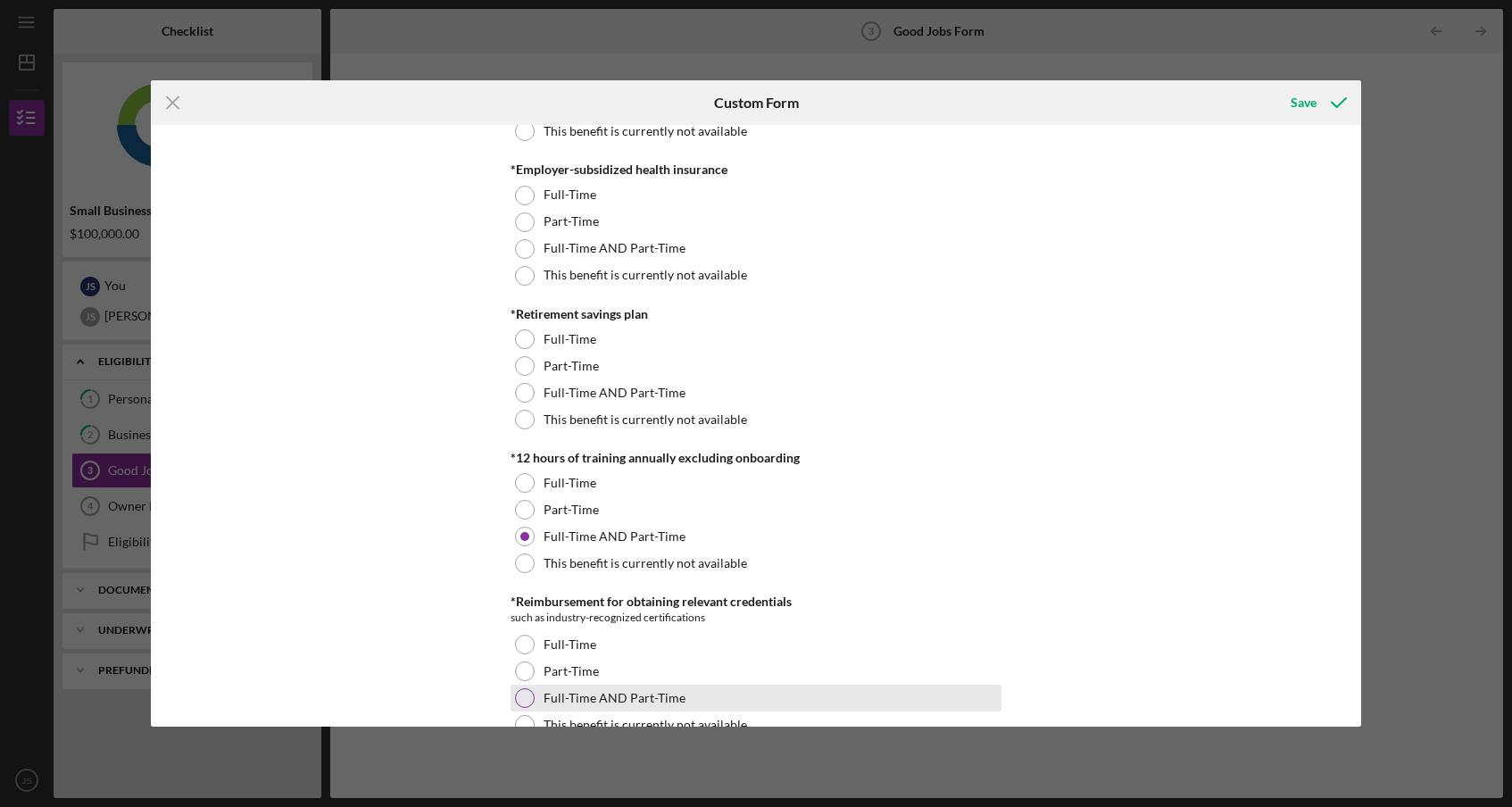
click at [673, 694] on label "Full-Time AND Part-Time" at bounding box center [614, 698] width 142 height 14
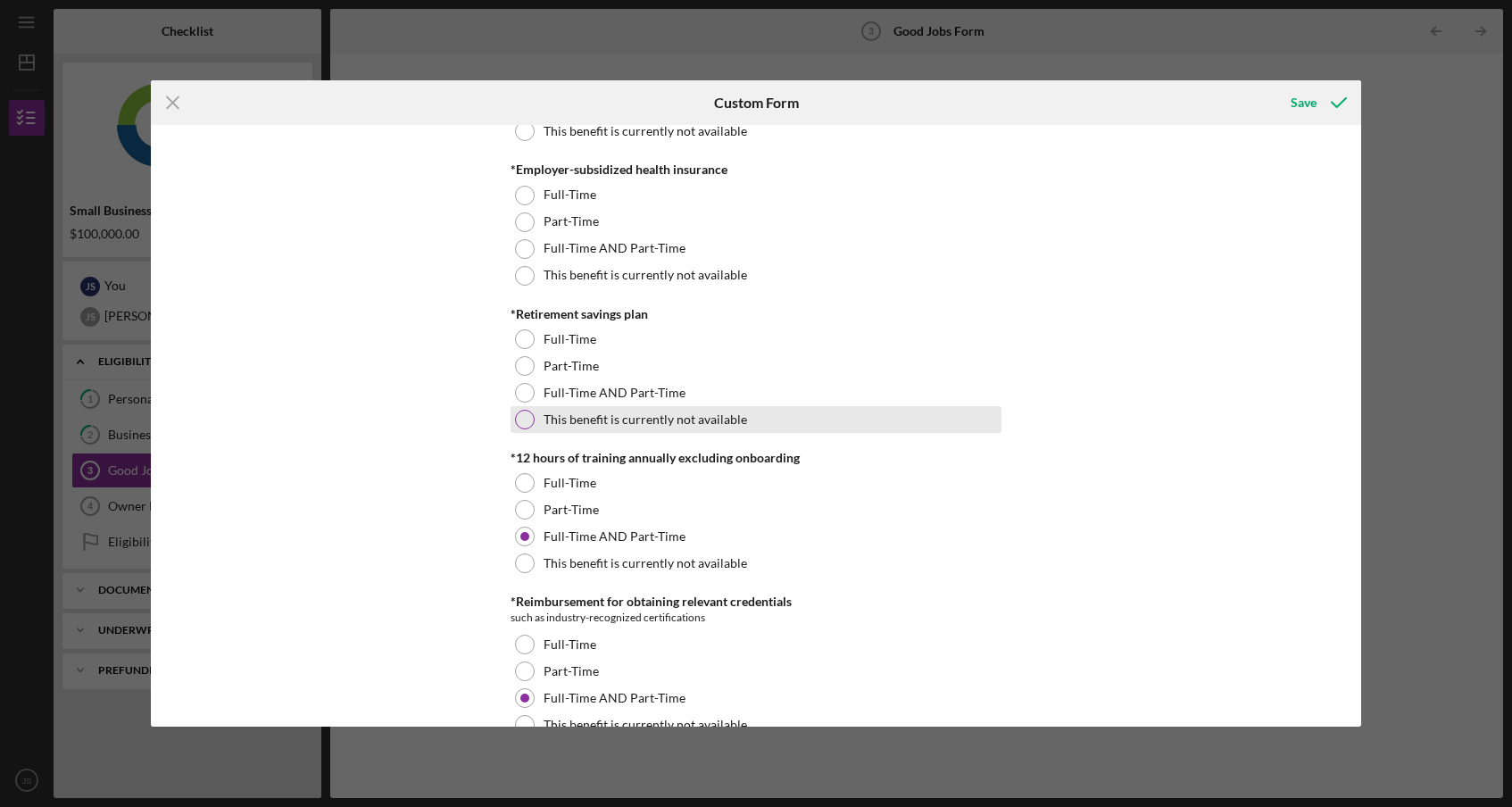
click at [772, 425] on div "This benefit is currently not available" at bounding box center [755, 419] width 490 height 27
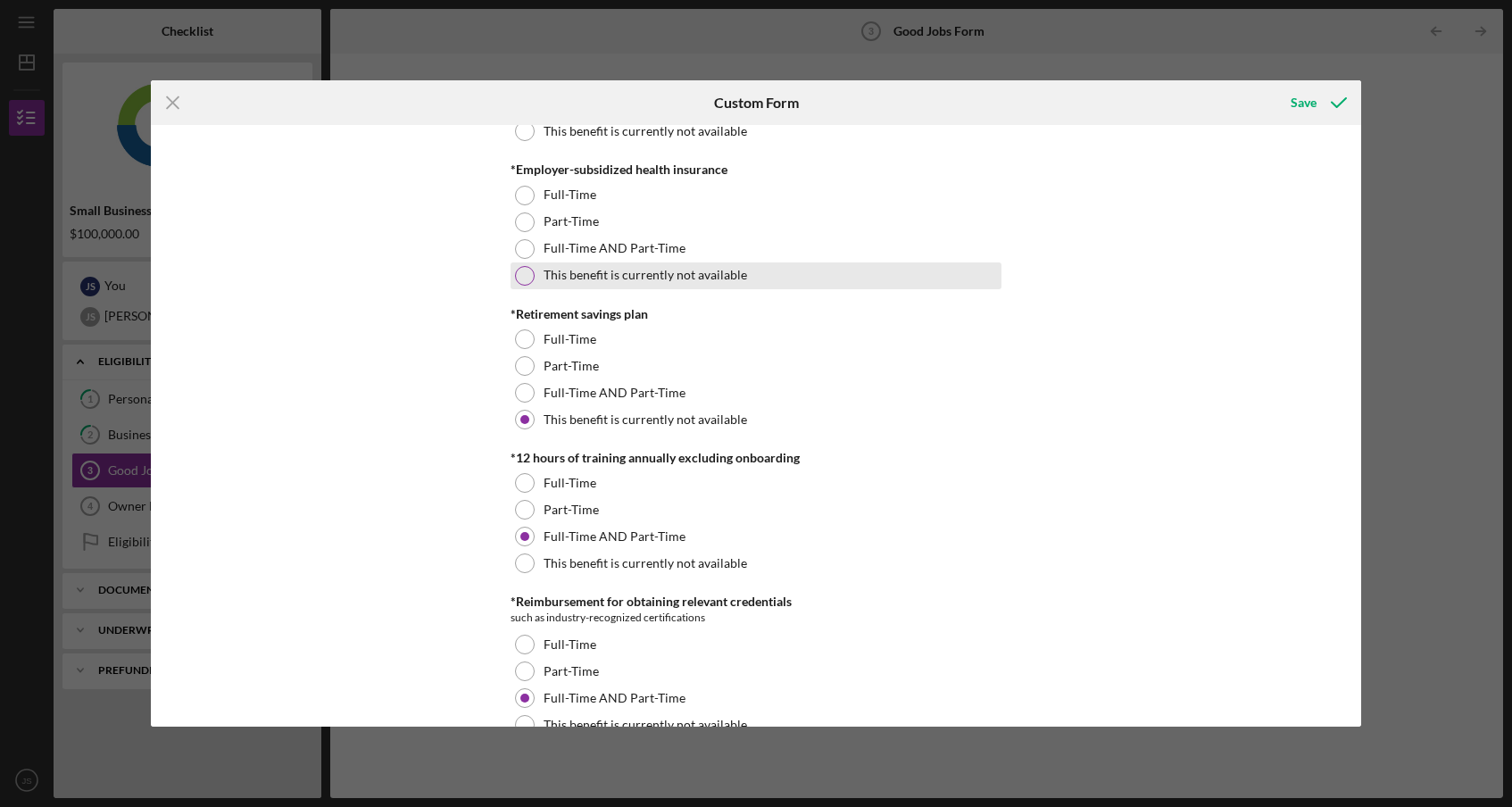
click at [772, 278] on div "This benefit is currently not available" at bounding box center [755, 276] width 490 height 27
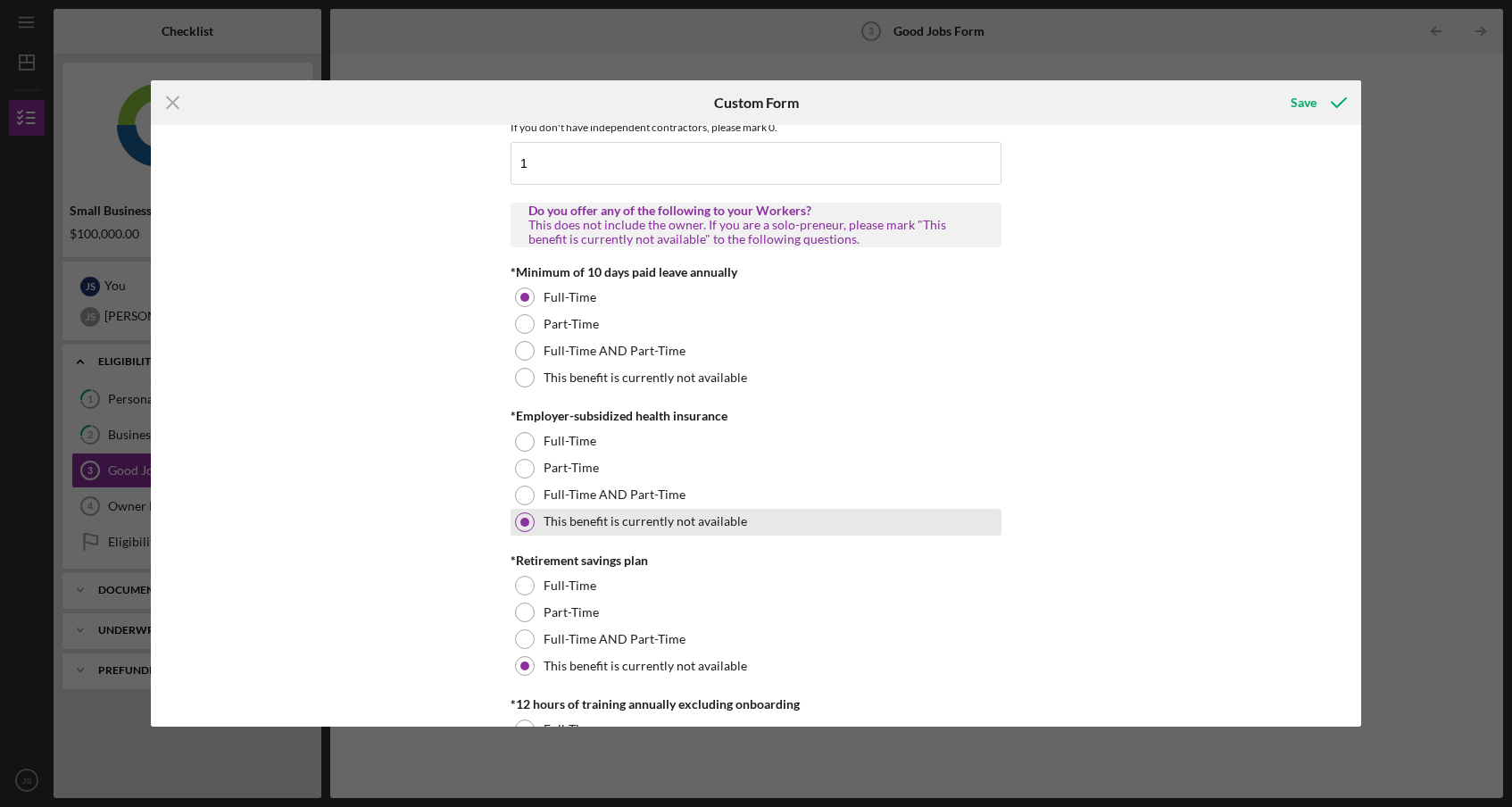
scroll to position [479, 0]
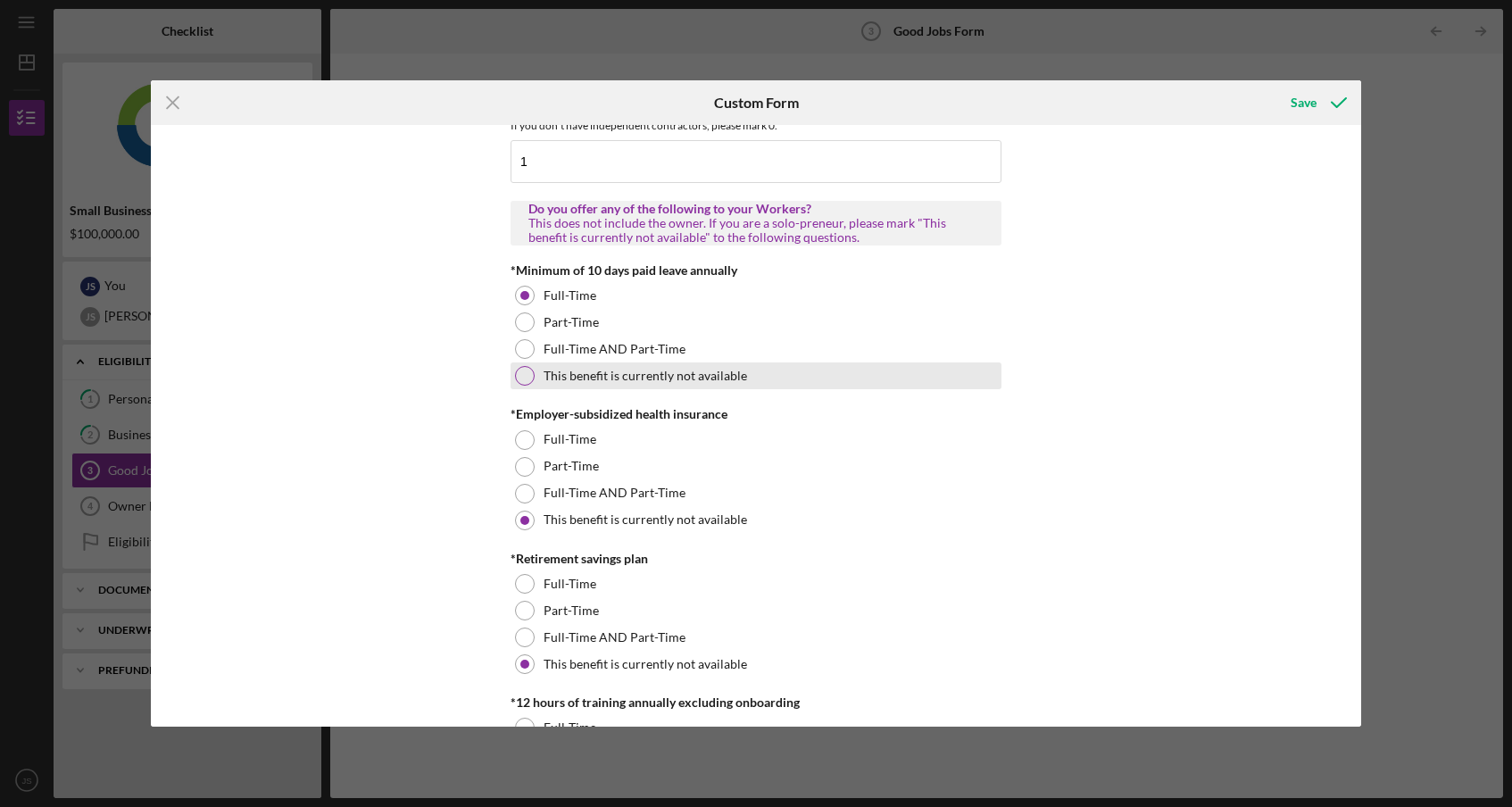
click at [714, 382] on label "This benefit is currently not available" at bounding box center [645, 376] width 204 height 14
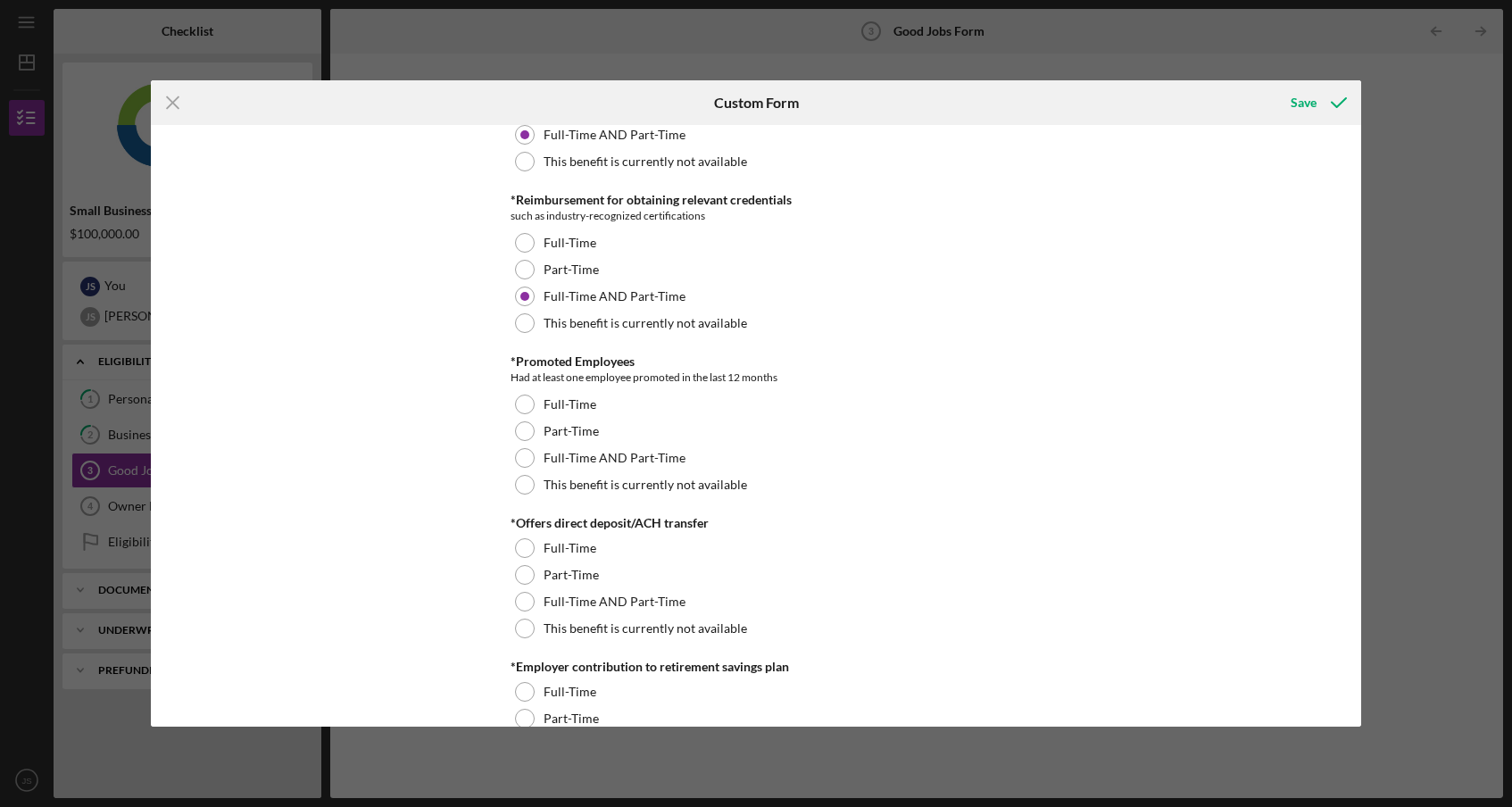
scroll to position [1130, 0]
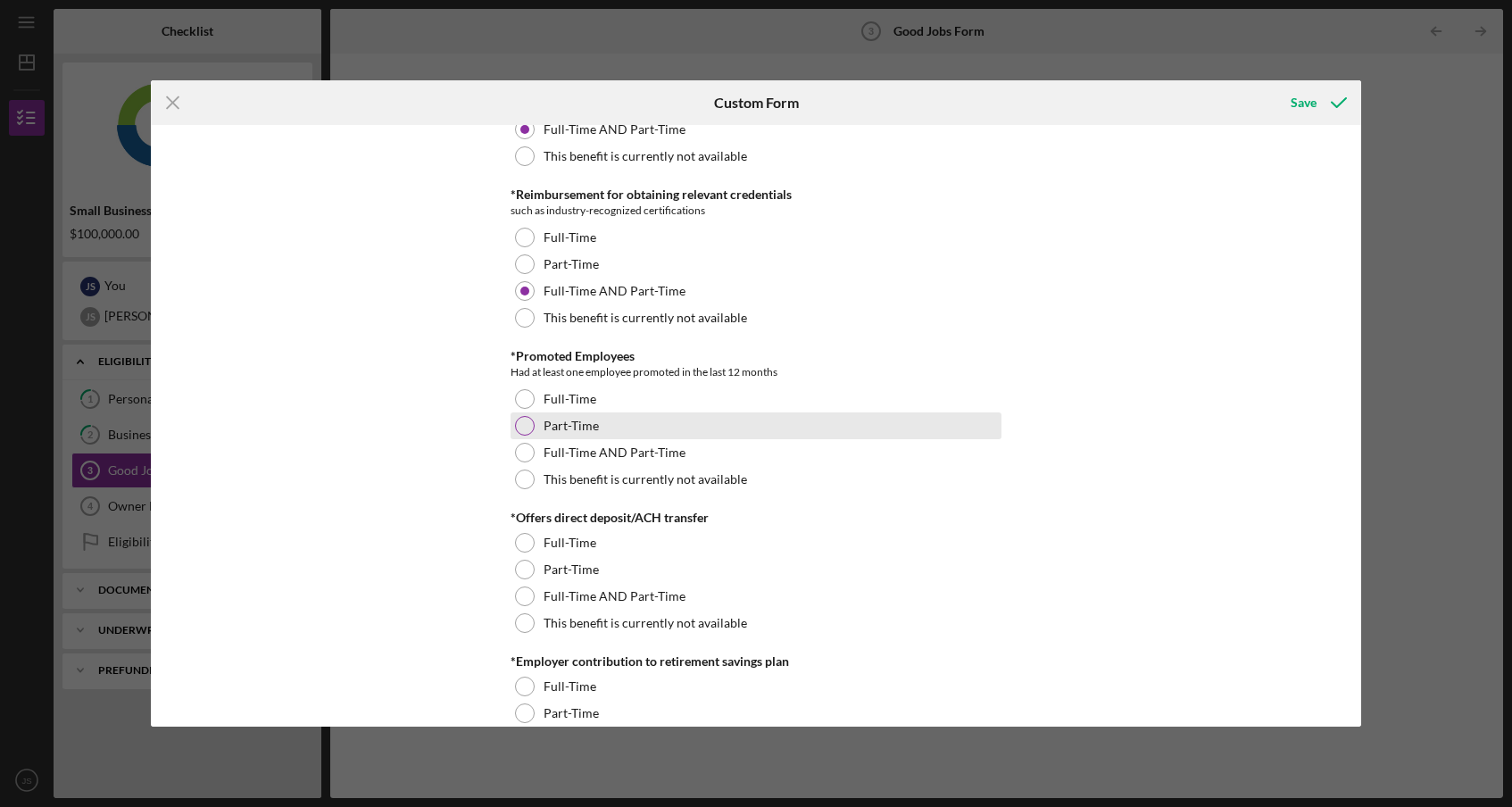
click at [616, 431] on div "Part-Time" at bounding box center [755, 426] width 490 height 27
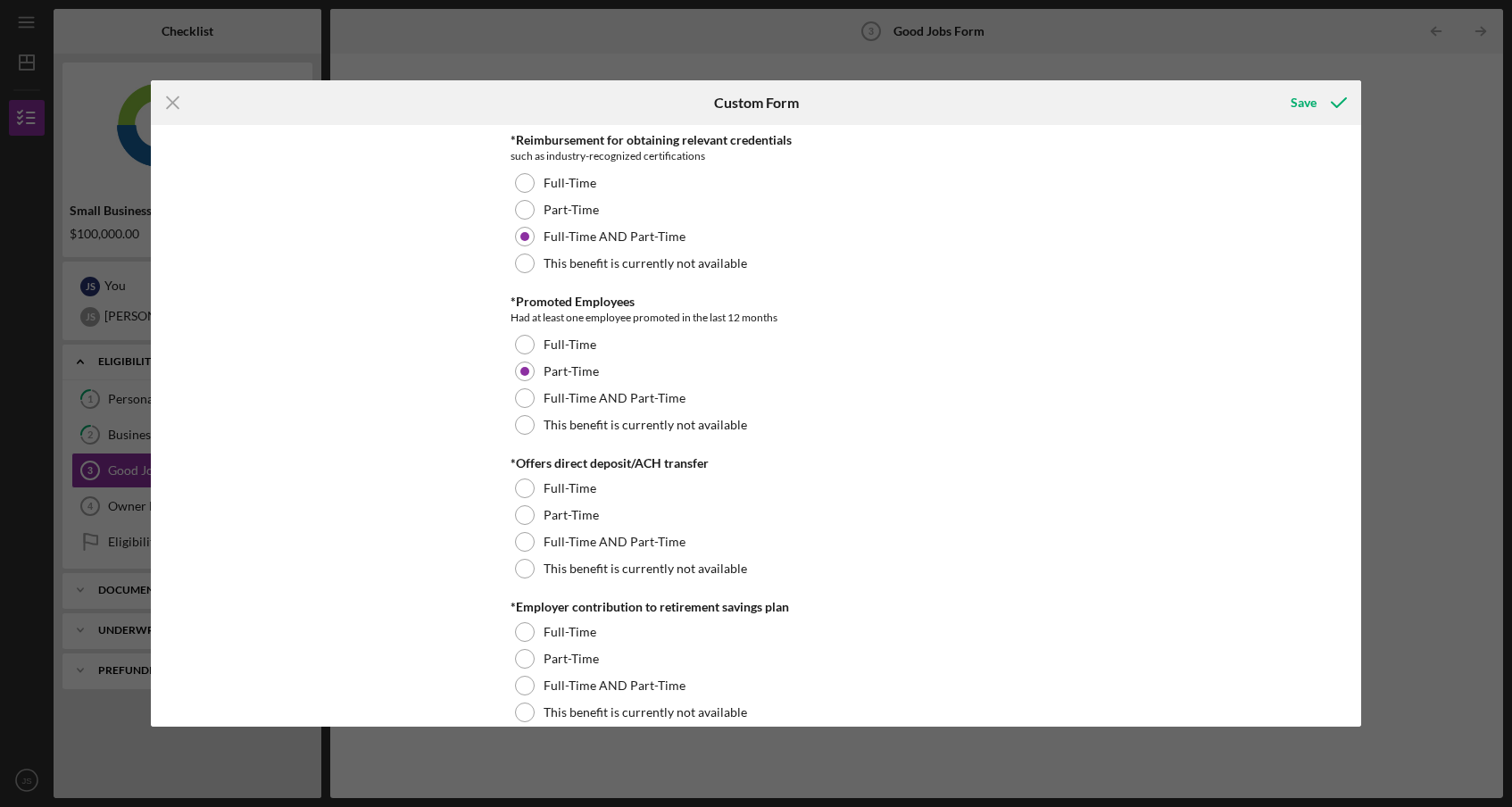
scroll to position [1187, 0]
click at [751, 541] on div "Full-Time AND Part-Time" at bounding box center [755, 538] width 490 height 27
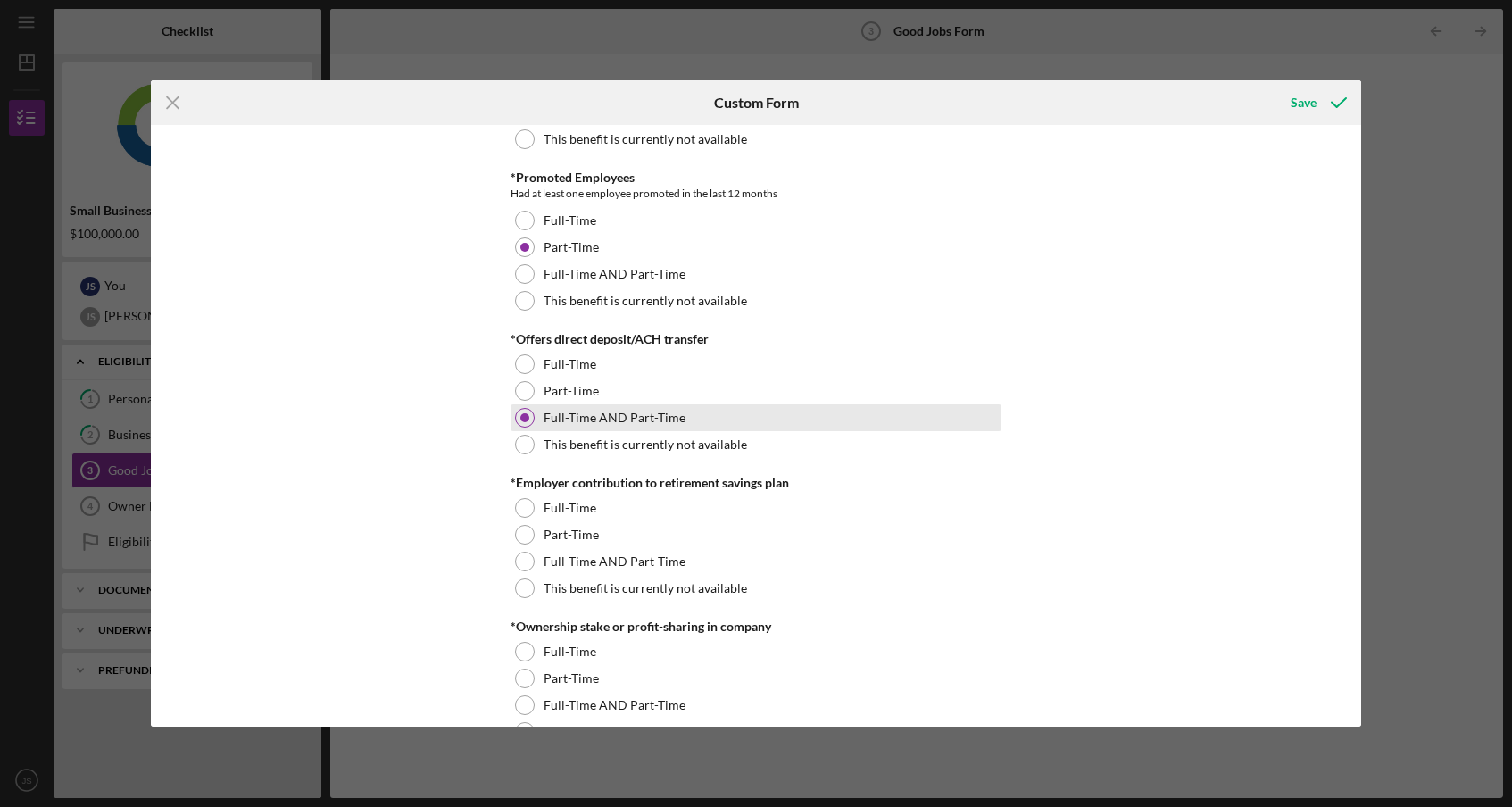
scroll to position [1311, 0]
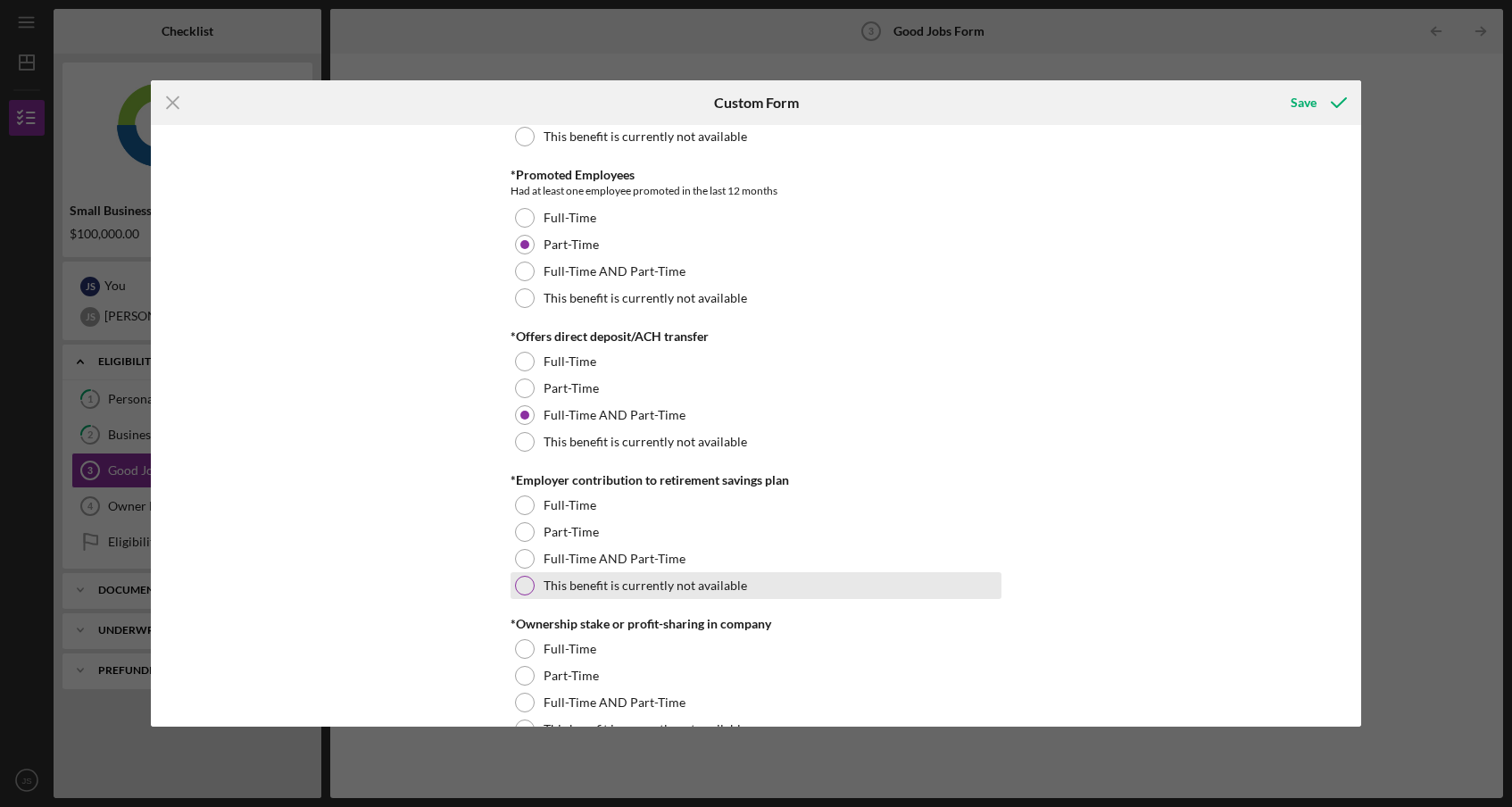
click at [734, 593] on label "This benefit is currently not available" at bounding box center [645, 585] width 204 height 14
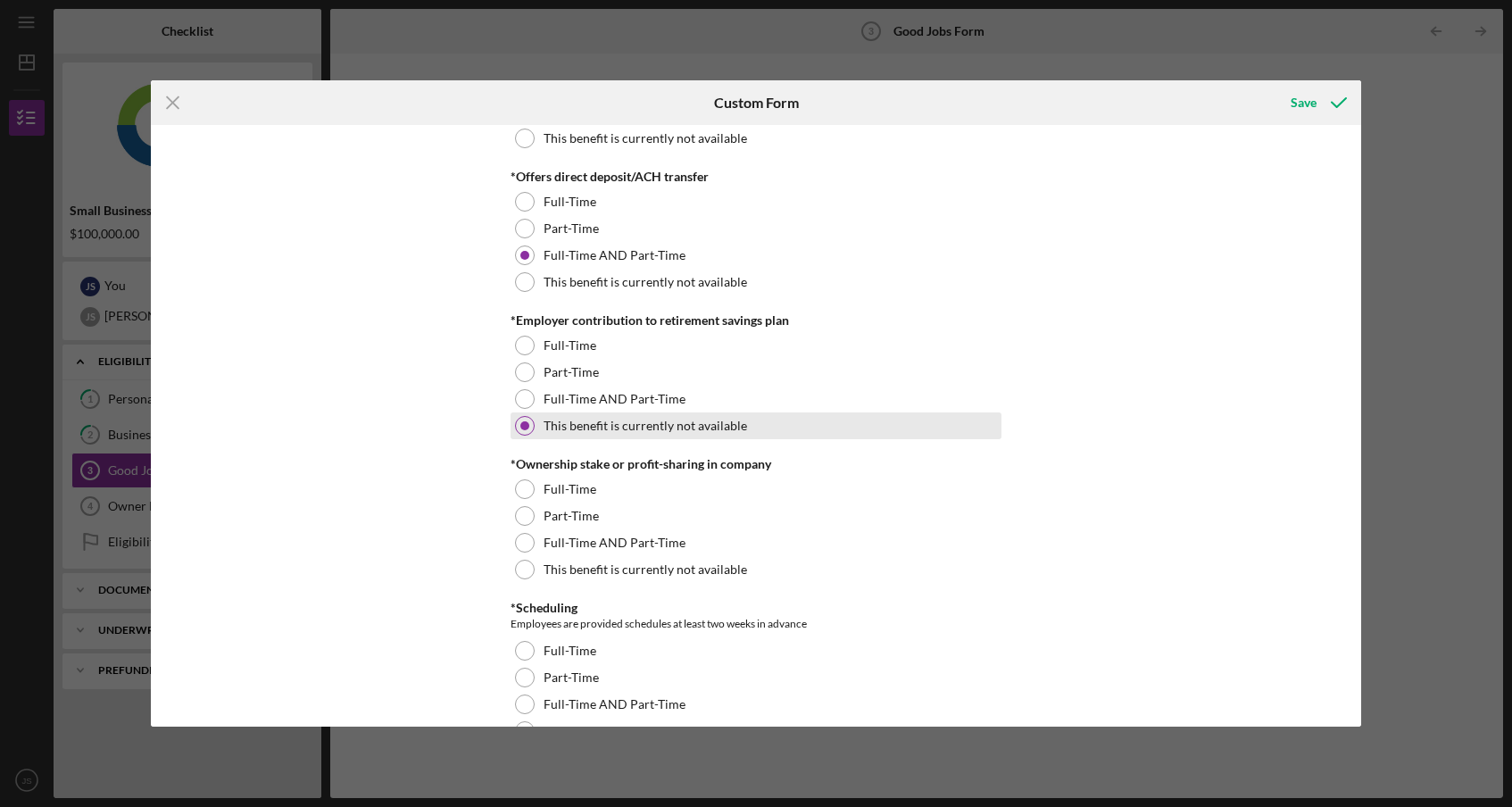
scroll to position [1473, 0]
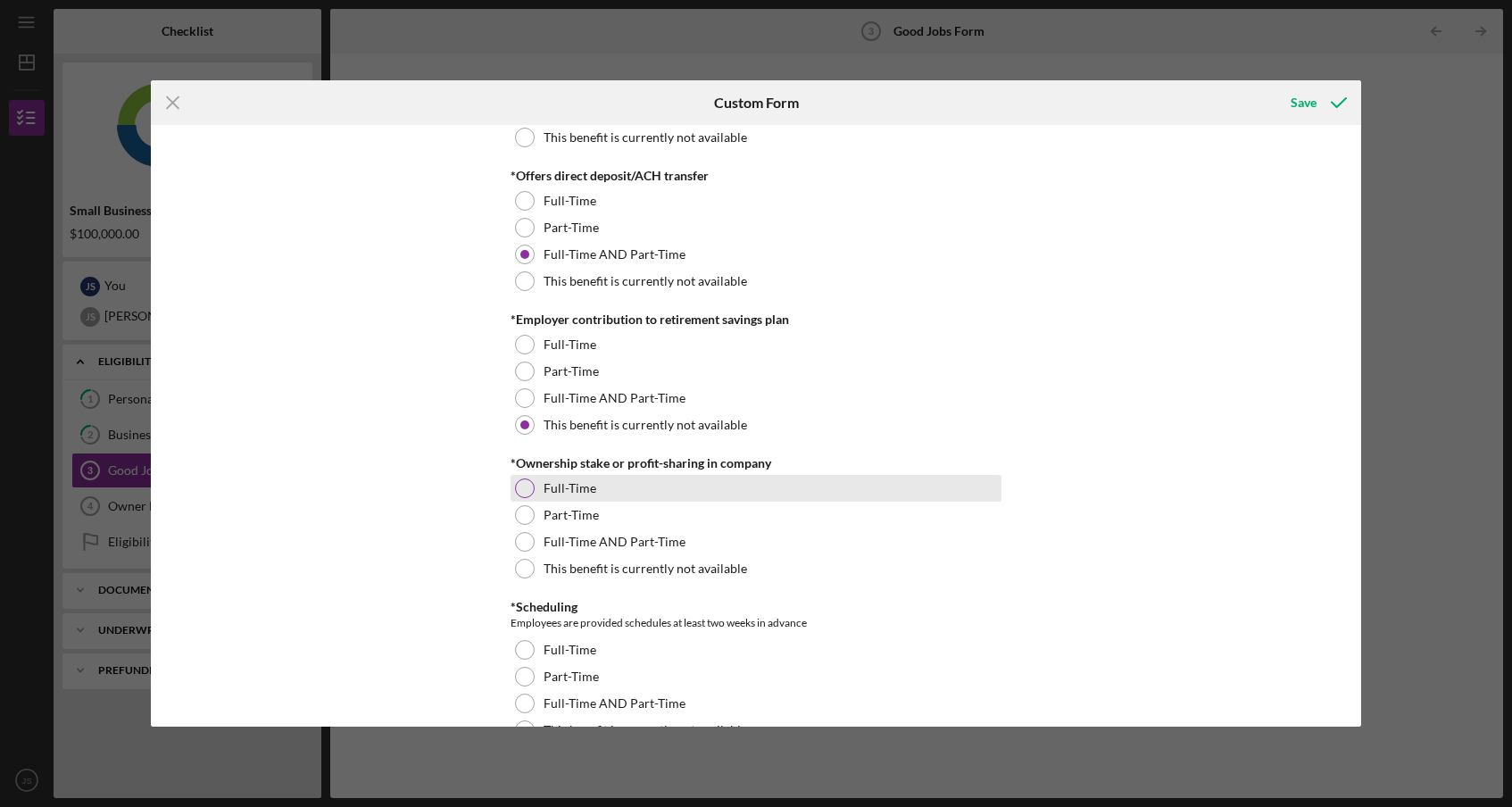
click at [718, 488] on div "Full-Time" at bounding box center [755, 488] width 490 height 27
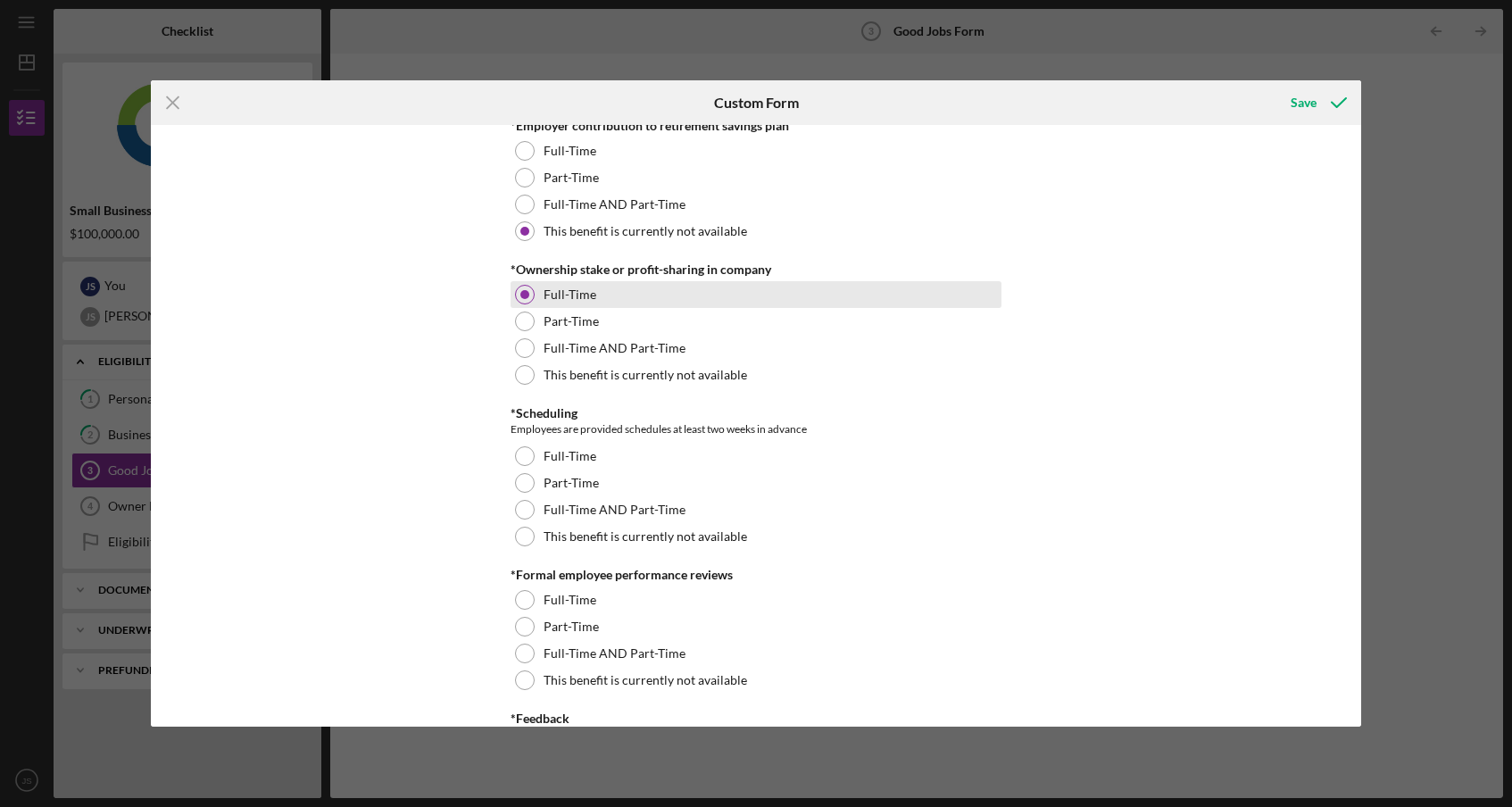
scroll to position [1750, 0]
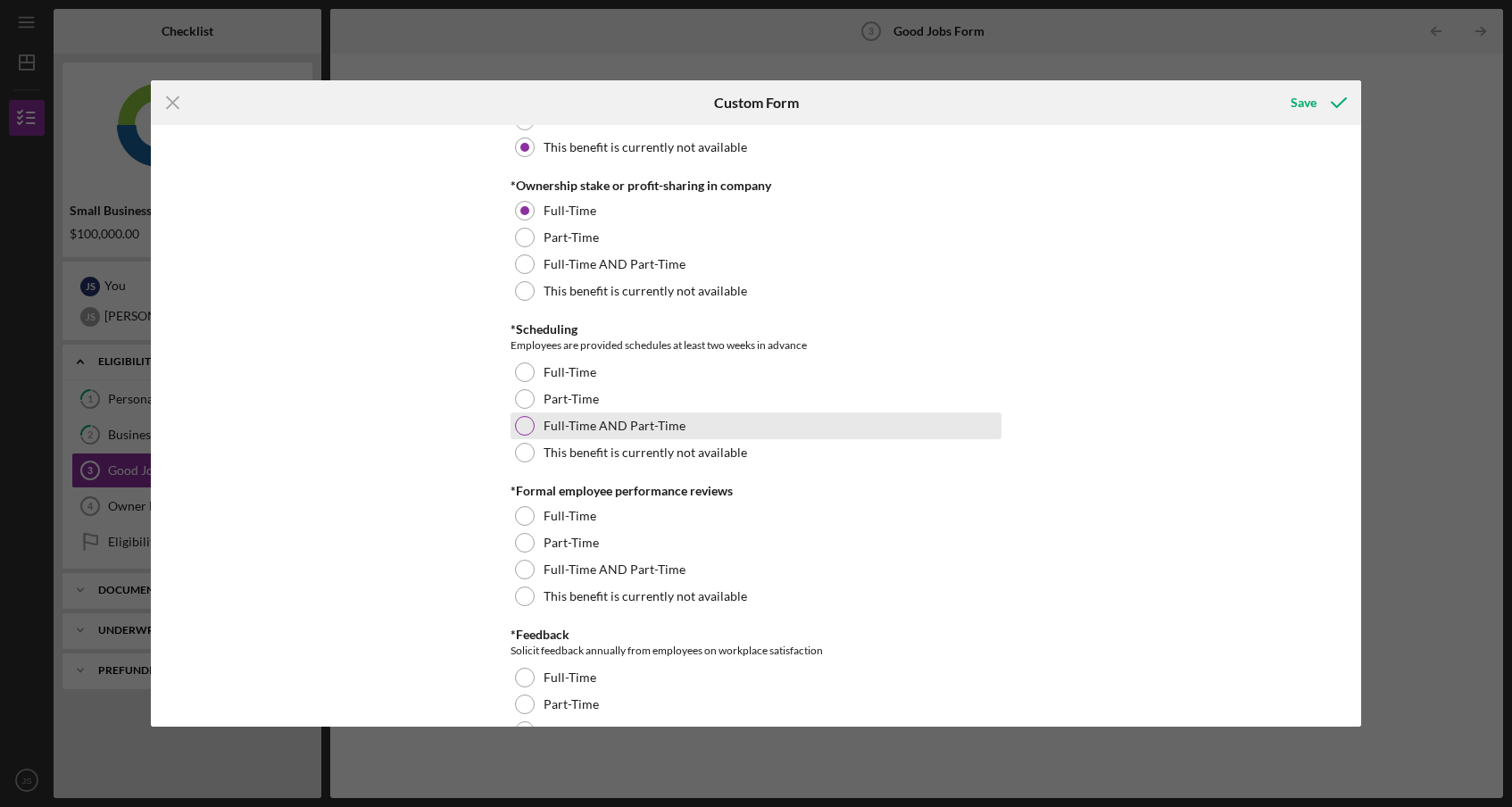
click at [706, 434] on div "Full-Time AND Part-Time" at bounding box center [755, 426] width 490 height 27
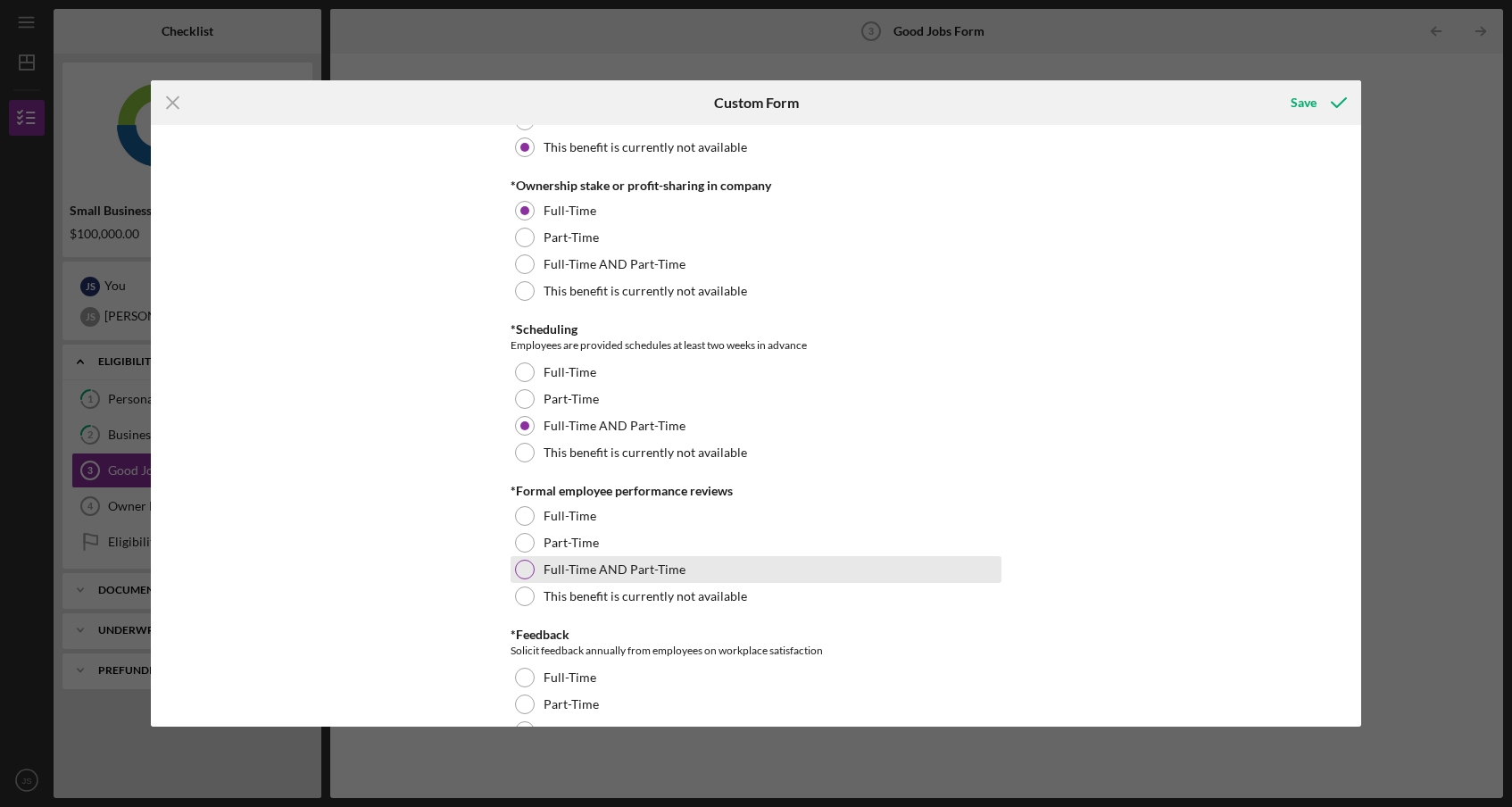
click at [682, 574] on div "Full-Time AND Part-Time" at bounding box center [755, 569] width 490 height 27
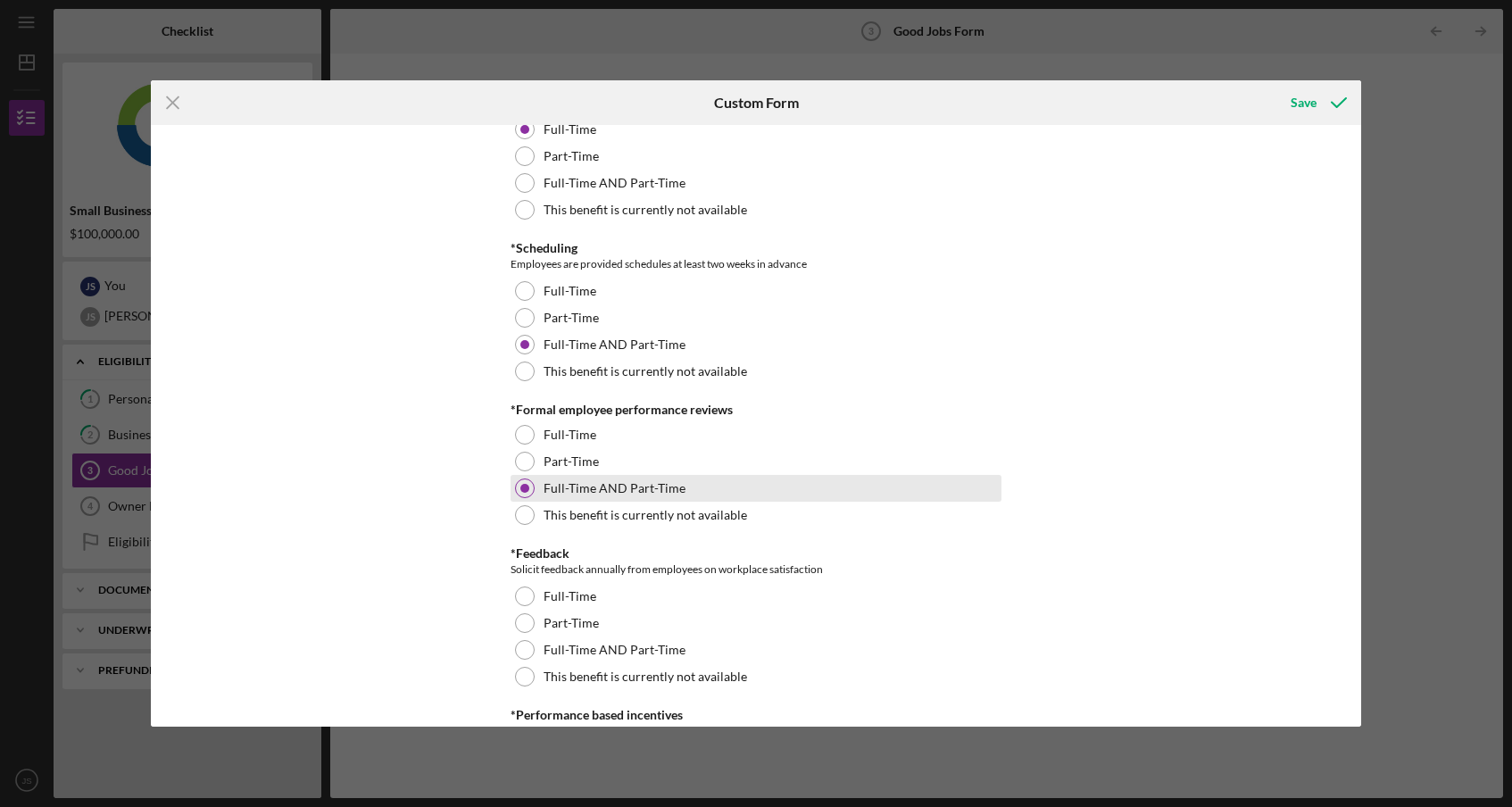
scroll to position [1834, 0]
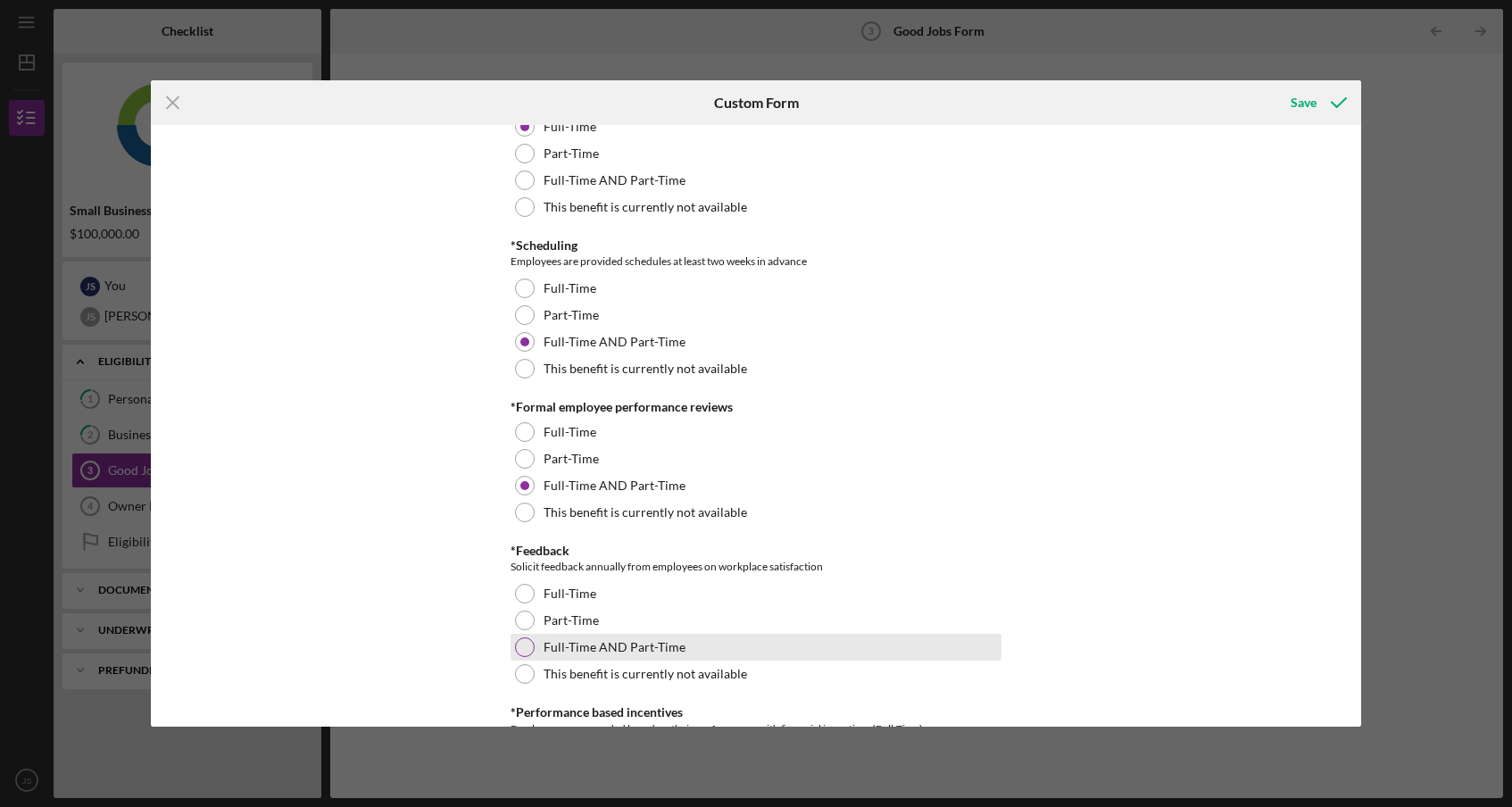
click at [662, 648] on label "Full-Time AND Part-Time" at bounding box center [614, 647] width 142 height 14
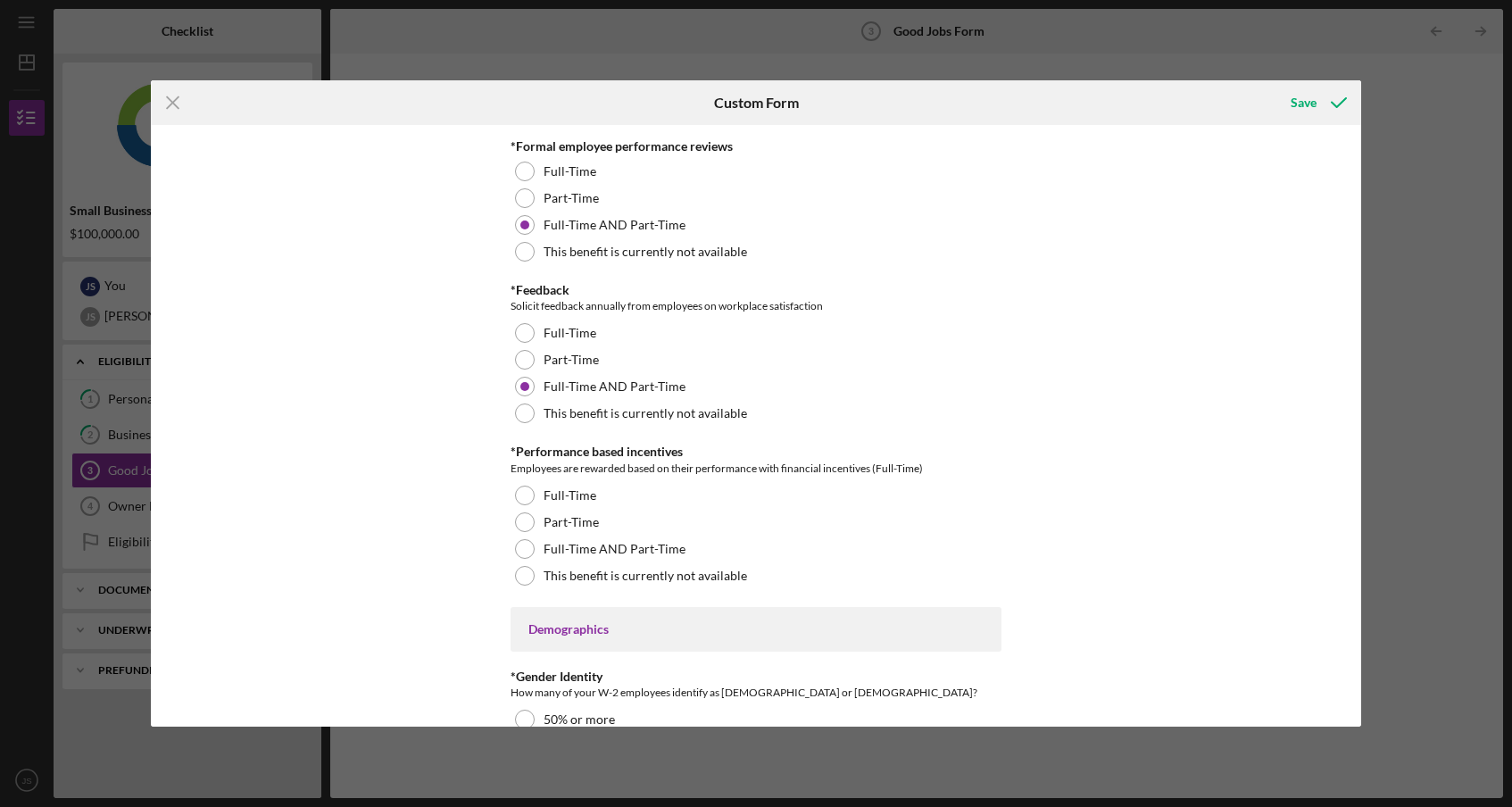
scroll to position [2098, 0]
click at [759, 552] on div "Full-Time AND Part-Time" at bounding box center [755, 546] width 490 height 27
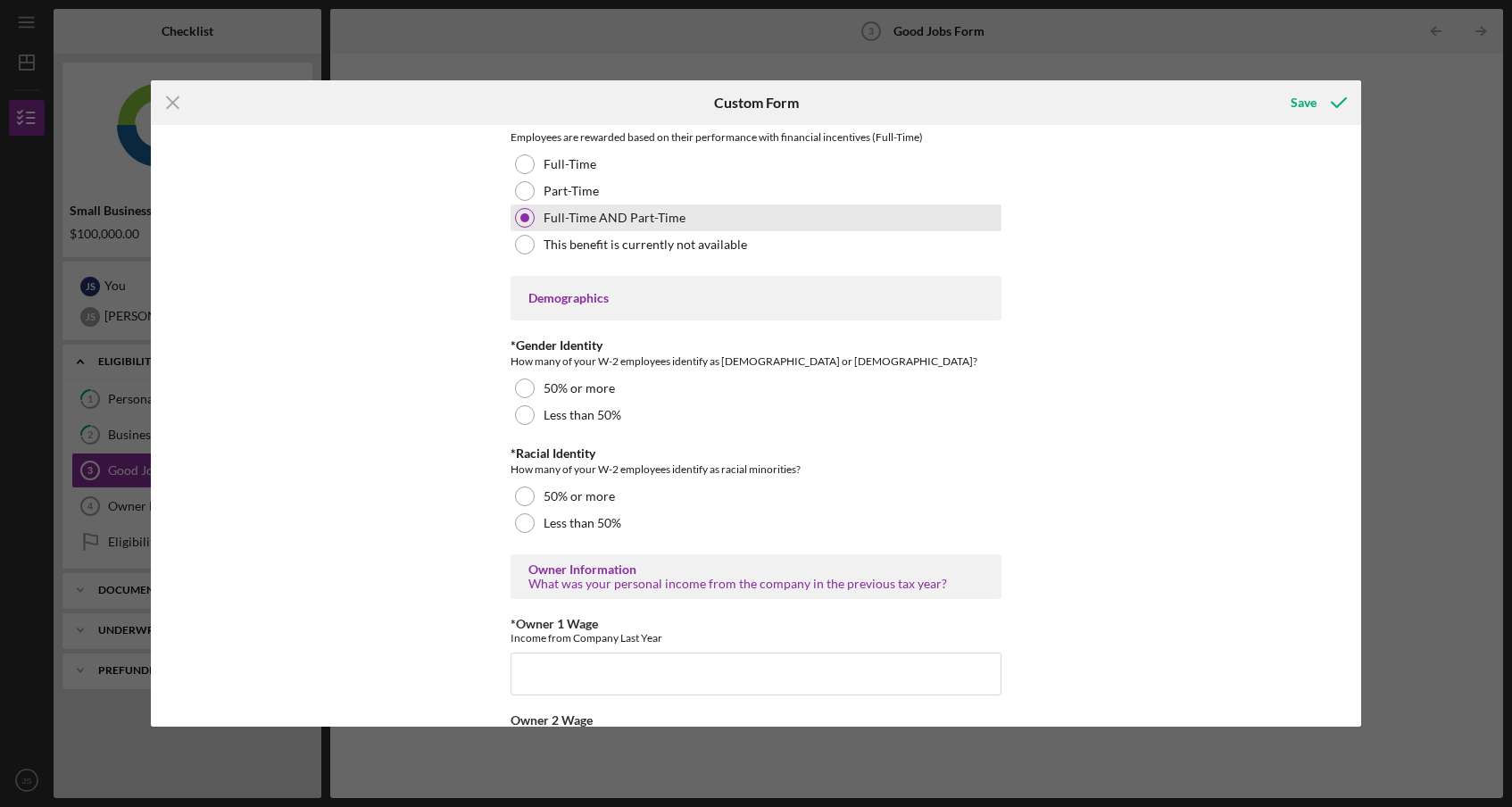
scroll to position [2435, 0]
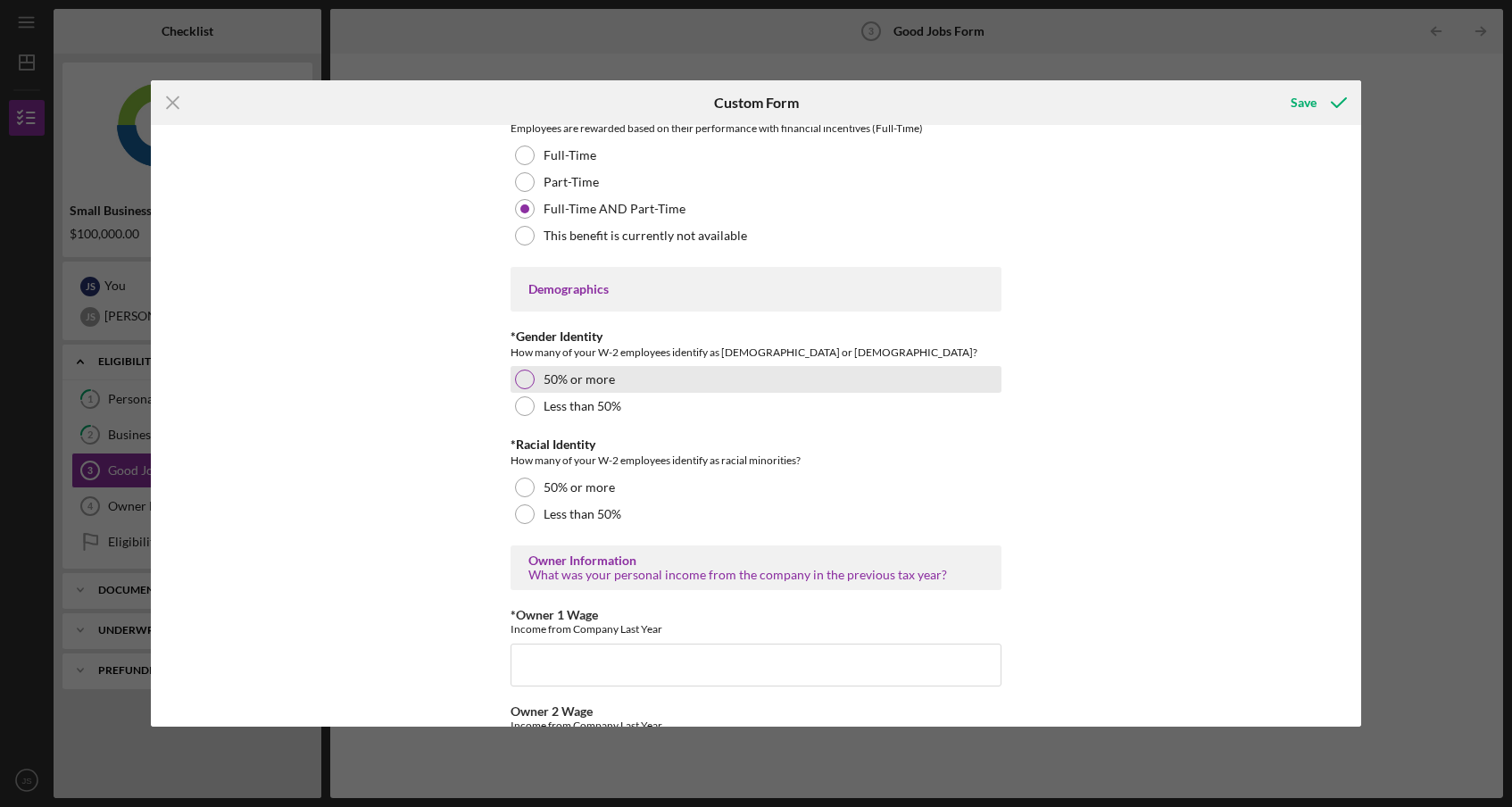
click at [682, 378] on div "50% or more" at bounding box center [755, 379] width 490 height 27
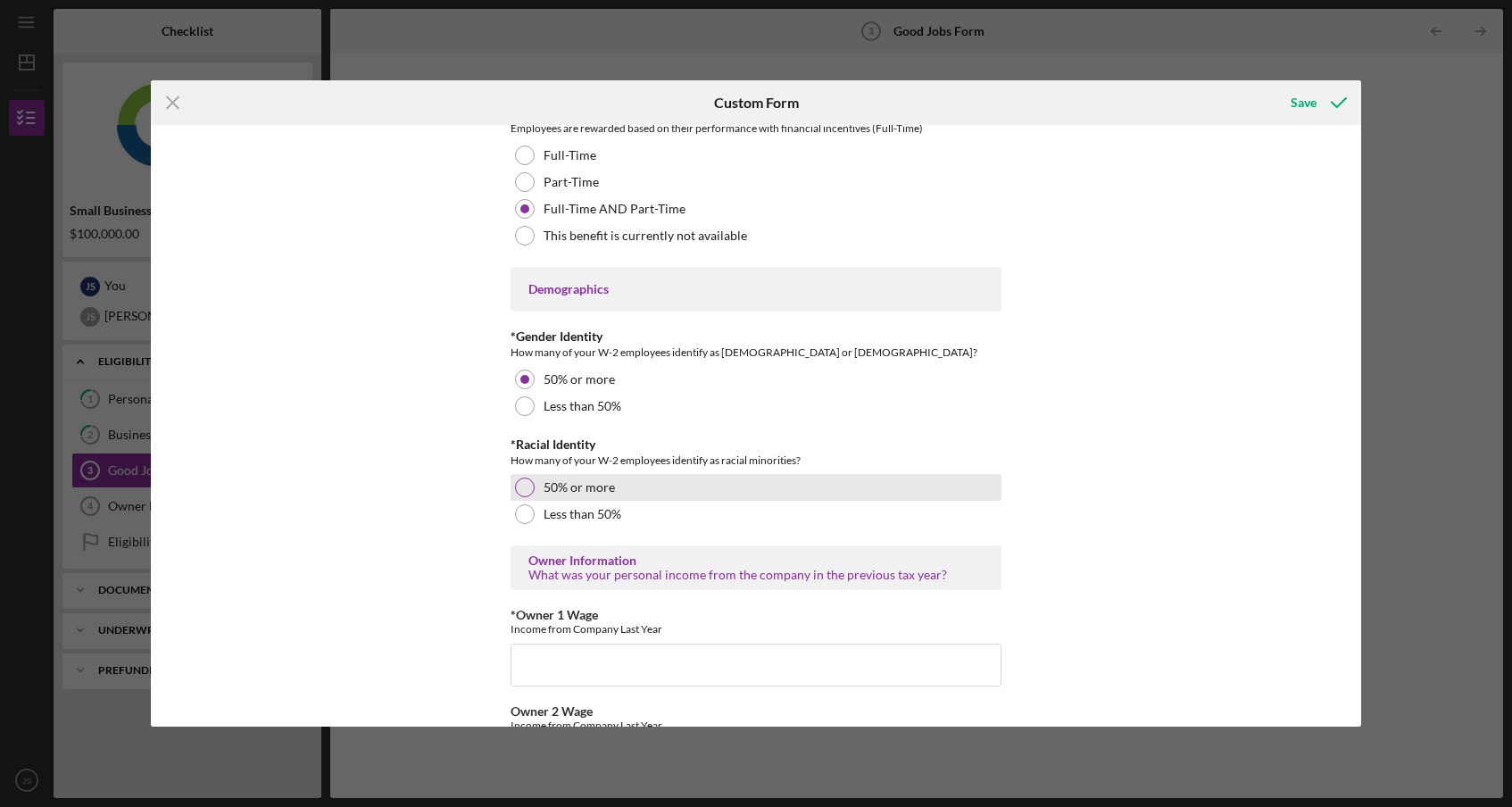
click at [659, 483] on div "50% or more" at bounding box center [755, 487] width 490 height 27
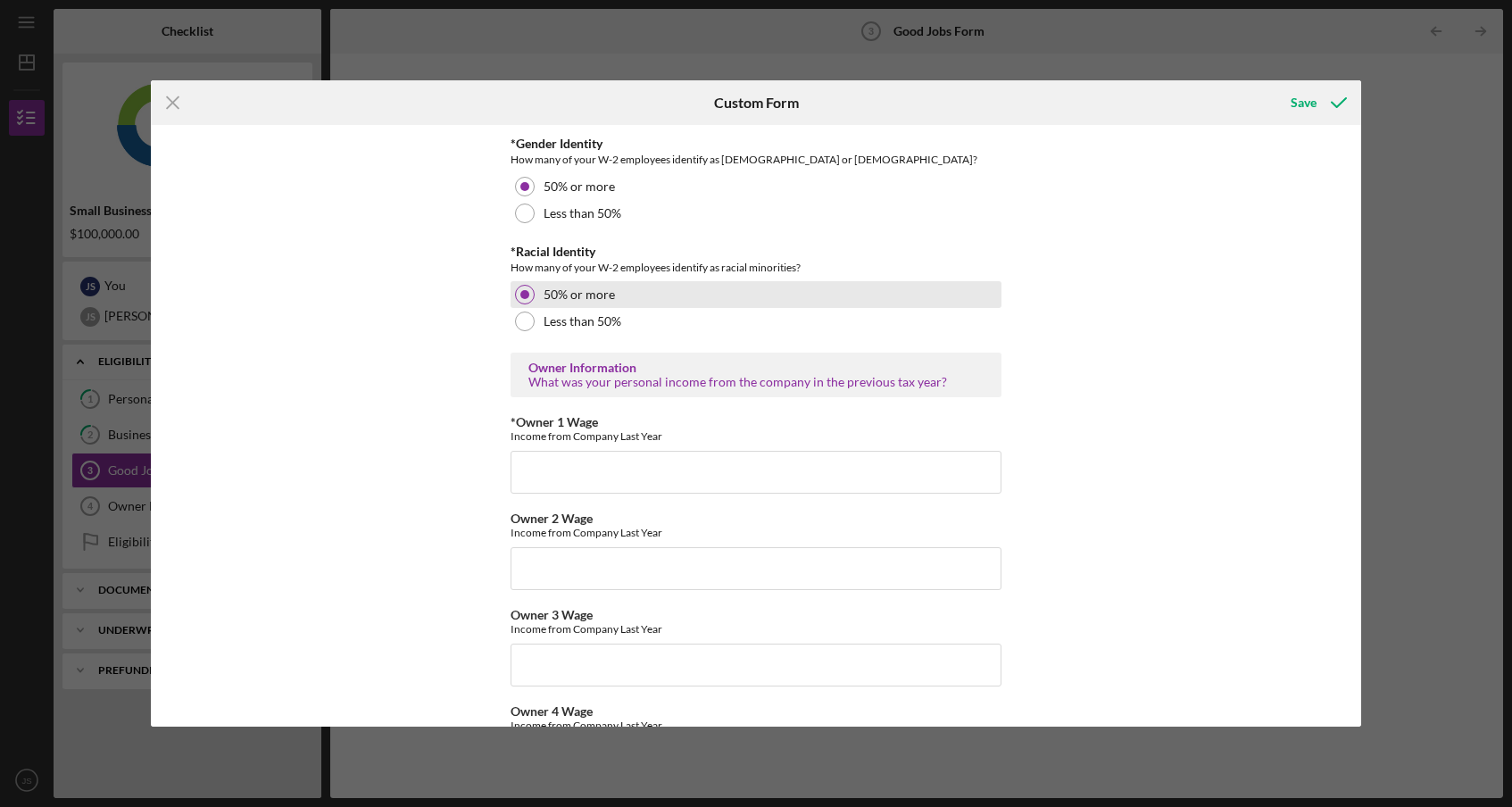
scroll to position [2651, 0]
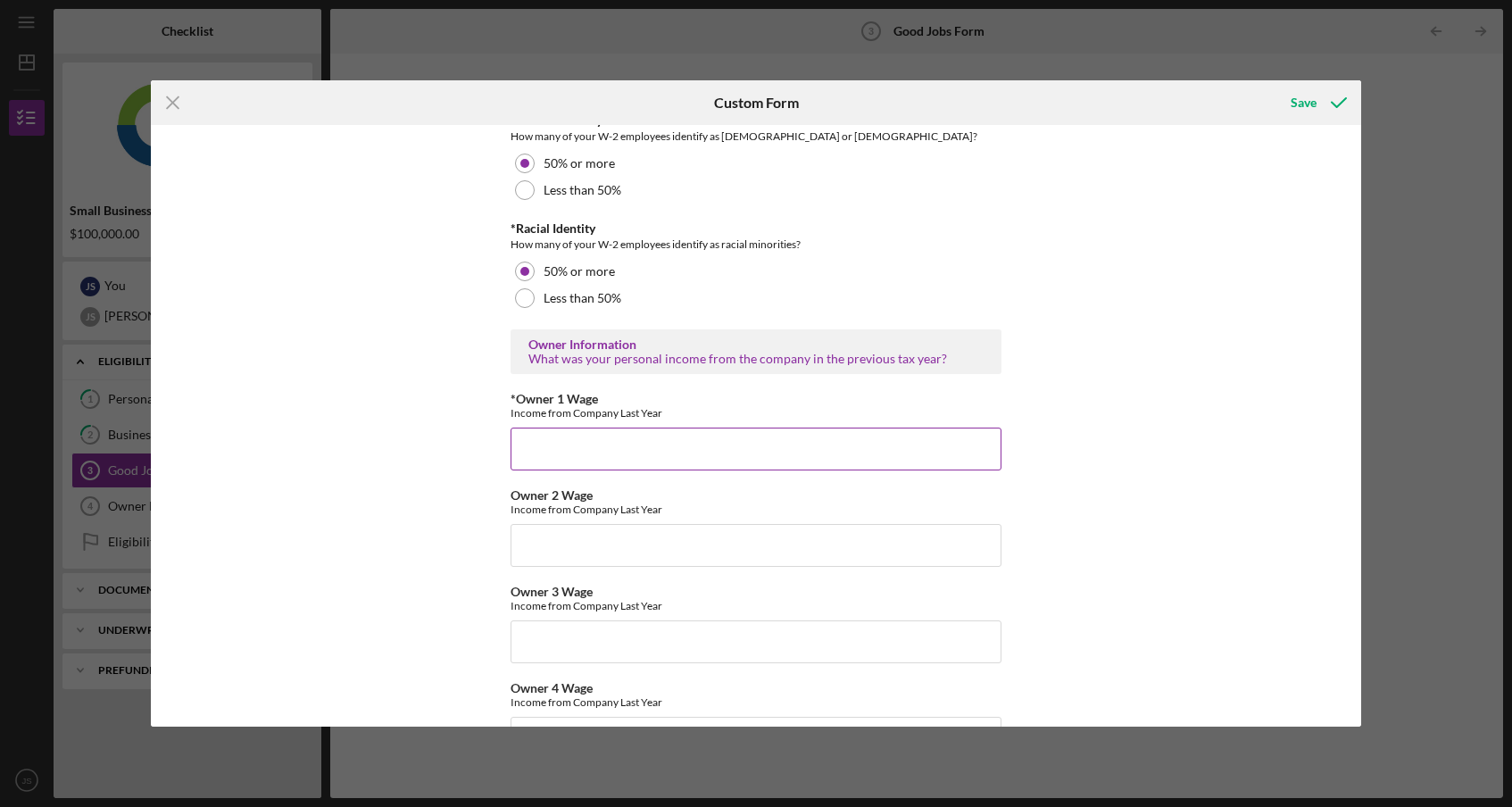
click at [665, 458] on input "*Owner 1 Wage" at bounding box center [755, 449] width 490 height 43
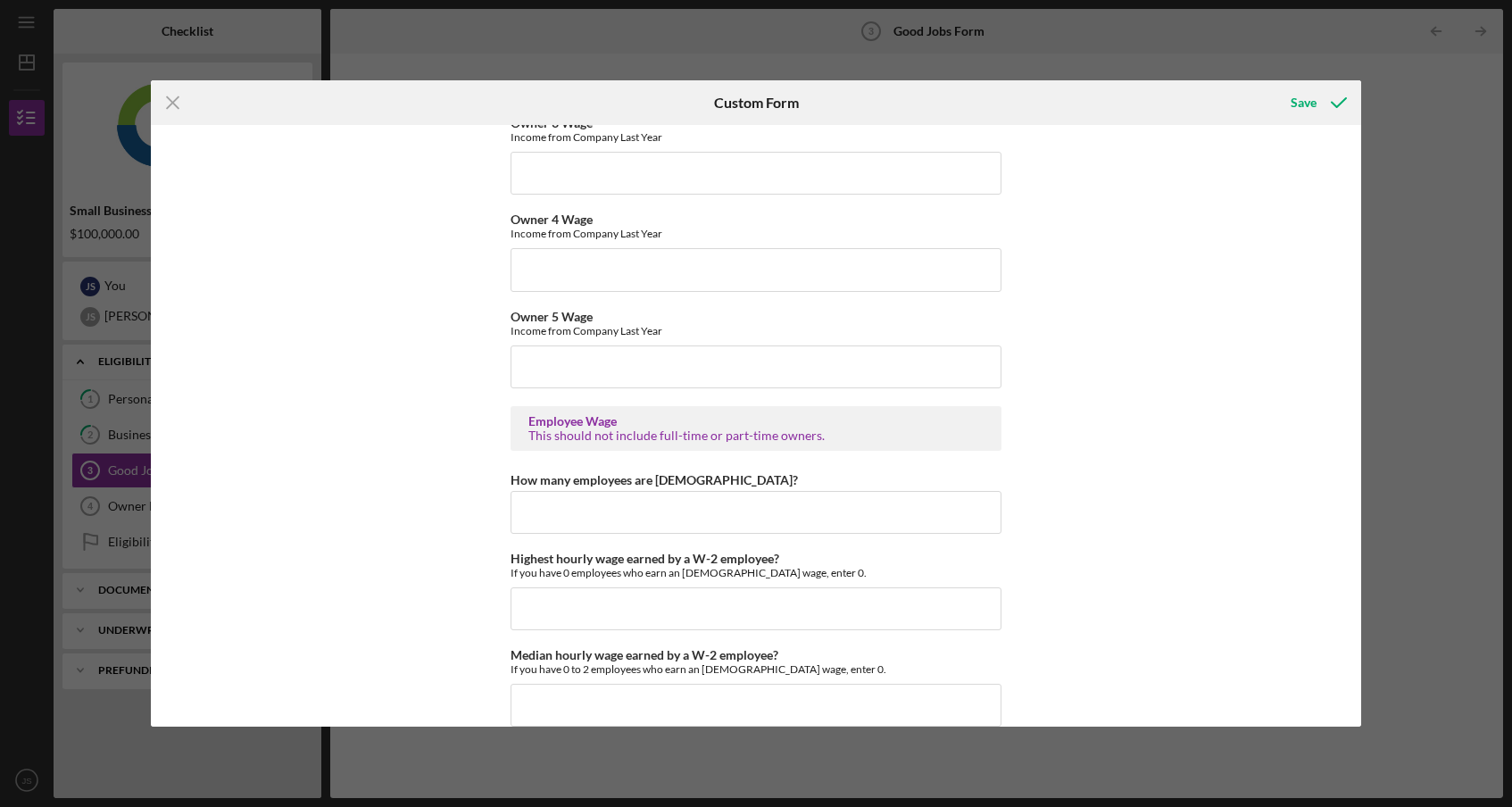
scroll to position [3125, 0]
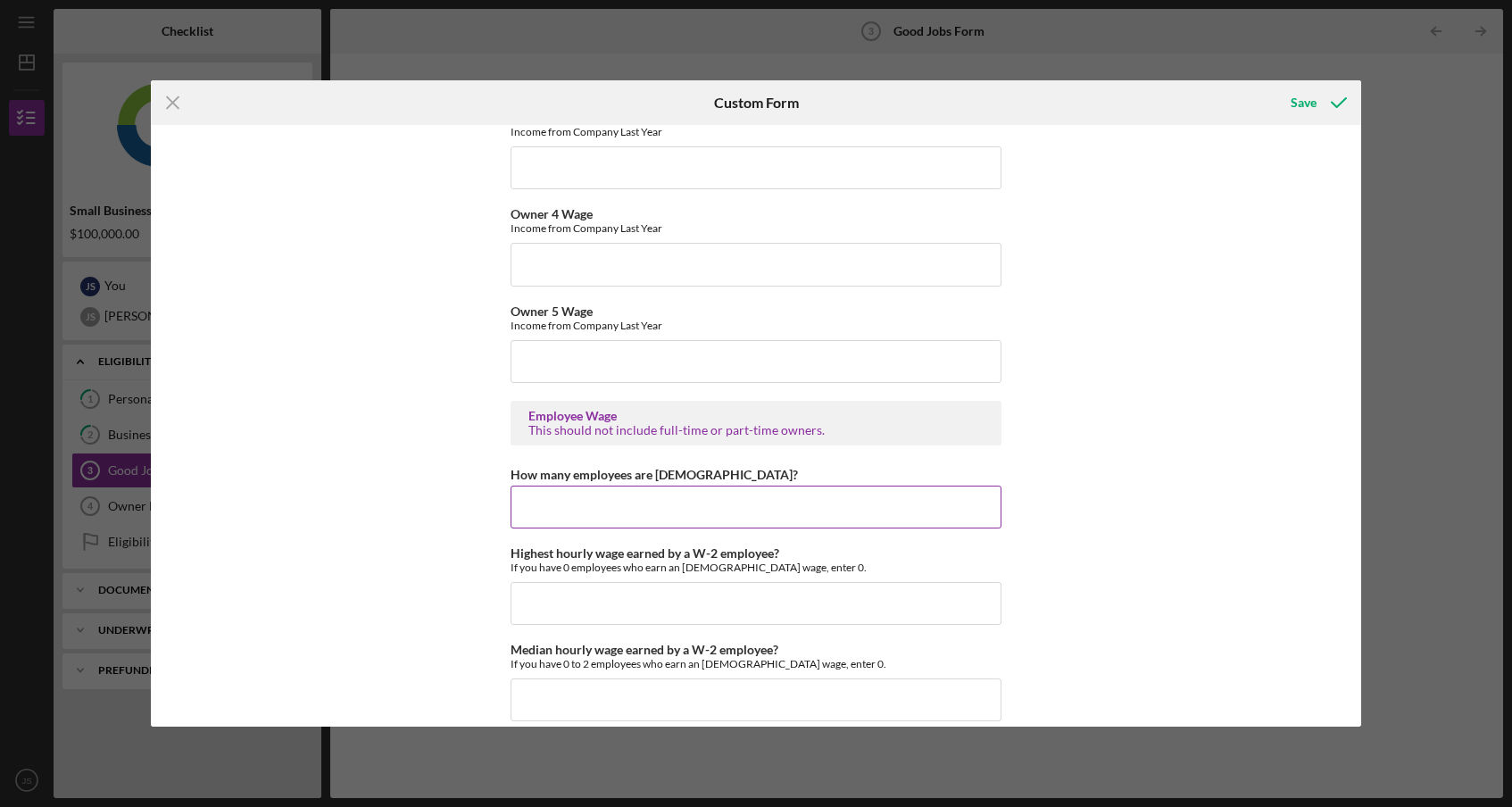
type input "0"
click at [656, 490] on input "How many employees are [DEMOGRAPHIC_DATA]?" at bounding box center [755, 506] width 490 height 43
type input "2"
click at [613, 586] on input "Highest hourly wage earned by a W-2 employee?" at bounding box center [755, 603] width 490 height 43
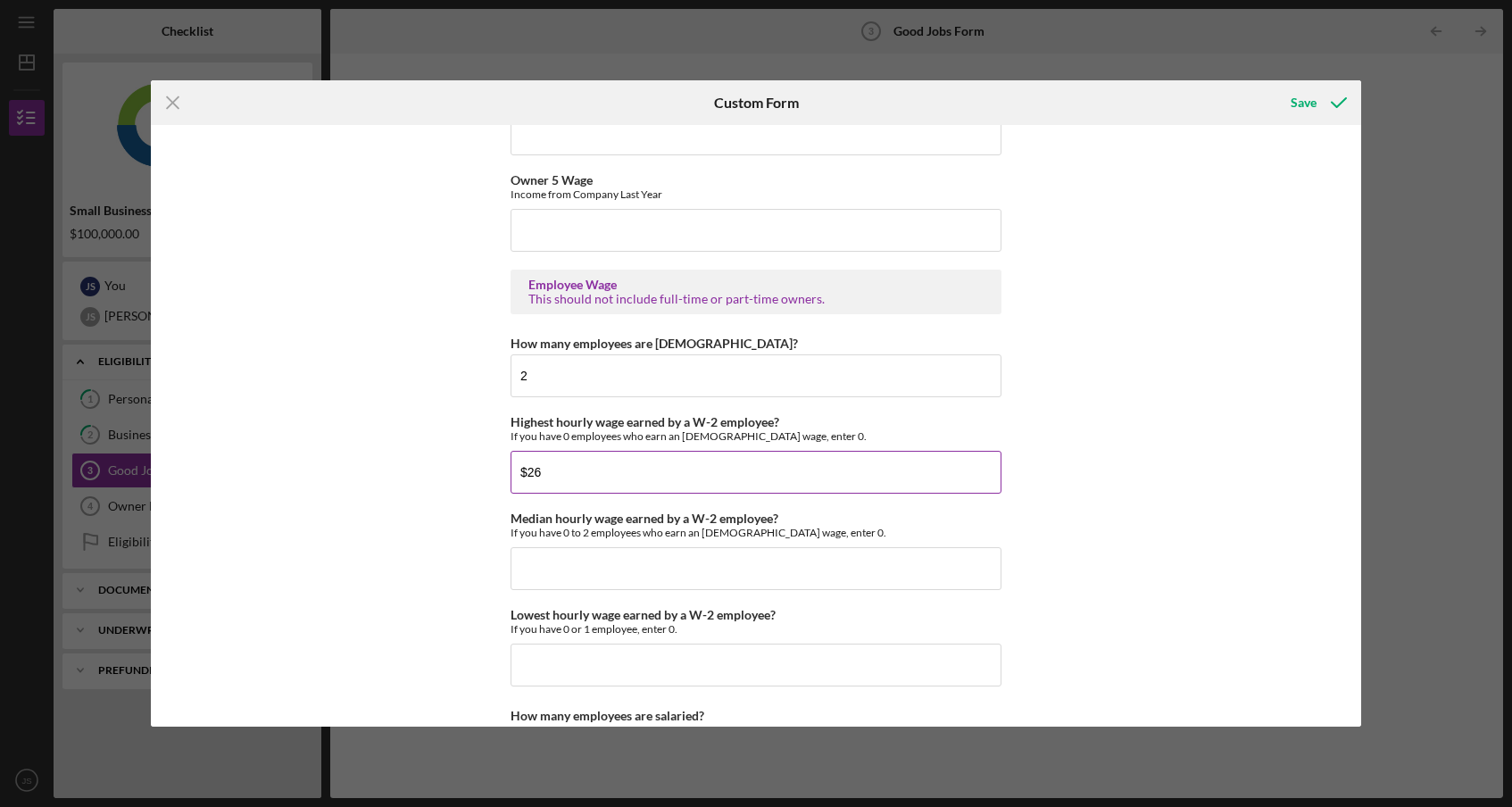
scroll to position [3268, 0]
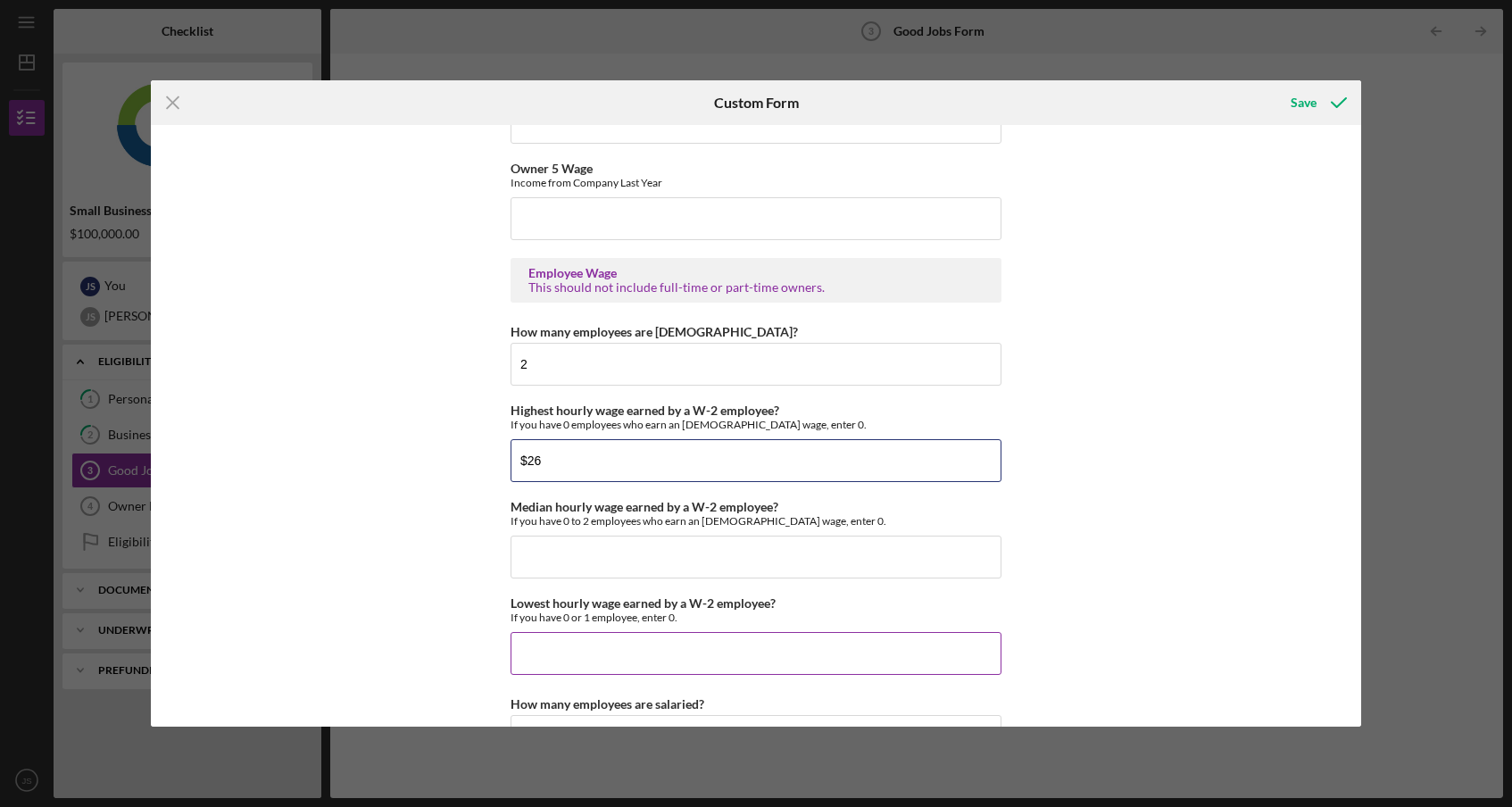
type input "$26"
click at [597, 656] on input "Lowest hourly wage earned by a W-2 employee?" at bounding box center [755, 653] width 490 height 43
type input "$22"
click at [612, 560] on input "Median hourly wage earned by a W-2 employee?" at bounding box center [755, 556] width 490 height 43
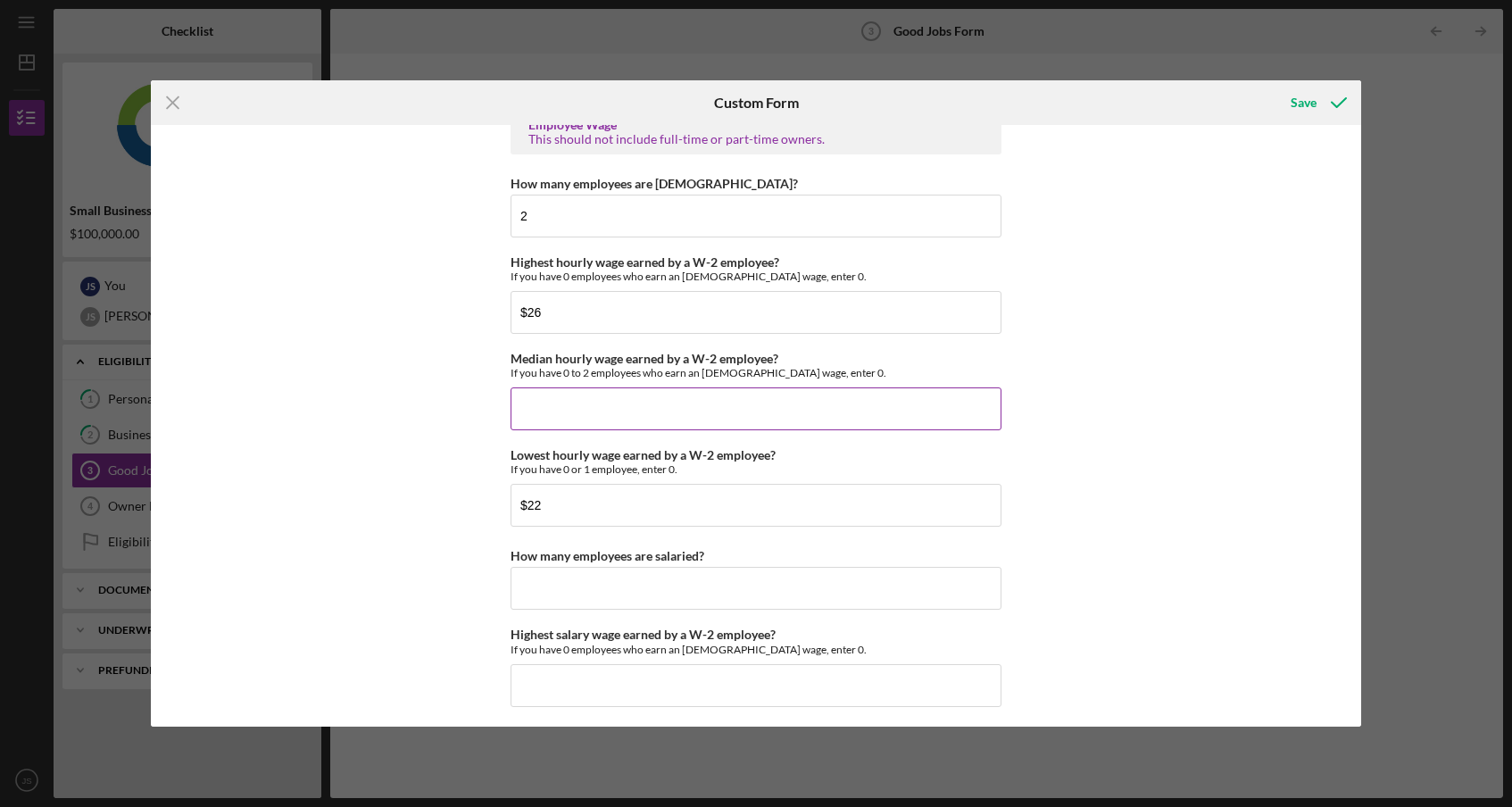
scroll to position [3464, 0]
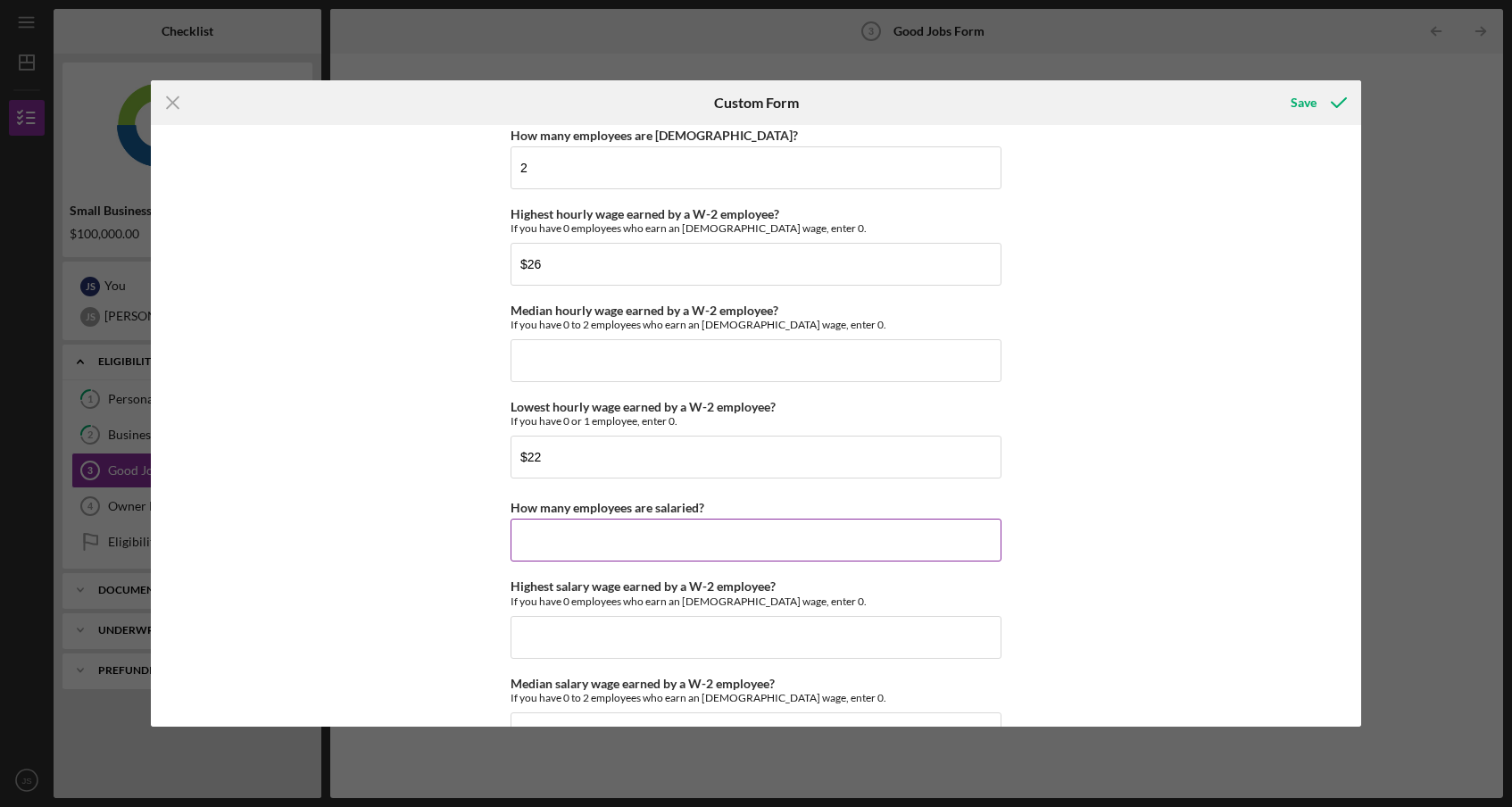
click at [615, 538] on input "How many employees are salaried?" at bounding box center [755, 539] width 490 height 43
type input "0"
click at [600, 616] on input "Highest salary wage earned by a W-2 employee?" at bounding box center [755, 637] width 490 height 43
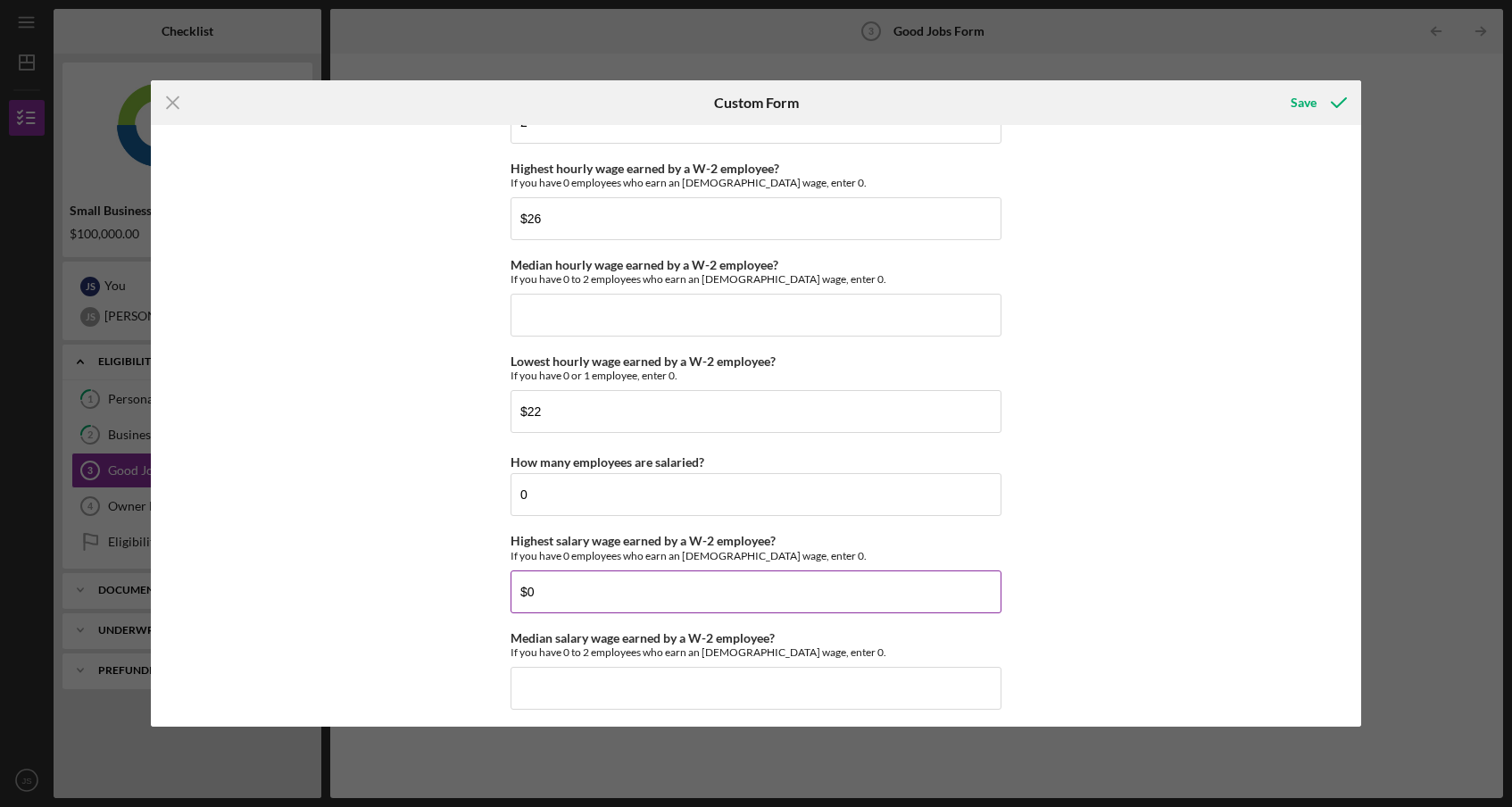
scroll to position [3509, 0]
type input "$0"
click at [630, 672] on input "Median salary wage earned by a W-2 employee?" at bounding box center [755, 689] width 490 height 43
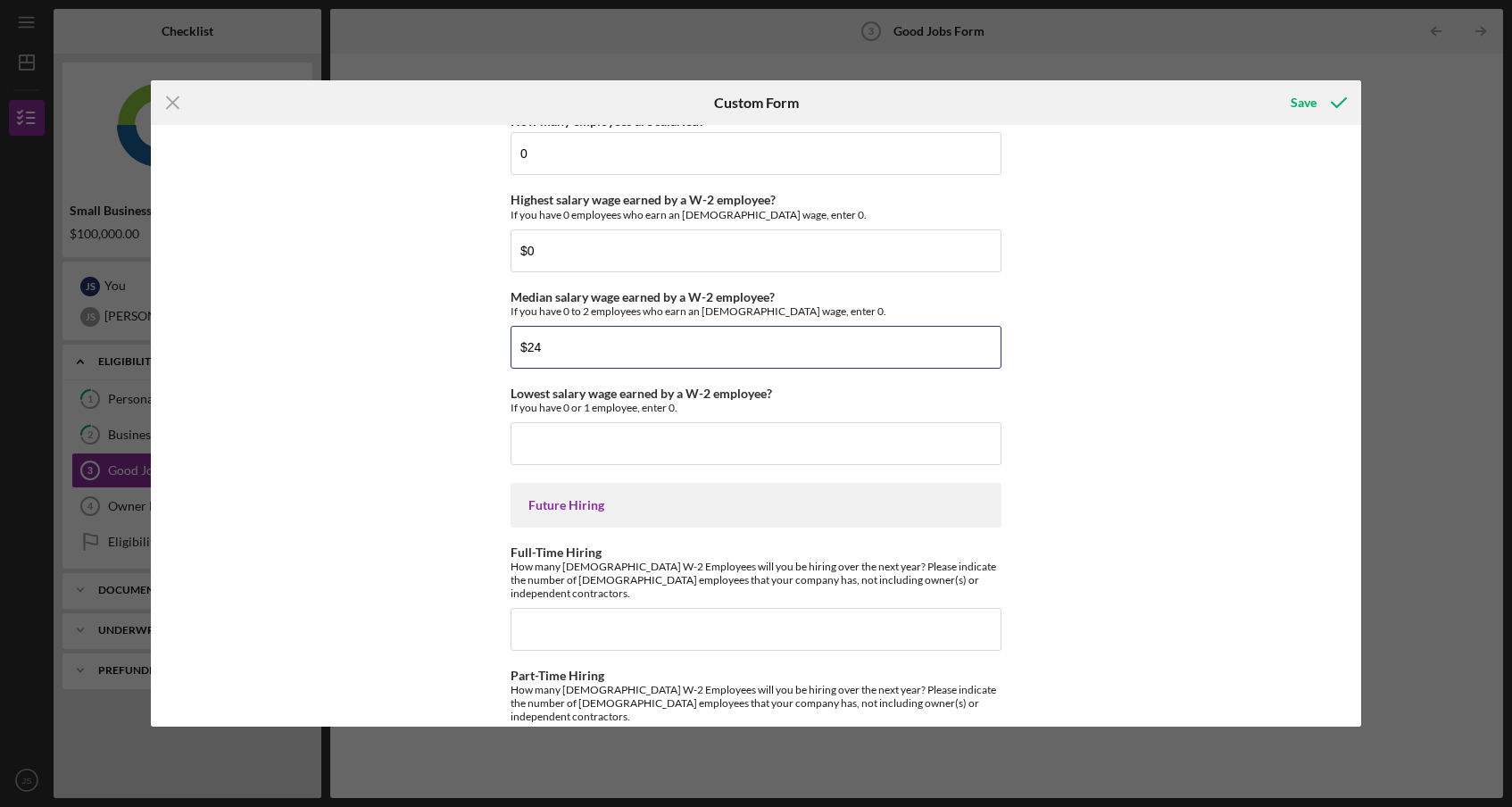
scroll to position [3857, 0]
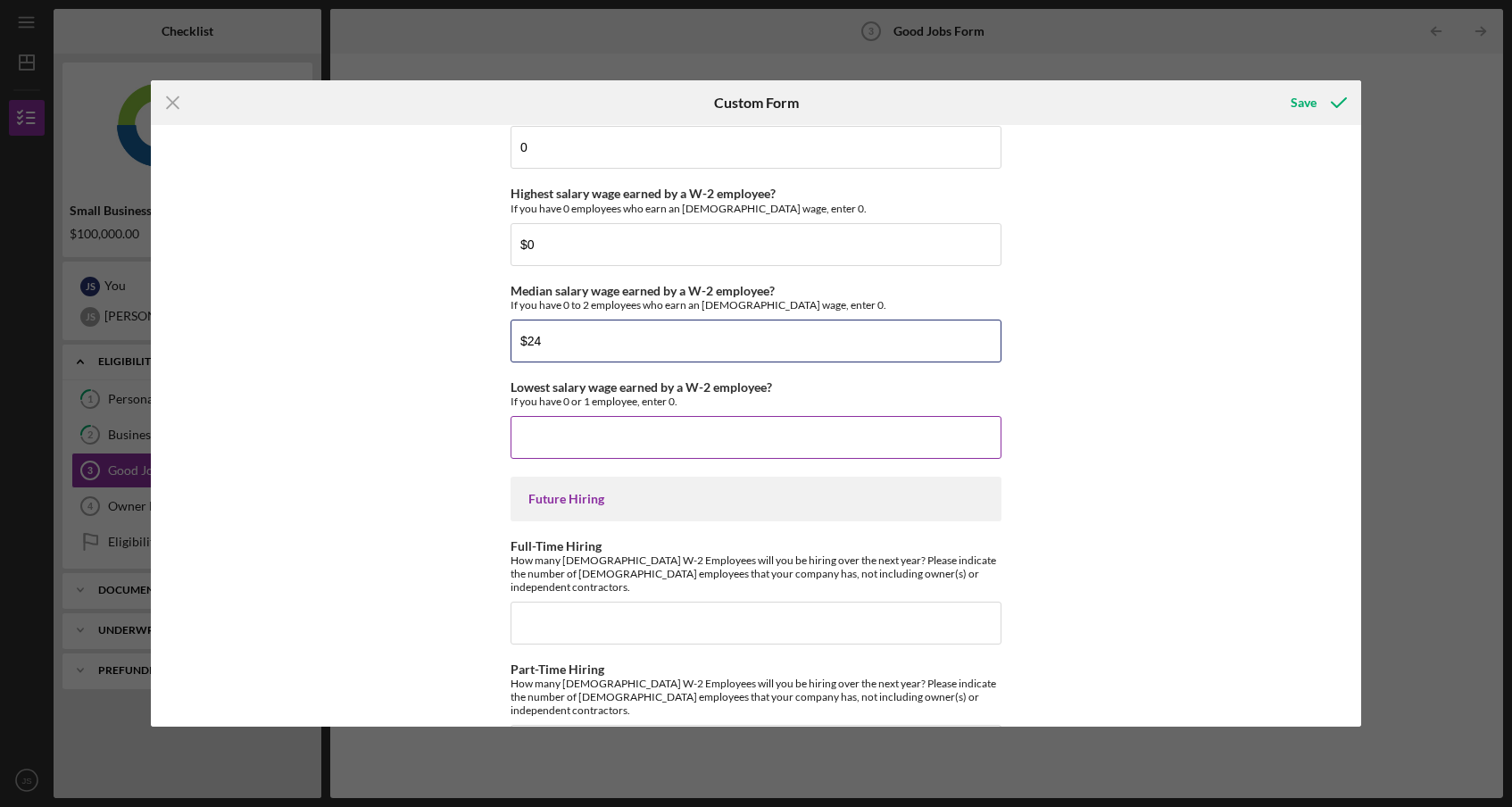
type input "$24"
click at [695, 442] on input "Lowest salary wage earned by a W-2 employee?" at bounding box center [755, 437] width 490 height 43
click at [685, 339] on input "$24" at bounding box center [755, 340] width 490 height 43
click at [626, 449] on input "Lowest salary wage earned by a W-2 employee?" at bounding box center [755, 437] width 490 height 43
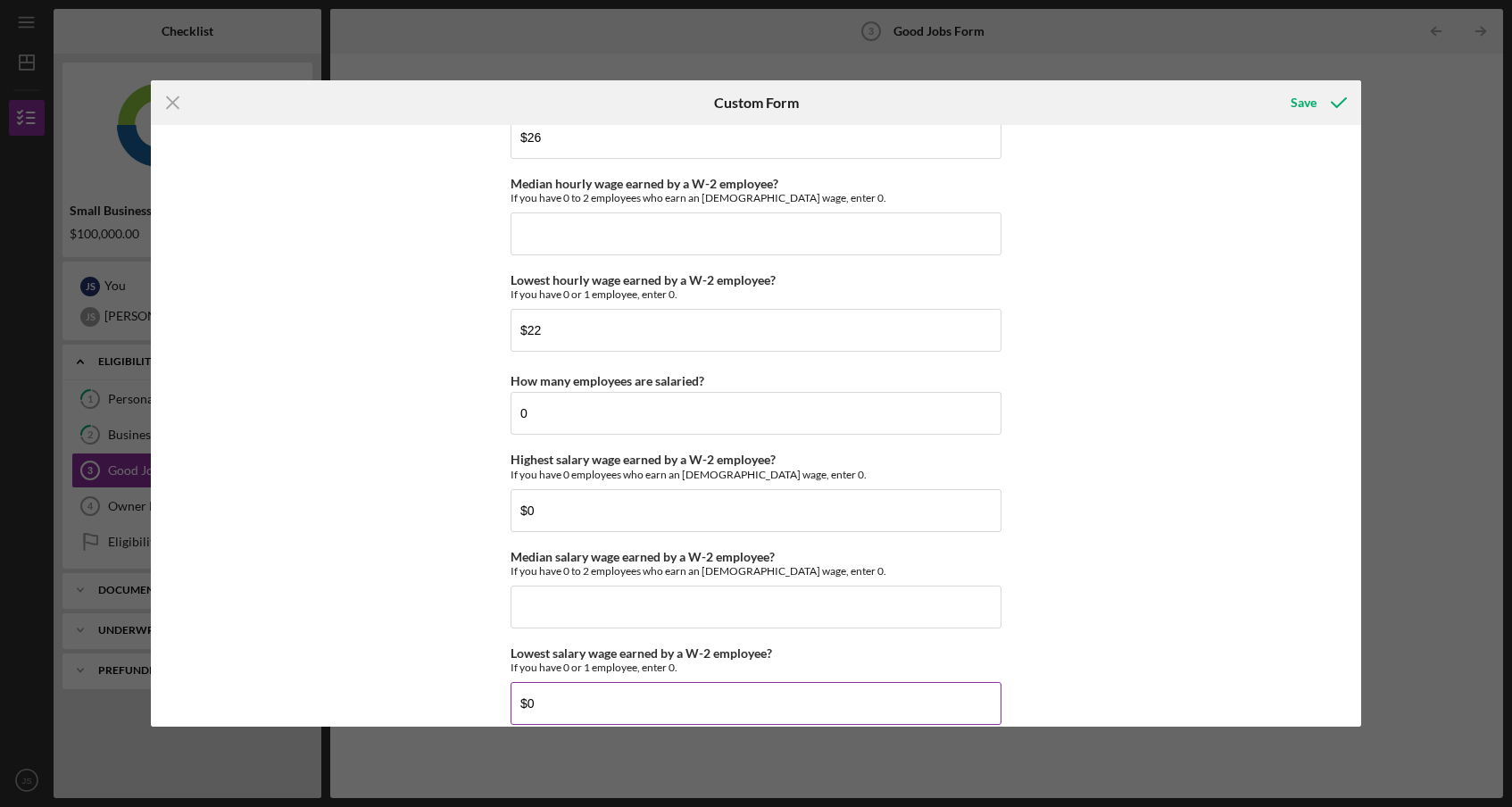
scroll to position [3590, 0]
type input "$0"
click at [620, 229] on input "Median hourly wage earned by a W-2 employee?" at bounding box center [755, 234] width 490 height 43
type input "$24"
click at [451, 300] on div "Good Jobs Form *Number of [DEMOGRAPHIC_DATA] Owner Employment Please input all …" at bounding box center [756, 426] width 1210 height 601
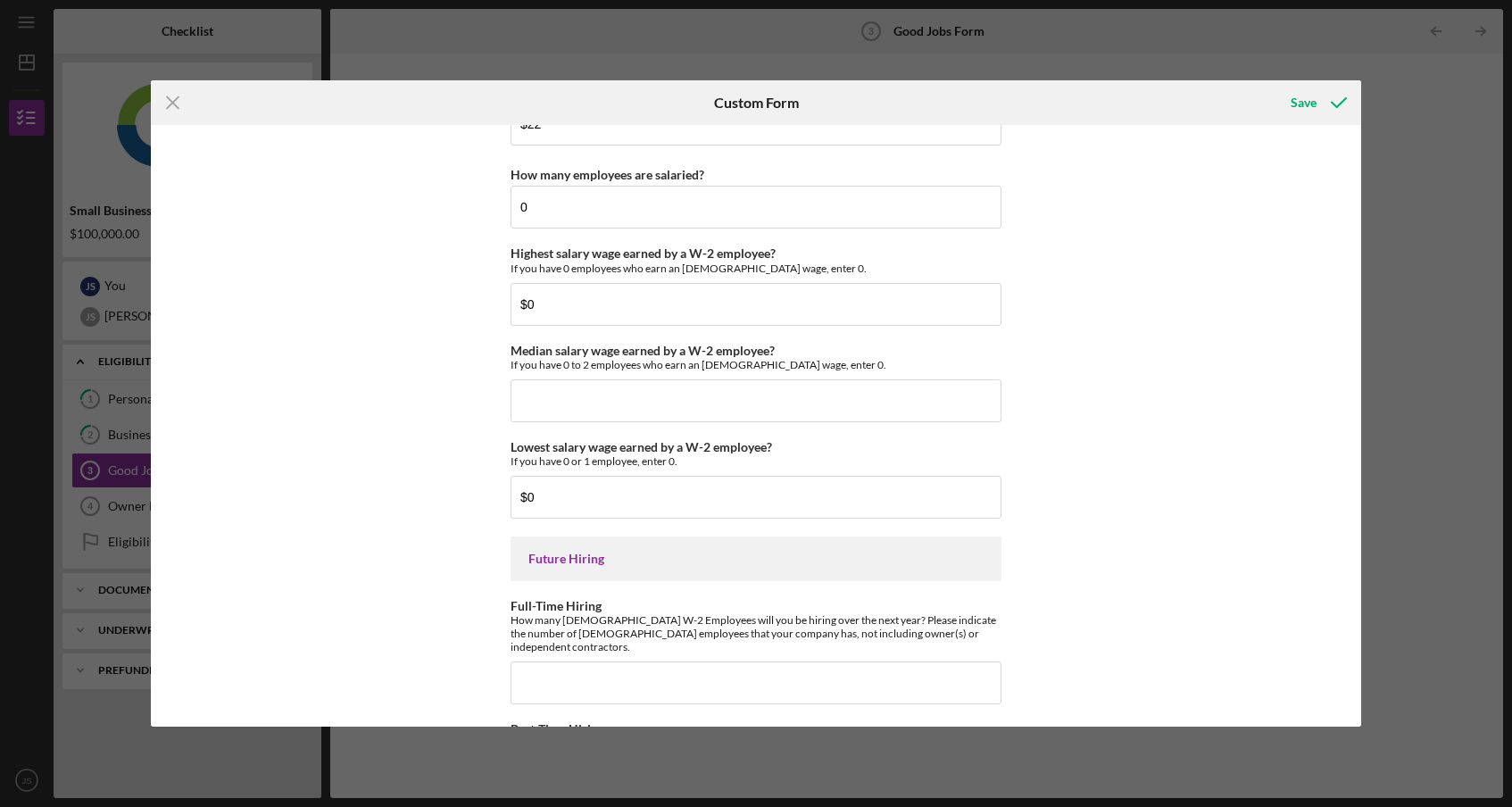
scroll to position [3899, 0]
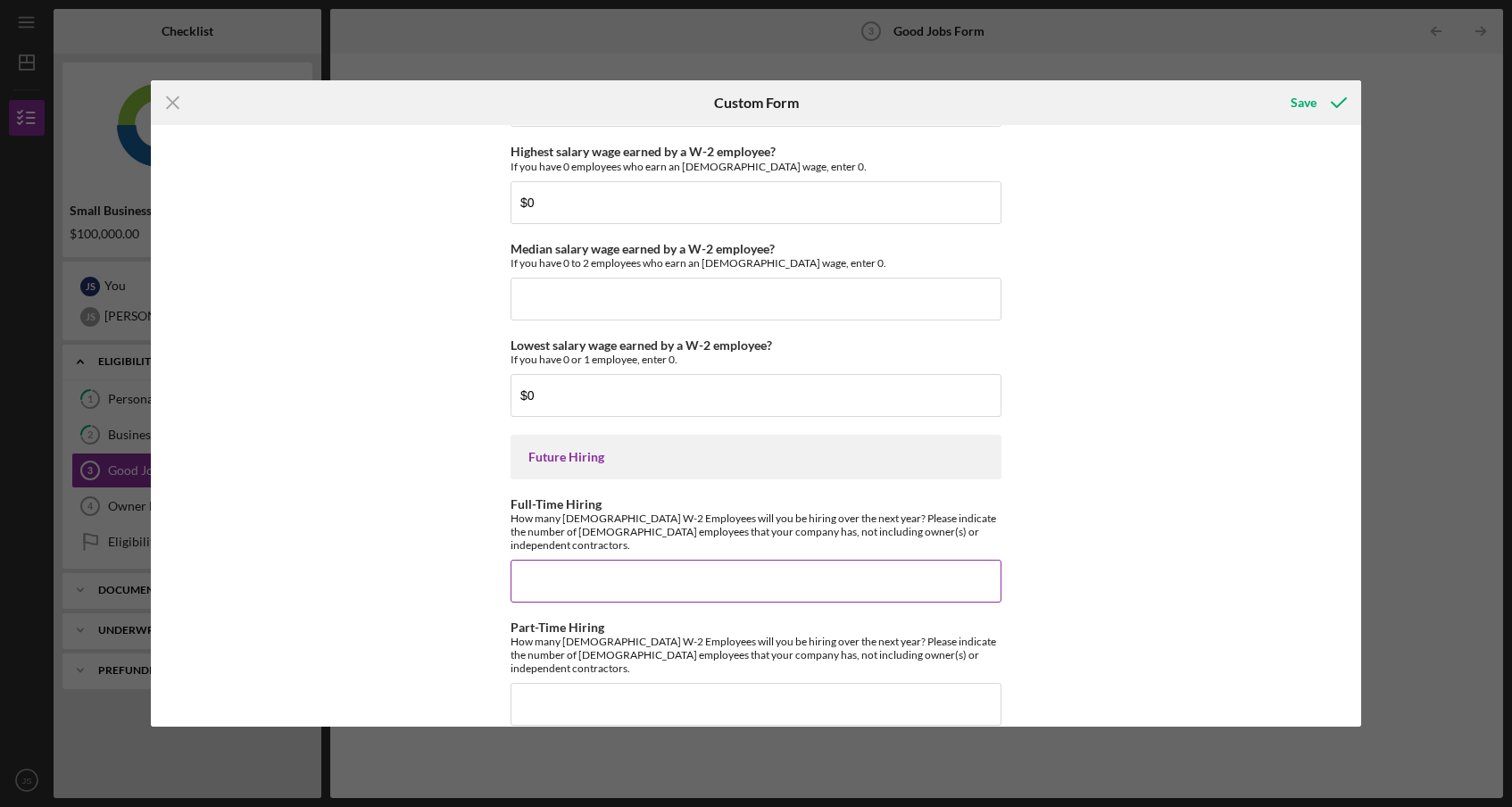
click at [550, 564] on input "Full-Time Hiring" at bounding box center [755, 581] width 490 height 43
click at [540, 683] on input "Part-Time Hiring" at bounding box center [755, 704] width 490 height 43
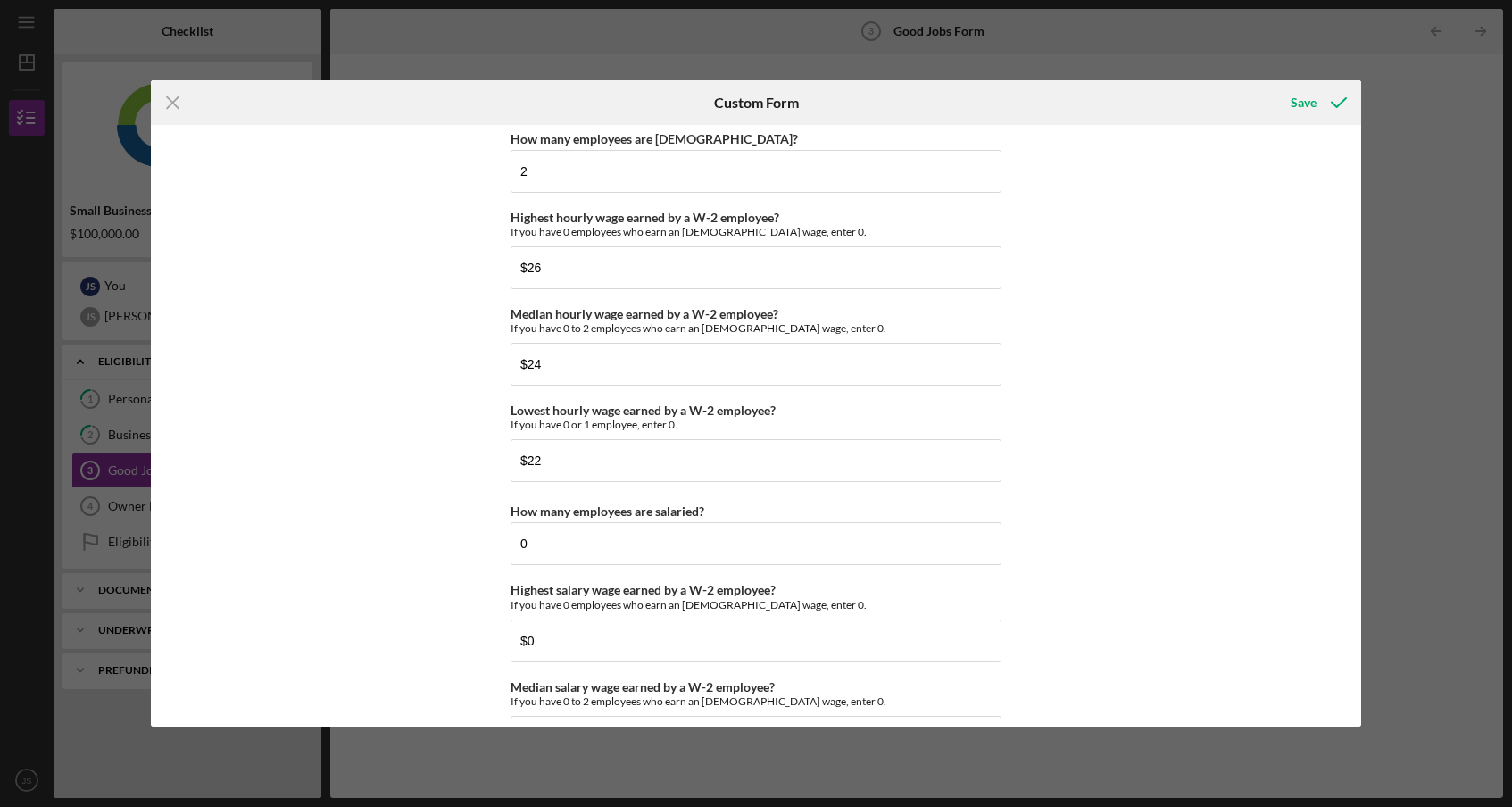
scroll to position [3342, 0]
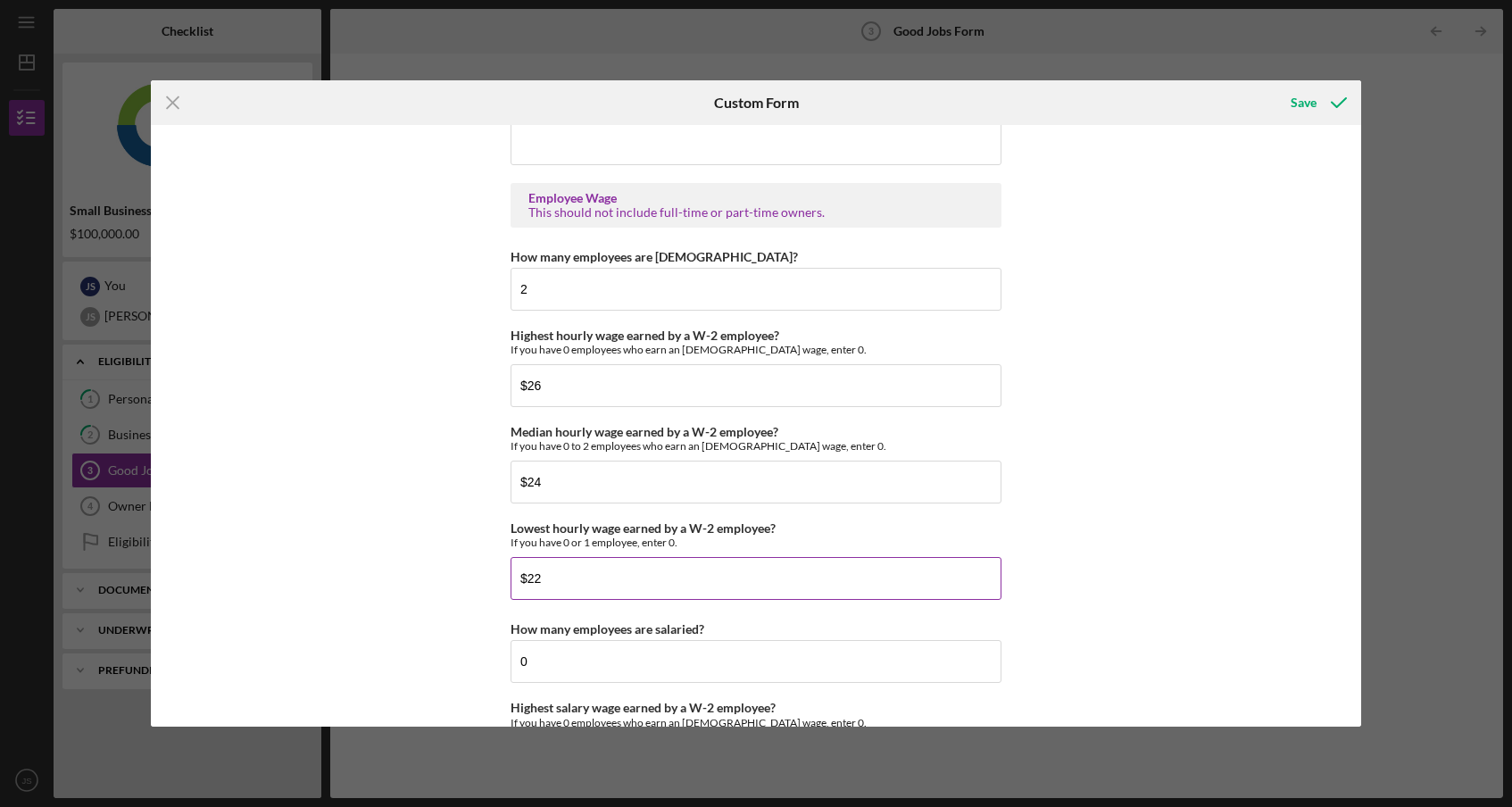
type input "2"
click at [571, 564] on input "$22" at bounding box center [755, 578] width 490 height 43
click at [563, 577] on input "$22" at bounding box center [755, 578] width 490 height 43
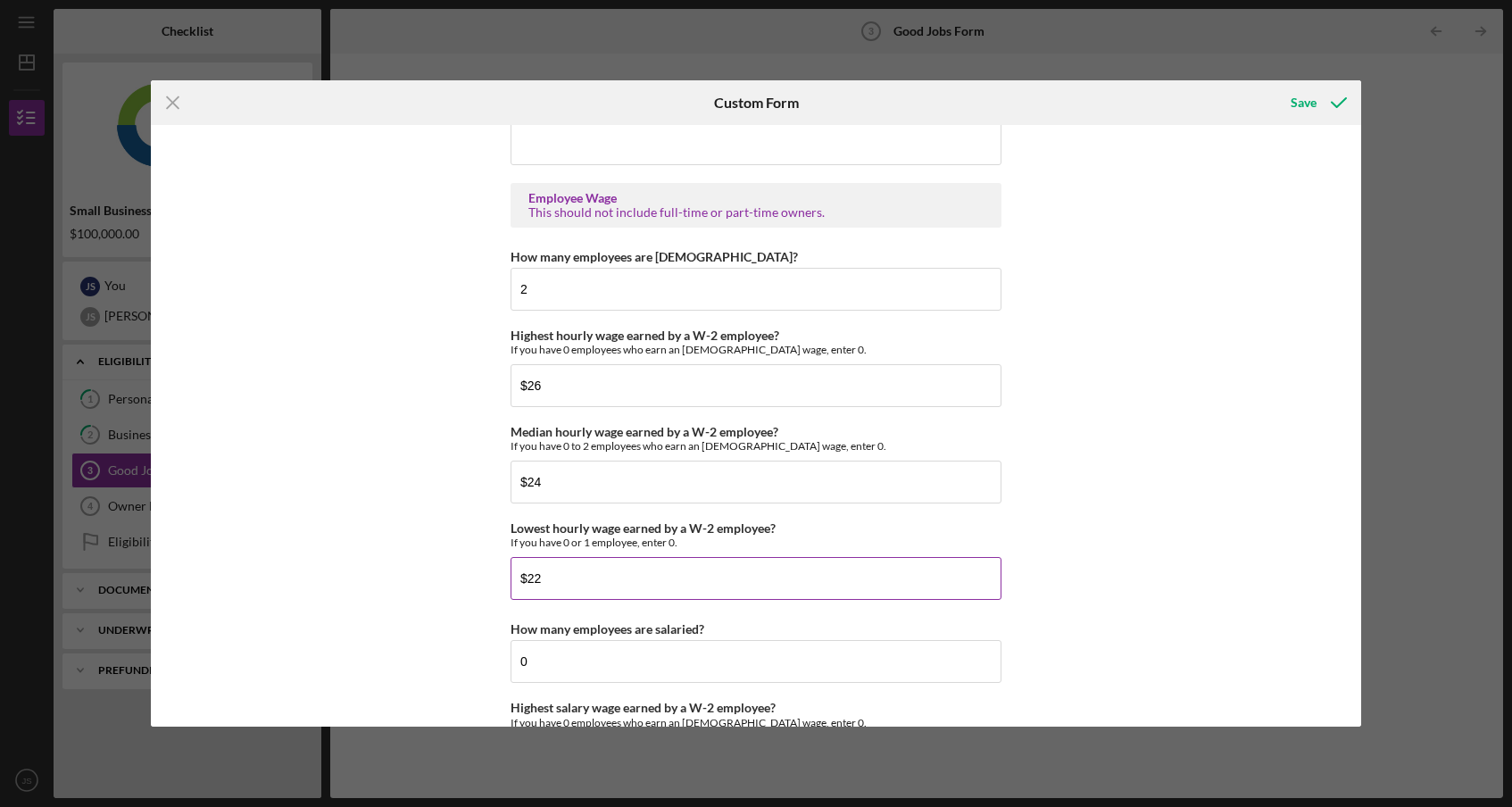
type input "$2"
type input "$18"
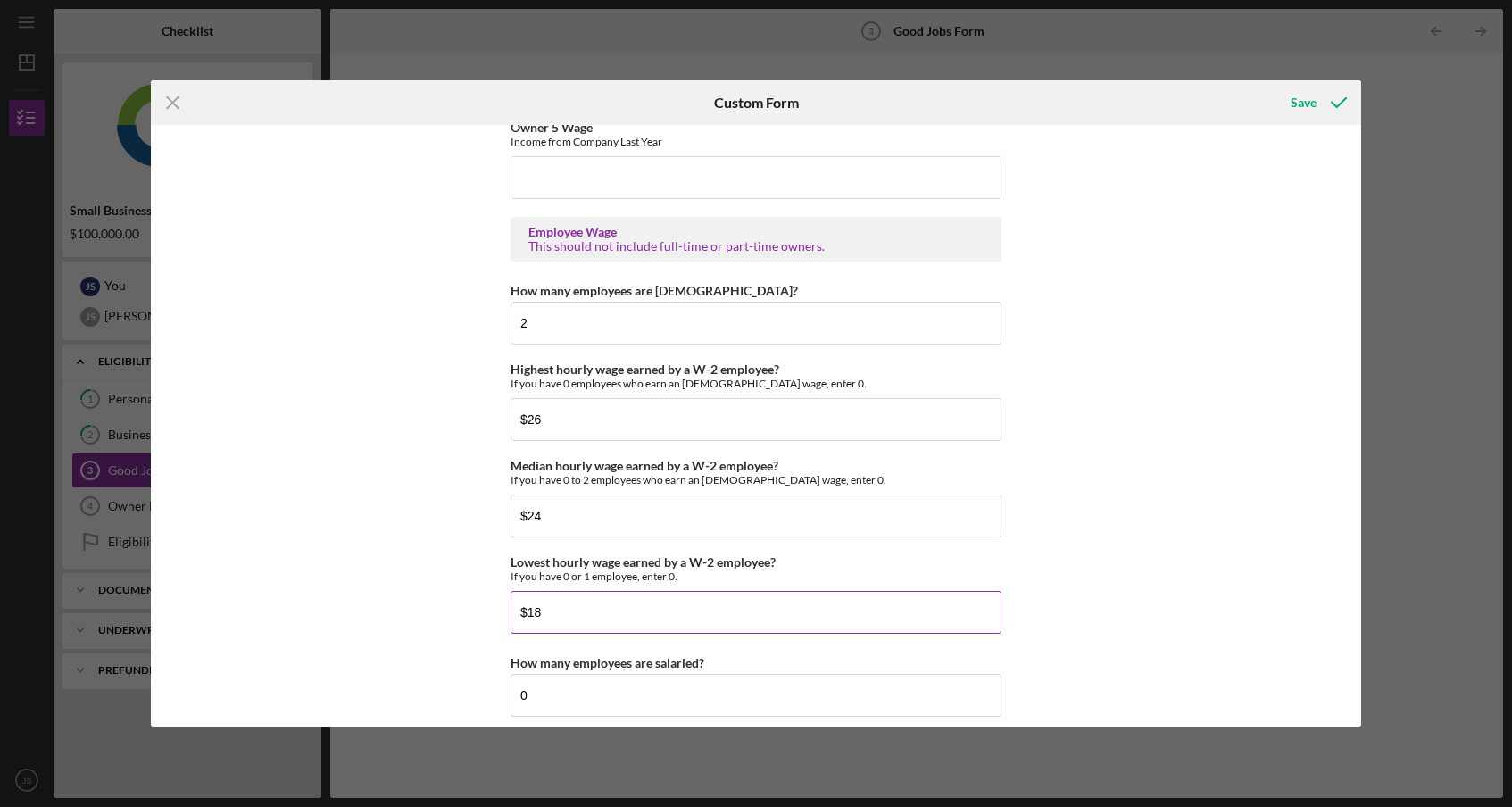
scroll to position [3307, 0]
click at [673, 528] on input "$24" at bounding box center [755, 518] width 490 height 43
type input "$22"
click at [1055, 552] on div "Good Jobs Form *Number of [DEMOGRAPHIC_DATA] Owner Employment Please input all …" at bounding box center [756, 426] width 1210 height 601
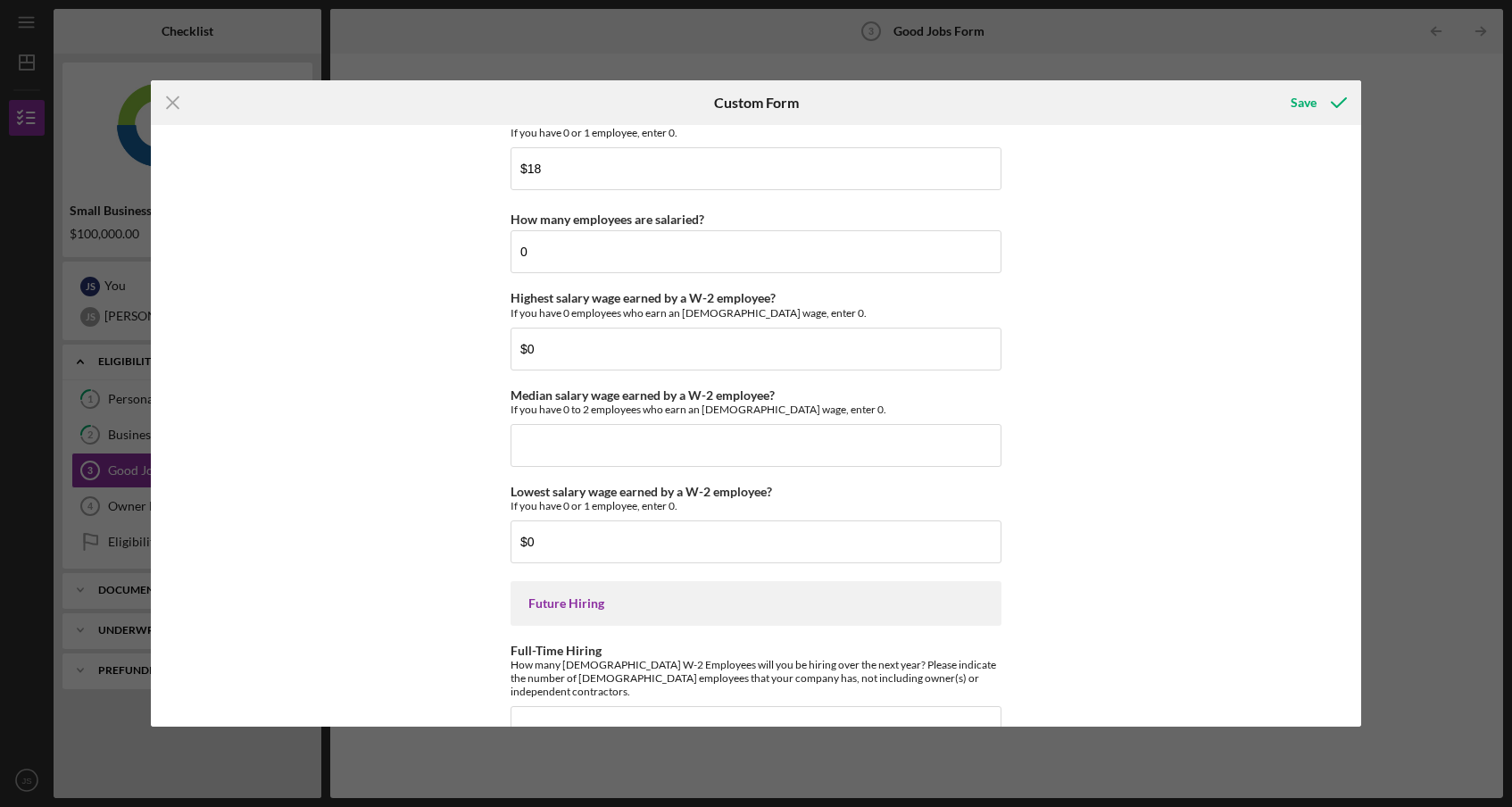
scroll to position [3753, 0]
click at [929, 452] on input "Median salary wage earned by a W-2 employee?" at bounding box center [755, 444] width 490 height 43
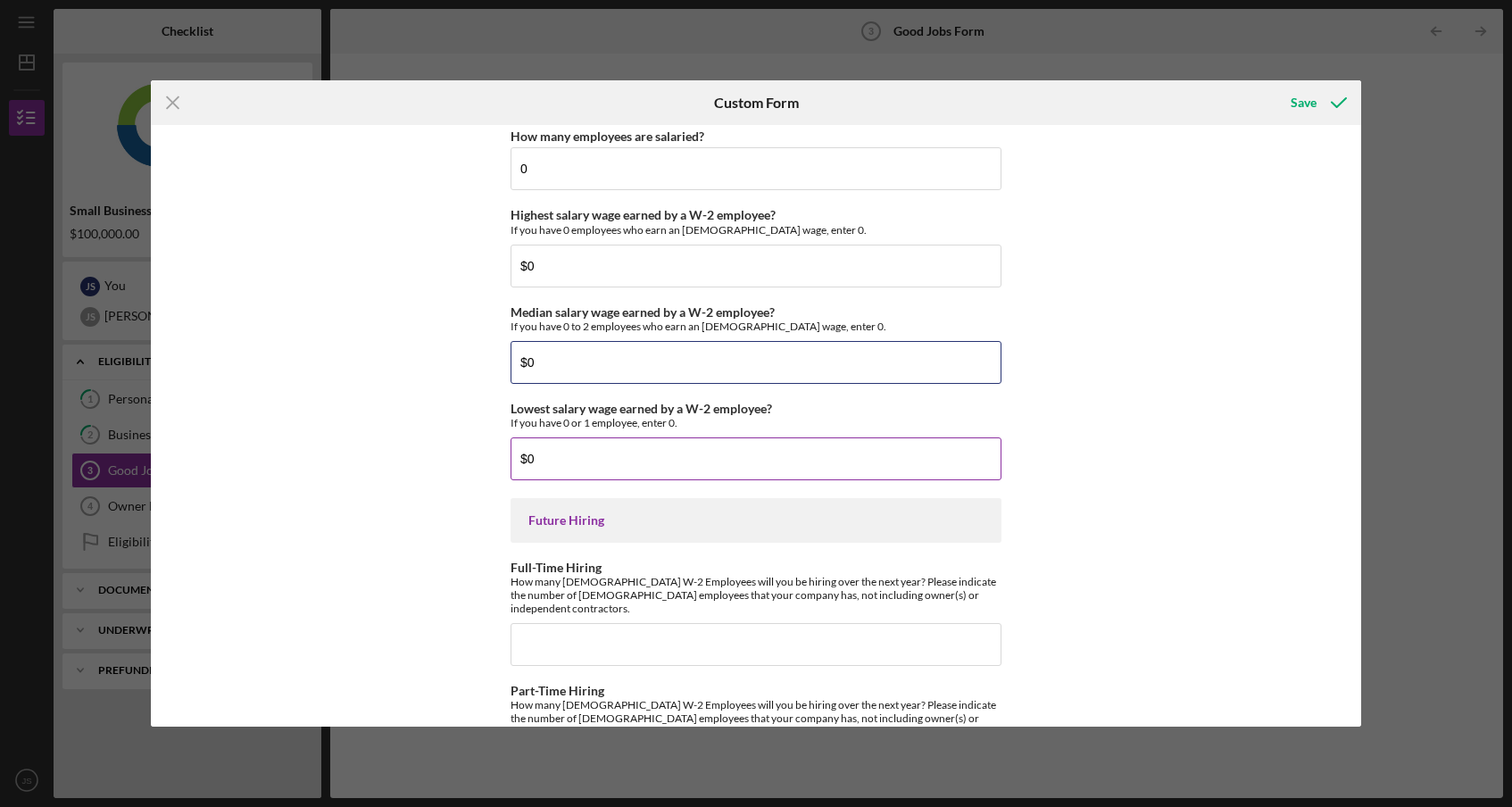
scroll to position [3899, 0]
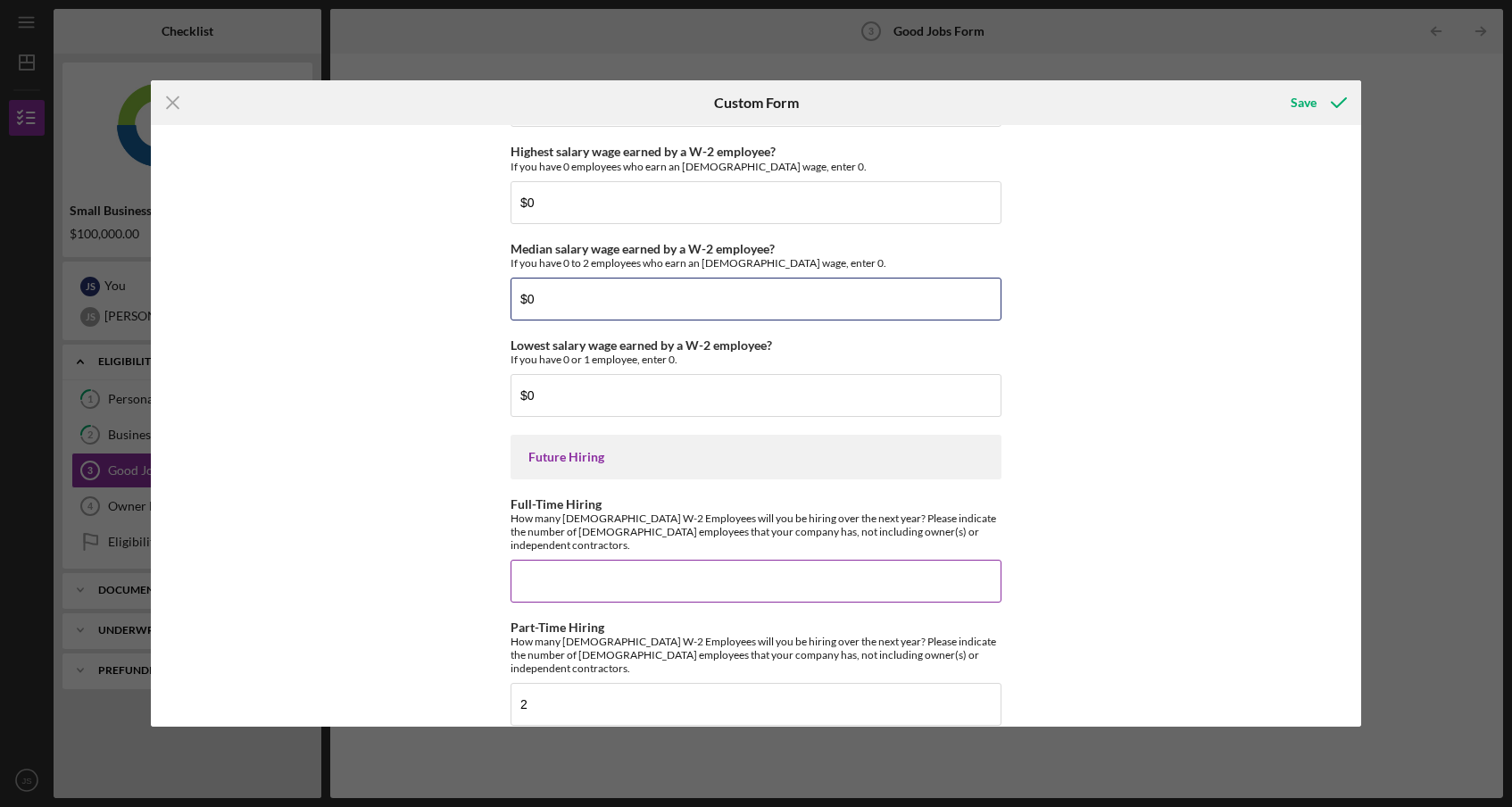
type input "$0"
click at [902, 560] on input "Full-Time Hiring" at bounding box center [755, 581] width 490 height 43
type input "1"
click at [662, 683] on input "2" at bounding box center [755, 704] width 490 height 43
click at [663, 683] on input "2" at bounding box center [755, 704] width 490 height 43
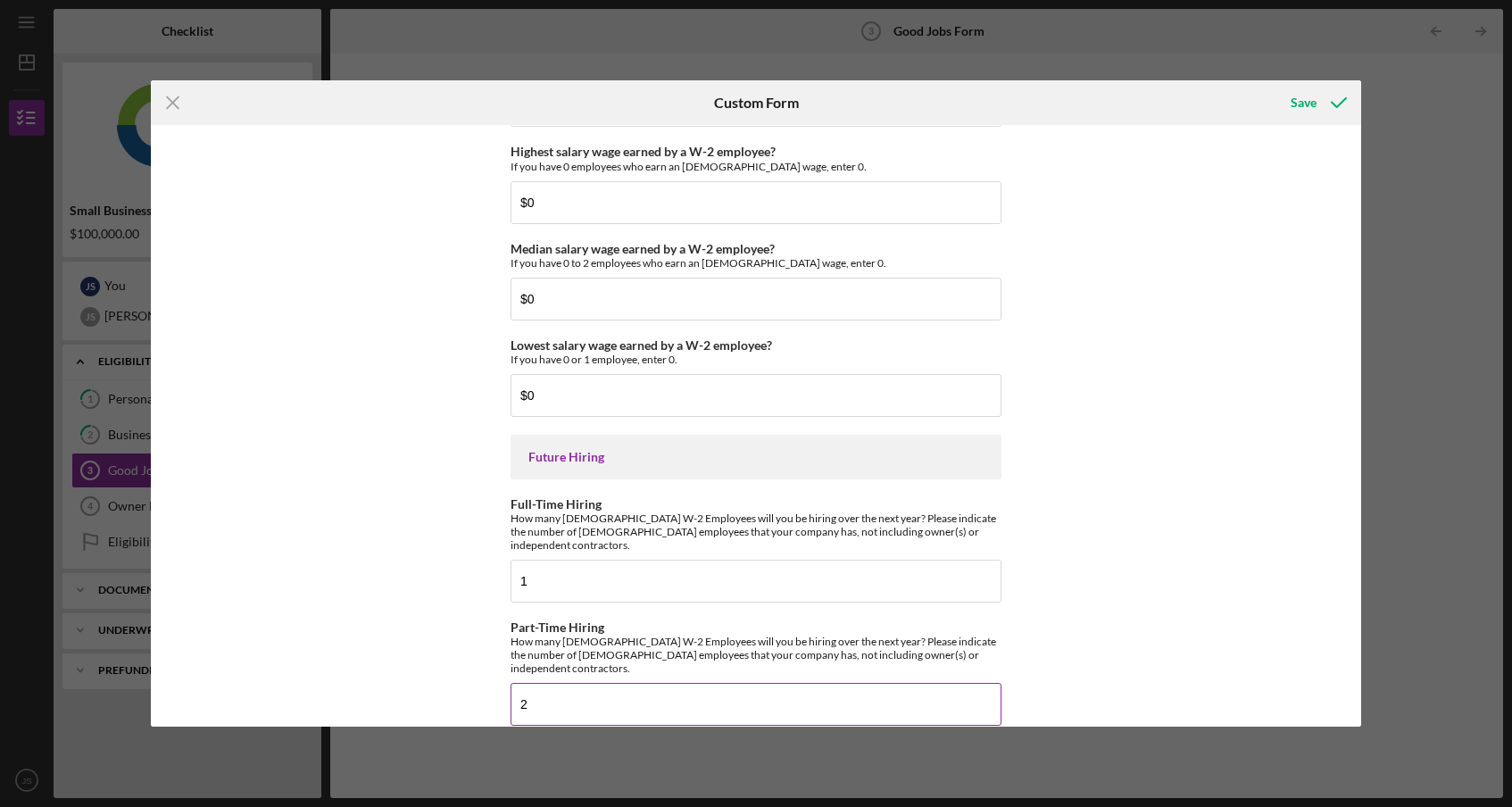
click at [663, 683] on input "2" at bounding box center [755, 704] width 490 height 43
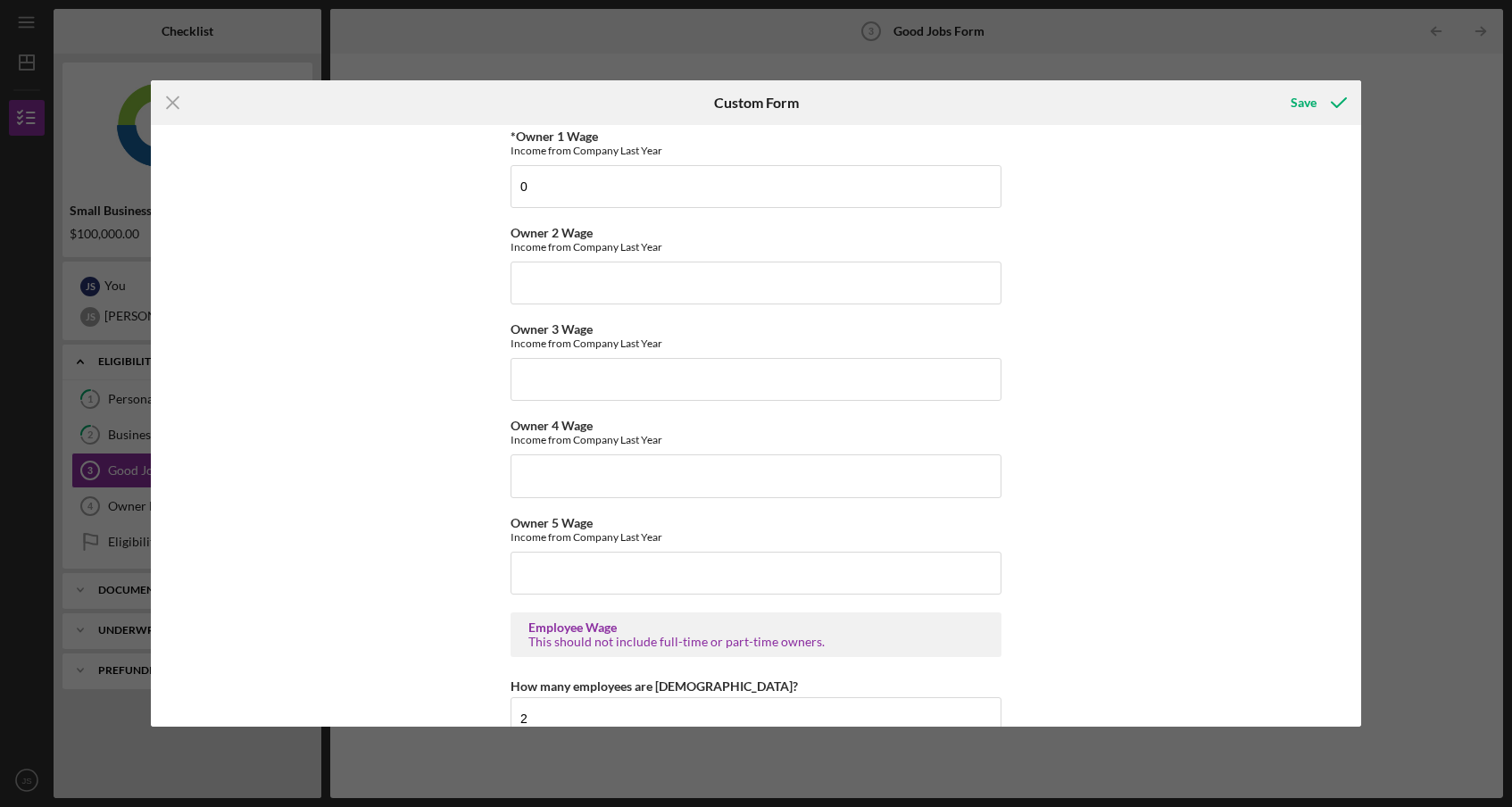
scroll to position [2915, 0]
type input "0"
click at [695, 269] on input "Owner 2 Wage" at bounding box center [755, 282] width 490 height 43
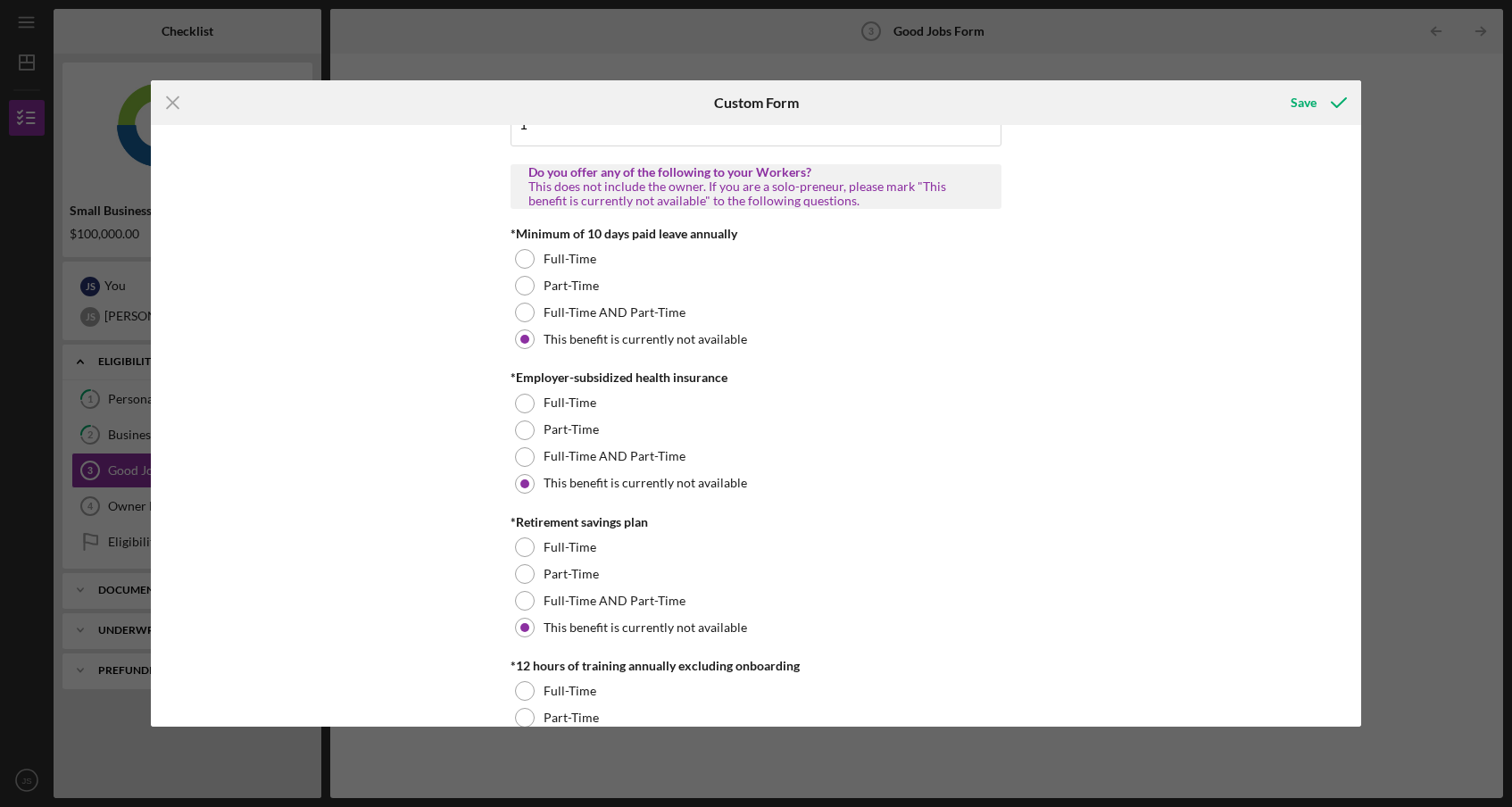
scroll to position [0, 0]
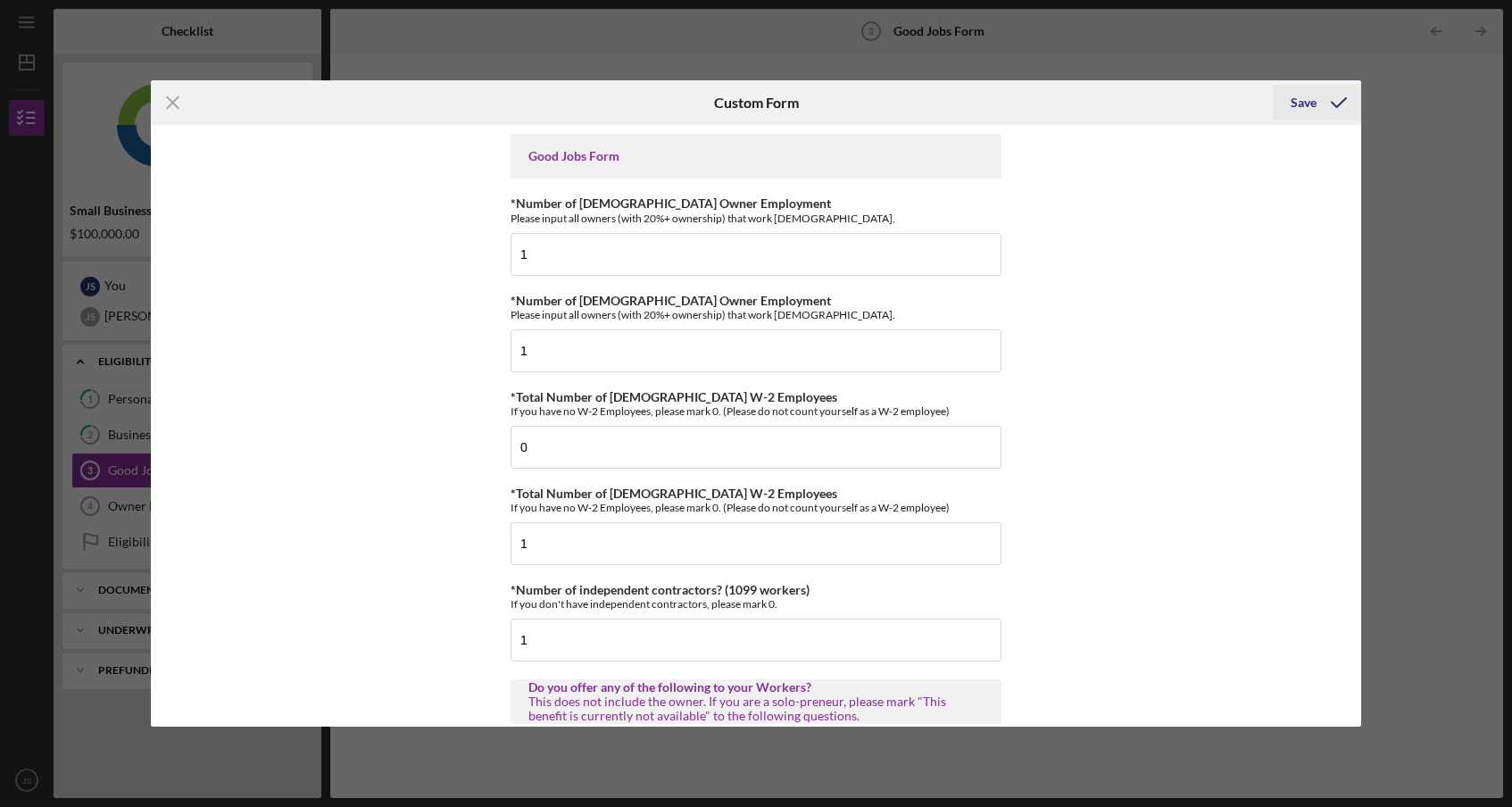
type input "$0"
click at [1298, 97] on div "Save" at bounding box center [1303, 102] width 26 height 36
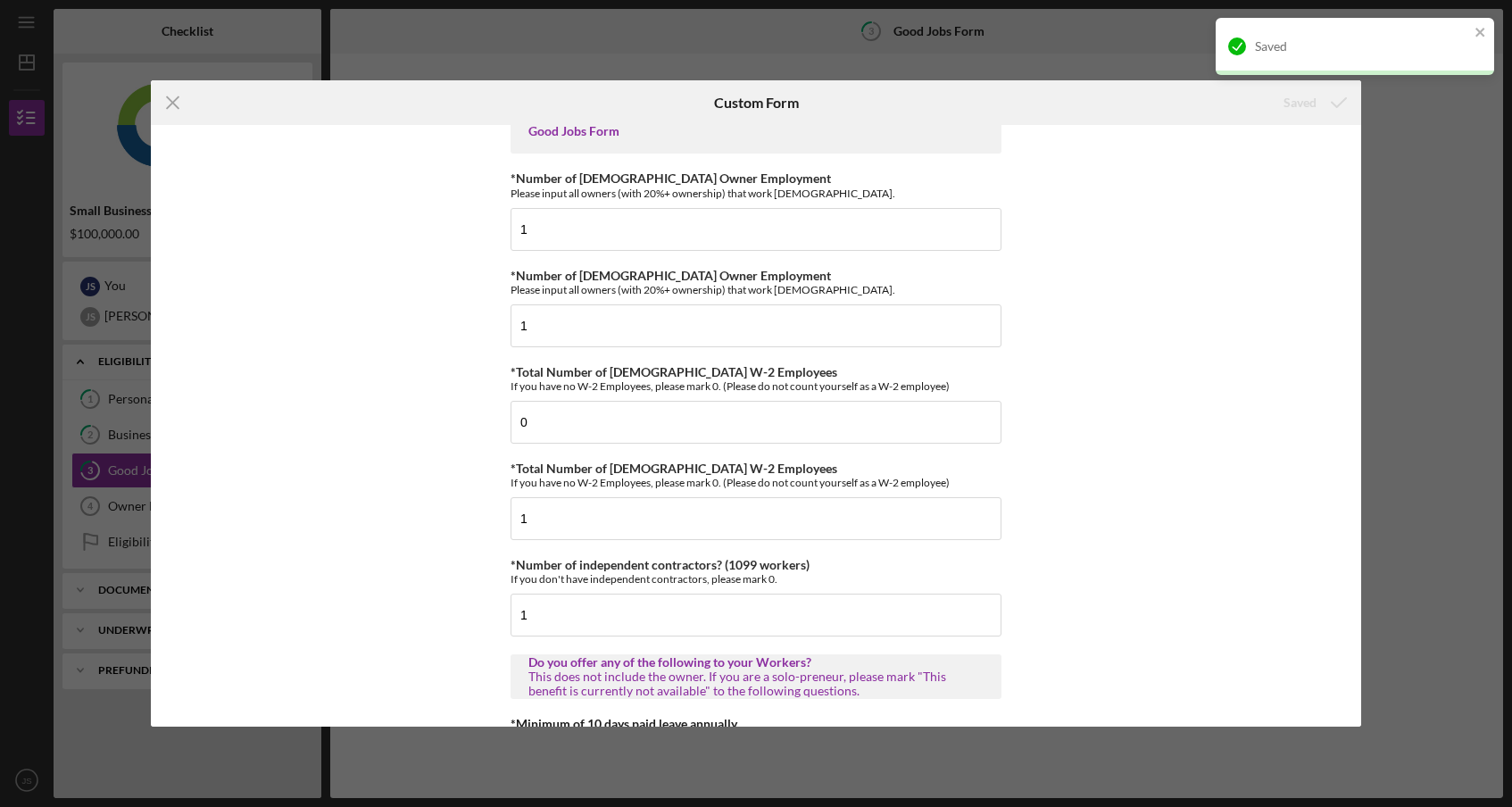
scroll to position [137, 0]
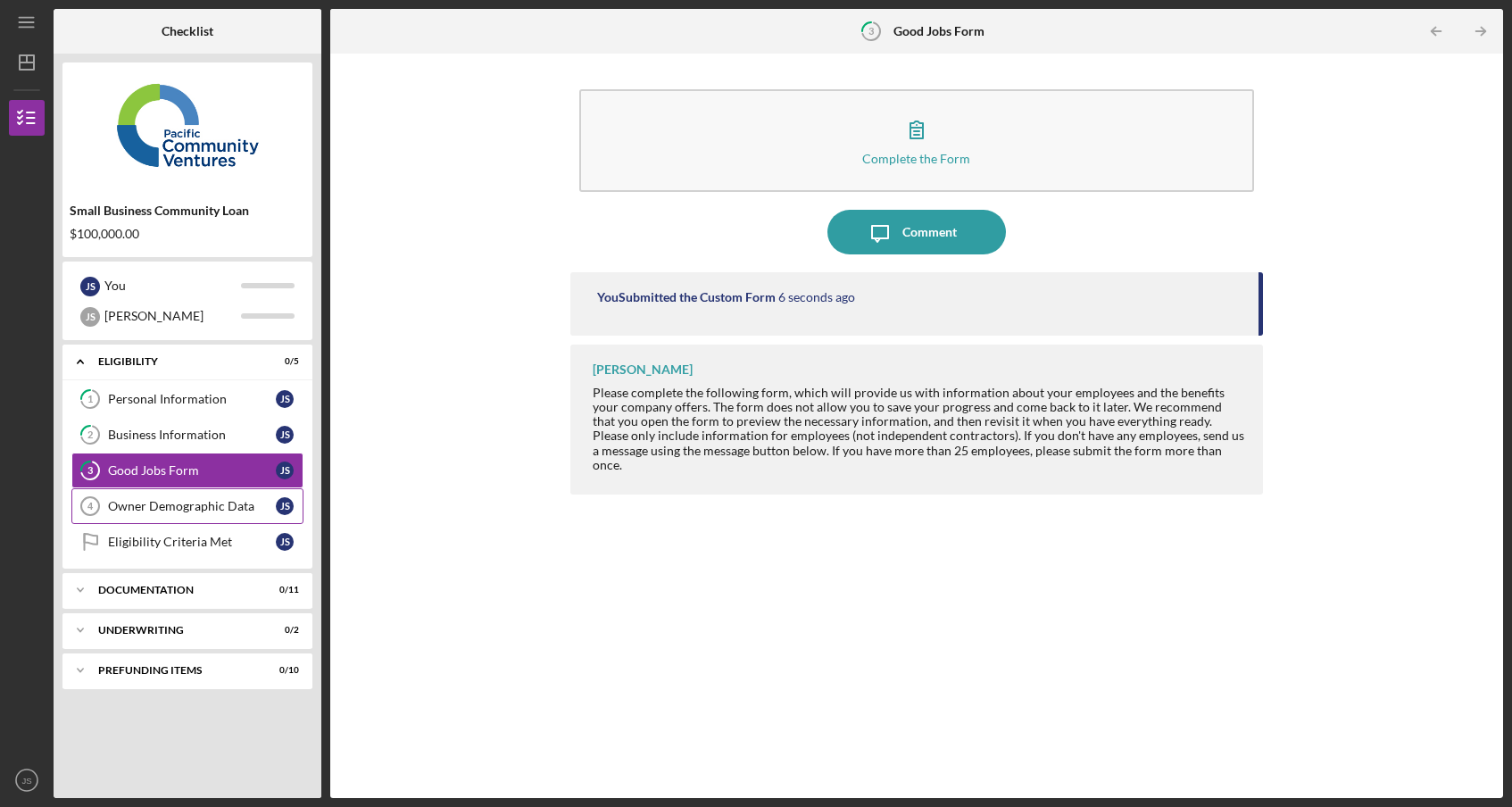
click at [202, 504] on div "Owner Demographic Data" at bounding box center [192, 506] width 168 height 14
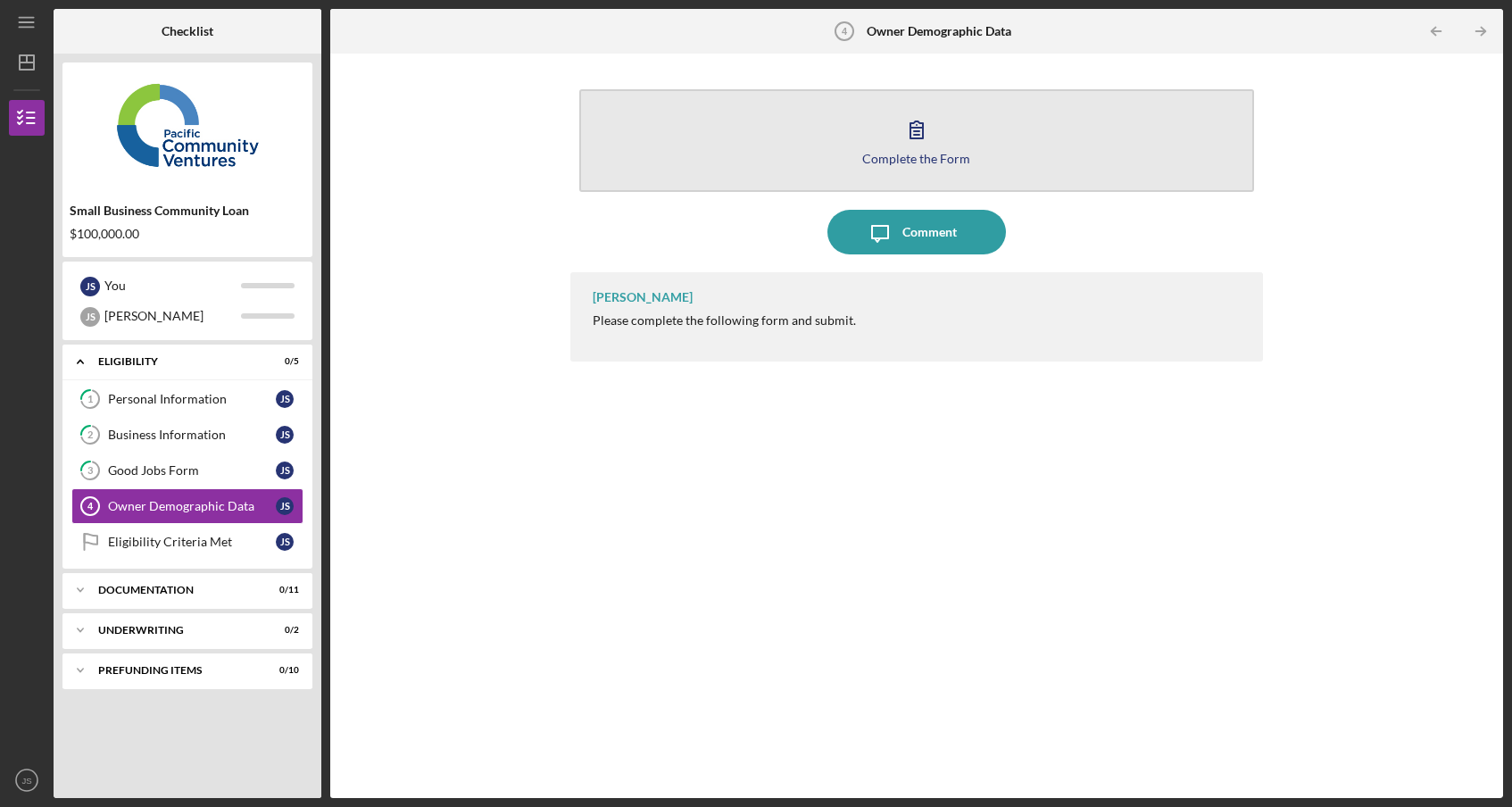
click at [897, 142] on icon "button" at bounding box center [916, 129] width 45 height 45
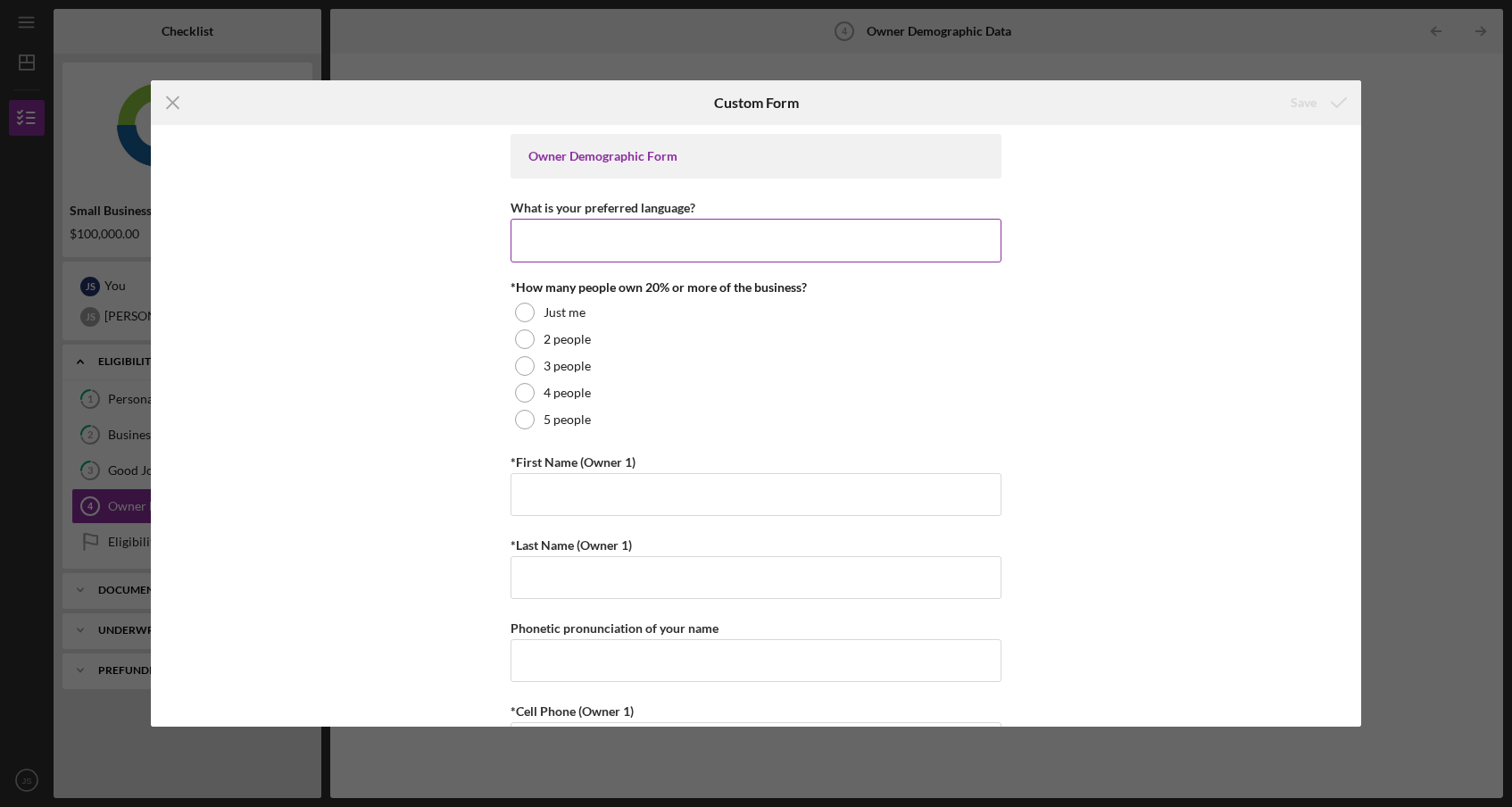
click at [803, 235] on input "What is your preferred language?" at bounding box center [755, 240] width 490 height 43
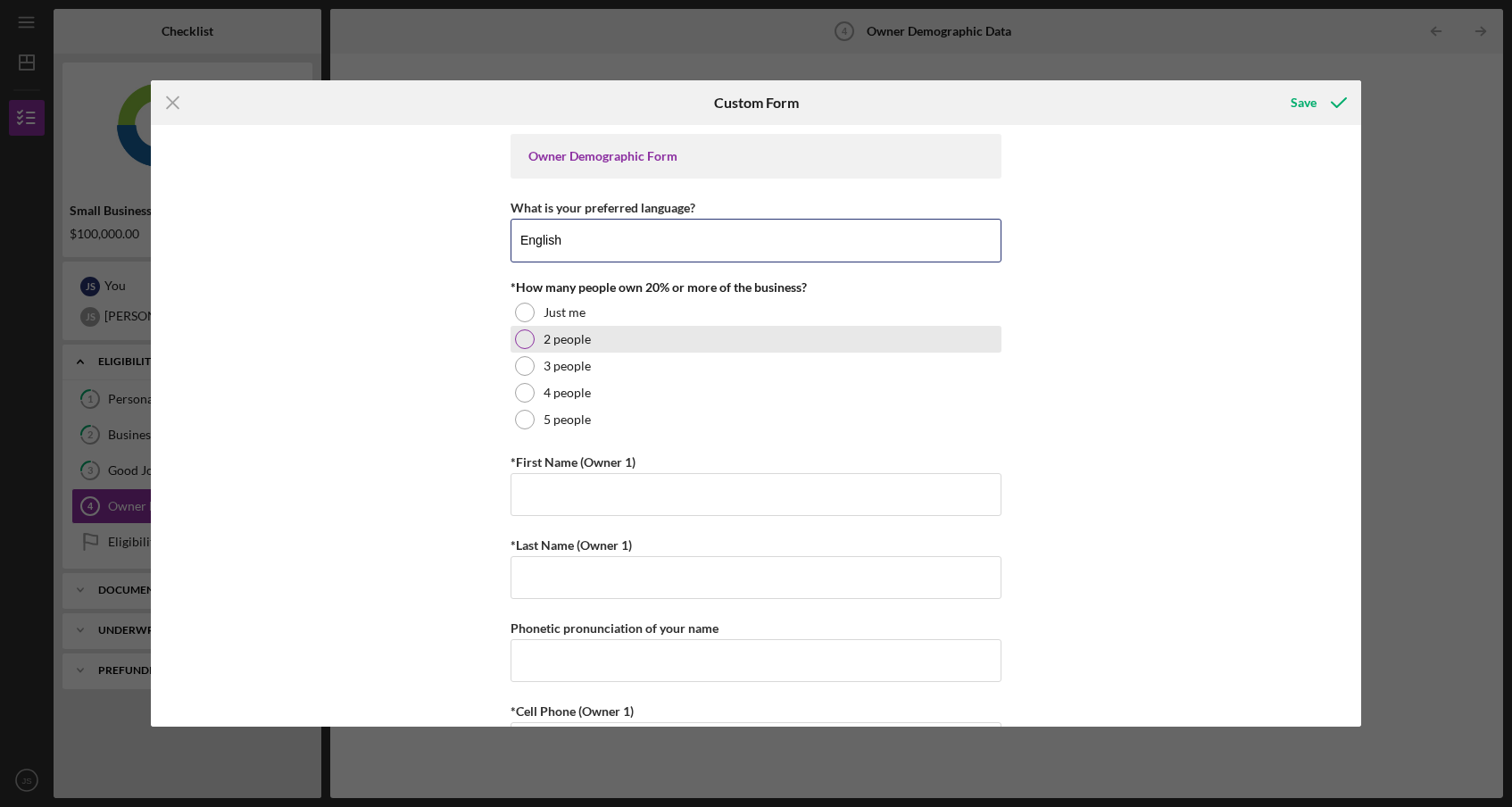
type input "English"
click at [525, 338] on div at bounding box center [525, 339] width 20 height 20
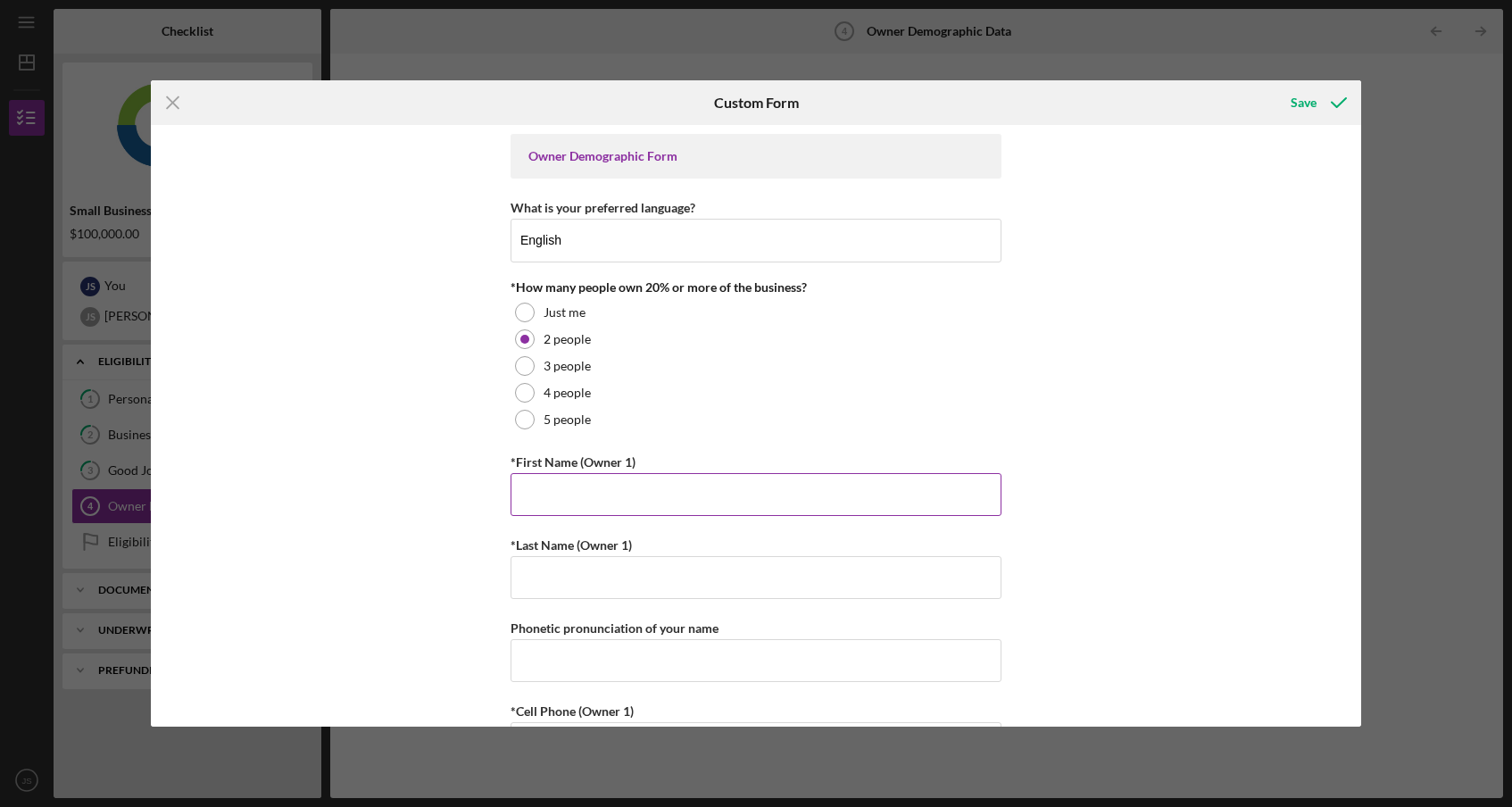
click at [546, 479] on input "*First Name (Owner 1)" at bounding box center [755, 495] width 490 height 43
type input "[PERSON_NAME]"
click at [552, 573] on input "*Last Name (Owner 1)" at bounding box center [755, 577] width 490 height 43
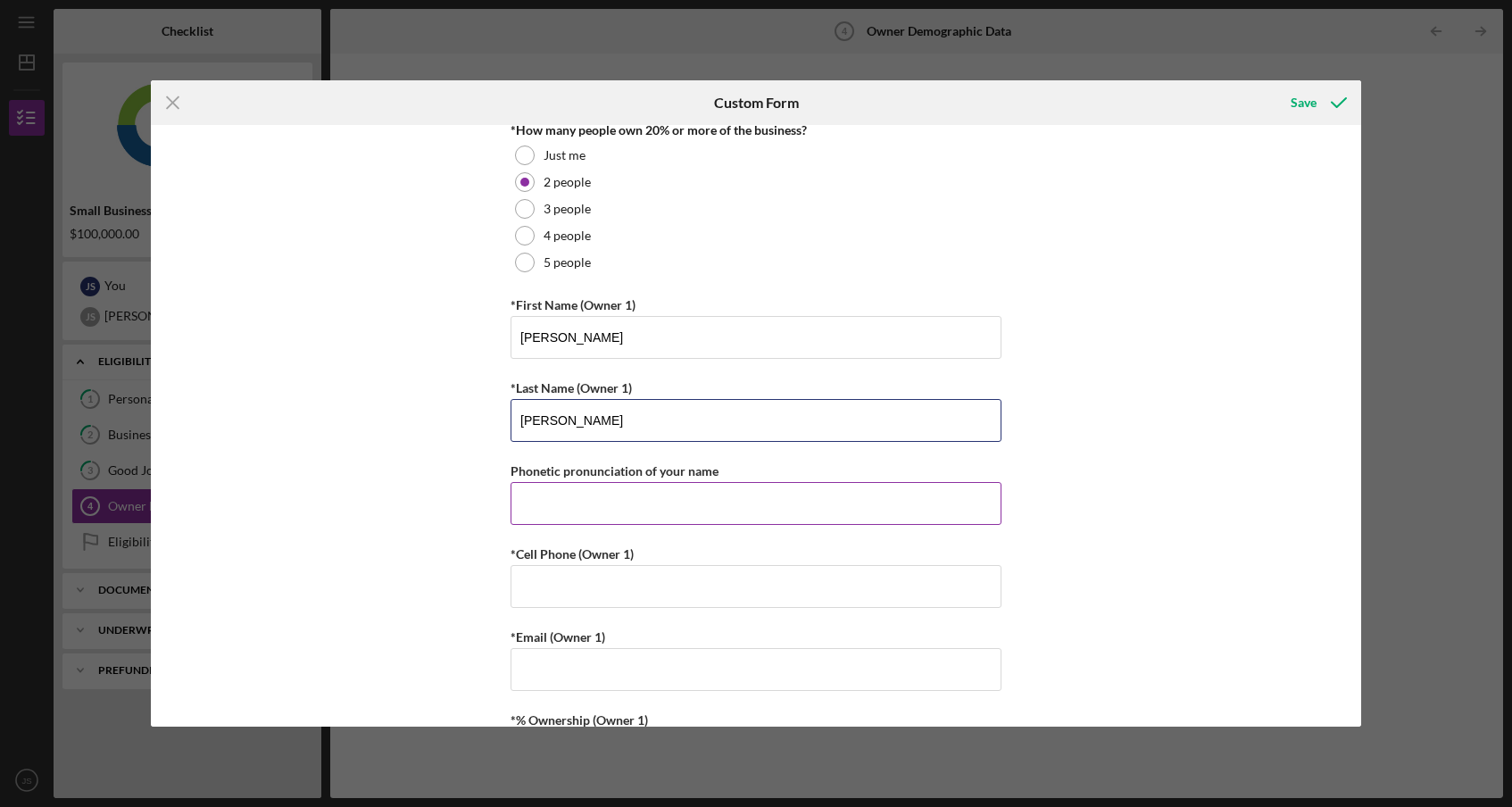
scroll to position [265, 0]
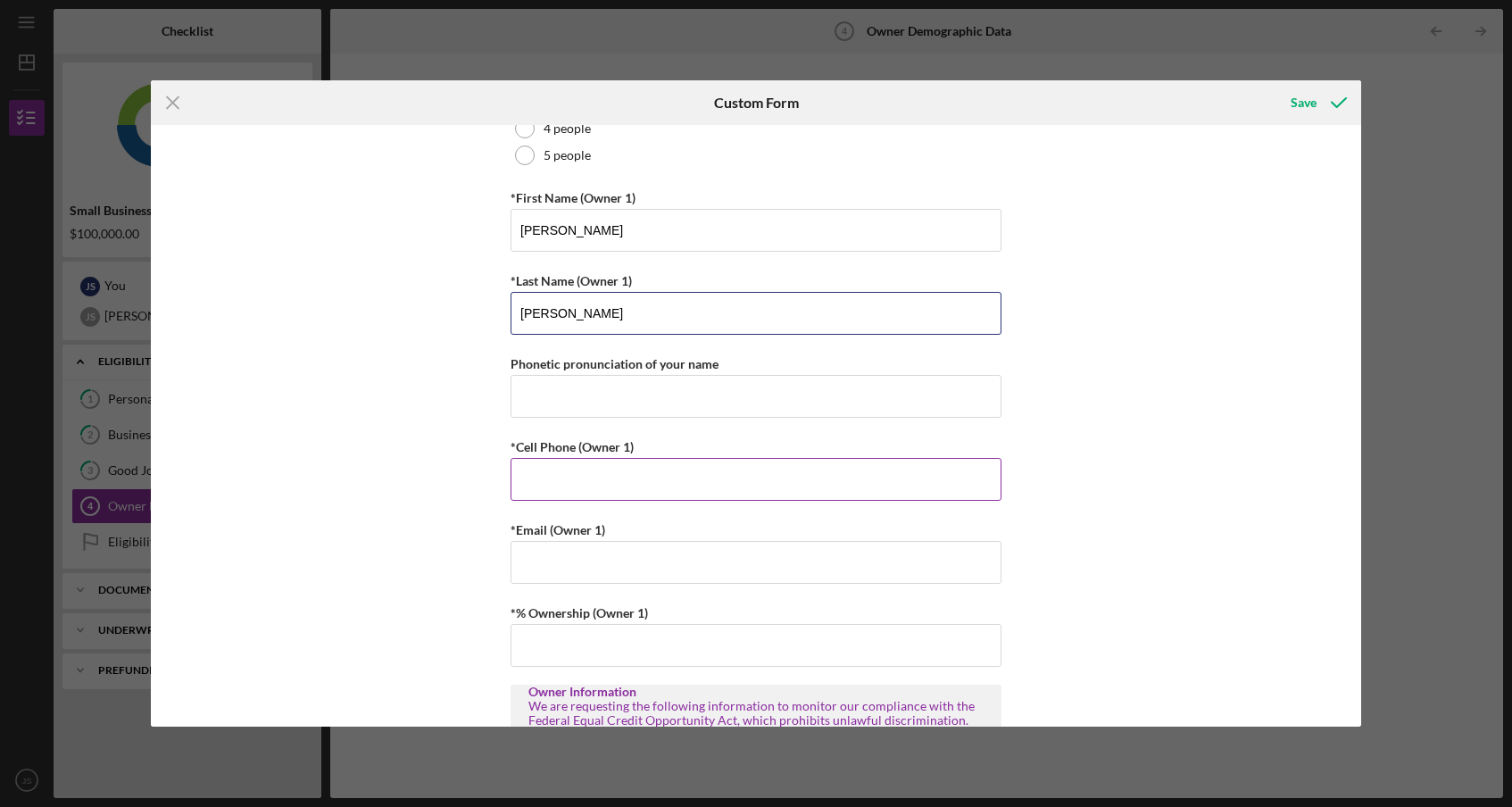
type input "[PERSON_NAME]"
click at [591, 488] on input "*Cell Phone (Owner 1)" at bounding box center [755, 479] width 490 height 43
type input "[PHONE_NUMBER]"
click at [575, 568] on input "*Email (Owner 1)" at bounding box center [755, 562] width 490 height 43
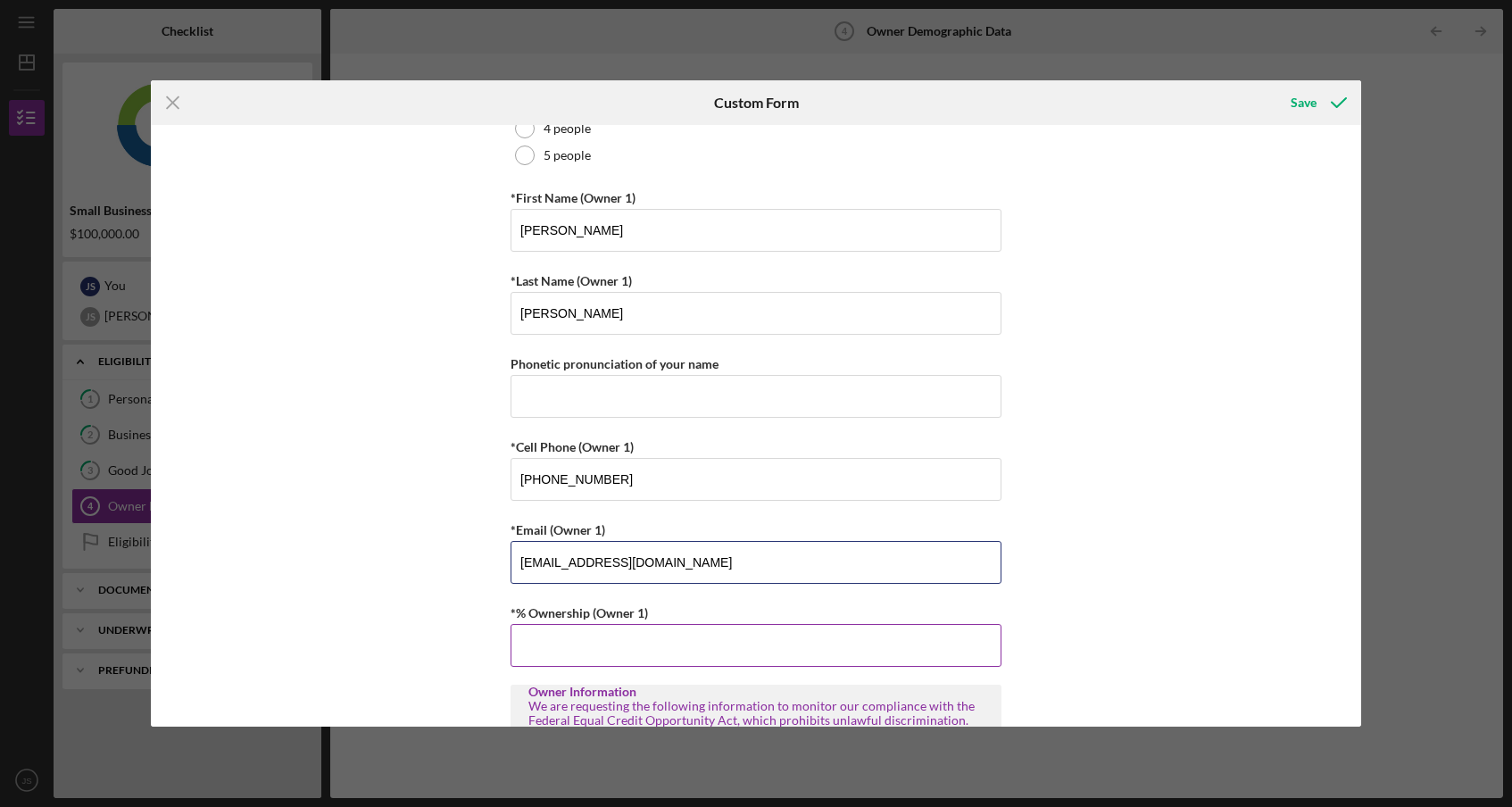
type input "[EMAIL_ADDRESS][DOMAIN_NAME]"
click at [549, 639] on input "*% Ownership (Owner 1)" at bounding box center [755, 645] width 490 height 43
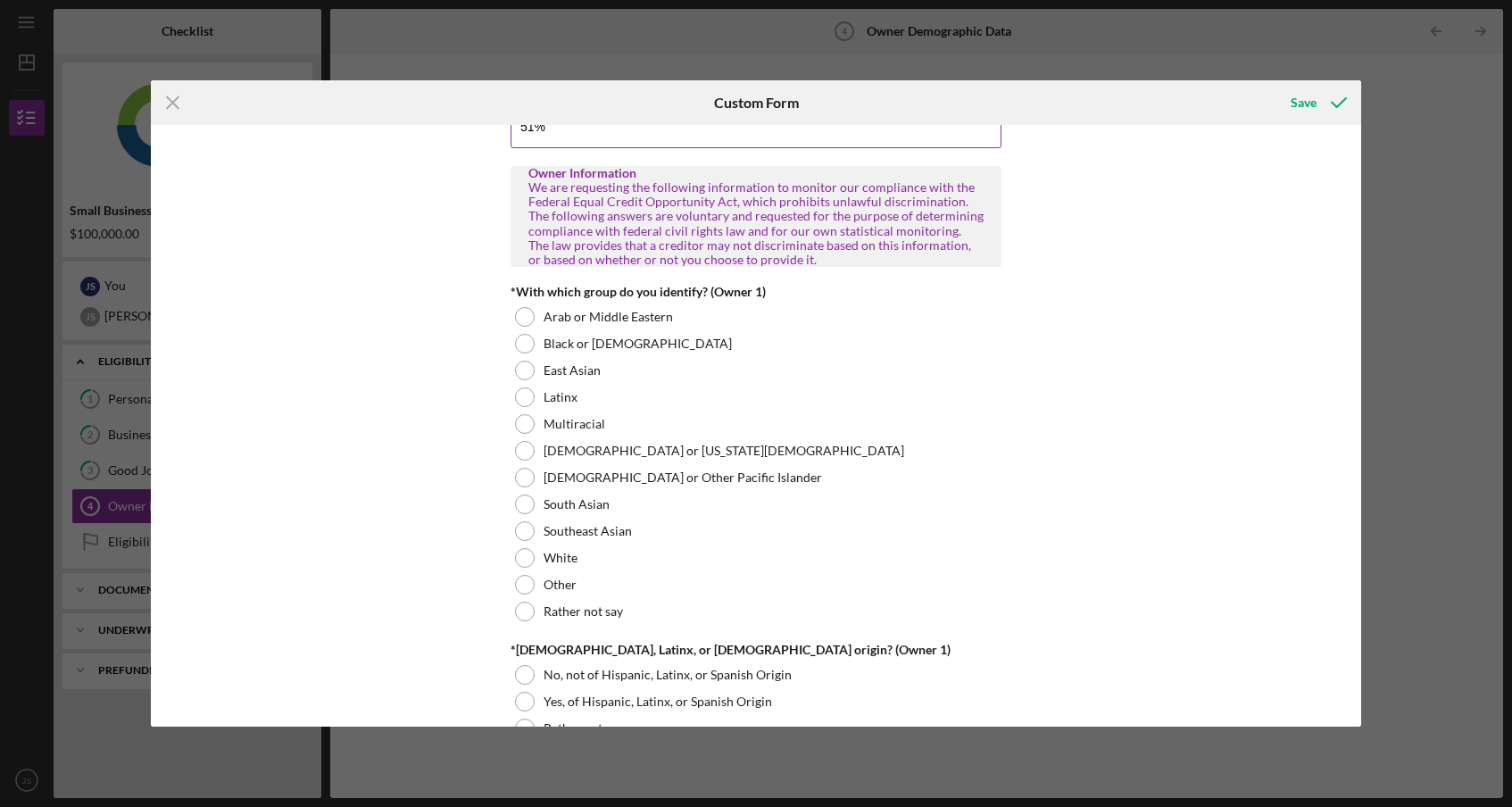
scroll to position [784, 0]
type input "51.00000%"
click at [527, 553] on div at bounding box center [525, 557] width 20 height 20
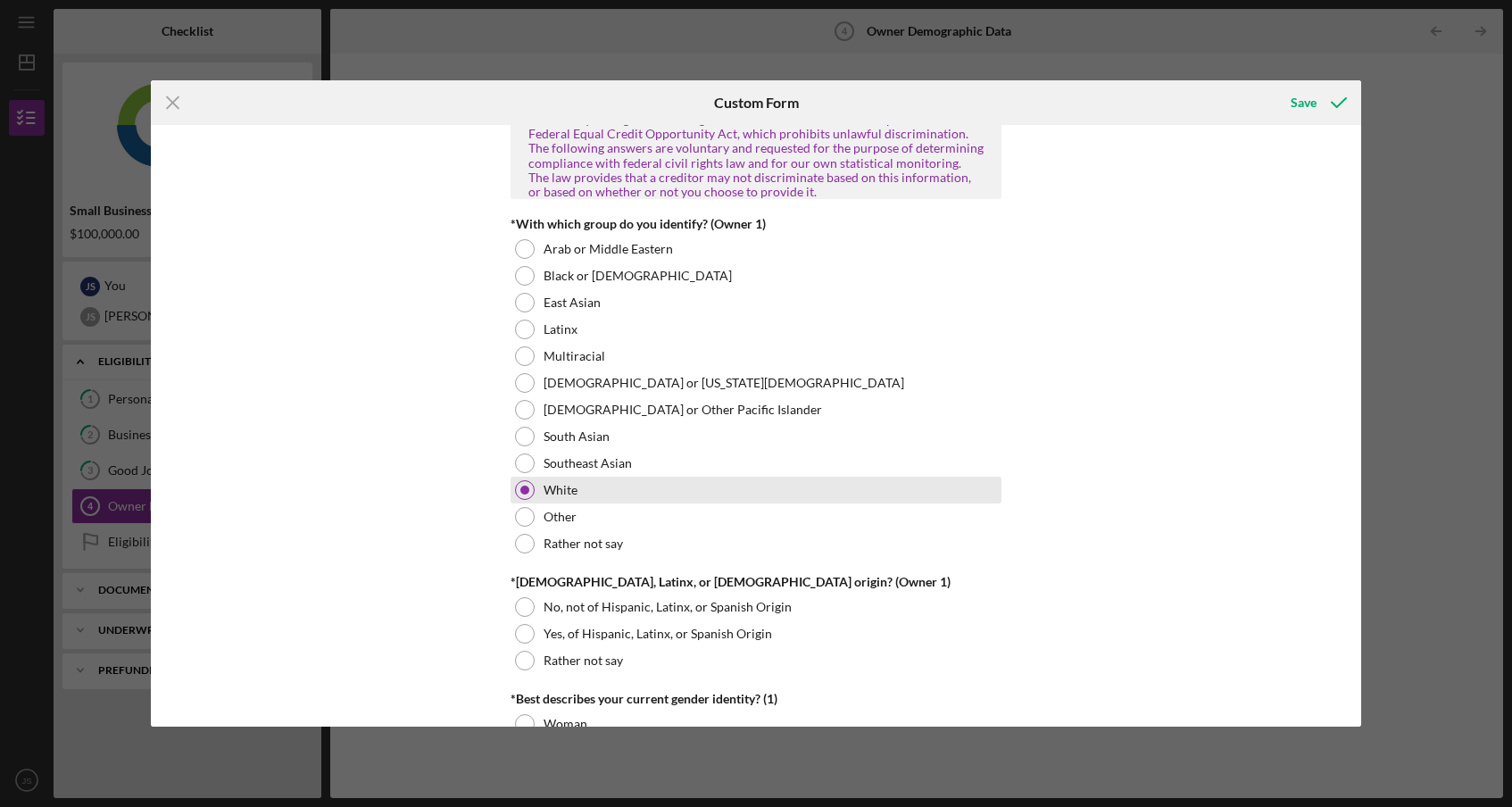
scroll to position [860, 0]
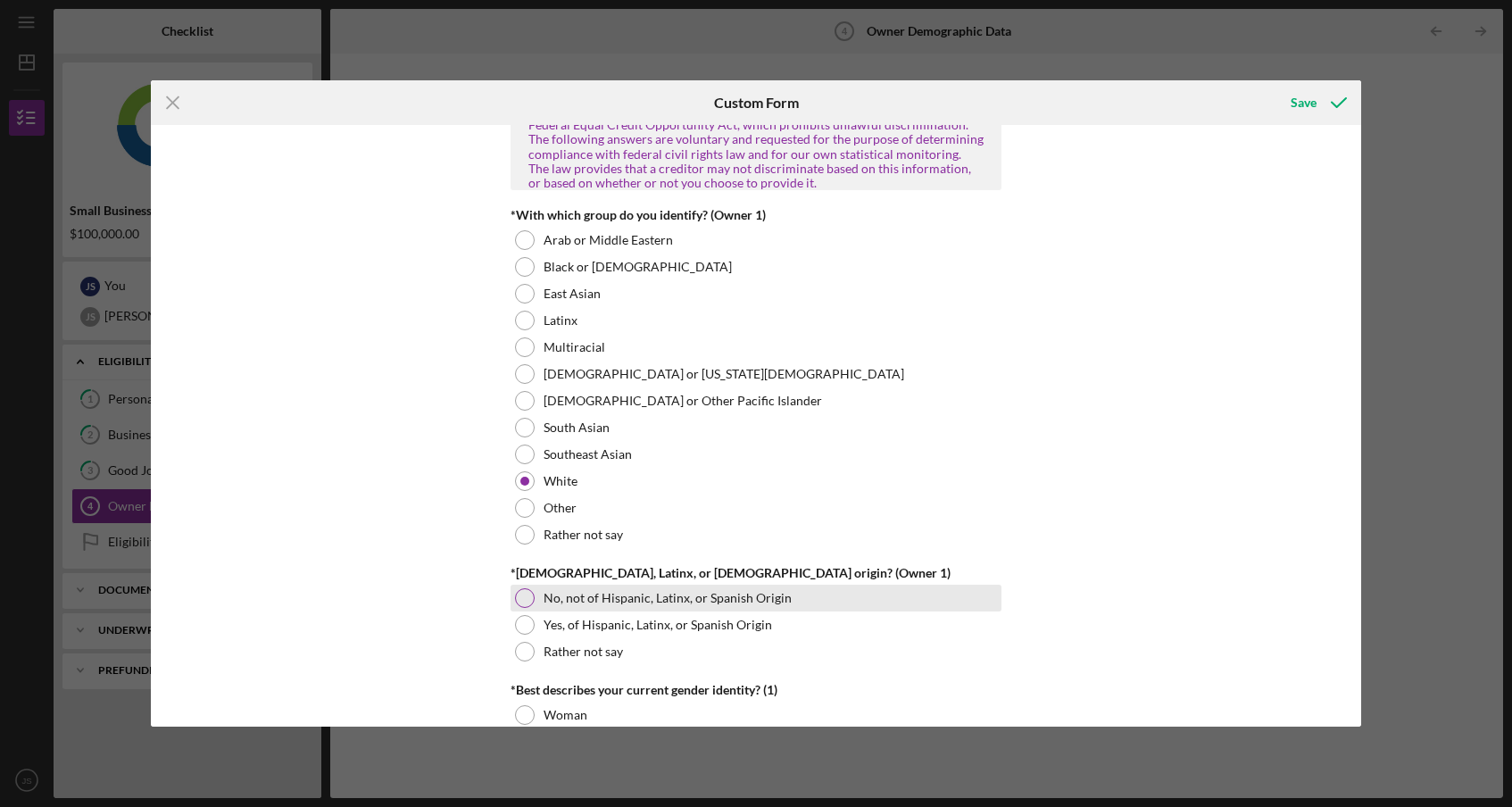
click at [527, 608] on div "No, not of Hispanic, Latinx, or Spanish Origin" at bounding box center [755, 598] width 490 height 27
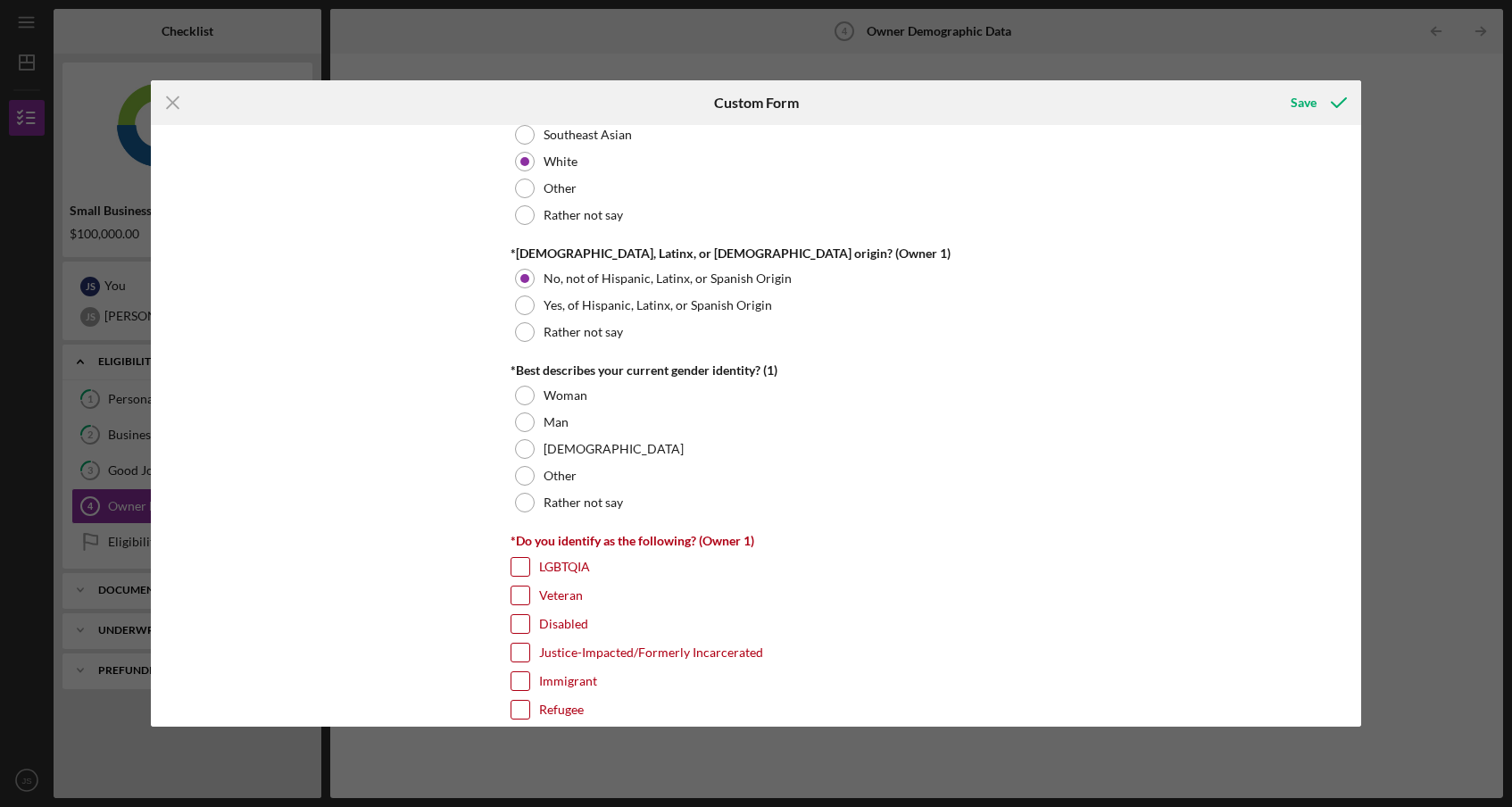
scroll to position [1186, 0]
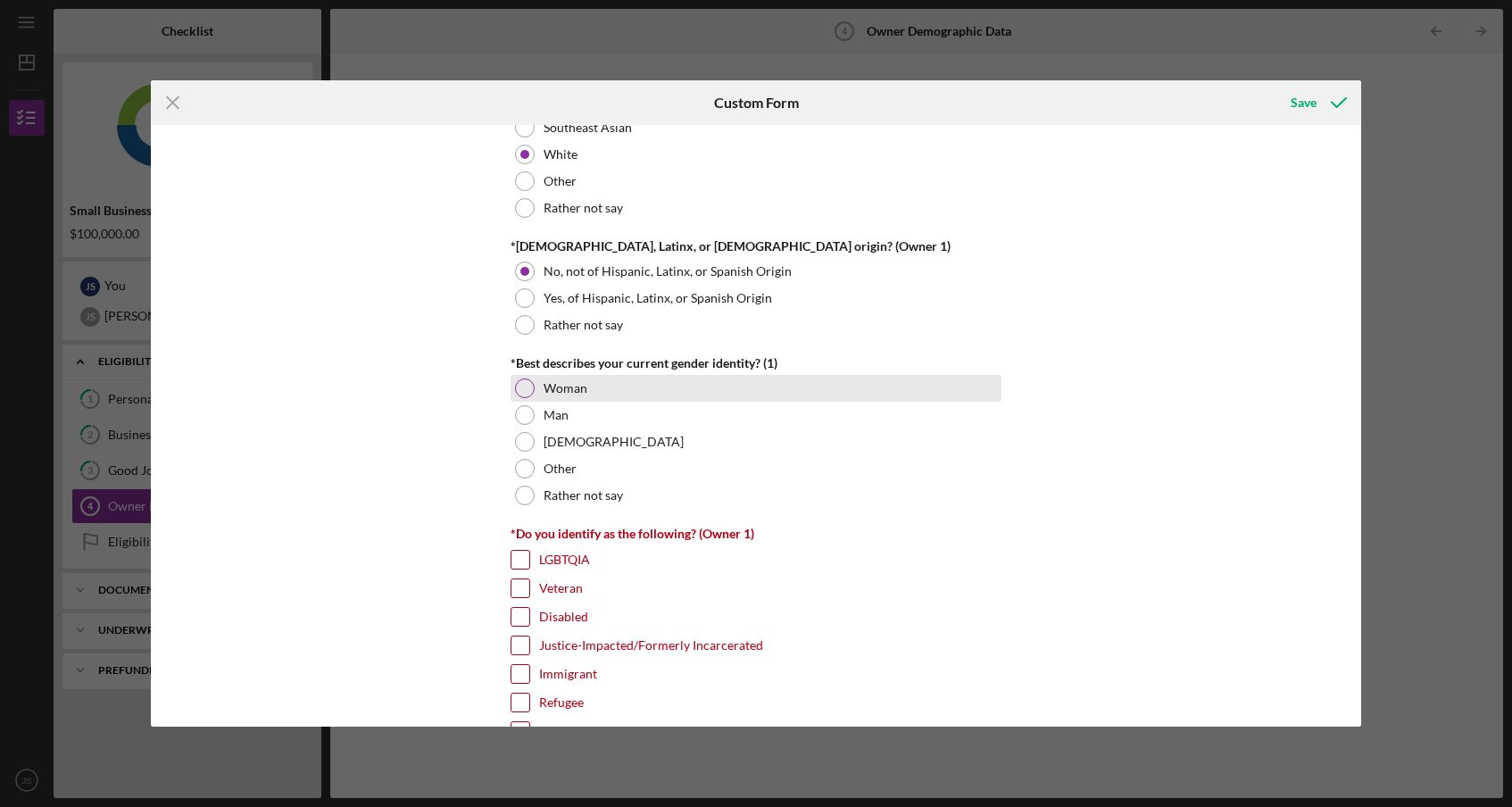
click at [518, 387] on div at bounding box center [525, 388] width 20 height 20
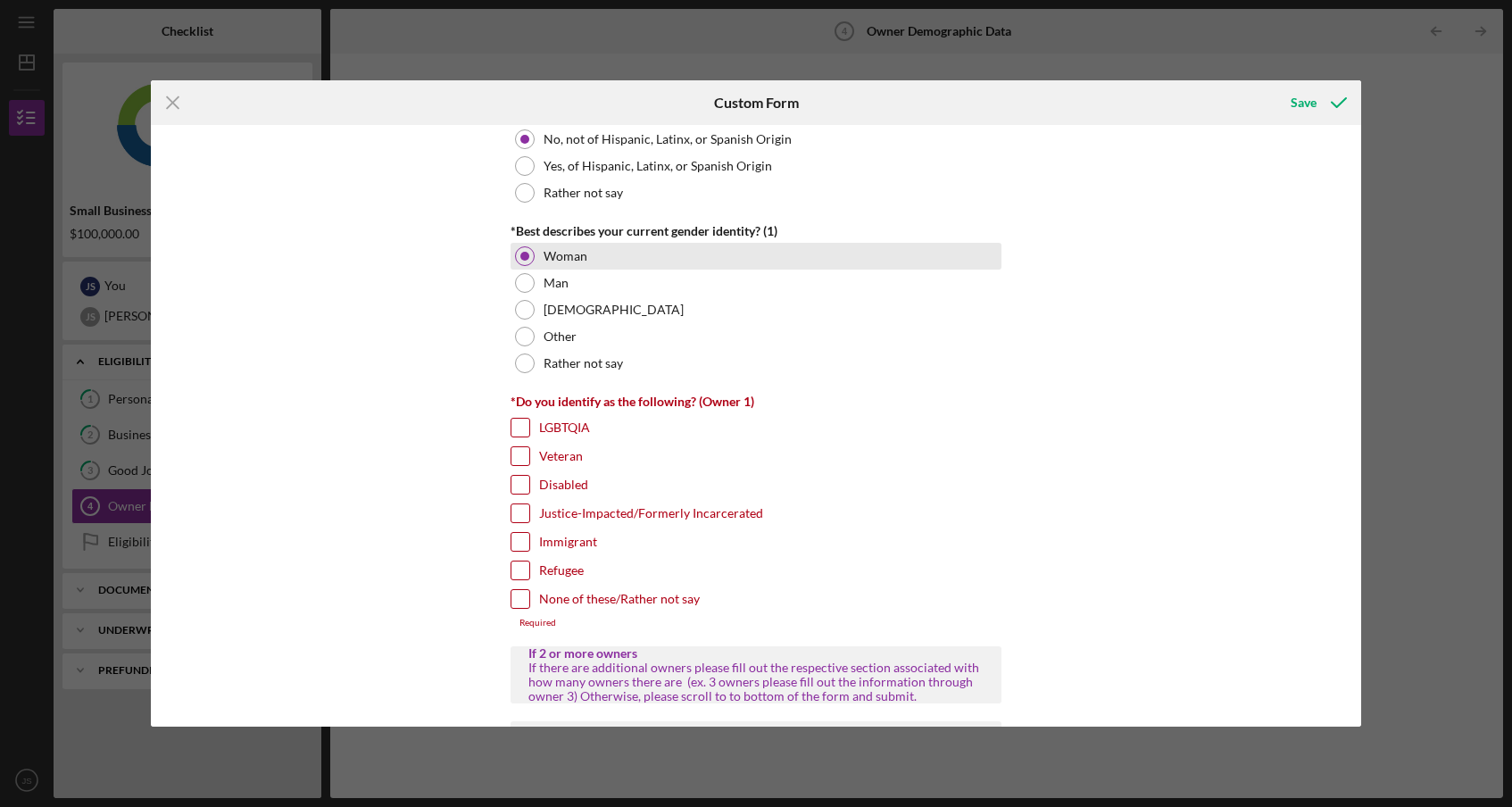
scroll to position [1333, 0]
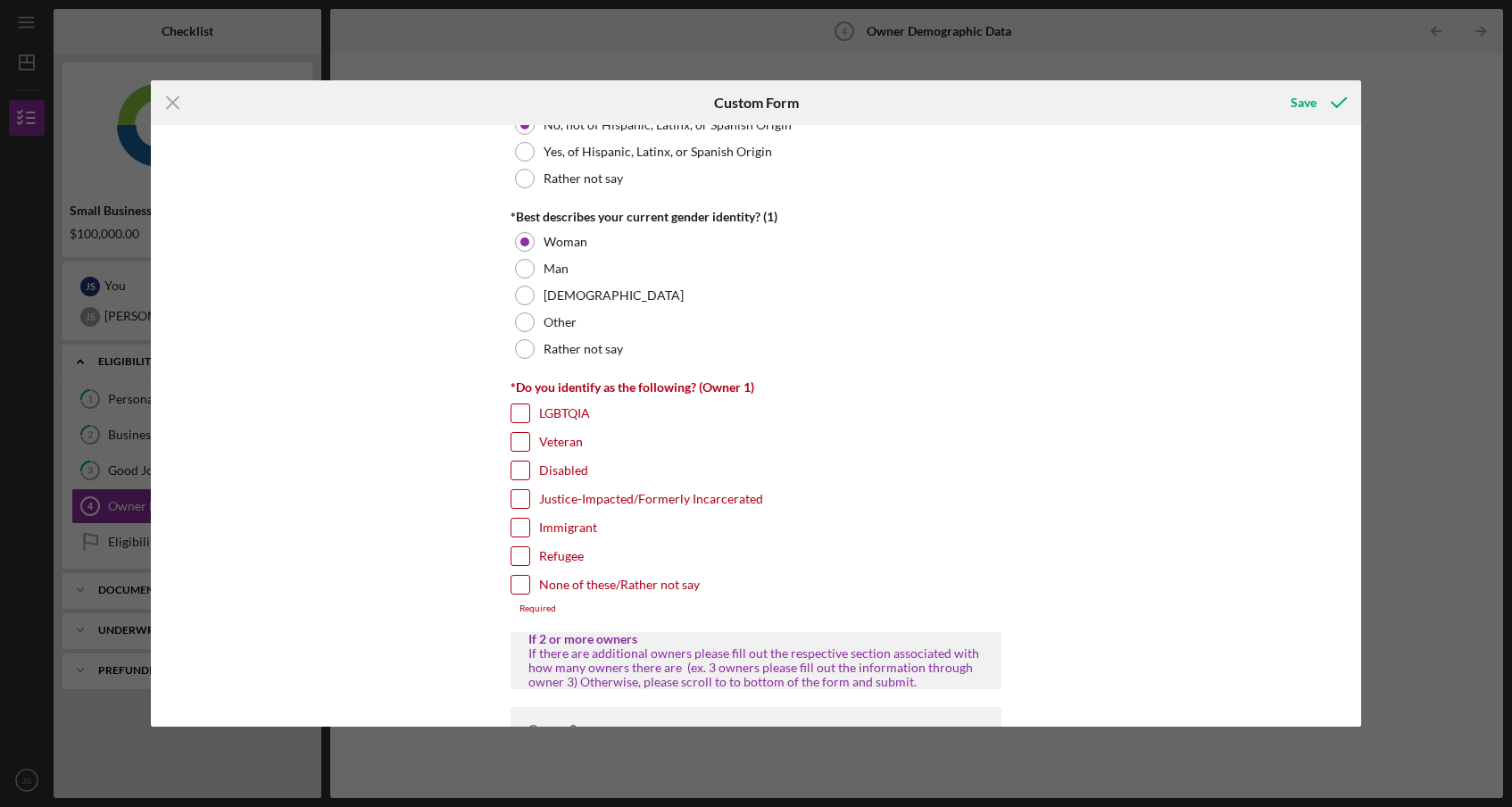
click at [511, 580] on input "None of these/Rather not say" at bounding box center [520, 585] width 18 height 18
checkbox input "true"
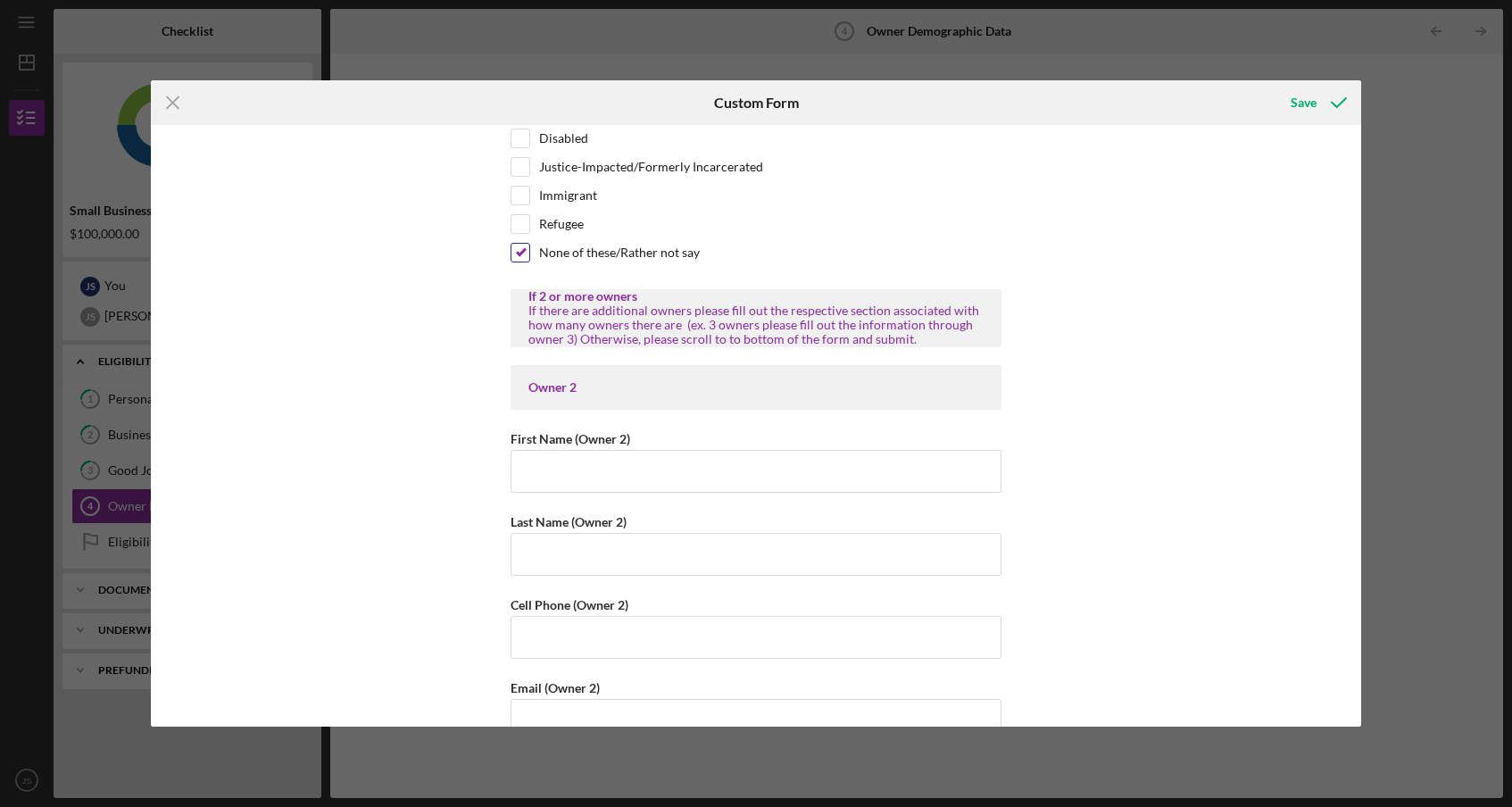
scroll to position [1678, 0]
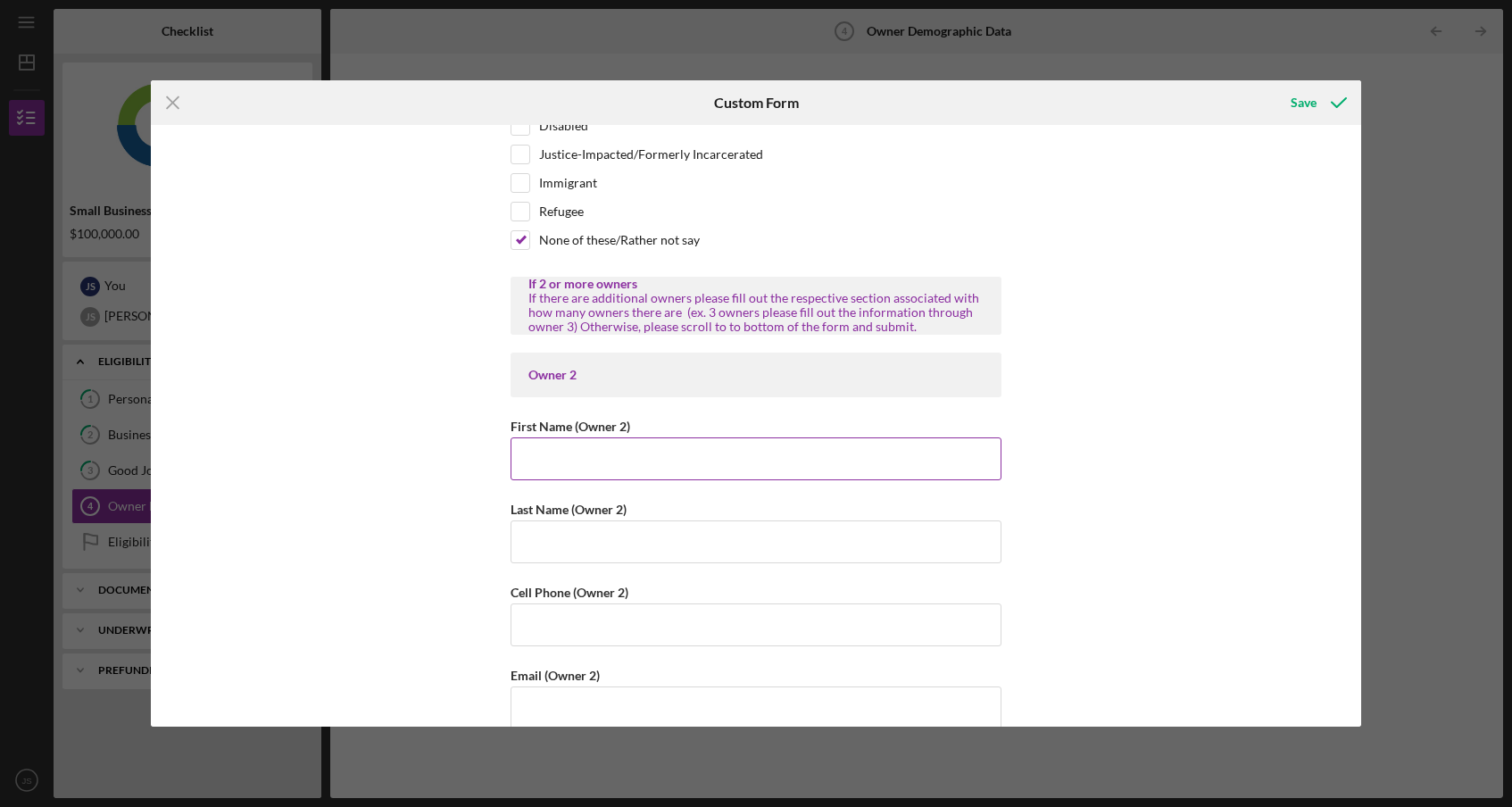
click at [574, 459] on input "First Name (Owner 2)" at bounding box center [755, 459] width 490 height 43
type input "[PERSON_NAME]"
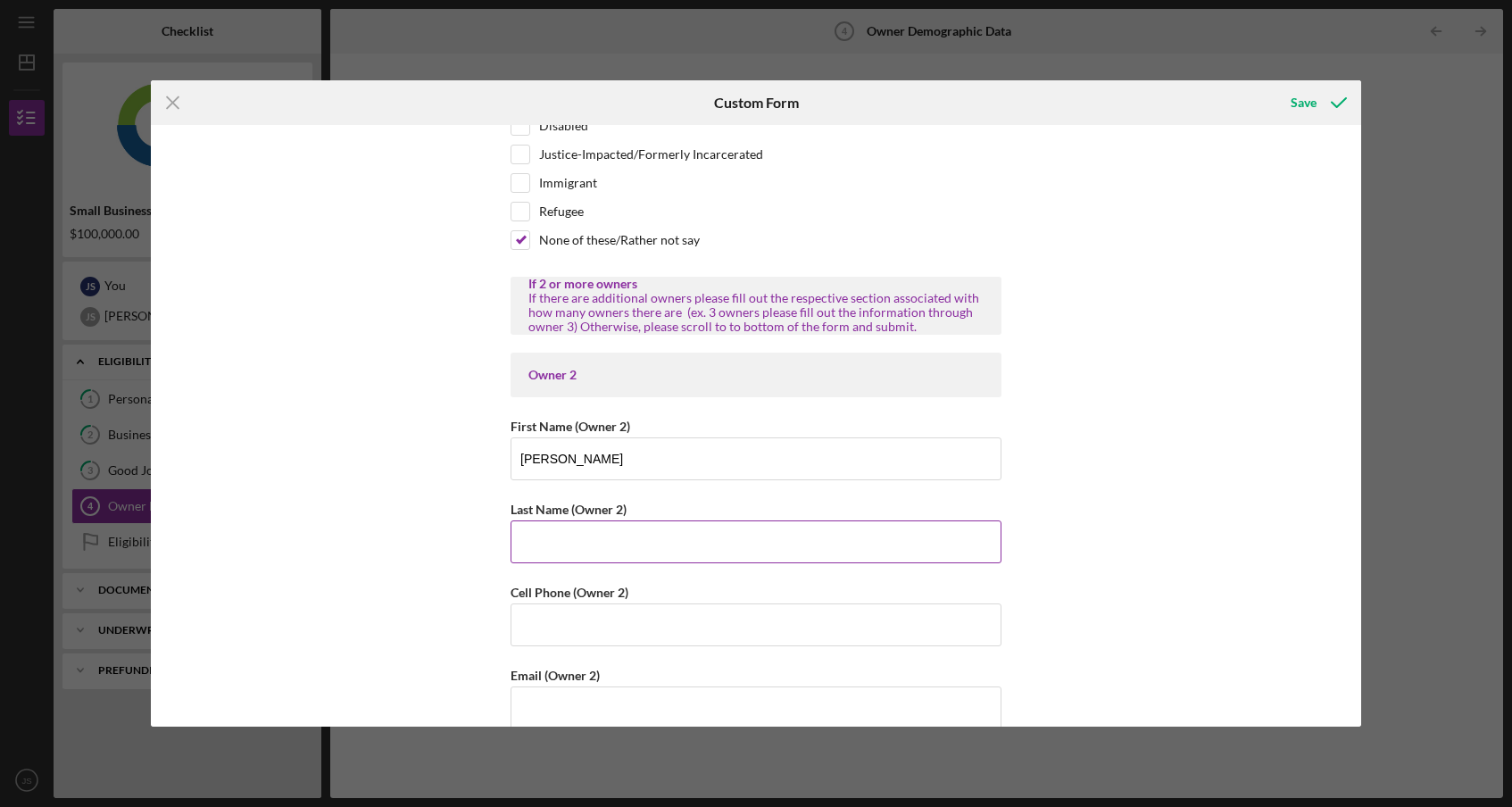
click at [548, 525] on input "Last Name (Owner 2)" at bounding box center [755, 541] width 490 height 43
type input "[PERSON_NAME]"
click at [451, 513] on div "Owner Demographic Form What is your preferred language? English *How many peopl…" at bounding box center [756, 426] width 1210 height 601
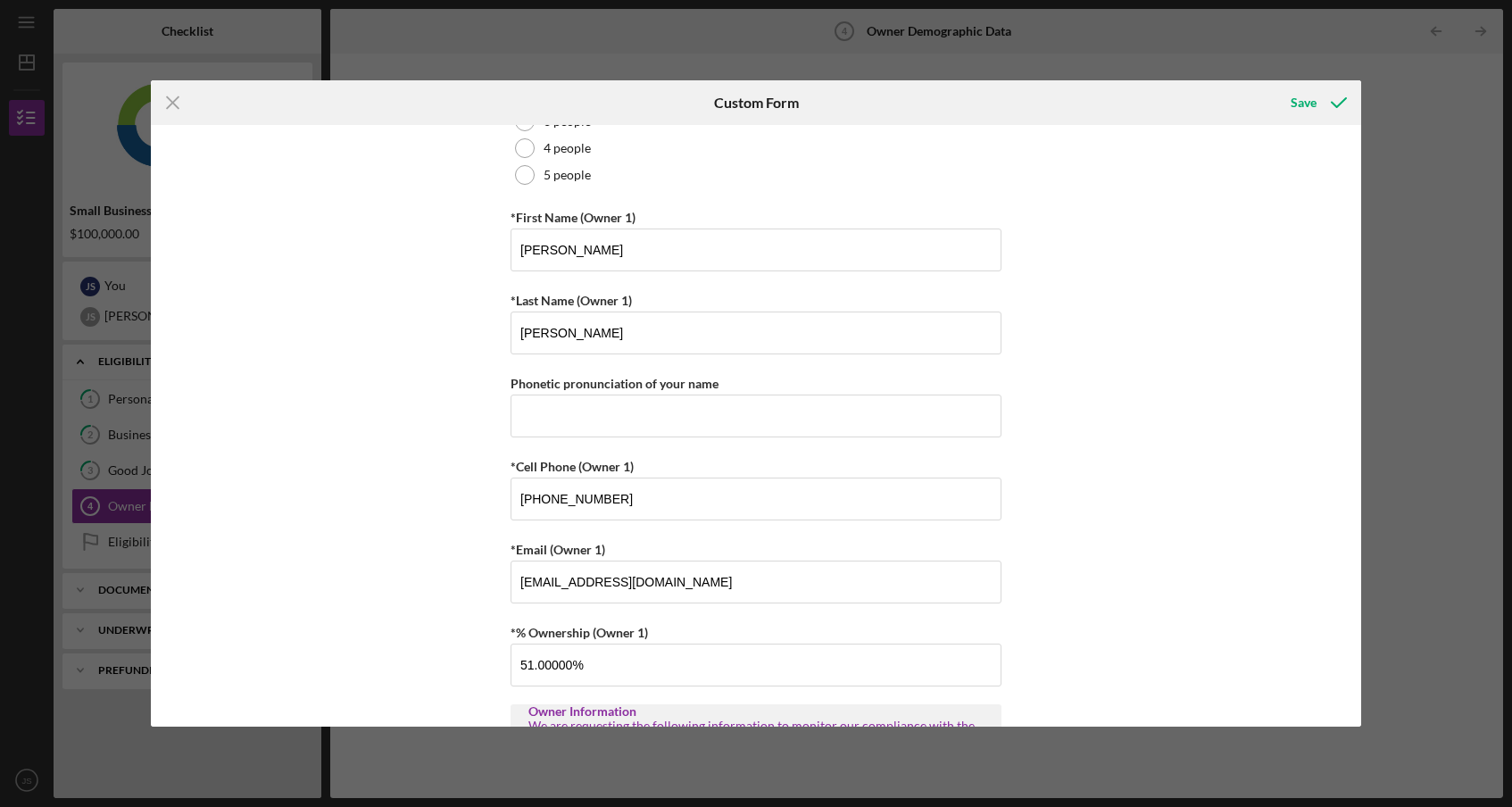
scroll to position [212, 0]
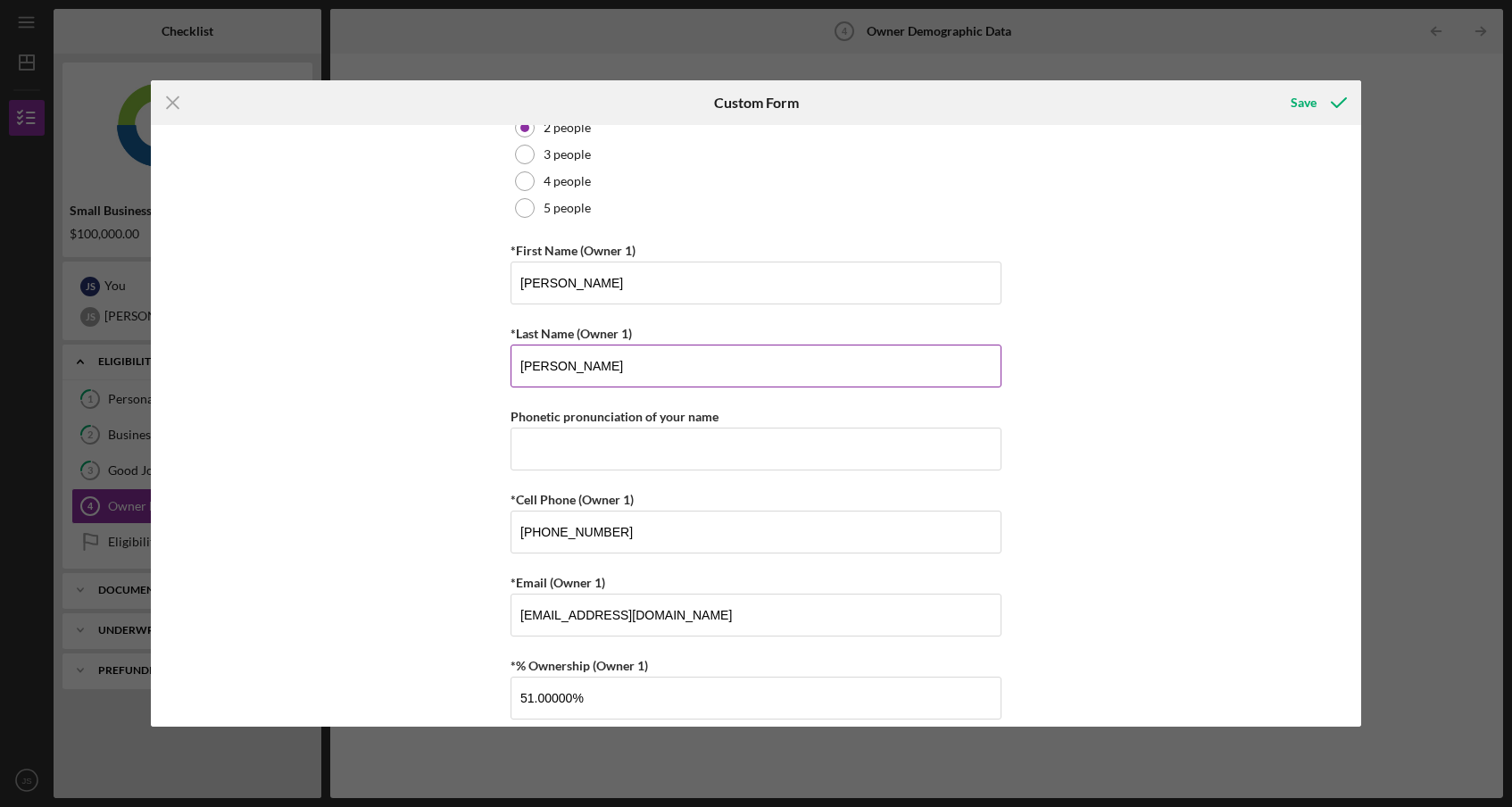
click at [608, 366] on input "[PERSON_NAME]" at bounding box center [755, 365] width 490 height 43
click at [550, 366] on input "[PERSON_NAME]" at bounding box center [755, 365] width 490 height 43
drag, startPoint x: 552, startPoint y: 366, endPoint x: 479, endPoint y: 360, distance: 73.2
click at [479, 360] on div "Owner Demographic Form What is your preferred language? English *How many peopl…" at bounding box center [756, 426] width 1210 height 601
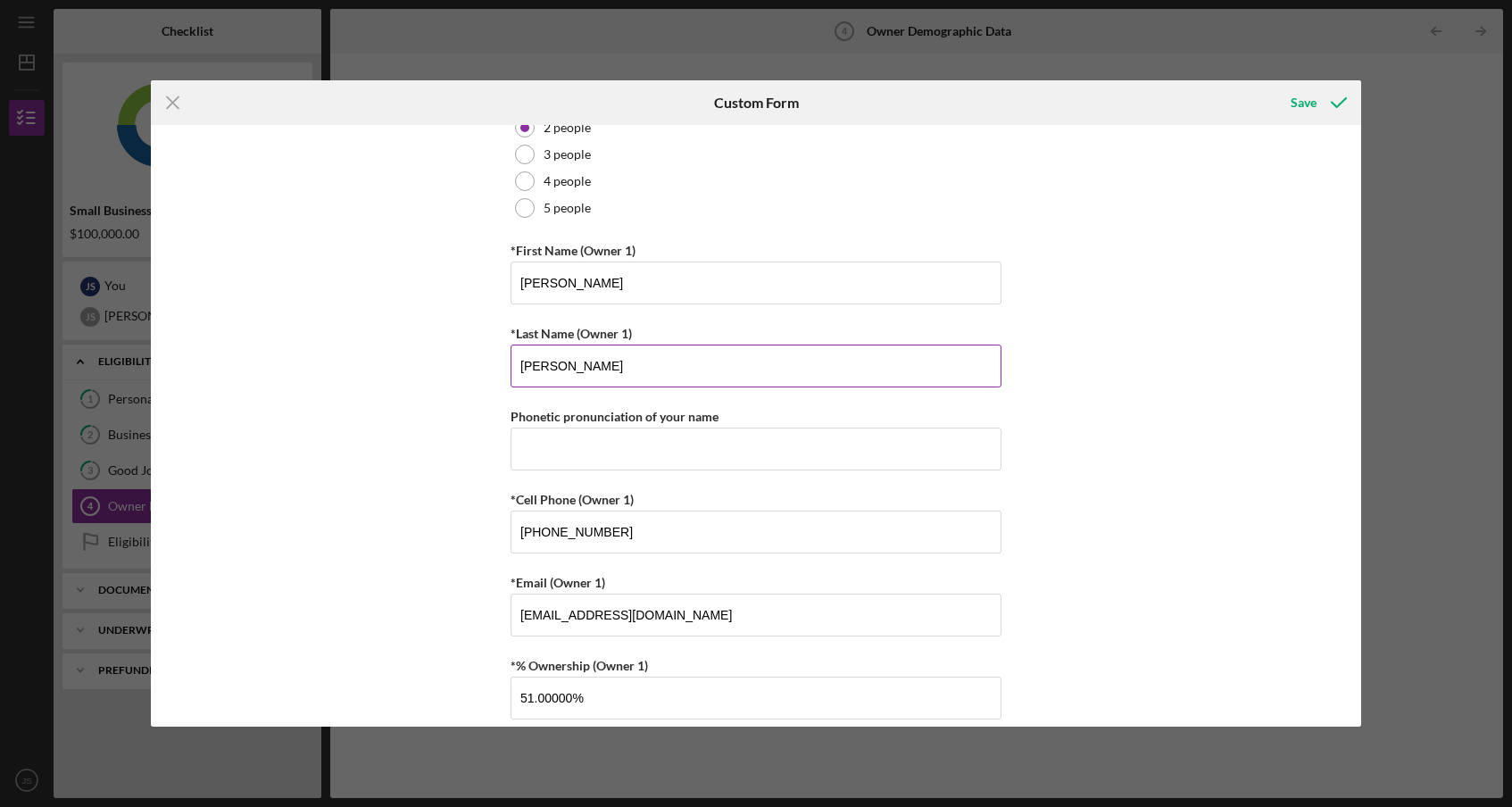
click at [521, 366] on input "[PERSON_NAME]" at bounding box center [755, 365] width 490 height 43
type input "[PERSON_NAME]"
drag, startPoint x: 605, startPoint y: 280, endPoint x: 550, endPoint y: 281, distance: 55.0
click at [550, 281] on input "[PERSON_NAME]" at bounding box center [755, 283] width 490 height 43
type input "[PERSON_NAME]"
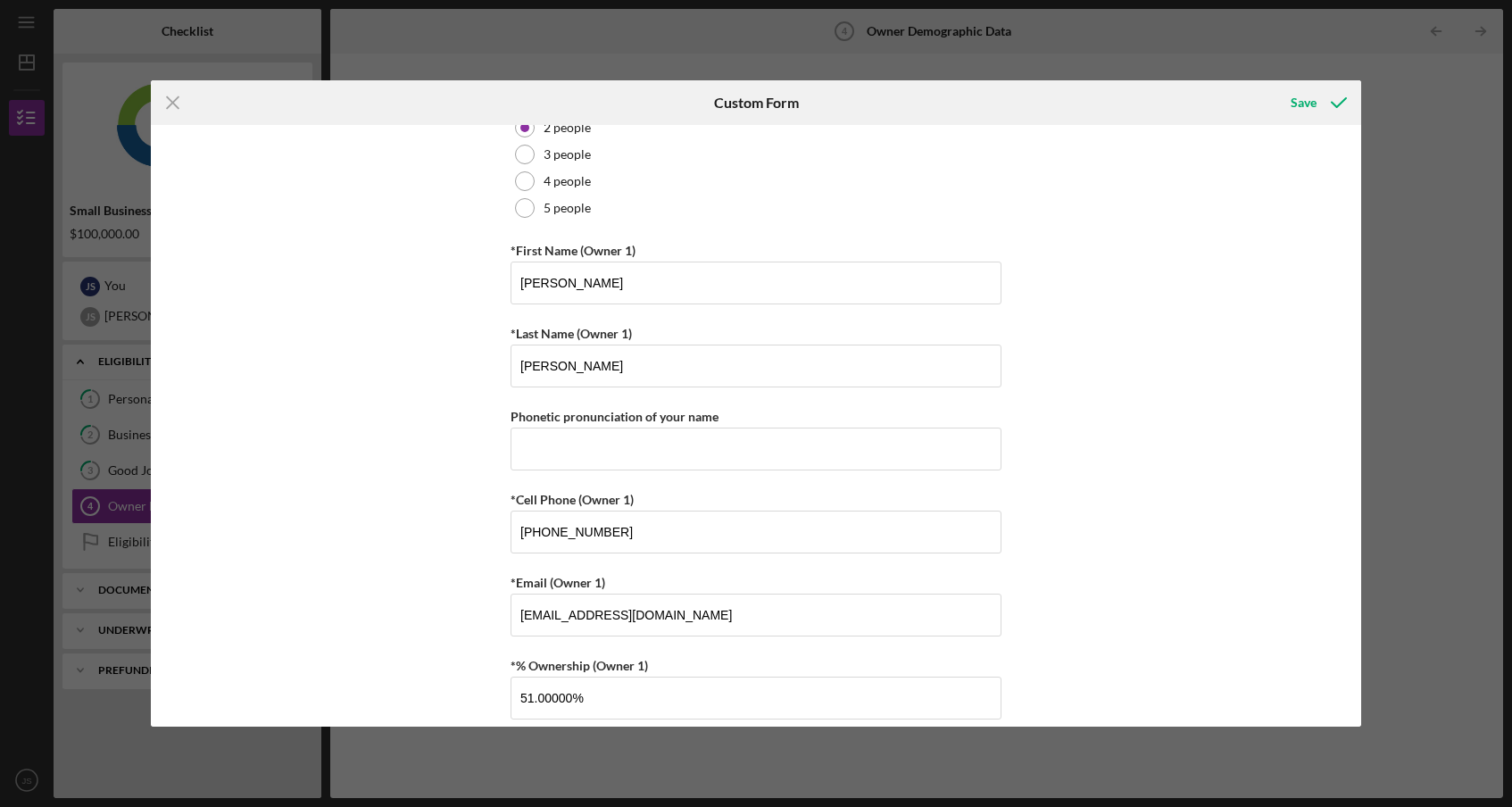
click at [422, 330] on div "Owner Demographic Form What is your preferred language? English *How many peopl…" at bounding box center [756, 426] width 1210 height 601
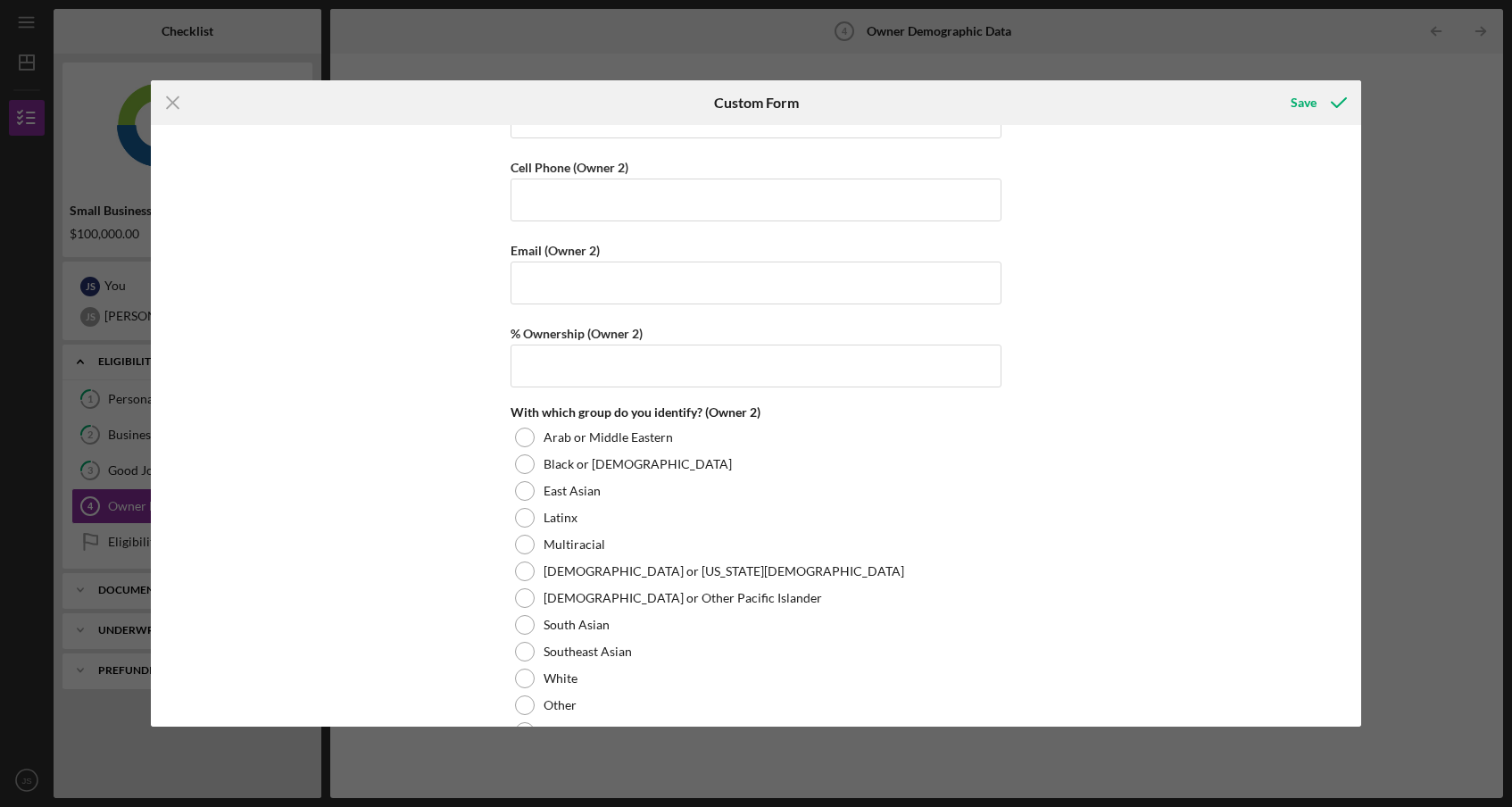
scroll to position [2105, 0]
click at [585, 353] on input "% Ownership (Owner 2)" at bounding box center [755, 364] width 490 height 43
type input "49.00000%"
click at [619, 278] on input "Email (Owner 2)" at bounding box center [755, 281] width 490 height 43
type input "[PERSON_NAME][EMAIL_ADDRESS][PERSON_NAME][DOMAIN_NAME]"
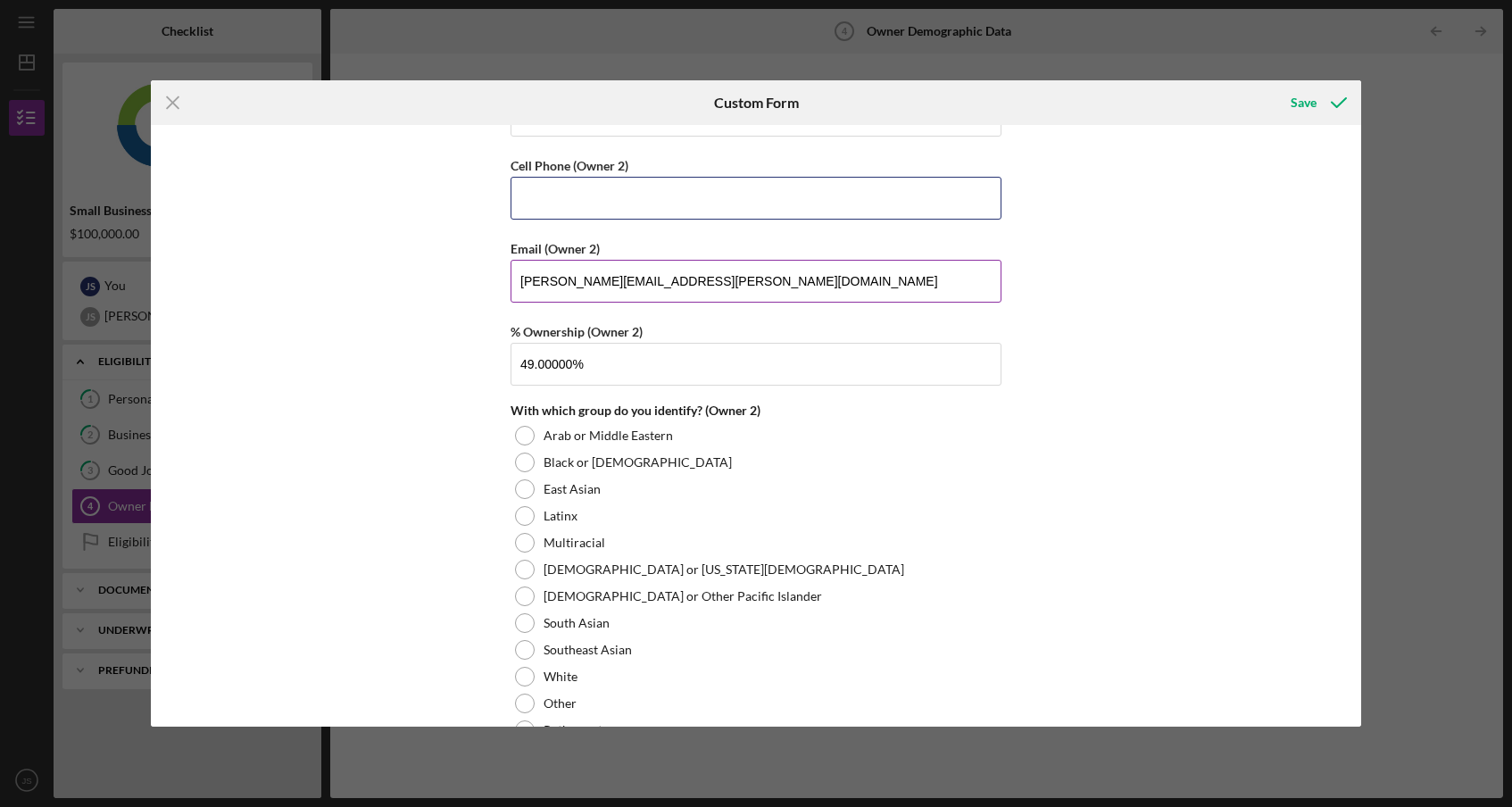
type input "[PHONE_NUMBER]"
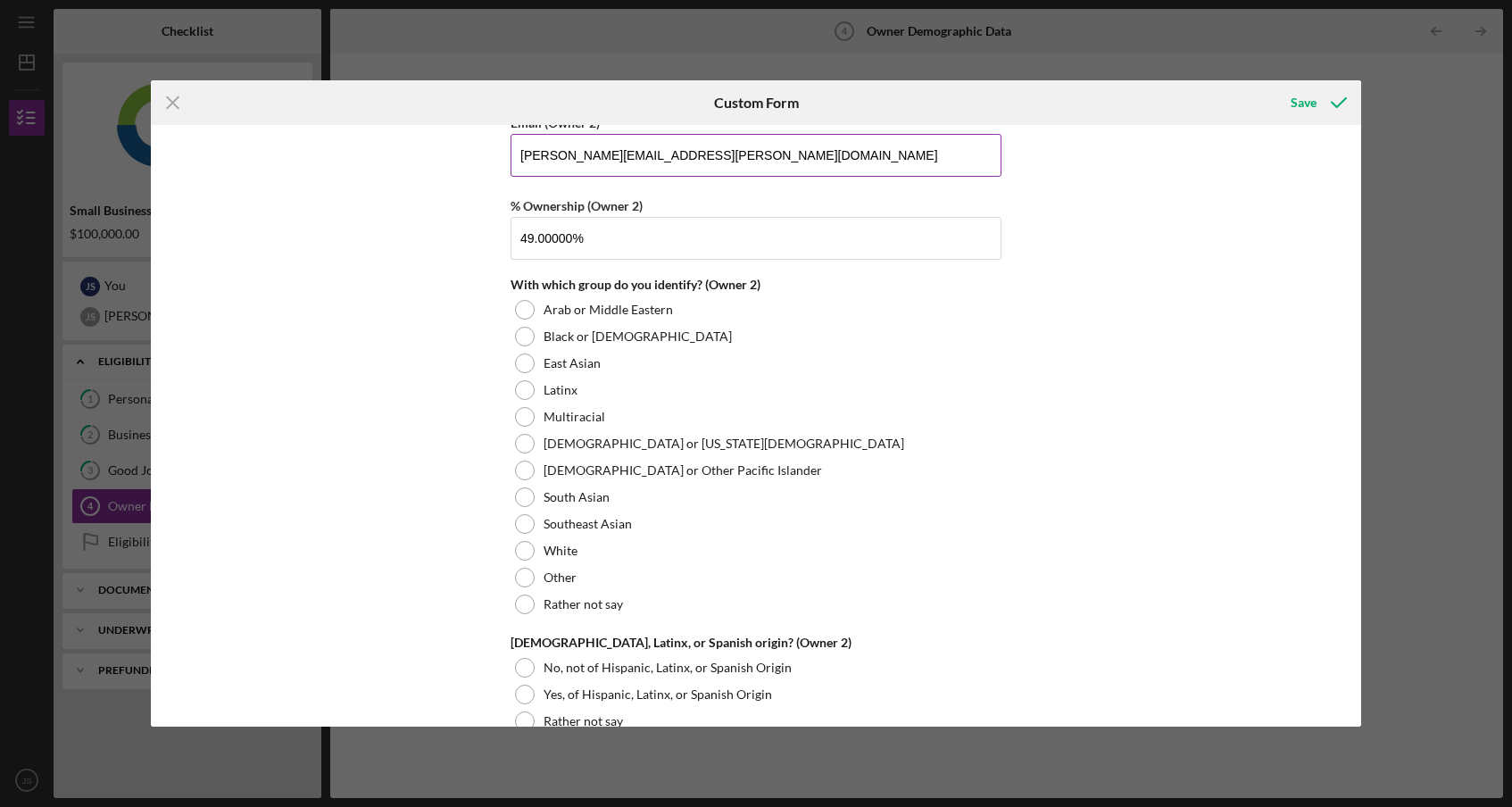
scroll to position [2237, 0]
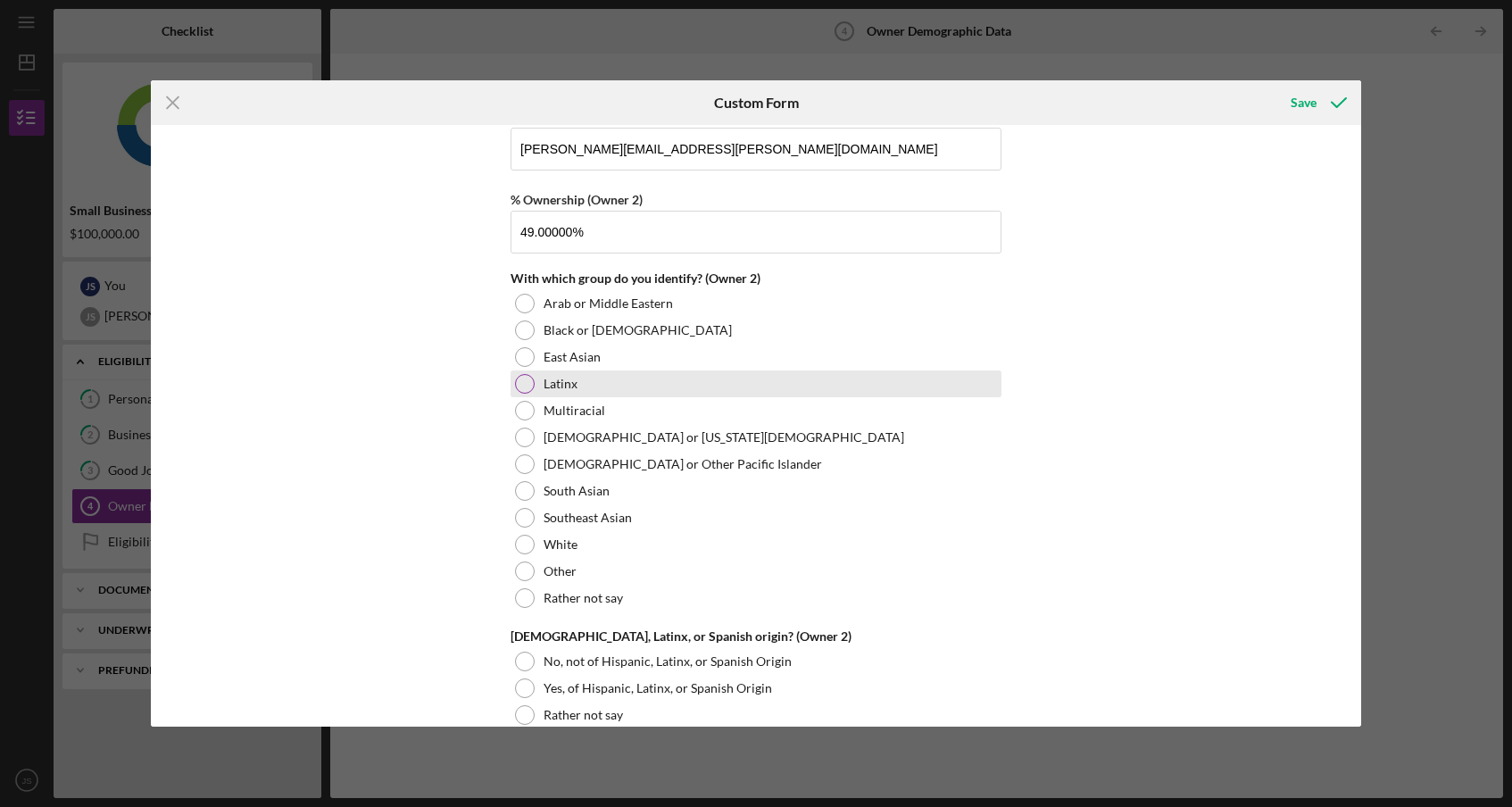
click at [517, 386] on div at bounding box center [525, 384] width 20 height 20
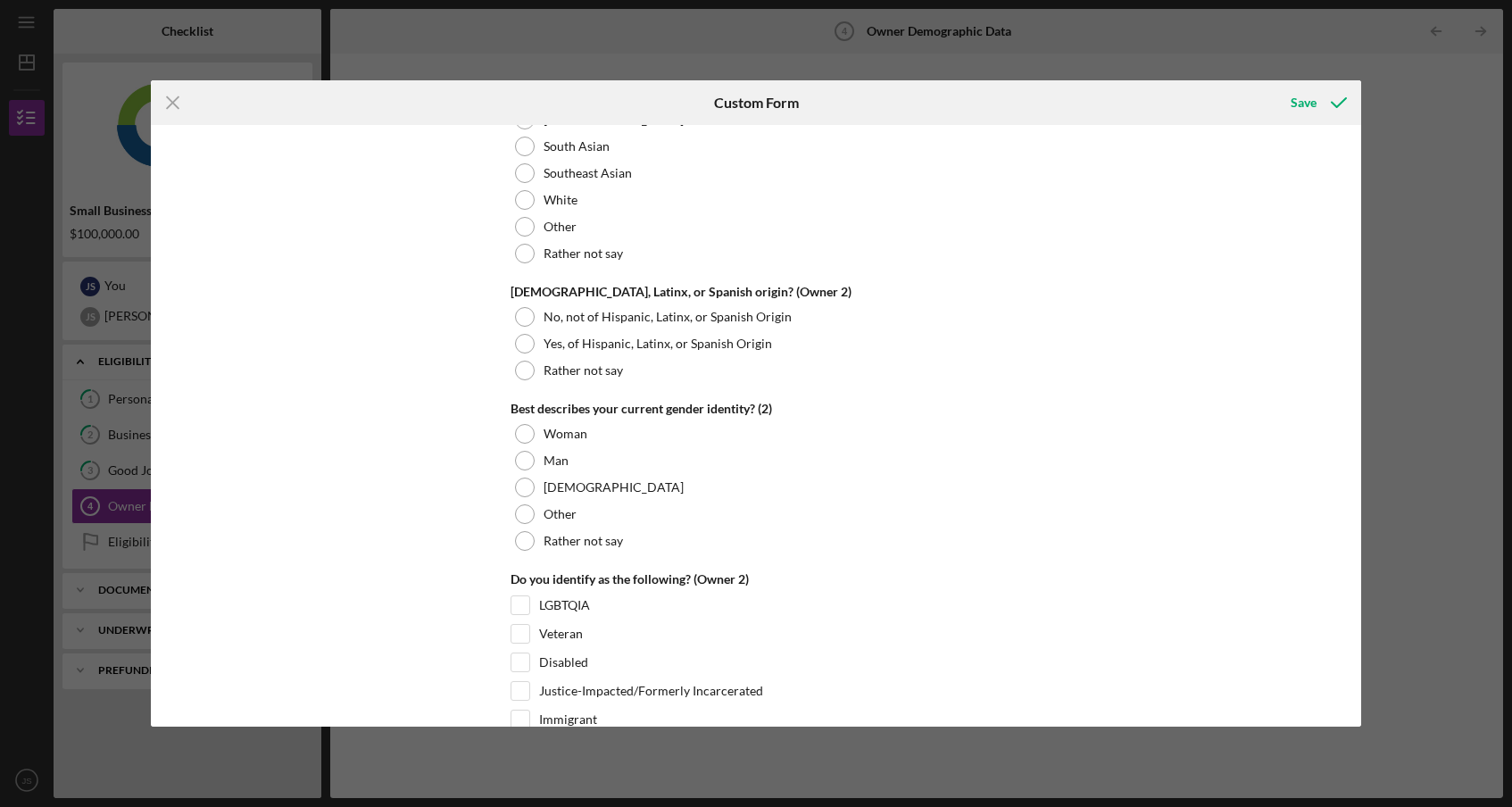
scroll to position [2596, 0]
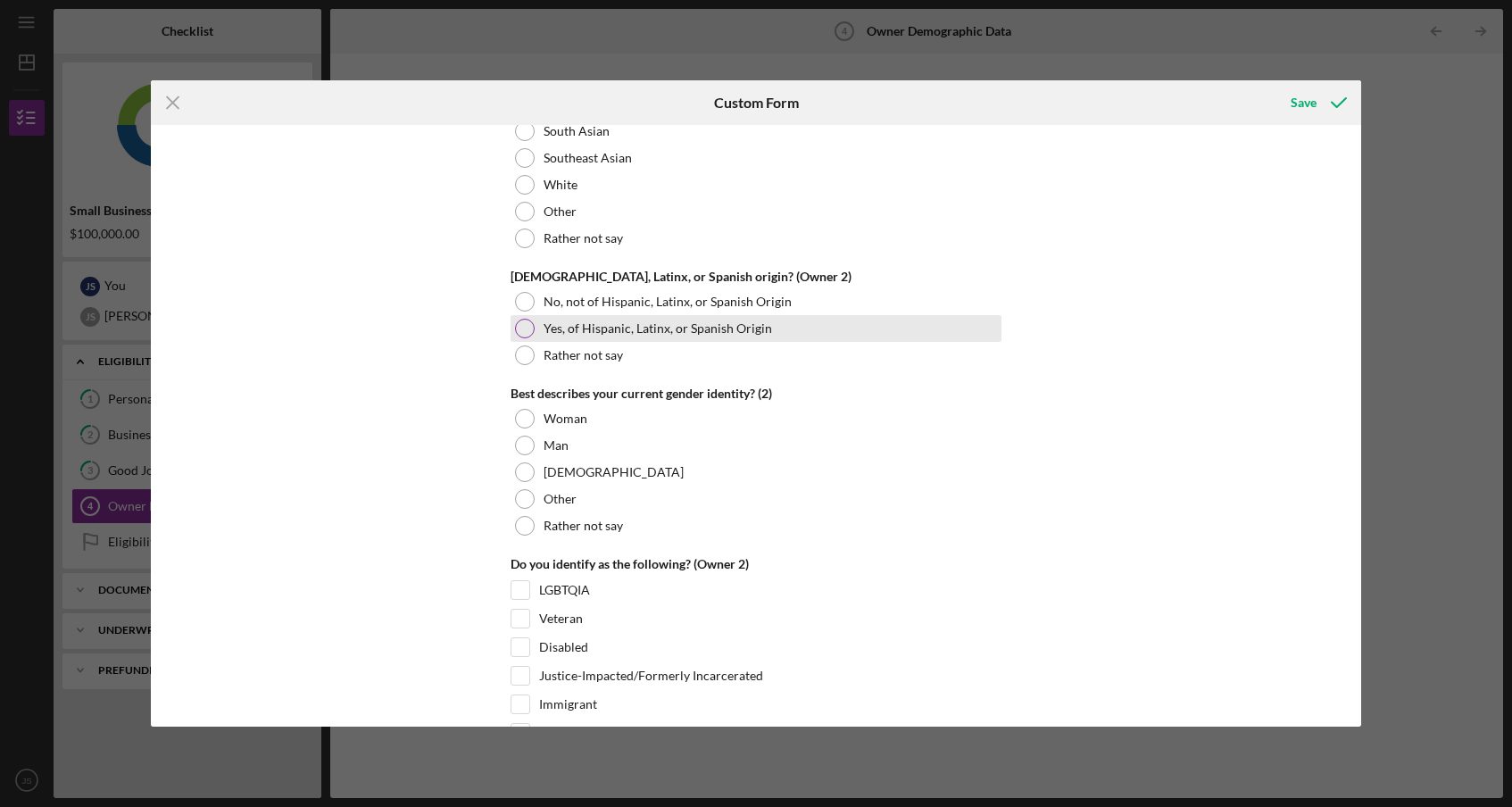
click at [525, 321] on div at bounding box center [525, 328] width 20 height 20
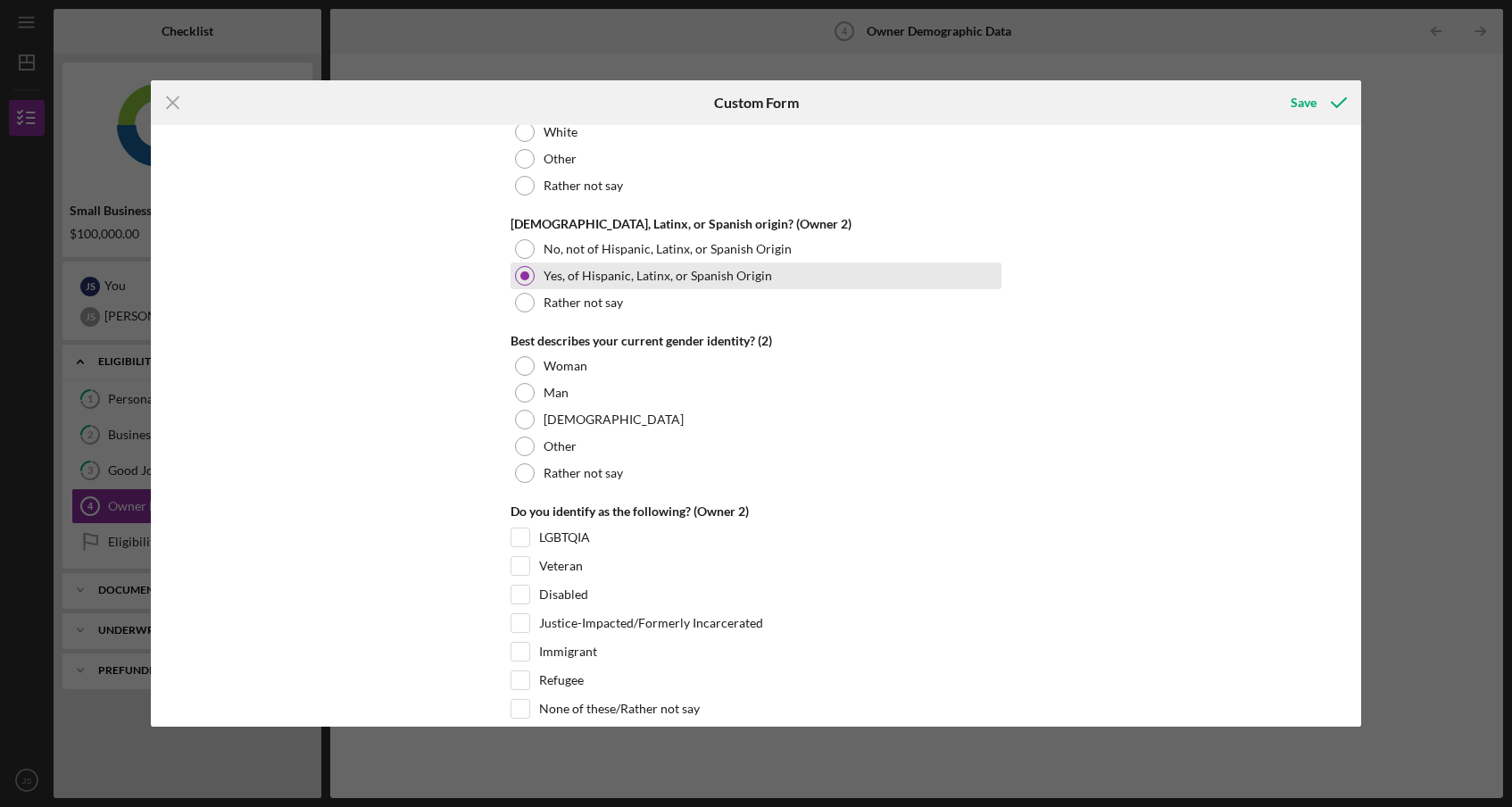
scroll to position [2651, 0]
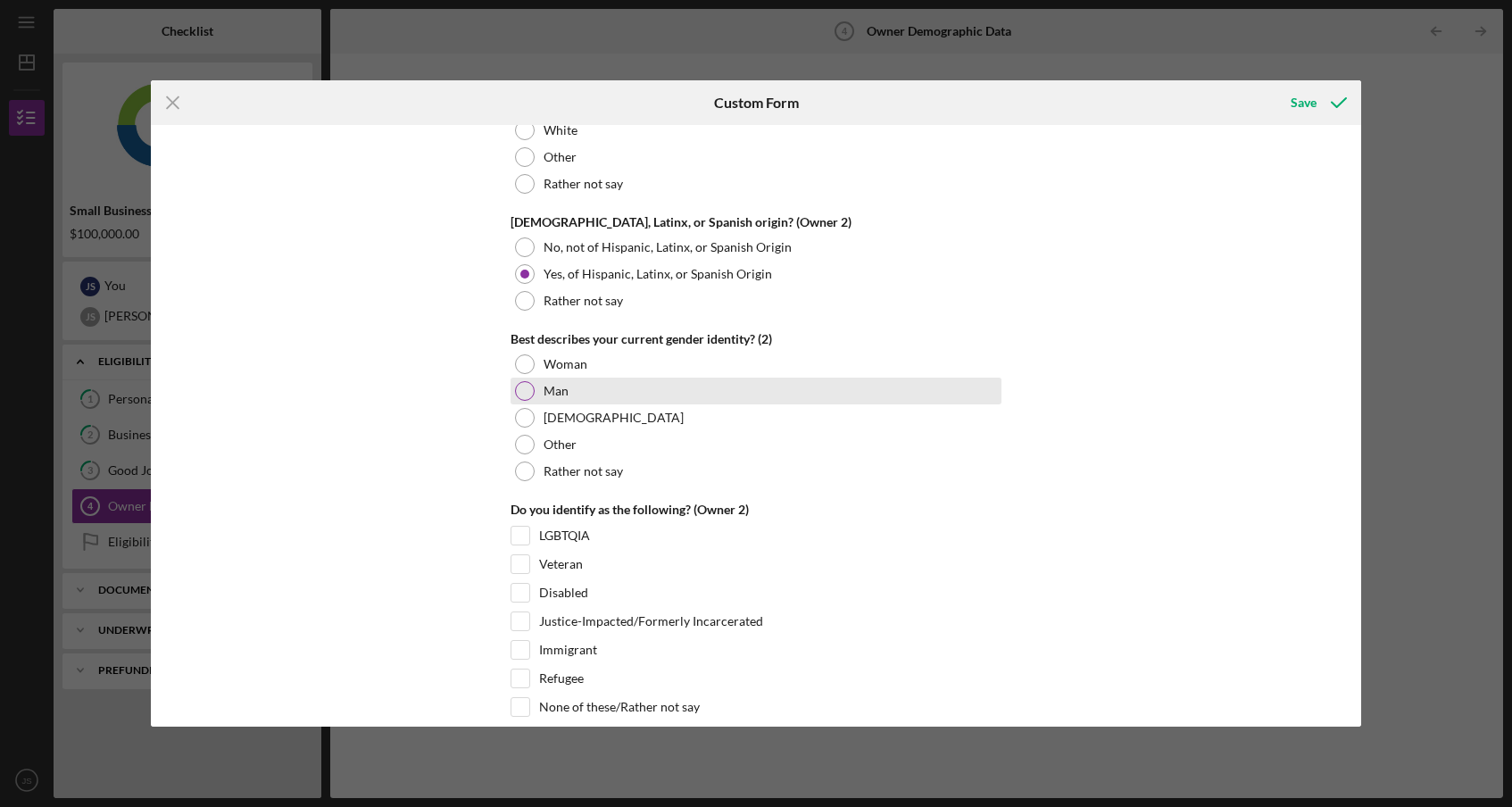
click at [520, 386] on div at bounding box center [525, 391] width 20 height 20
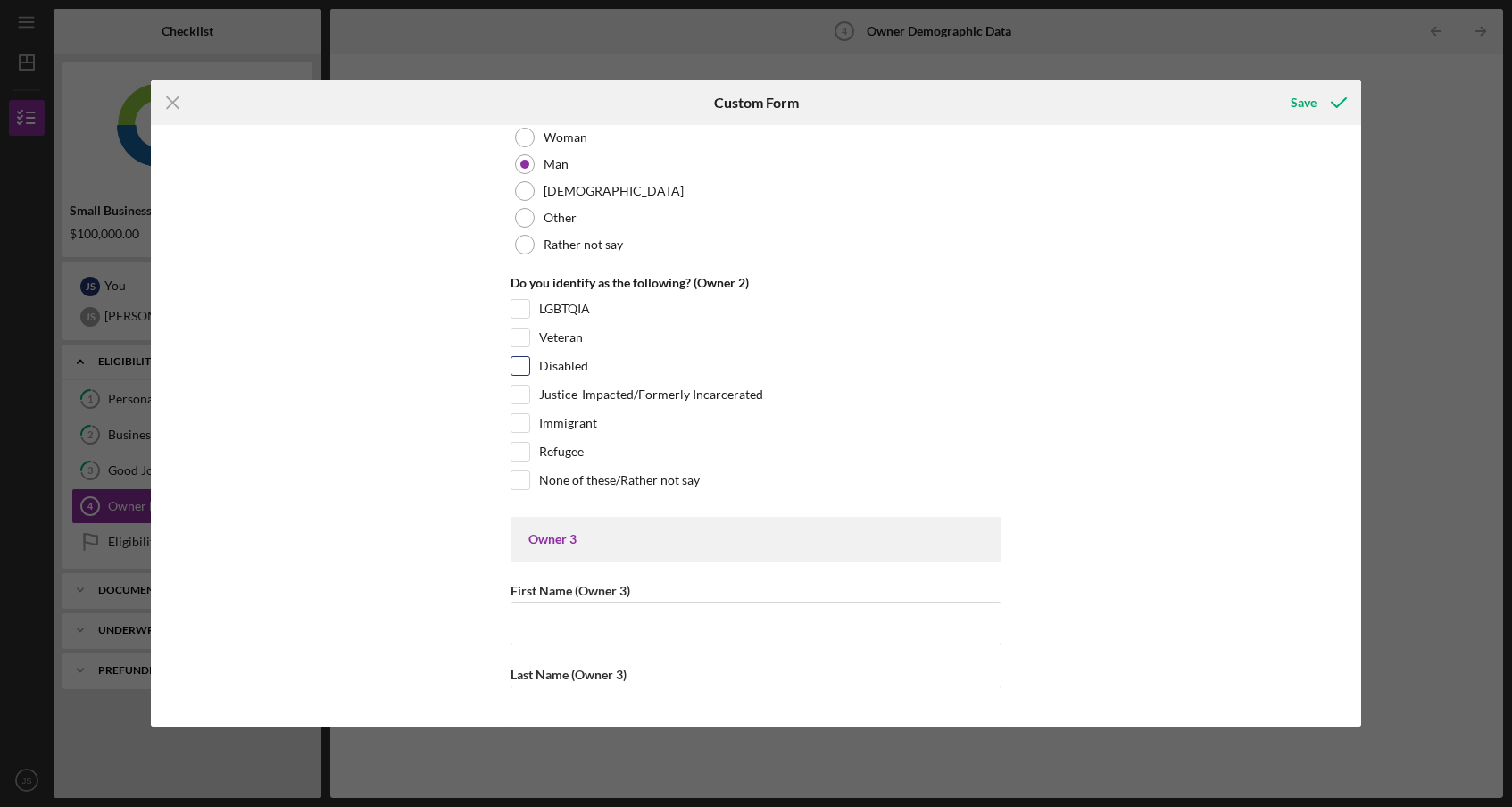
scroll to position [2880, 0]
click at [524, 483] on input "None of these/Rather not say" at bounding box center [520, 479] width 18 height 18
checkbox input "true"
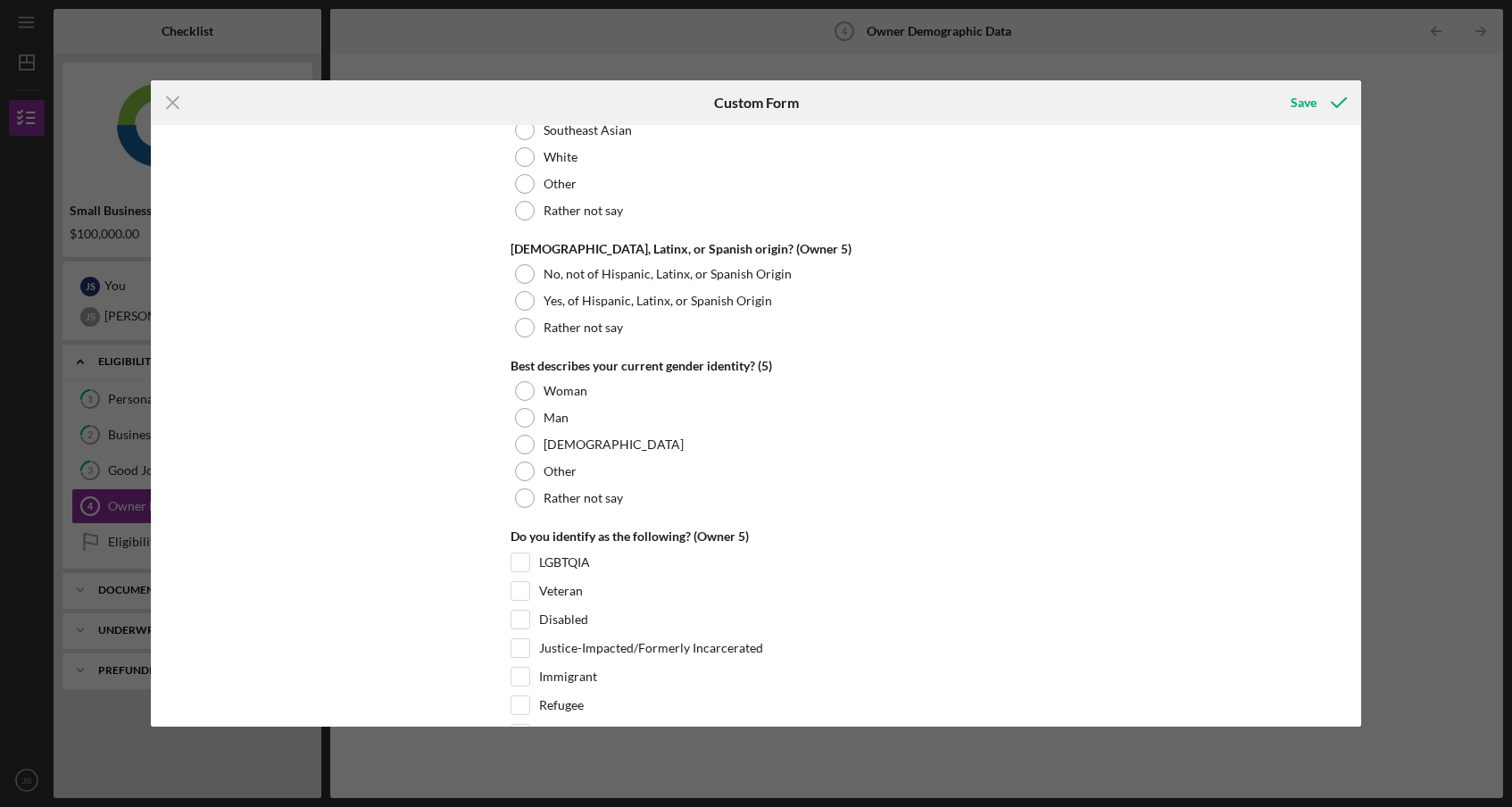
scroll to position [6772, 0]
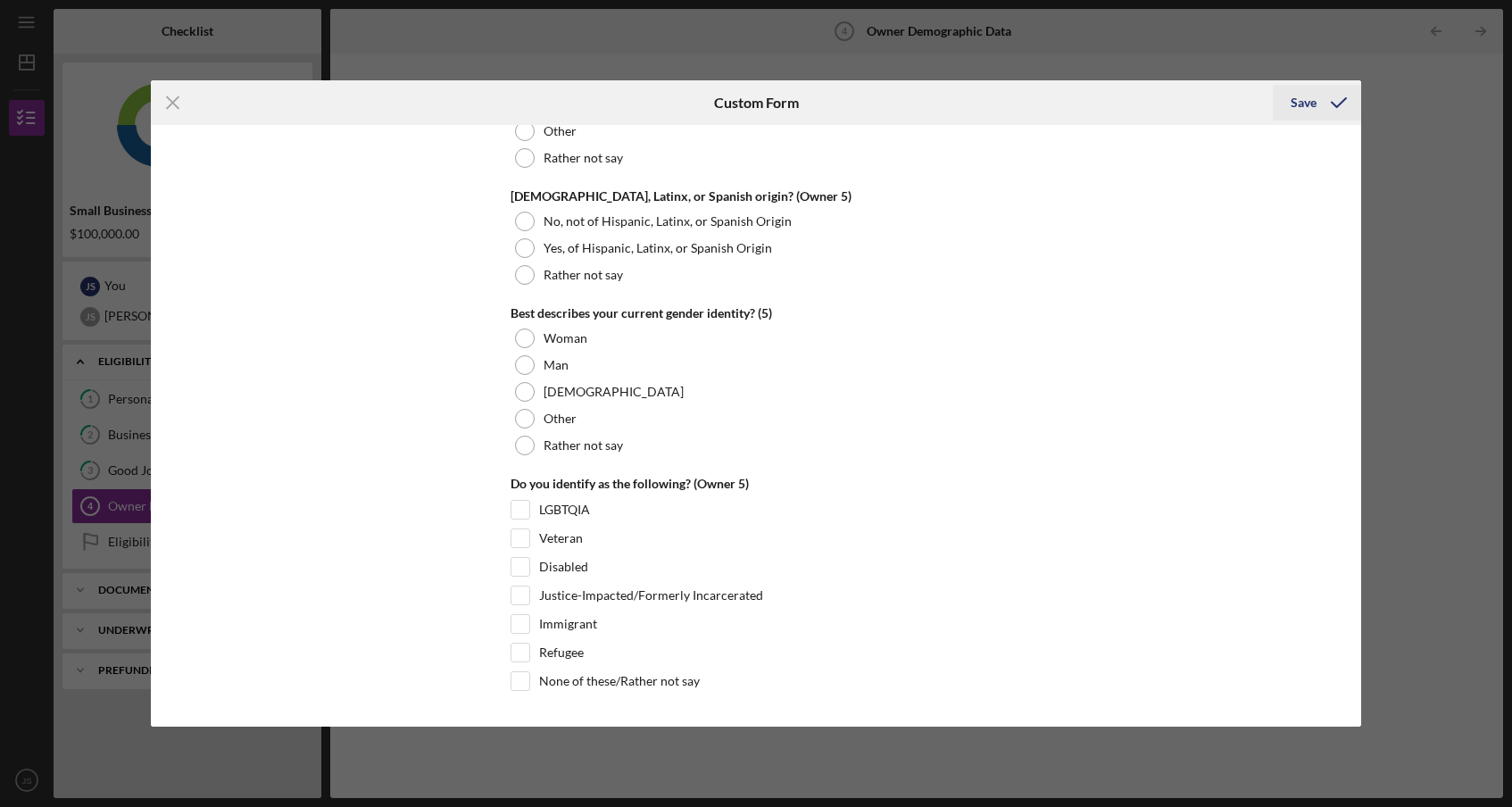
click at [1303, 108] on div "Save" at bounding box center [1303, 102] width 26 height 36
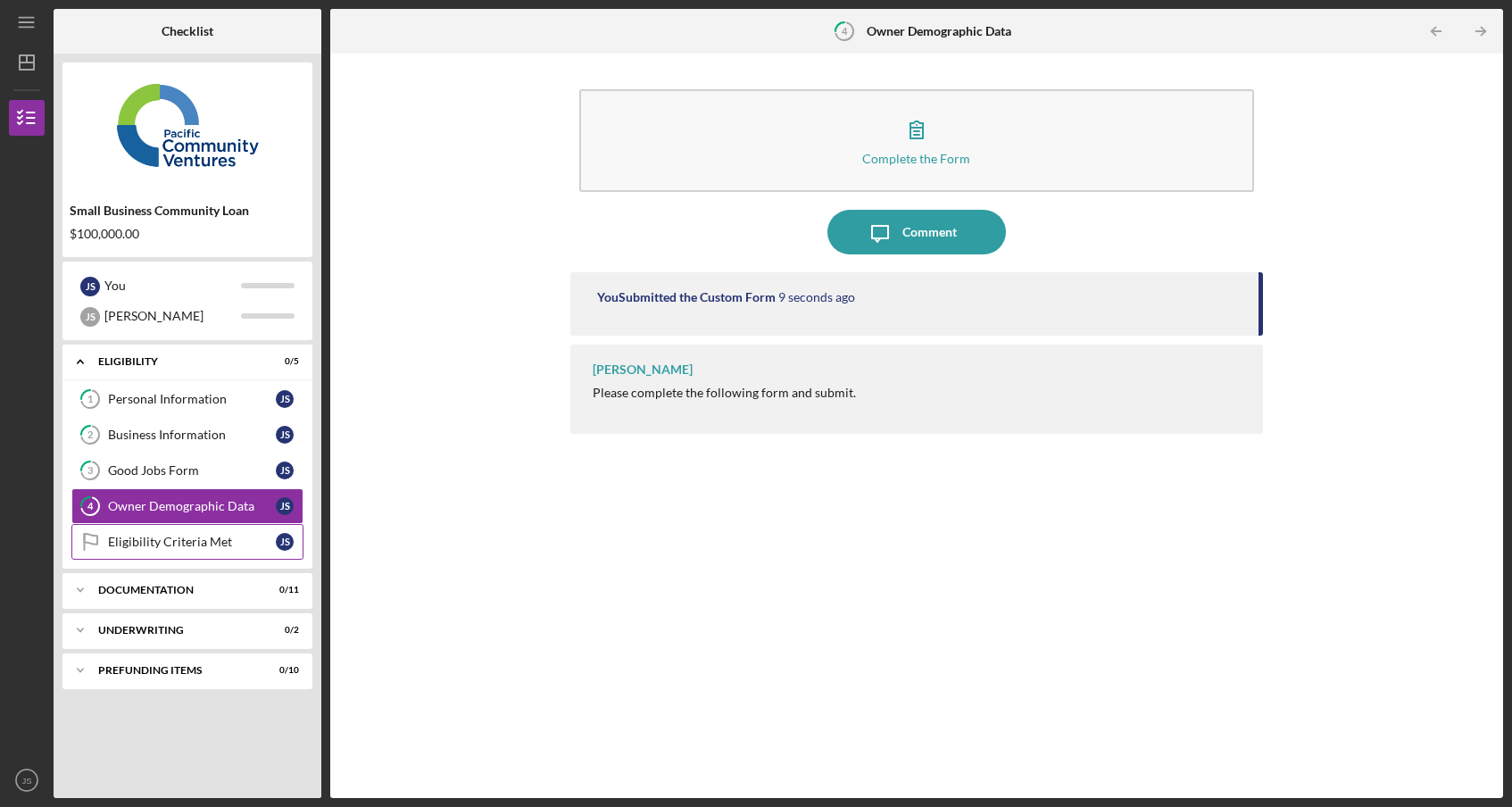
click at [148, 542] on div "Eligibility Criteria Met" at bounding box center [192, 541] width 168 height 14
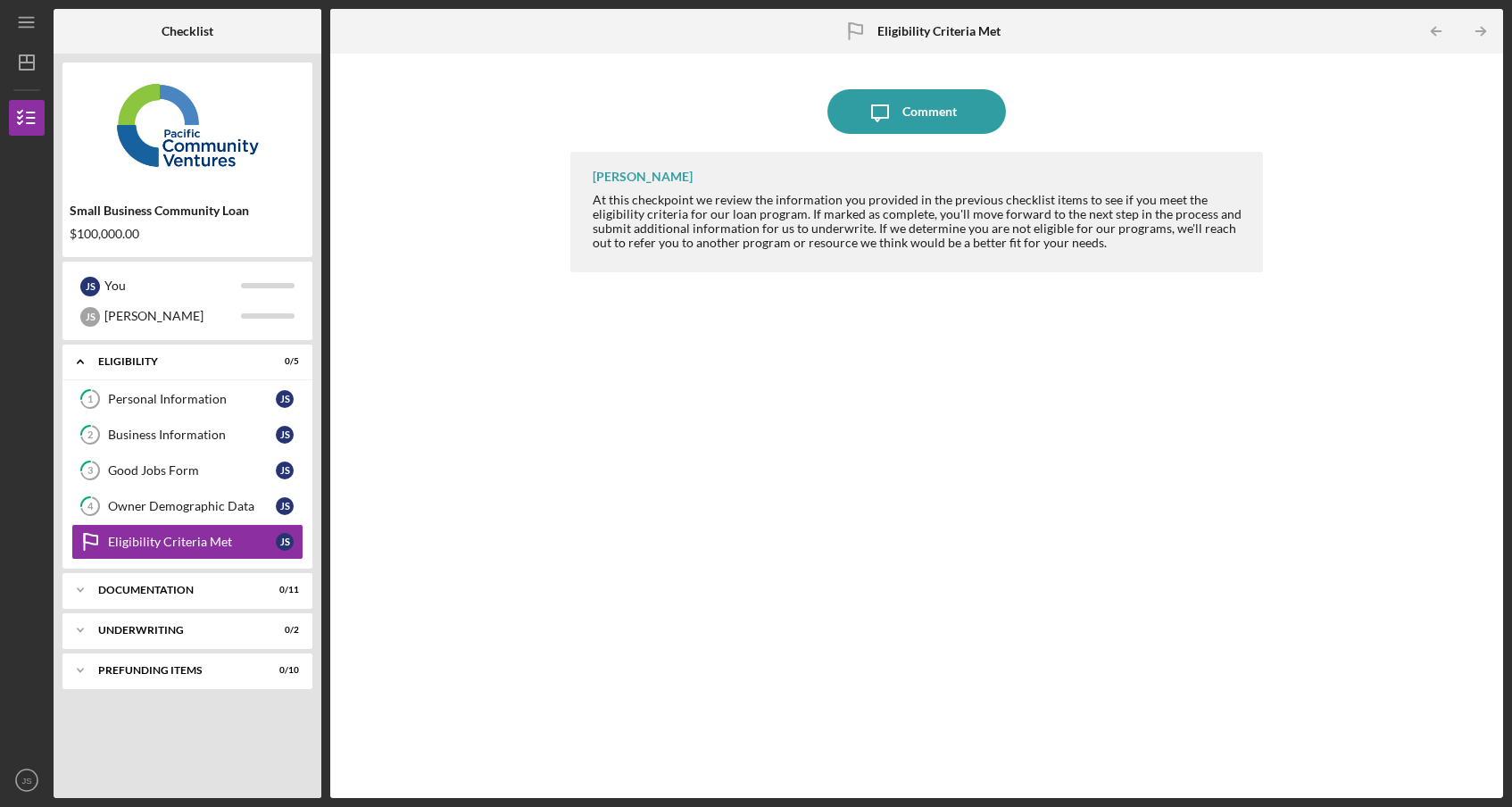
click at [926, 30] on b "Eligibility Criteria Met" at bounding box center [939, 31] width 123 height 14
click at [851, 195] on div "At this checkpoint we review the information you provided in the previous check…" at bounding box center [919, 221] width 653 height 57
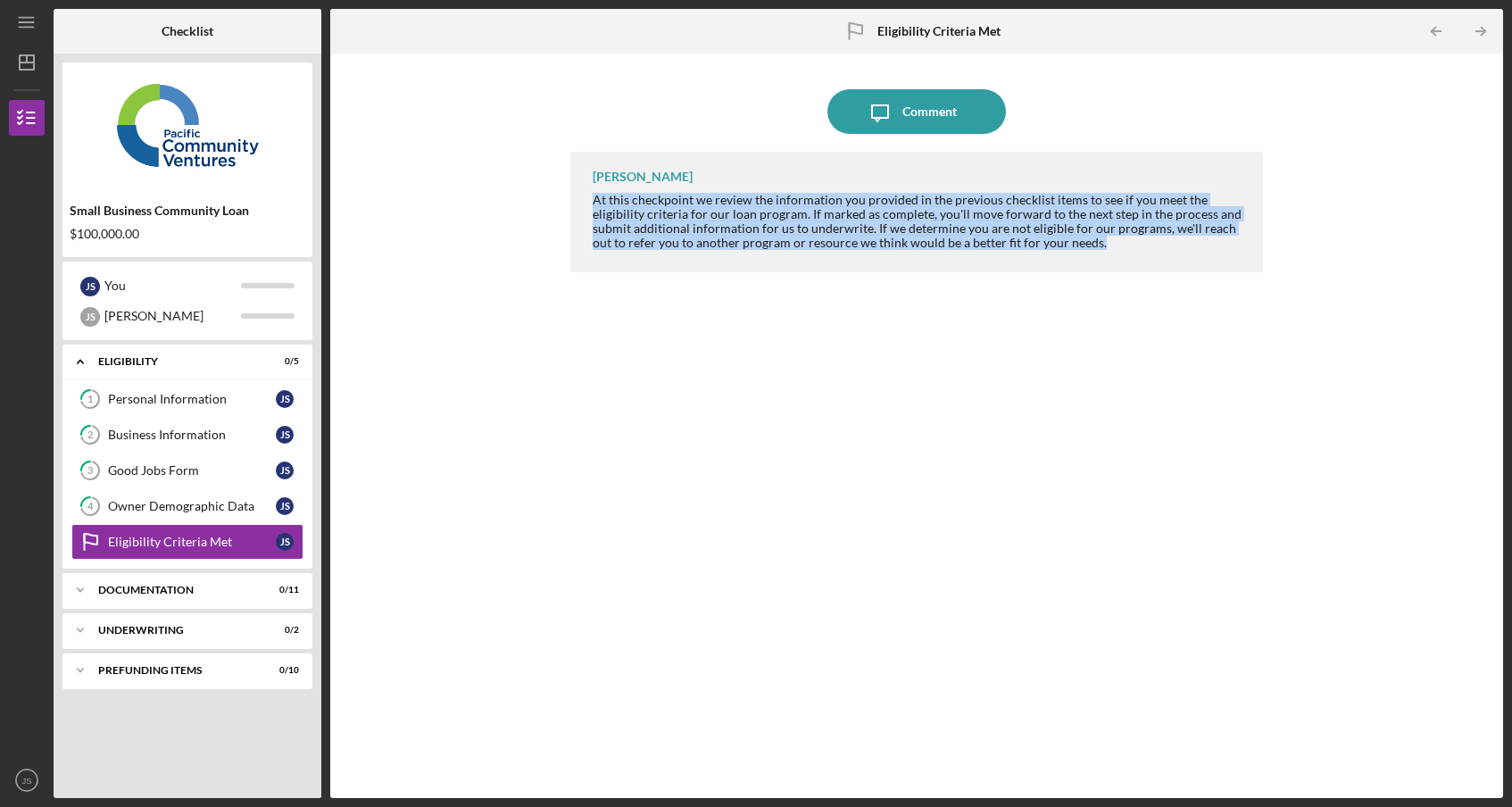
click at [851, 195] on div "At this checkpoint we review the information you provided in the previous check…" at bounding box center [919, 221] width 653 height 57
click at [221, 581] on div "Icon/Expander Documentation 0 / 11" at bounding box center [187, 590] width 250 height 36
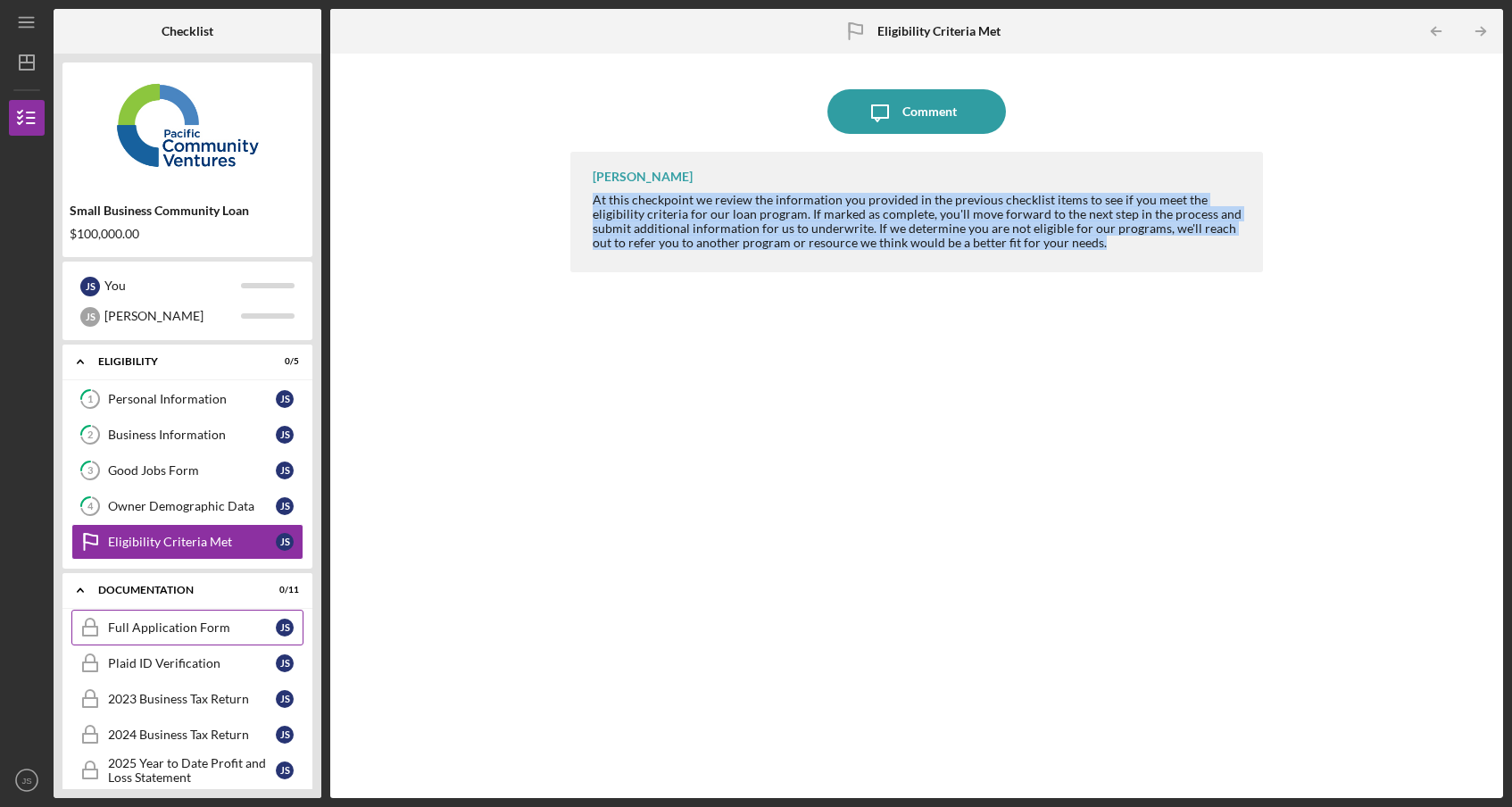
click at [174, 634] on div "Full Application Form" at bounding box center [192, 628] width 168 height 14
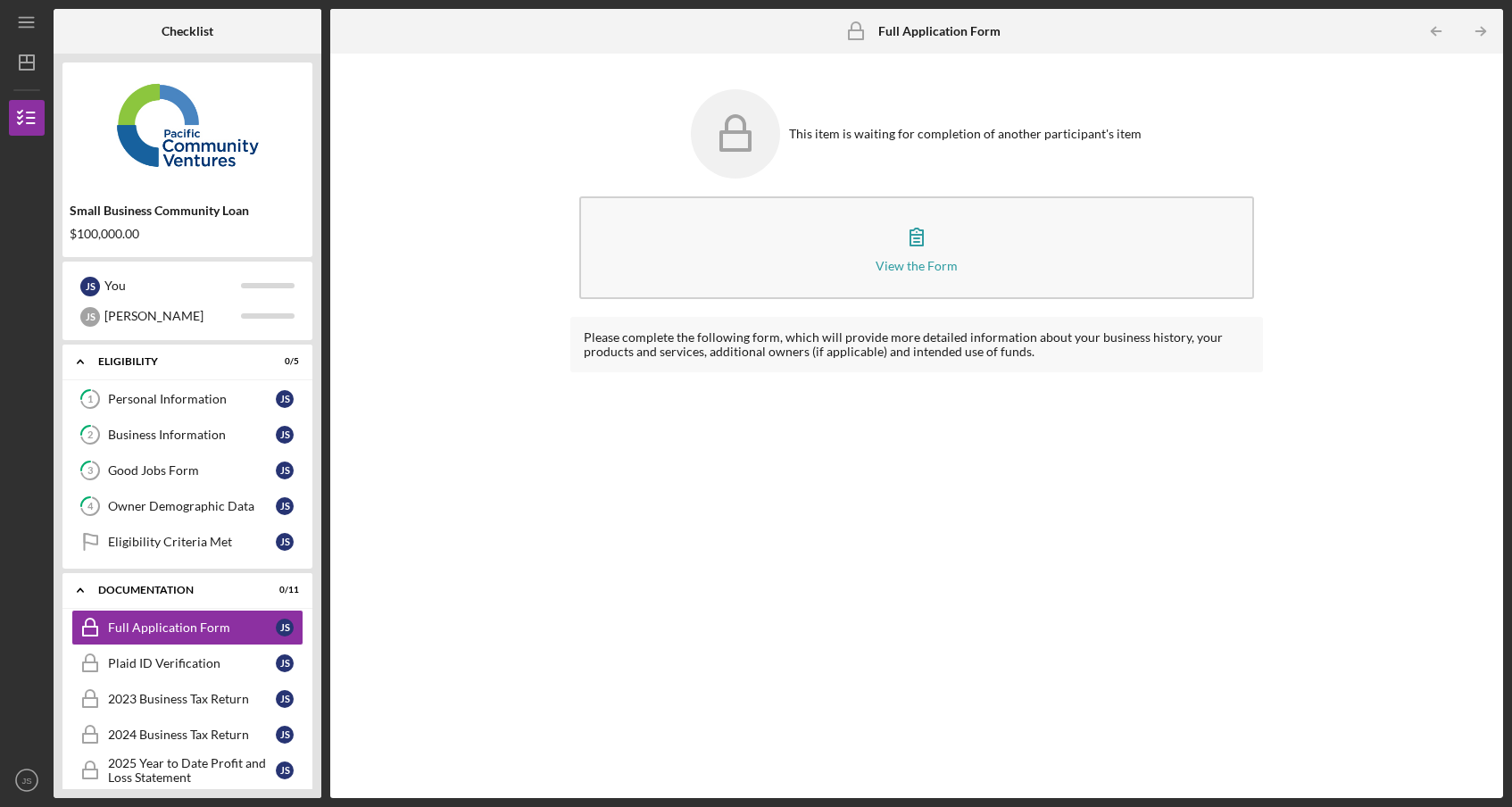
click at [762, 131] on icon at bounding box center [735, 134] width 90 height 90
click at [248, 555] on link "Eligibility Criteria Met Eligibility Criteria Met J S" at bounding box center [187, 542] width 232 height 36
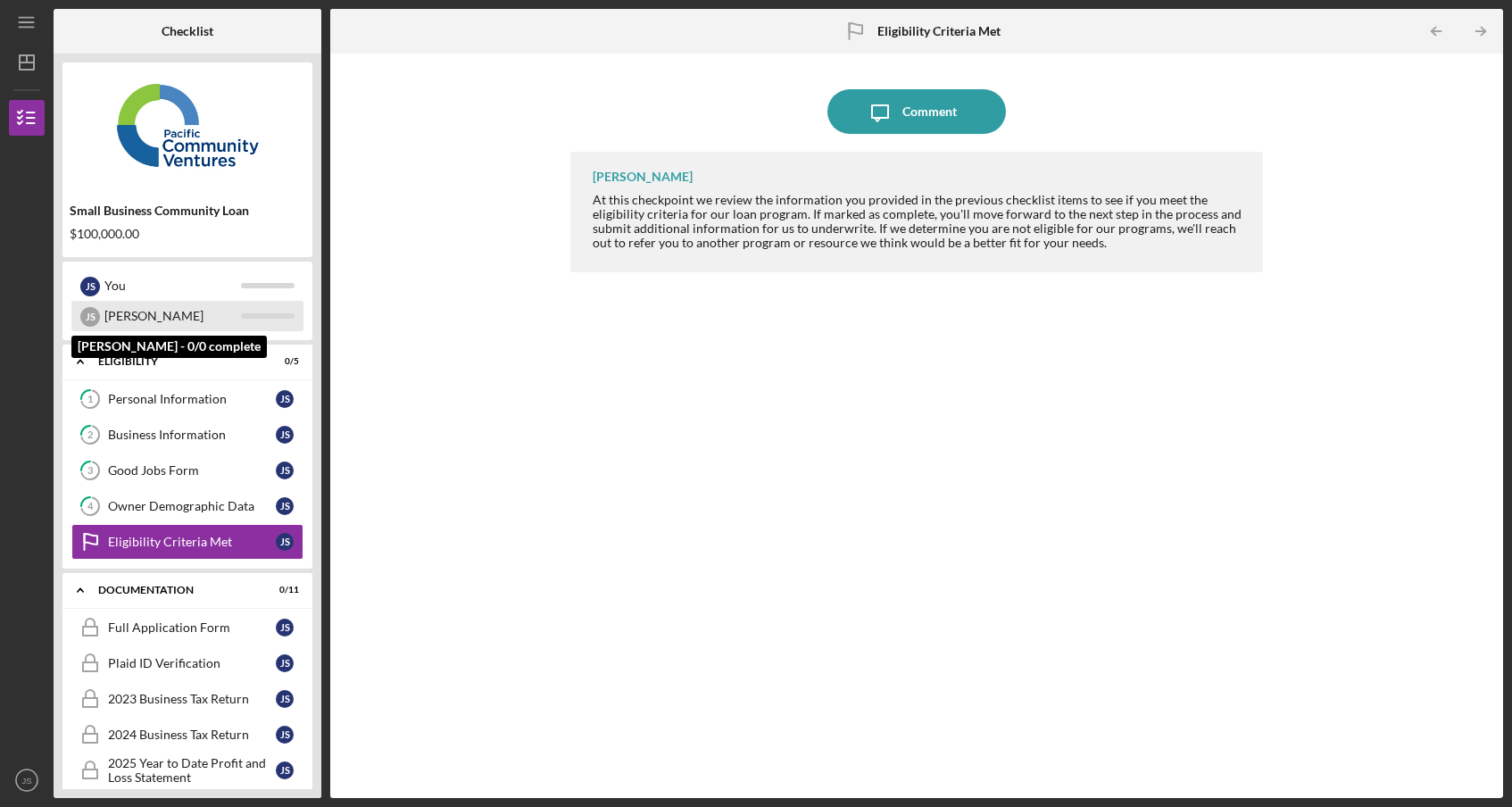
click at [149, 313] on div "[PERSON_NAME]" at bounding box center [172, 315] width 136 height 31
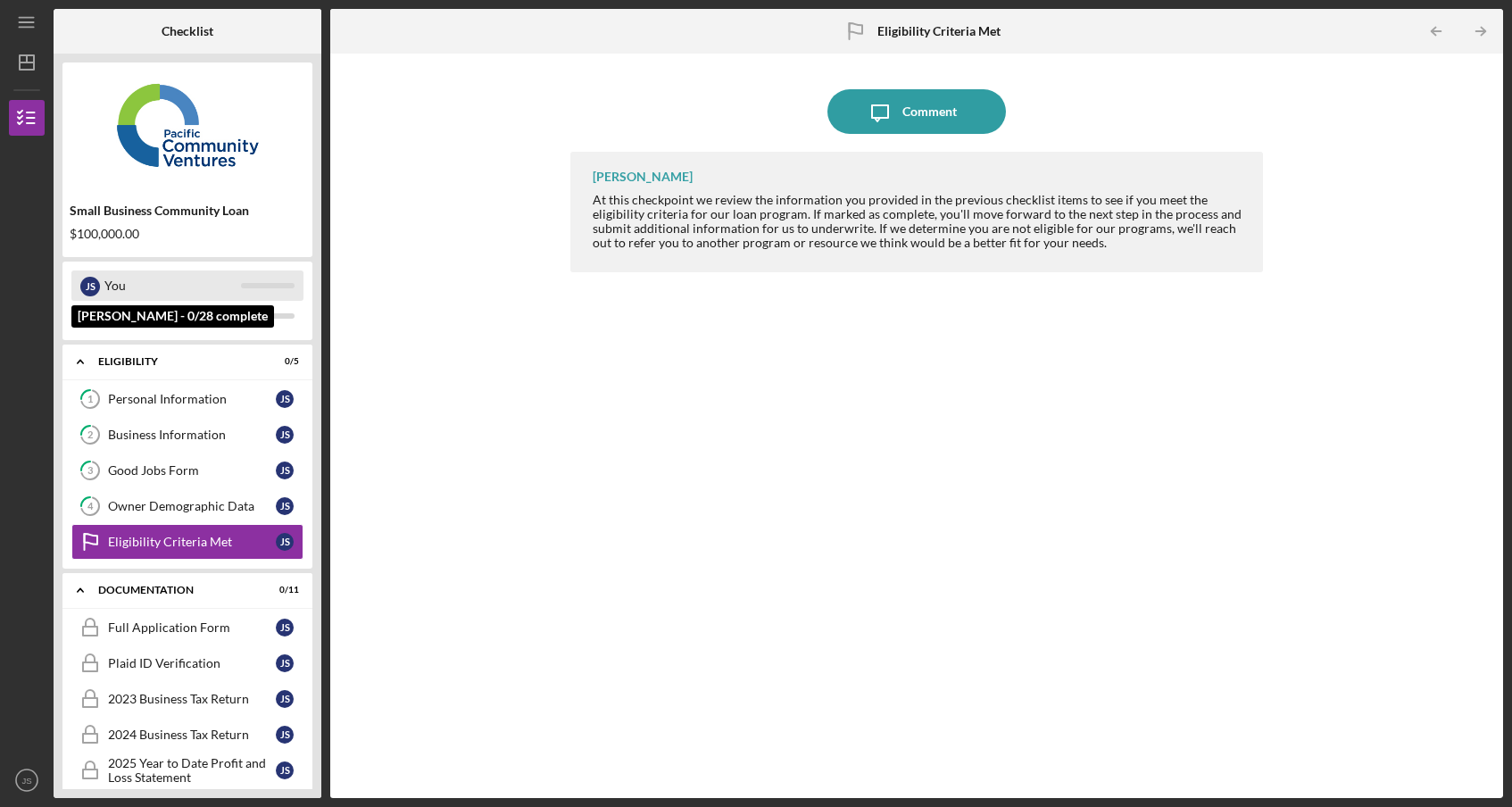
click at [138, 283] on div "You" at bounding box center [172, 286] width 136 height 31
click at [98, 281] on div "J S" at bounding box center [91, 286] width 20 height 31
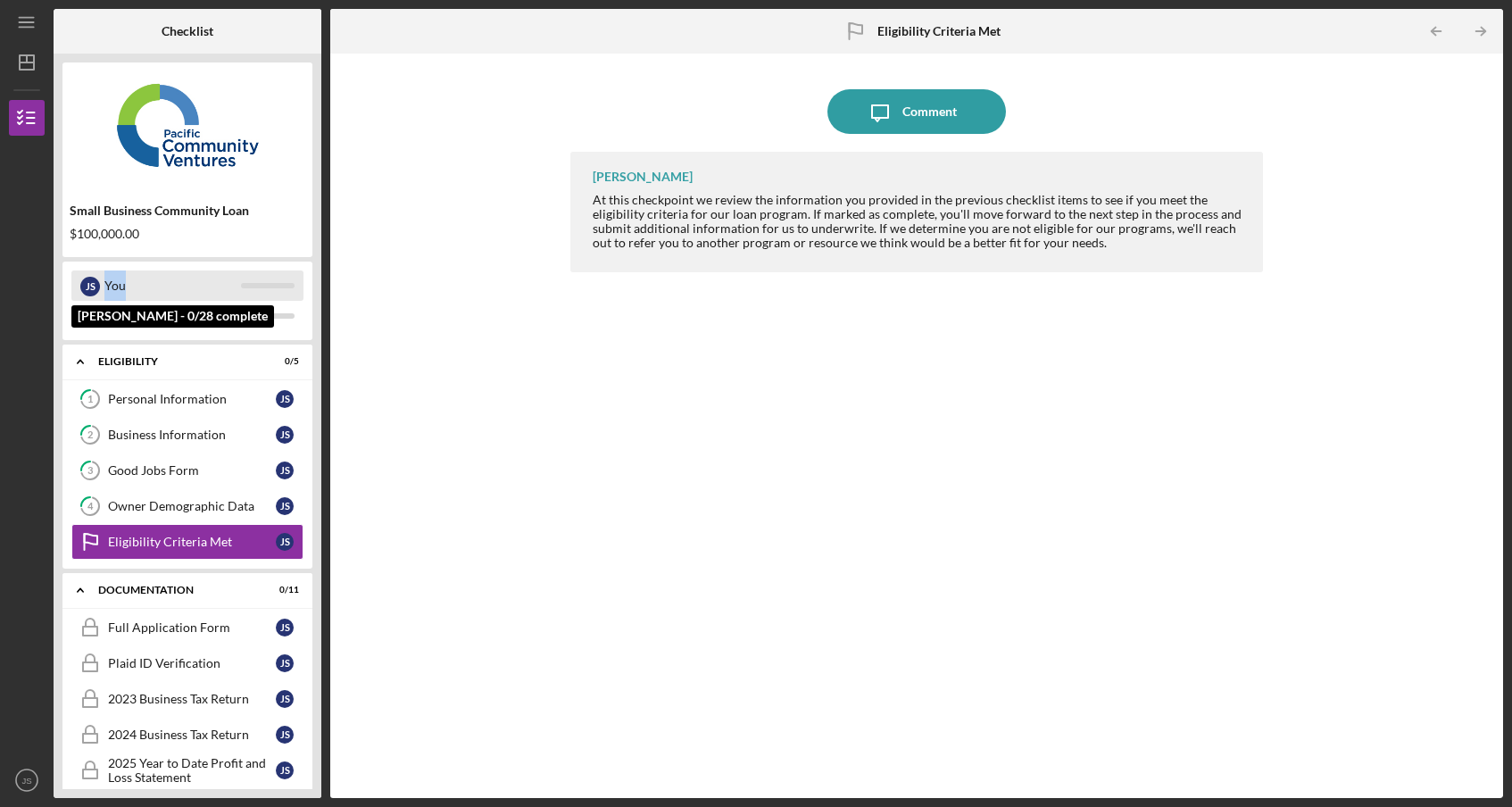
click at [98, 281] on div "J S" at bounding box center [91, 286] width 20 height 31
click at [221, 100] on img at bounding box center [187, 125] width 250 height 107
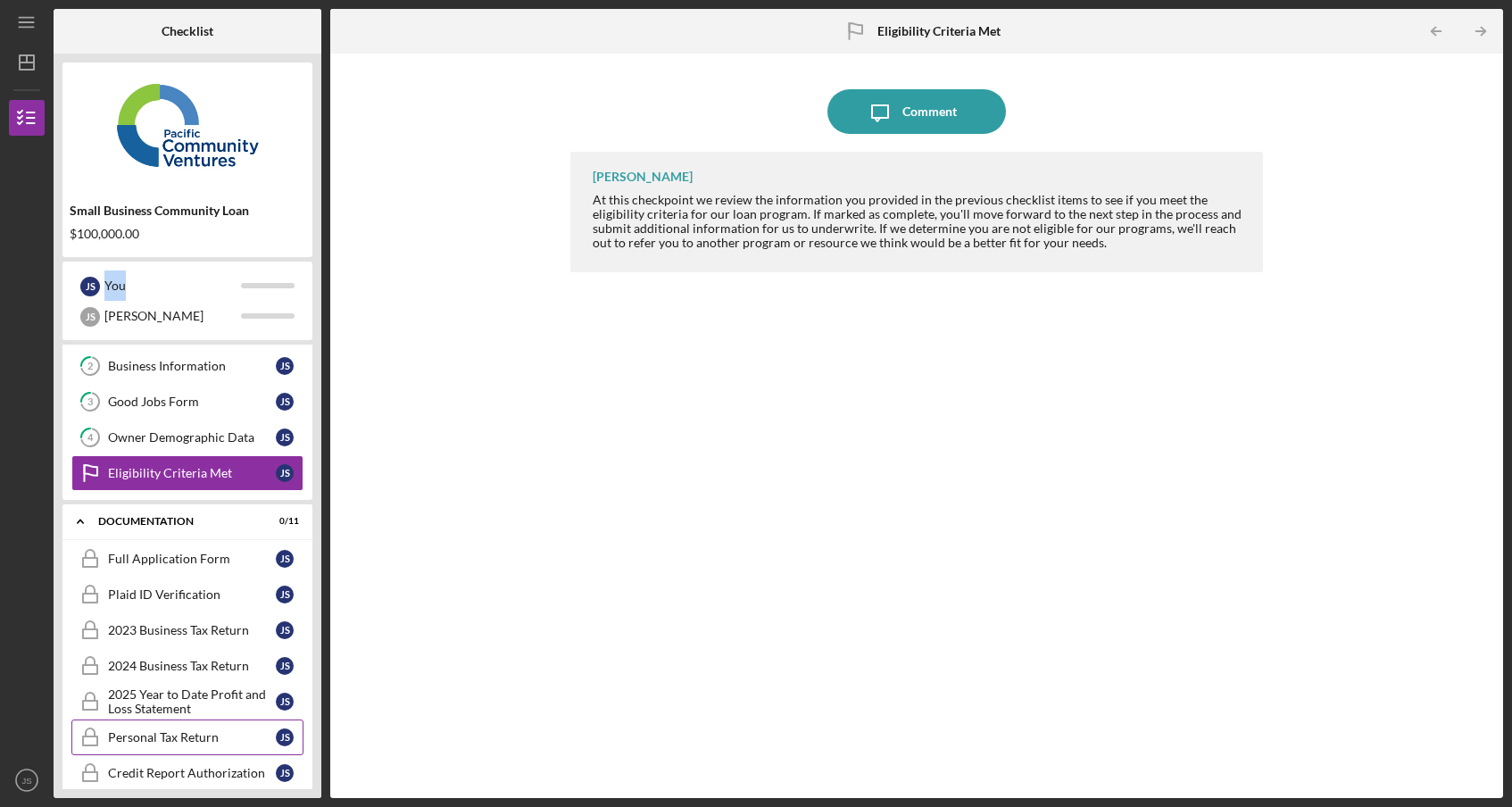
scroll to position [62, 0]
